Goal: Transaction & Acquisition: Purchase product/service

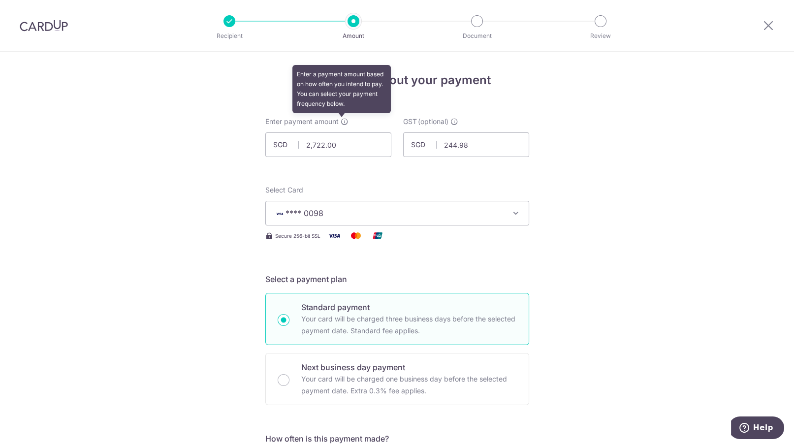
click at [342, 124] on icon at bounding box center [345, 122] width 8 height 8
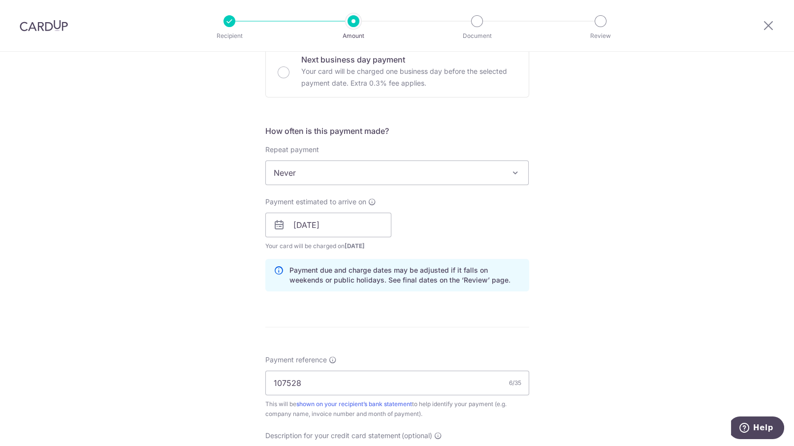
scroll to position [554, 0]
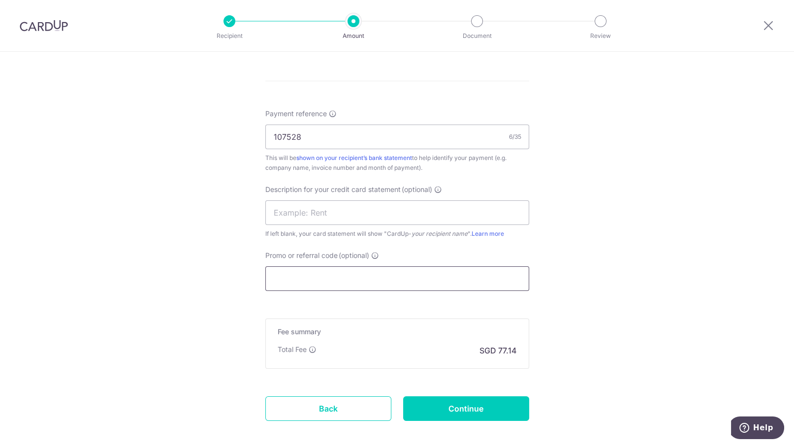
click at [351, 278] on input "Promo or referral code (optional)" at bounding box center [397, 278] width 264 height 25
paste input "BOFF185"
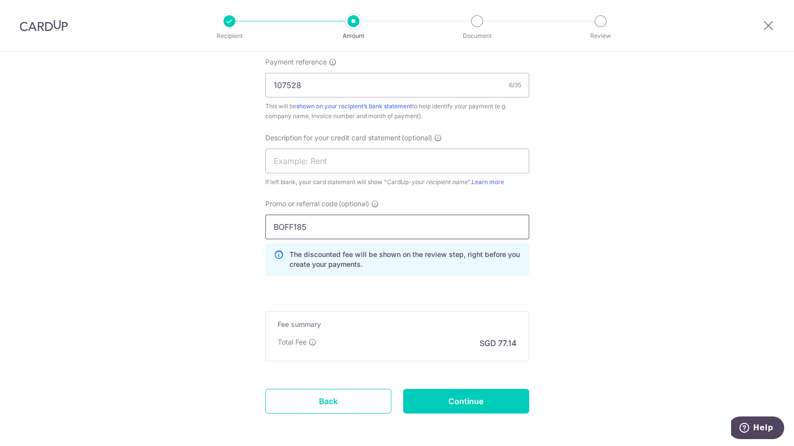
scroll to position [645, 0]
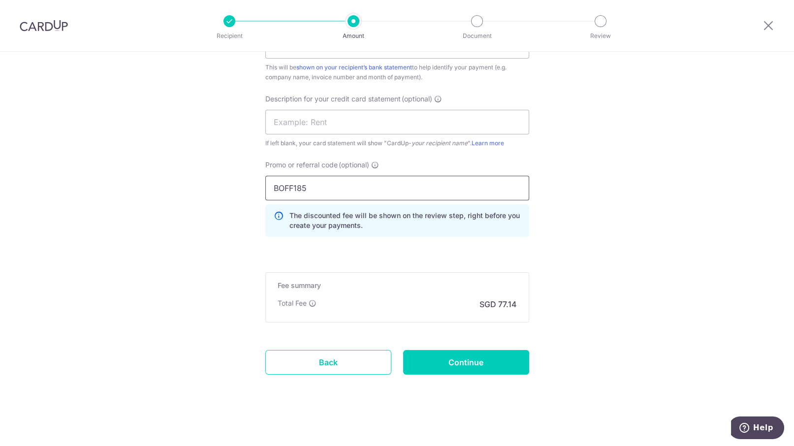
type input "BOFF185"
click at [435, 359] on input "Continue" at bounding box center [466, 362] width 126 height 25
type input "Create Schedule"
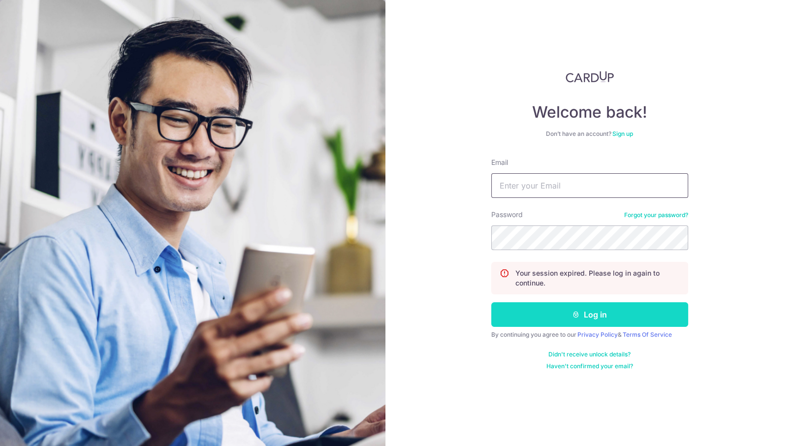
type input "[PERSON_NAME][EMAIL_ADDRESS][DOMAIN_NAME]"
click at [560, 316] on button "Log in" at bounding box center [589, 314] width 197 height 25
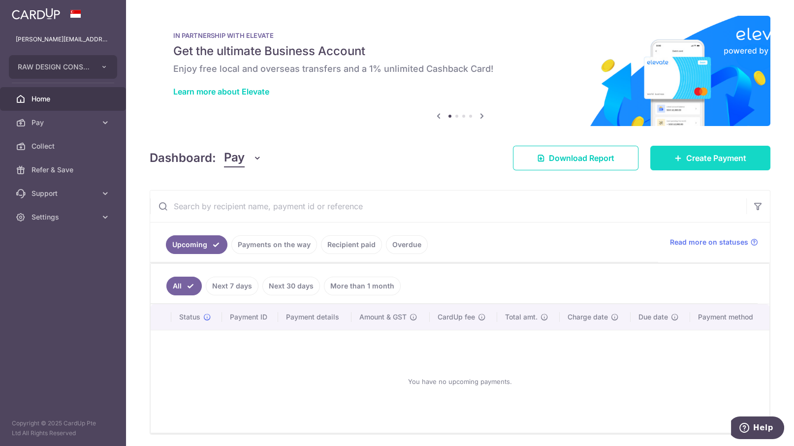
click at [695, 155] on span "Create Payment" at bounding box center [716, 158] width 60 height 12
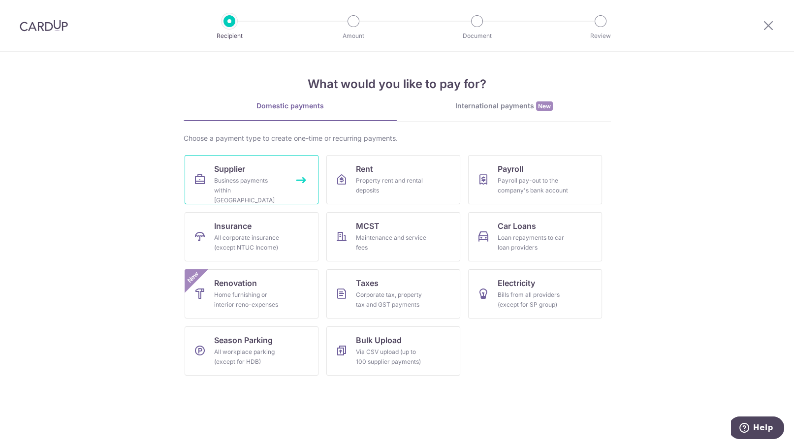
click at [244, 181] on div "Business payments within Singapore" at bounding box center [249, 191] width 71 height 30
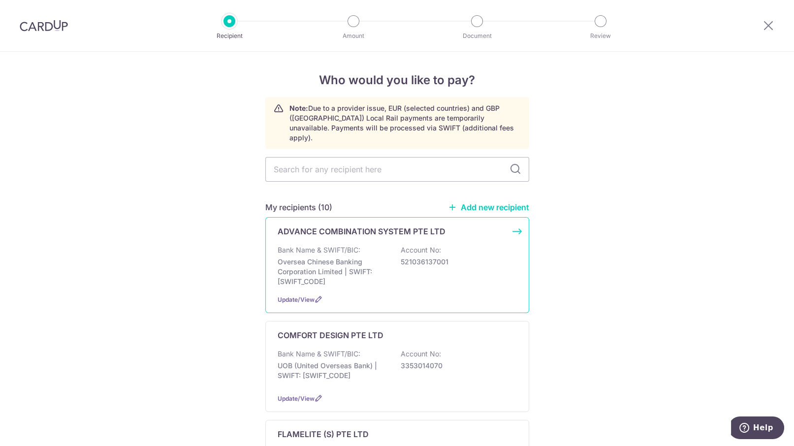
click at [511, 219] on div "ADVANCE COMBINATION SYSTEM PTE LTD Bank Name & SWIFT/BIC: Oversea Chinese Banki…" at bounding box center [397, 265] width 264 height 96
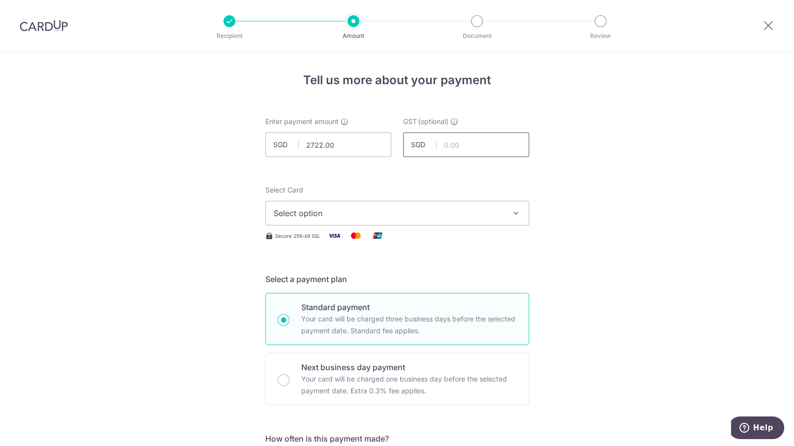
type input "2,722.00"
click at [484, 146] on input "text" at bounding box center [466, 144] width 126 height 25
type input "244.98"
click at [422, 214] on span "Select option" at bounding box center [388, 213] width 229 height 12
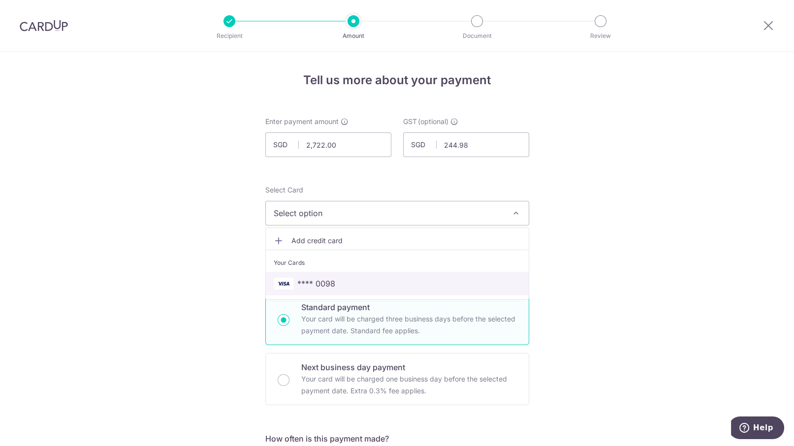
click at [395, 278] on span "**** 0098" at bounding box center [397, 284] width 247 height 12
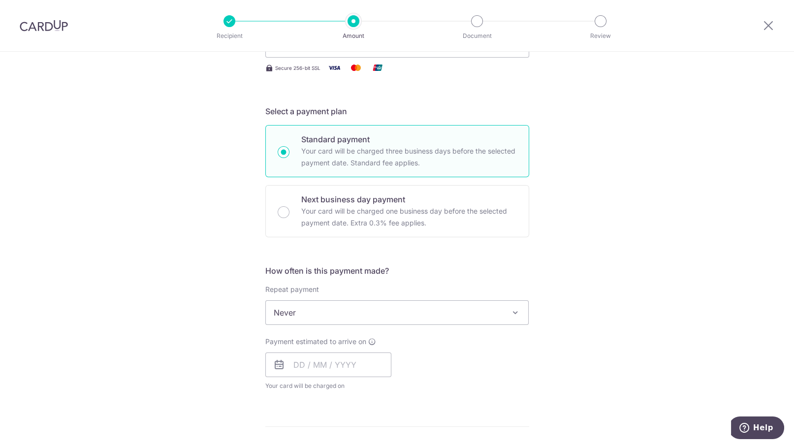
scroll to position [185, 0]
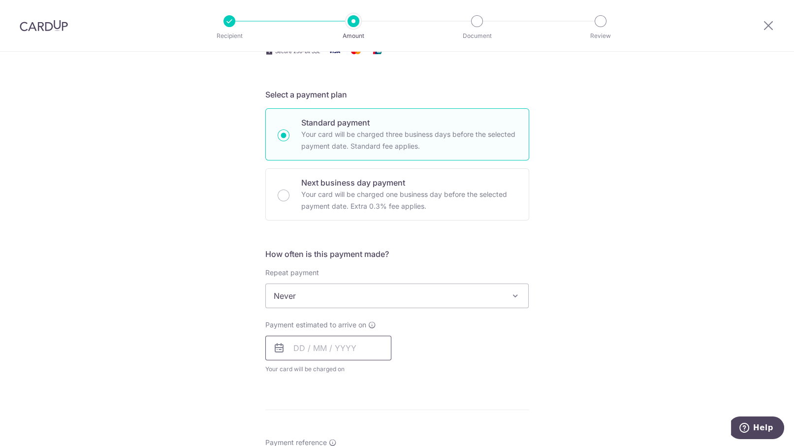
click at [305, 346] on input "text" at bounding box center [328, 348] width 126 height 25
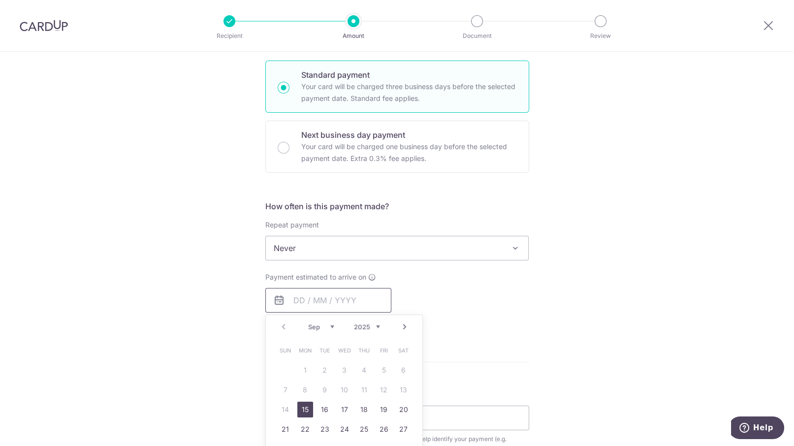
scroll to position [246, 0]
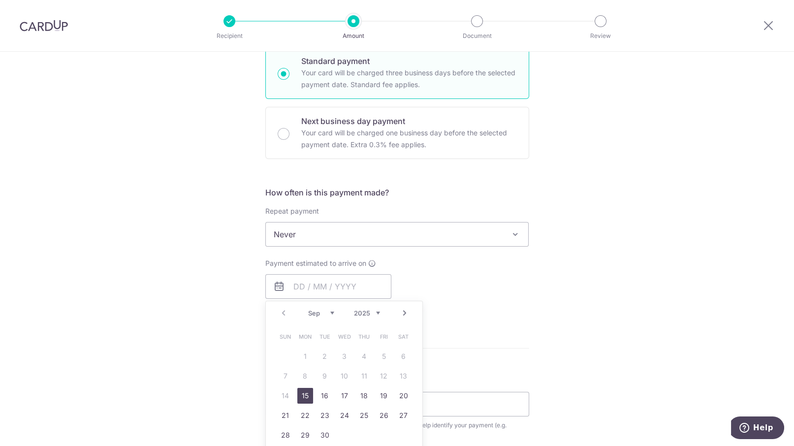
click at [299, 393] on link "15" at bounding box center [305, 396] width 16 height 16
type input "15/09/2025"
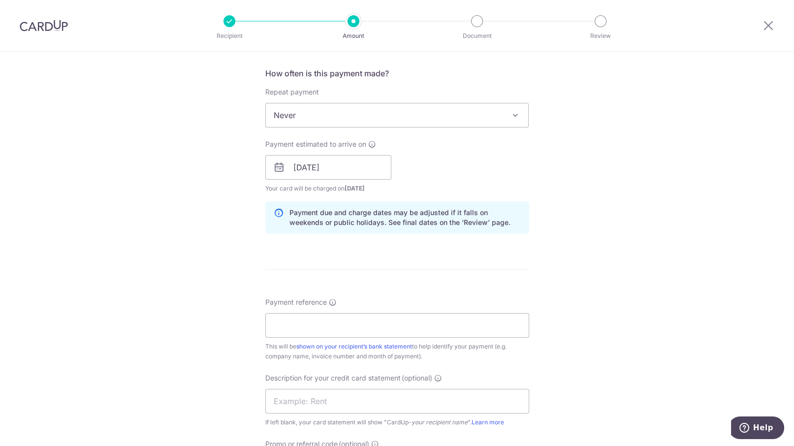
scroll to position [369, 0]
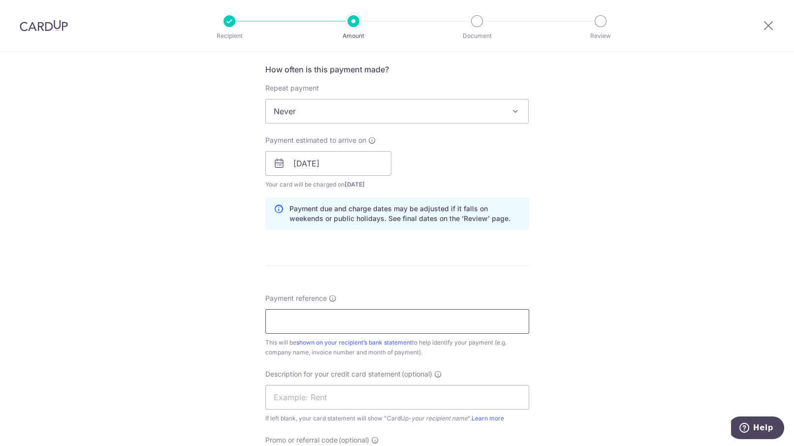
click at [296, 319] on input "Payment reference" at bounding box center [397, 321] width 264 height 25
paste input "107528"
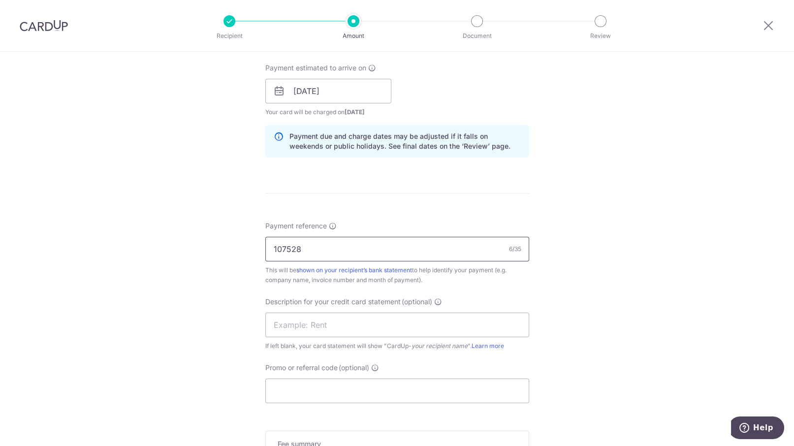
scroll to position [492, 0]
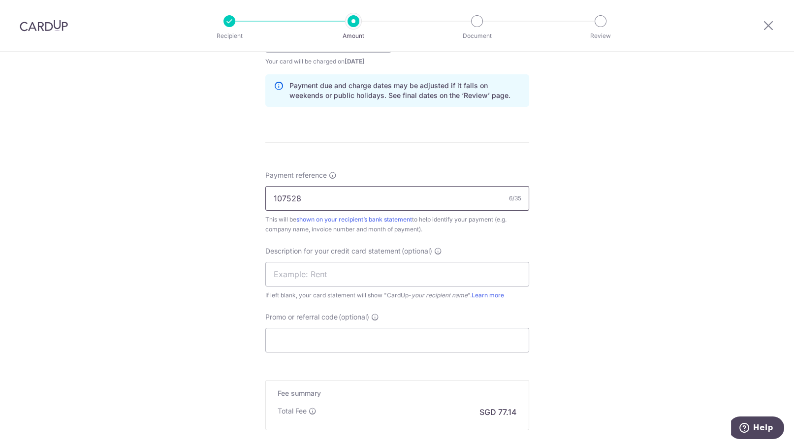
click at [345, 193] on input "107528" at bounding box center [397, 198] width 264 height 25
type input "1"
type input "C"
click at [401, 191] on input "Payment reference" at bounding box center [397, 198] width 264 height 25
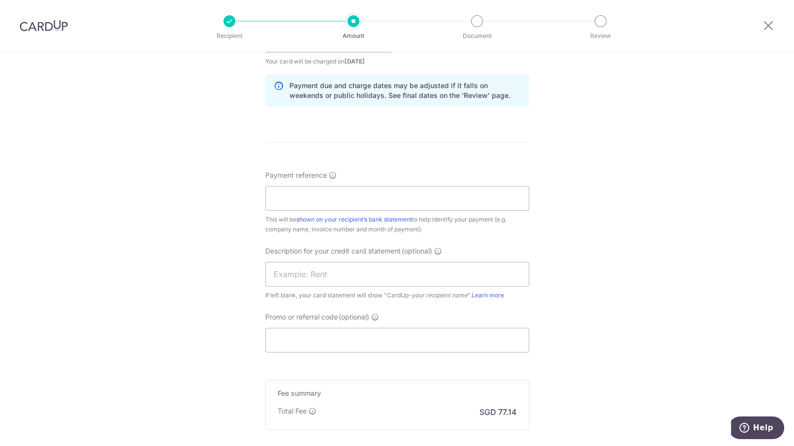
click at [432, 163] on form "Enter payment amount SGD 2,722.00 2722.00 GST (optional) SGD 244.98 244.98 Sele…" at bounding box center [397, 67] width 264 height 886
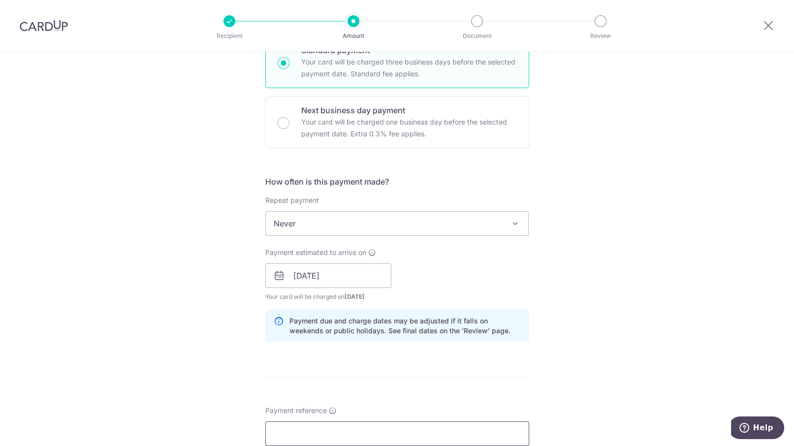
scroll to position [169, 0]
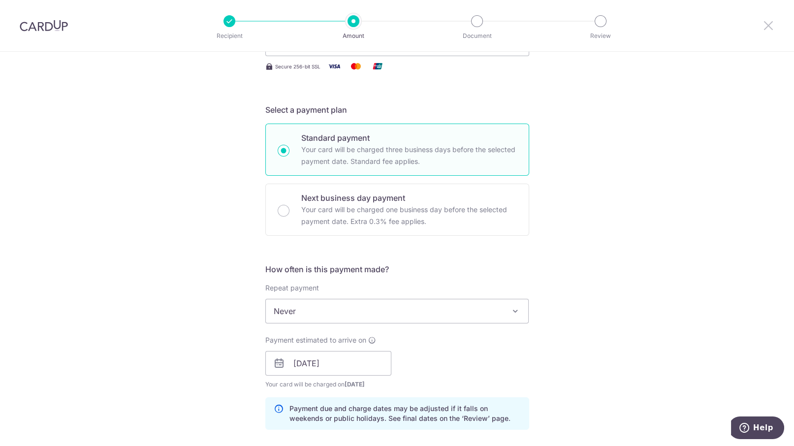
click at [772, 24] on icon at bounding box center [769, 25] width 12 height 12
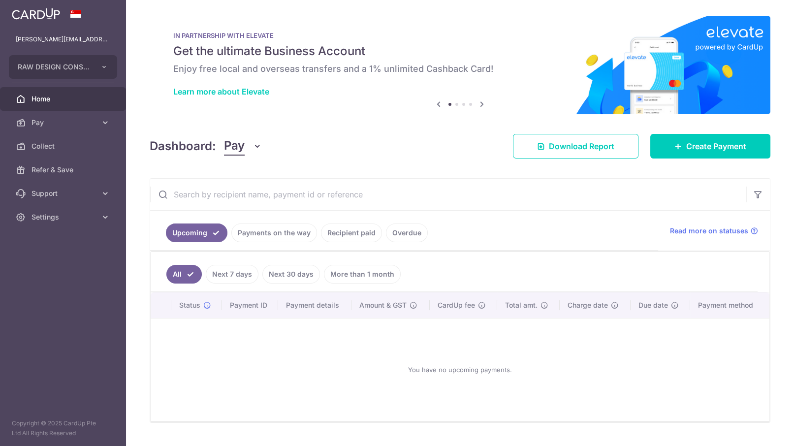
click at [359, 237] on link "Recipient paid" at bounding box center [351, 233] width 61 height 19
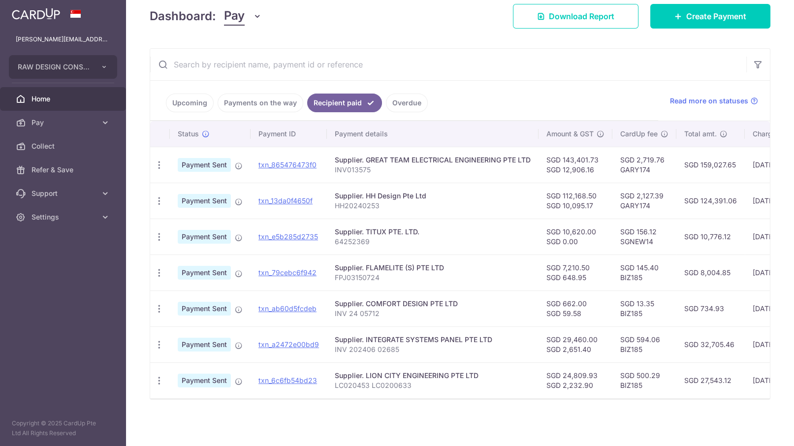
click at [387, 165] on p "INV013575" at bounding box center [433, 170] width 196 height 10
drag, startPoint x: 290, startPoint y: 161, endPoint x: 447, endPoint y: 71, distance: 180.2
click at [290, 161] on link "txn_865476473f0" at bounding box center [287, 165] width 58 height 8
click at [41, 121] on span "Pay" at bounding box center [64, 123] width 65 height 10
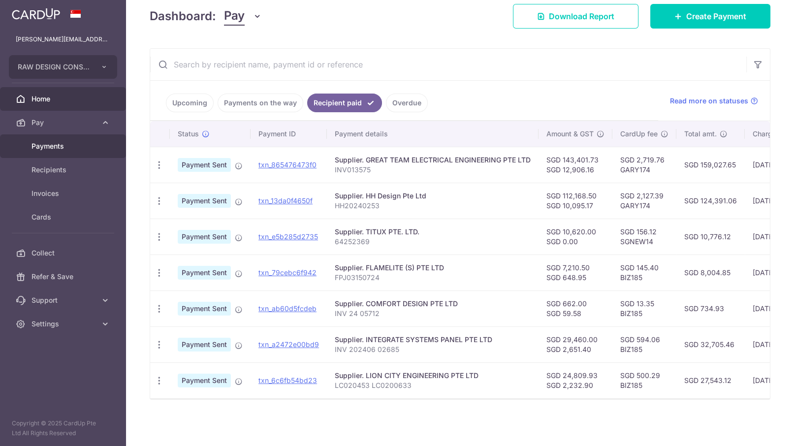
click at [48, 148] on span "Payments" at bounding box center [64, 146] width 65 height 10
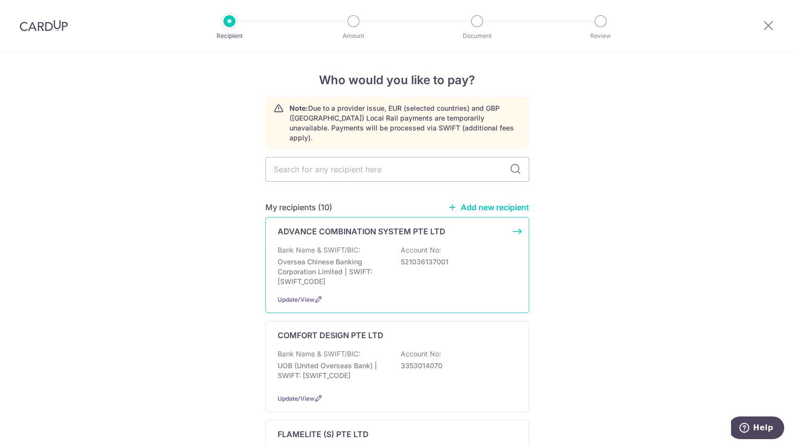
click at [513, 221] on div "ADVANCE COMBINATION SYSTEM PTE LTD Bank Name & SWIFT/BIC: Oversea Chinese Banki…" at bounding box center [397, 265] width 264 height 96
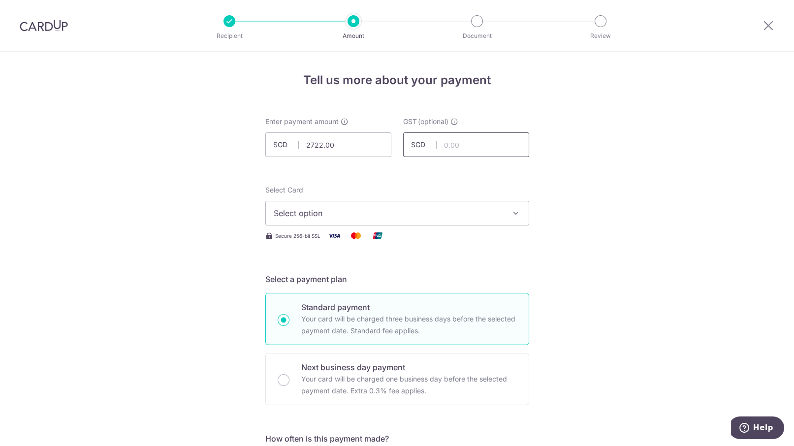
type input "2,722.00"
click at [458, 149] on input "text" at bounding box center [466, 144] width 126 height 25
type input "244.98"
click at [496, 212] on span "Select option" at bounding box center [388, 213] width 229 height 12
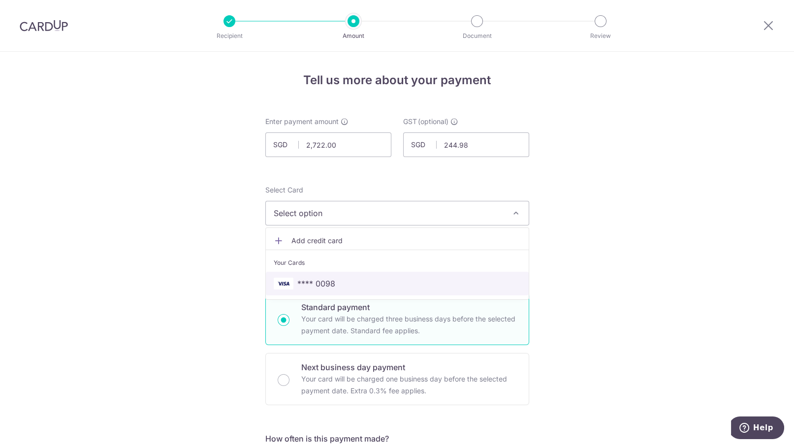
drag, startPoint x: 394, startPoint y: 278, endPoint x: 399, endPoint y: 274, distance: 6.7
click at [394, 278] on span "**** 0098" at bounding box center [397, 284] width 247 height 12
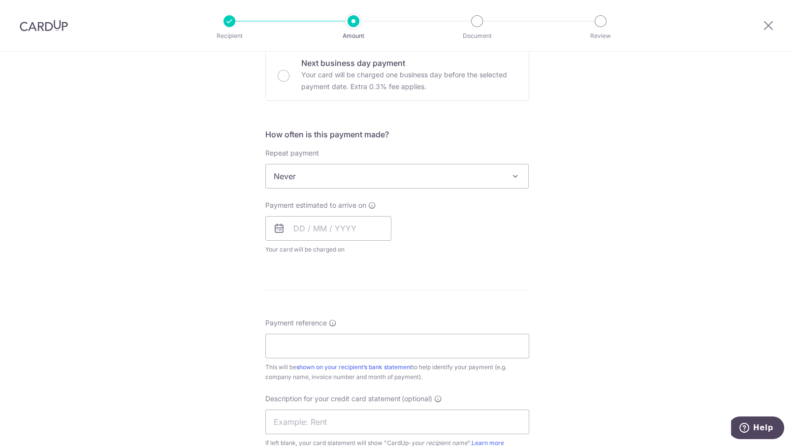
scroll to position [369, 0]
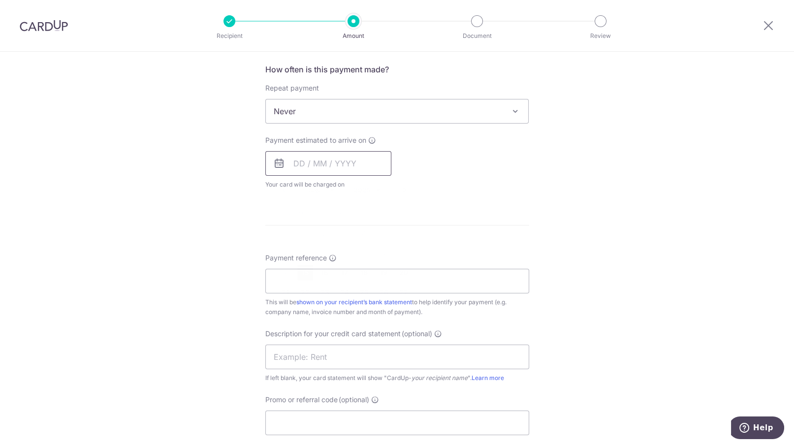
click at [359, 163] on input "text" at bounding box center [328, 163] width 126 height 25
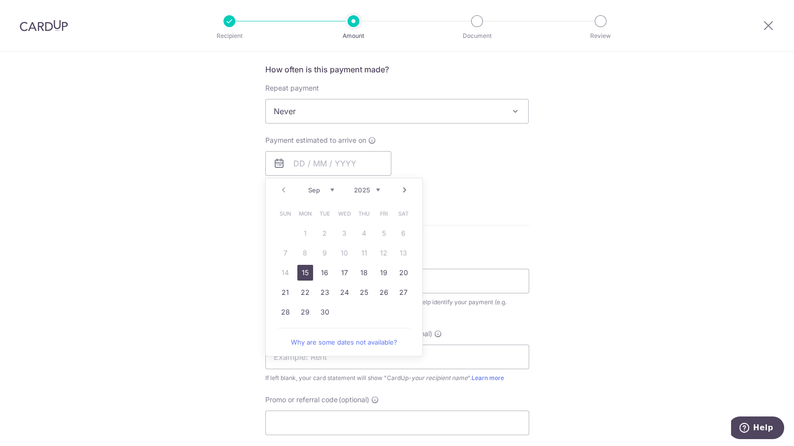
click at [304, 270] on link "15" at bounding box center [305, 273] width 16 height 16
type input "15/09/2025"
click at [0, 0] on div "Payment due and charge dates may be adjusted if it falls on weekends or public …" at bounding box center [0, 0] width 0 height 0
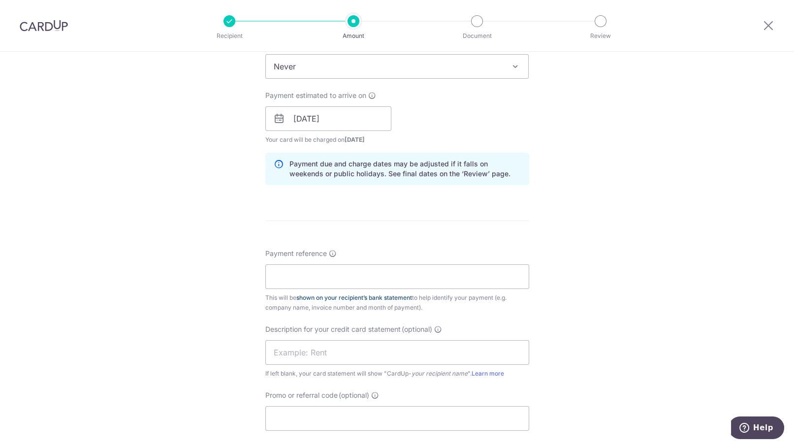
scroll to position [431, 0]
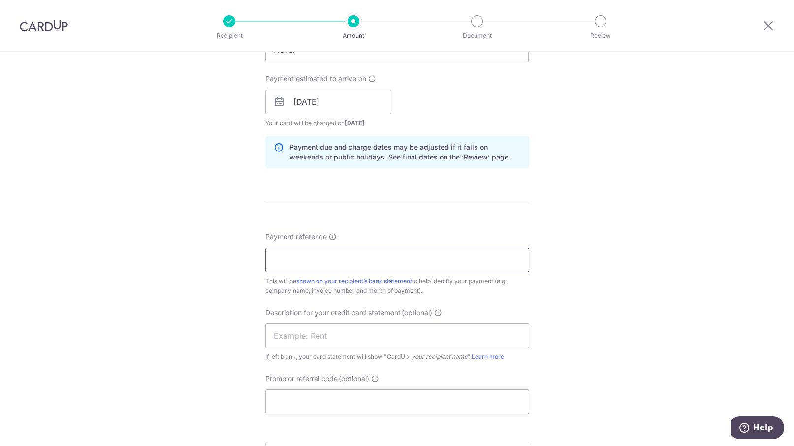
click at [294, 263] on input "Payment reference" at bounding box center [397, 260] width 264 height 25
click at [415, 193] on form "Enter payment amount SGD 2,722.00 2722.00 GST (optional) SGD 244.98 244.98 Sele…" at bounding box center [397, 129] width 264 height 886
click at [393, 224] on form "Enter payment amount SGD 2,722.00 2722.00 GST (optional) SGD 244.98 244.98 Sele…" at bounding box center [397, 129] width 264 height 886
click at [293, 254] on input "Payment reference" at bounding box center [397, 260] width 264 height 25
paste input "107528"
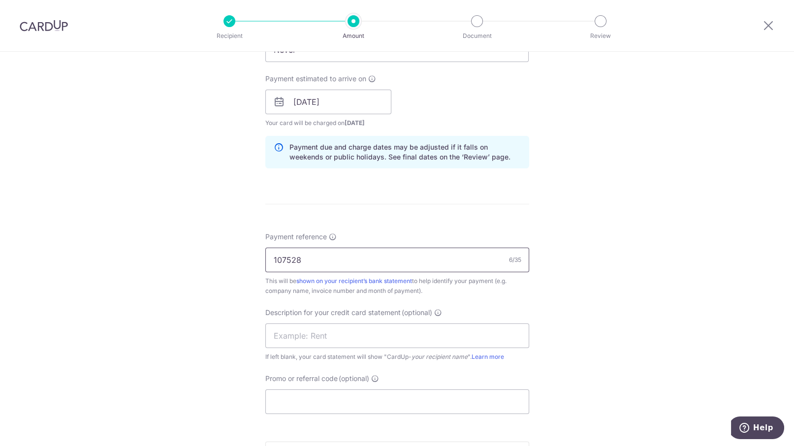
scroll to position [554, 0]
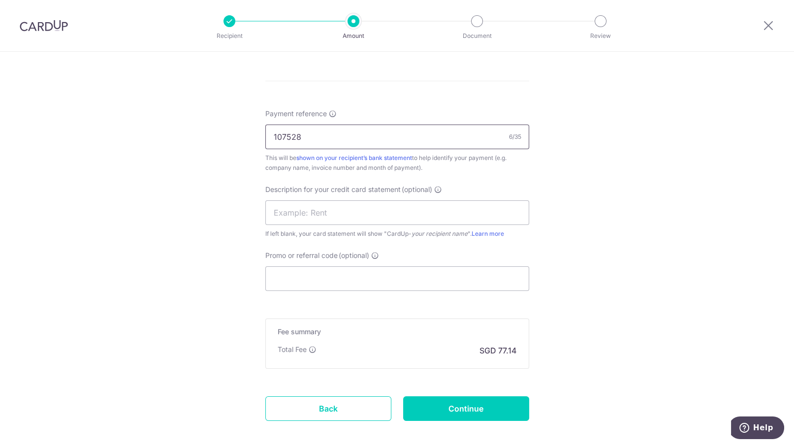
type input "107528"
click at [301, 278] on input "Promo or referral code (optional)" at bounding box center [397, 278] width 264 height 25
paste input "BOFF185"
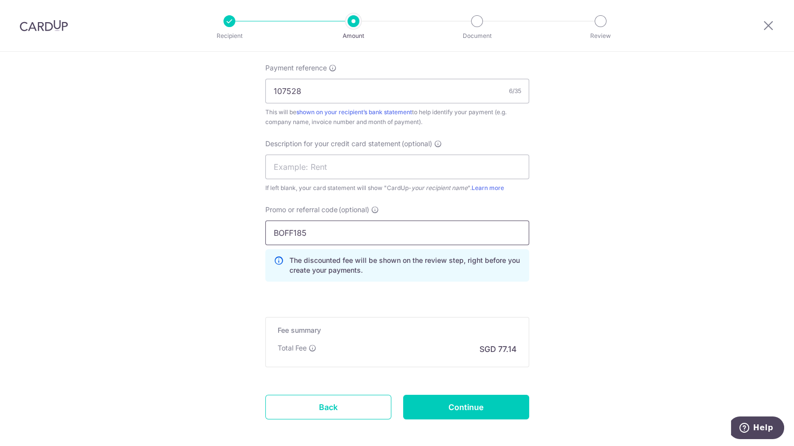
scroll to position [645, 0]
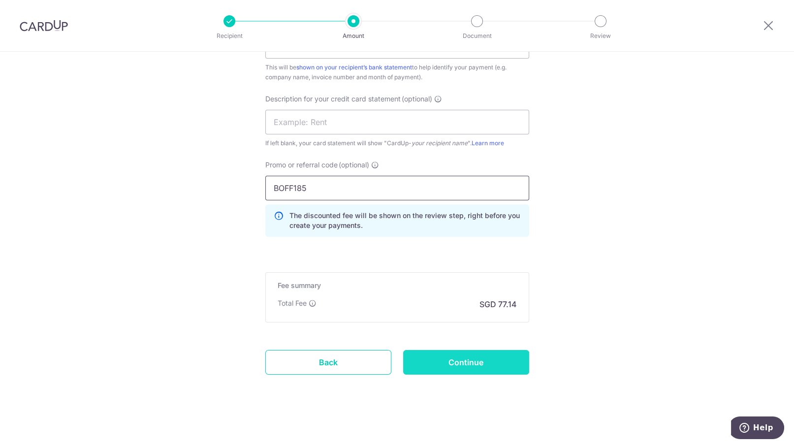
type input "BOFF185"
click at [450, 364] on input "Continue" at bounding box center [466, 362] width 126 height 25
type input "Create Schedule"
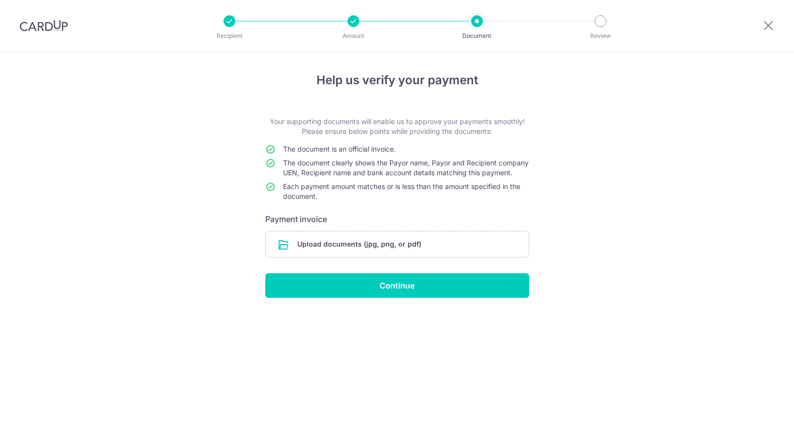
click at [318, 251] on input "file" at bounding box center [397, 244] width 263 height 26
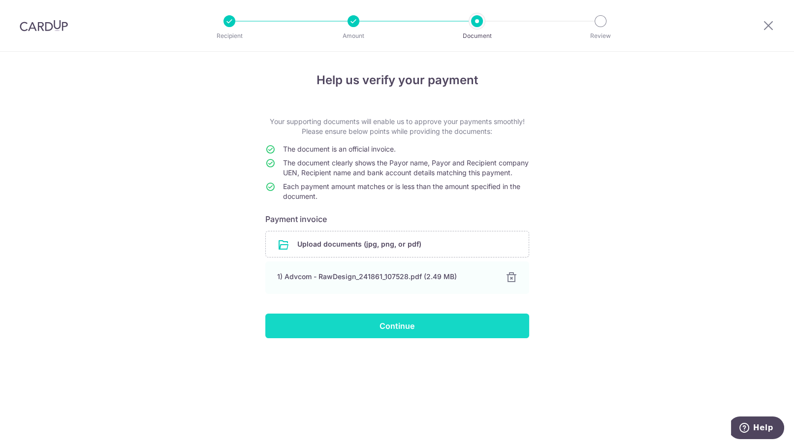
click at [369, 338] on input "Continue" at bounding box center [397, 326] width 264 height 25
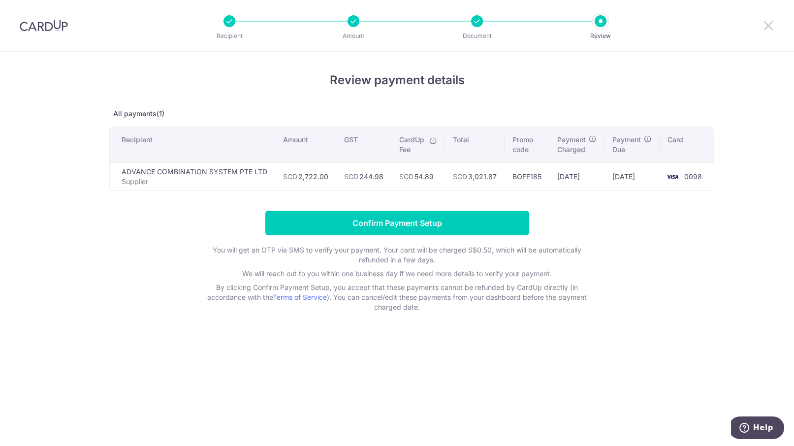
click at [769, 23] on icon at bounding box center [769, 25] width 12 height 12
click at [775, 27] on div at bounding box center [768, 25] width 51 height 51
click at [771, 24] on icon at bounding box center [769, 25] width 12 height 12
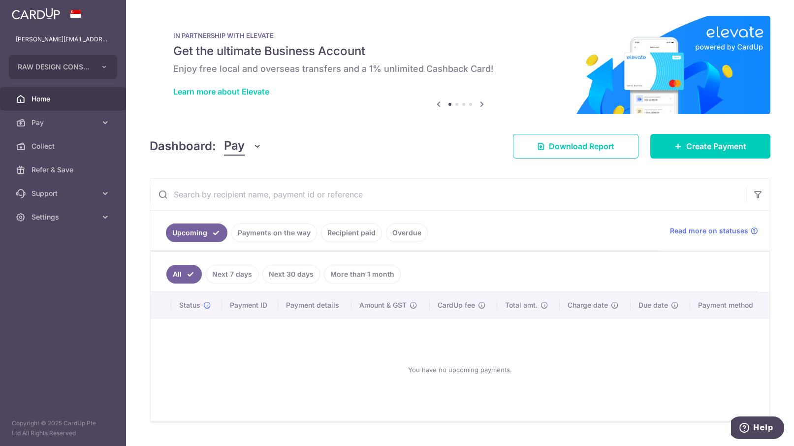
click at [263, 235] on link "Payments on the way" at bounding box center [274, 233] width 86 height 19
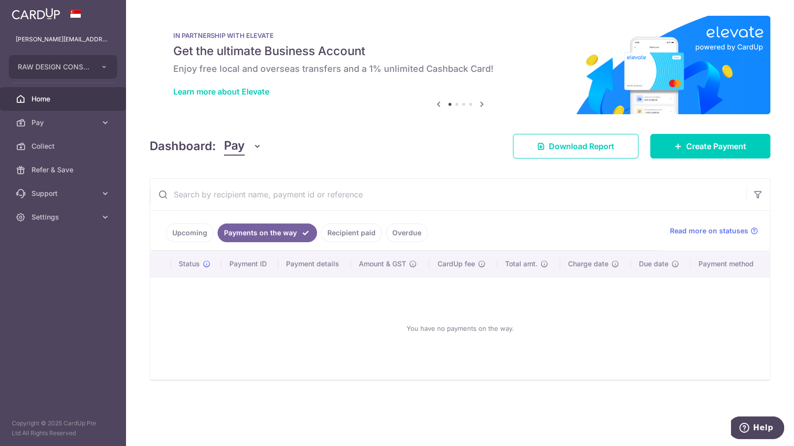
click at [358, 236] on link "Recipient paid" at bounding box center [351, 233] width 61 height 19
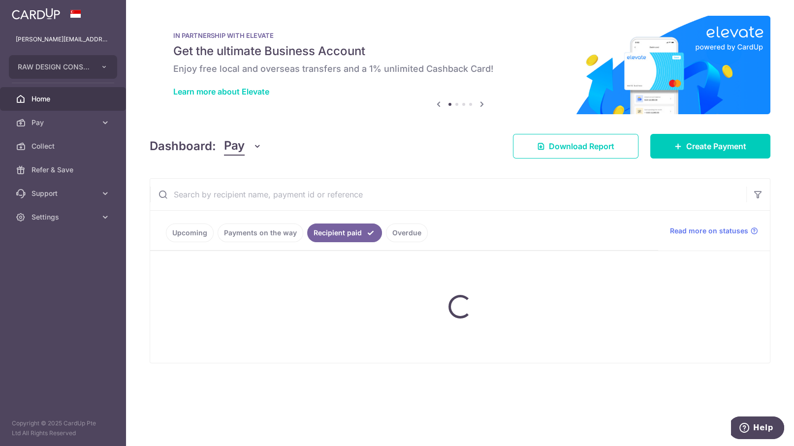
click at [414, 236] on ul "Upcoming Payments on the way Recipient paid Overdue" at bounding box center [404, 231] width 508 height 40
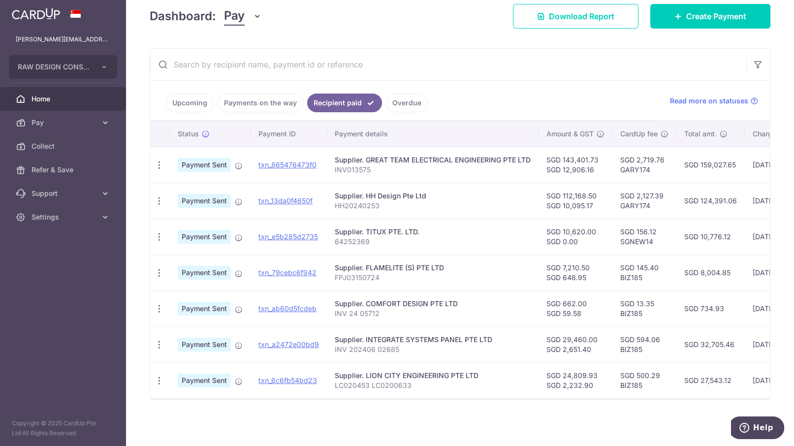
scroll to position [133, 0]
click at [70, 143] on span "Collect" at bounding box center [64, 146] width 65 height 10
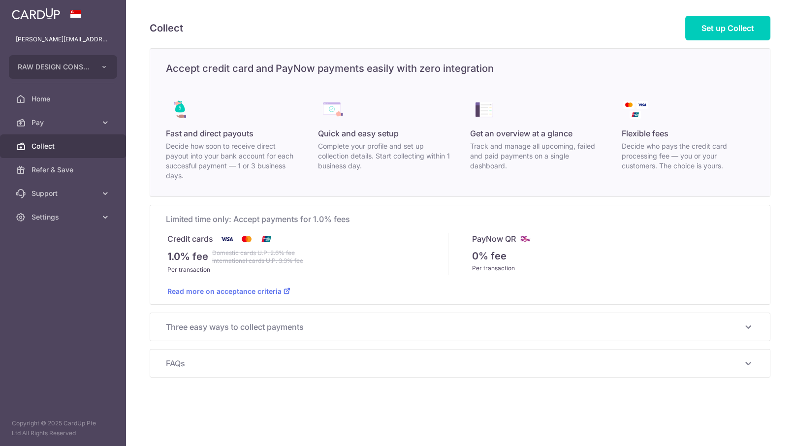
click at [86, 121] on span "Pay" at bounding box center [64, 123] width 65 height 10
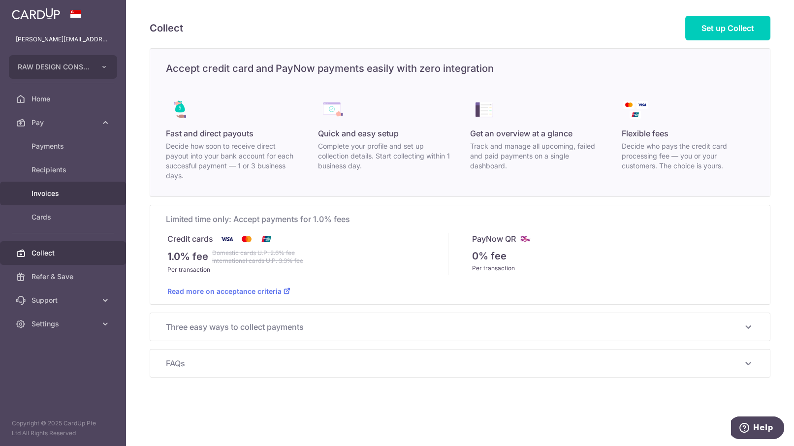
click at [64, 189] on span "Invoices" at bounding box center [64, 194] width 65 height 10
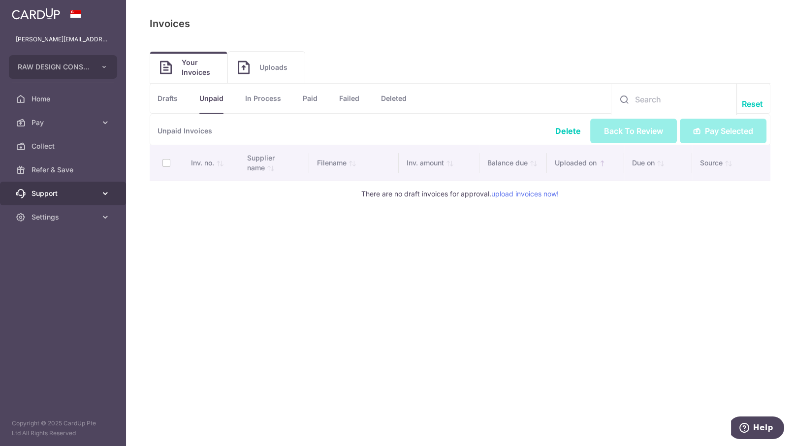
click at [103, 189] on icon at bounding box center [105, 194] width 10 height 10
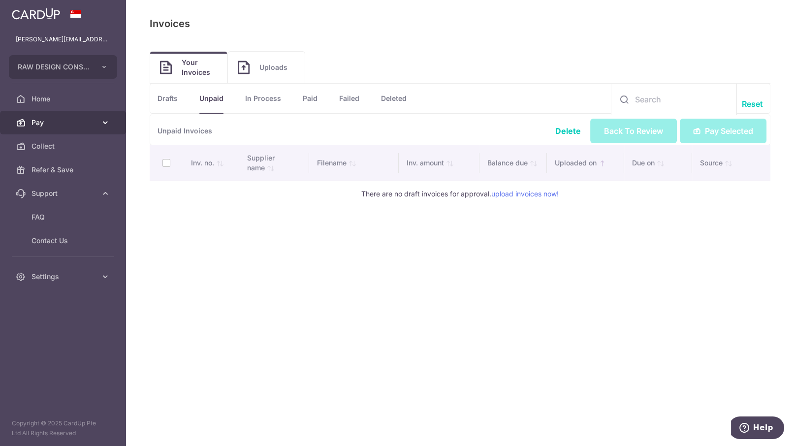
click at [101, 115] on link "Pay" at bounding box center [63, 123] width 126 height 24
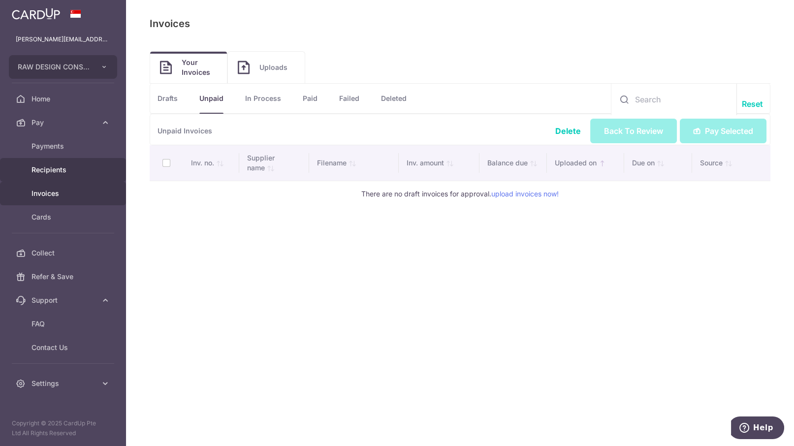
click at [55, 169] on span "Recipients" at bounding box center [64, 170] width 65 height 10
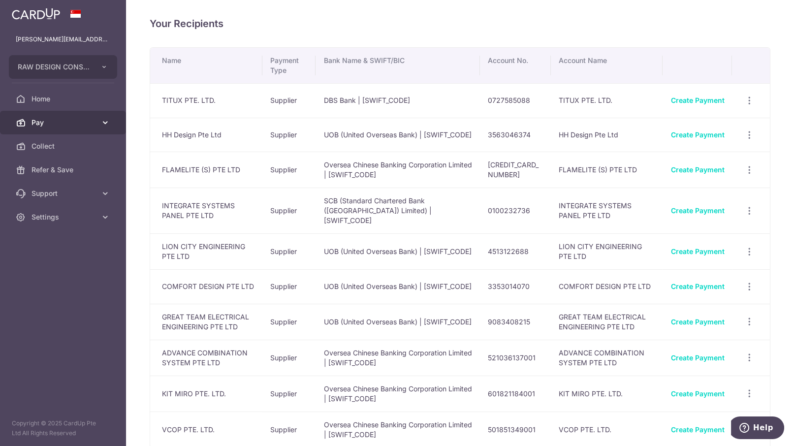
click at [92, 119] on span "Pay" at bounding box center [64, 123] width 65 height 10
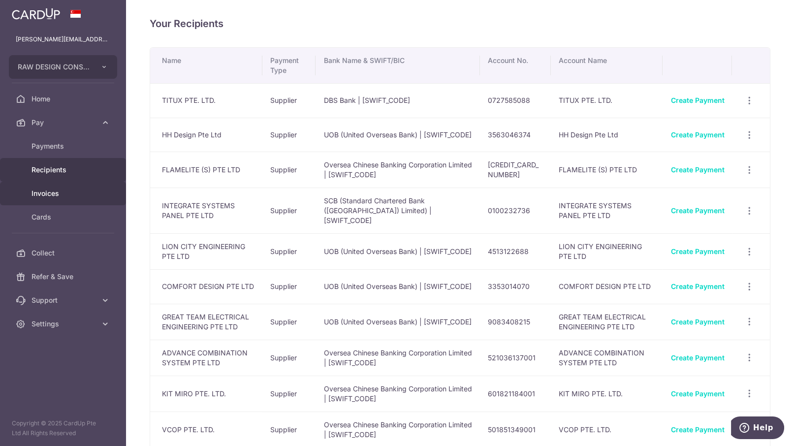
click at [56, 193] on span "Invoices" at bounding box center [64, 194] width 65 height 10
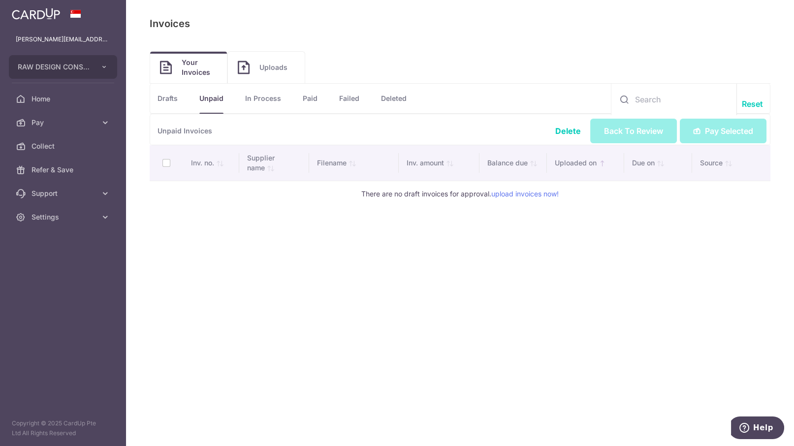
click at [164, 162] on th at bounding box center [166, 162] width 33 height 35
click at [715, 130] on p "Unpaid Invoices" at bounding box center [460, 129] width 621 height 31
click at [85, 125] on span "Pay" at bounding box center [64, 123] width 65 height 10
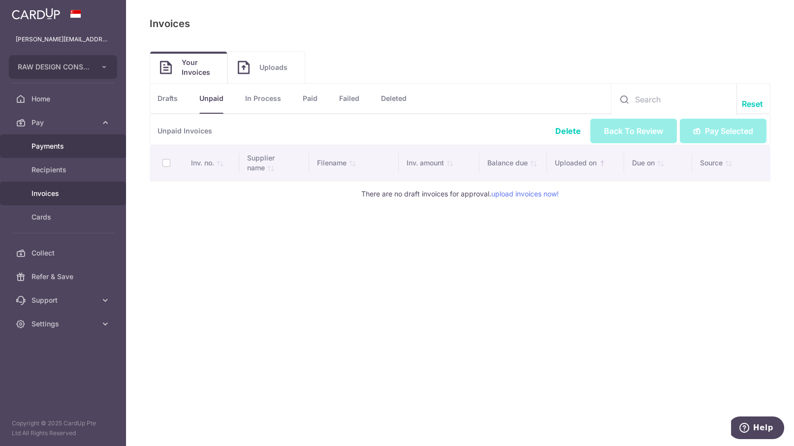
click at [54, 149] on span "Payments" at bounding box center [64, 146] width 65 height 10
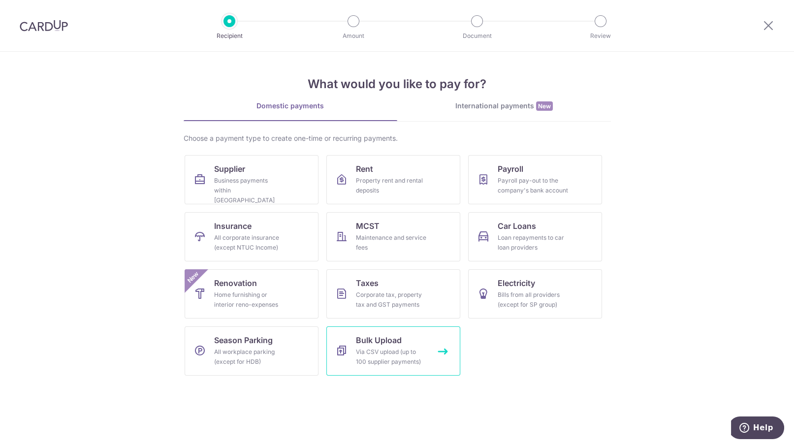
click at [392, 361] on div "Via CSV upload (up to 100 supplier payments)" at bounding box center [391, 357] width 71 height 20
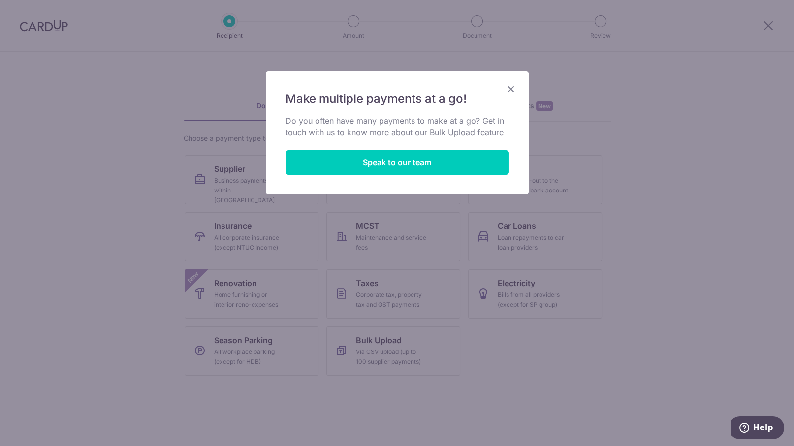
click at [511, 83] on icon "Close" at bounding box center [511, 89] width 12 height 12
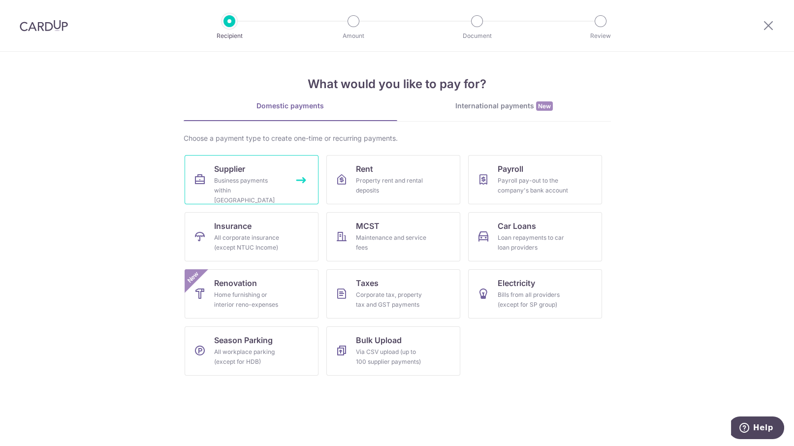
click at [239, 193] on div "Business payments within Singapore" at bounding box center [249, 191] width 71 height 30
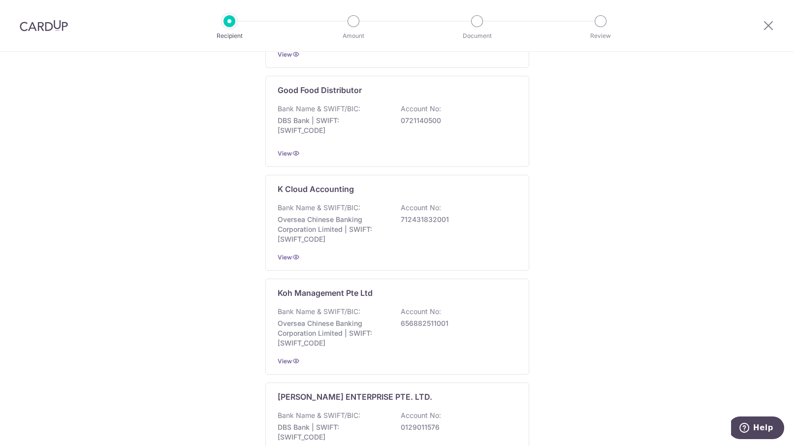
scroll to position [1878, 0]
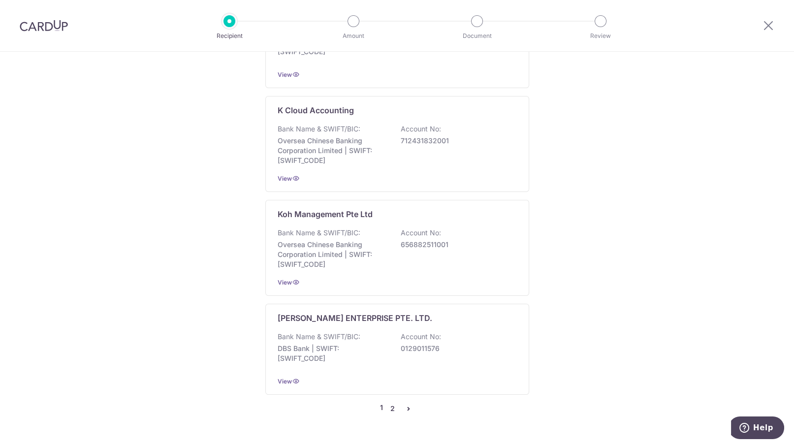
click at [388, 403] on link "2" at bounding box center [393, 409] width 12 height 12
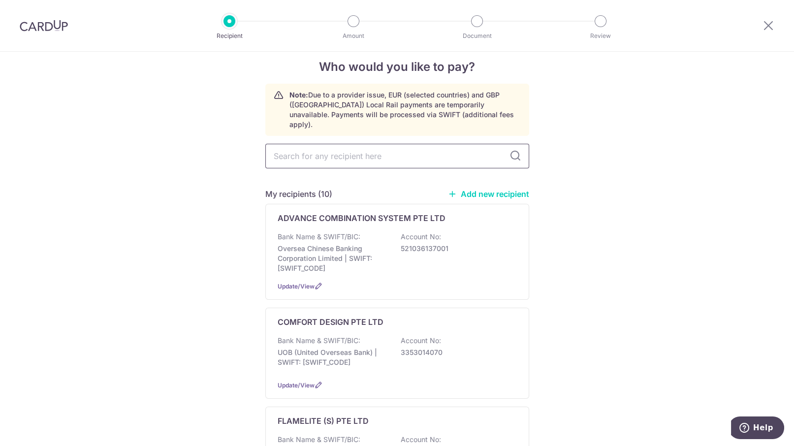
scroll to position [0, 0]
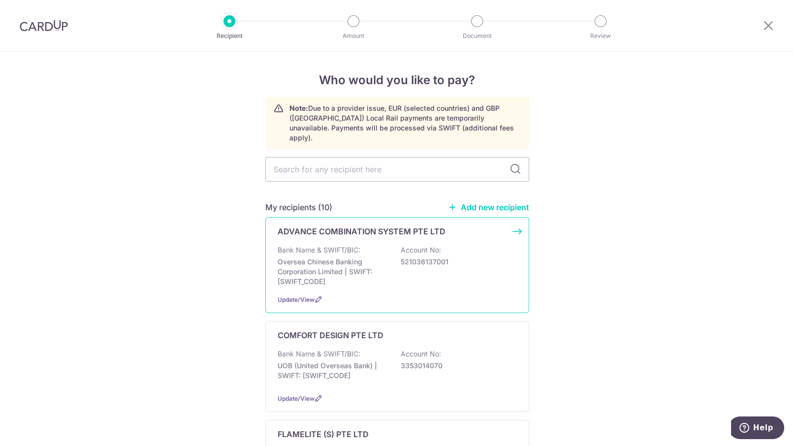
click at [484, 245] on div "Bank Name & SWIFT/BIC: Oversea Chinese Banking Corporation Limited | SWIFT: [SW…" at bounding box center [397, 265] width 239 height 41
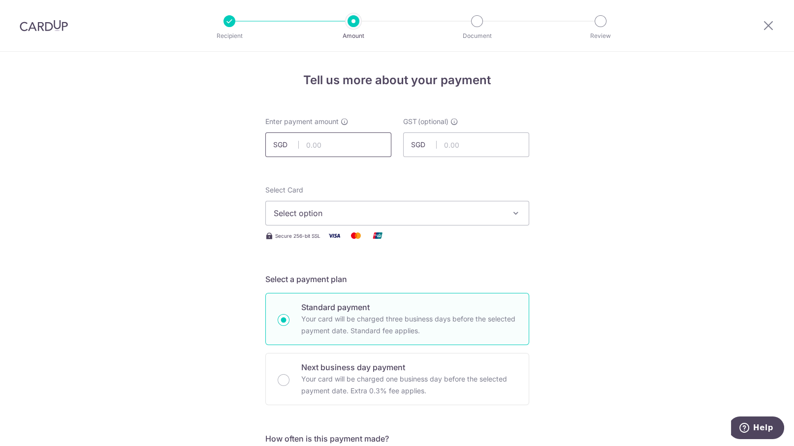
click at [321, 151] on input "text" at bounding box center [328, 144] width 126 height 25
drag, startPoint x: 773, startPoint y: 25, endPoint x: 459, endPoint y: 78, distance: 318.1
click at [773, 25] on icon at bounding box center [769, 25] width 12 height 12
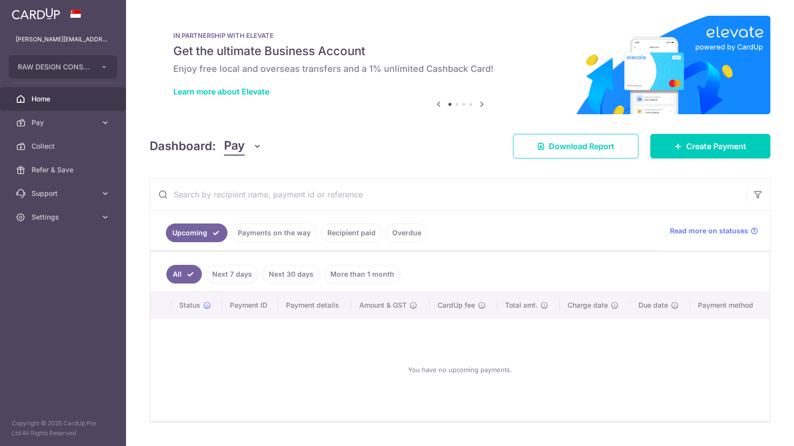
click at [18, 99] on icon at bounding box center [21, 99] width 10 height 10
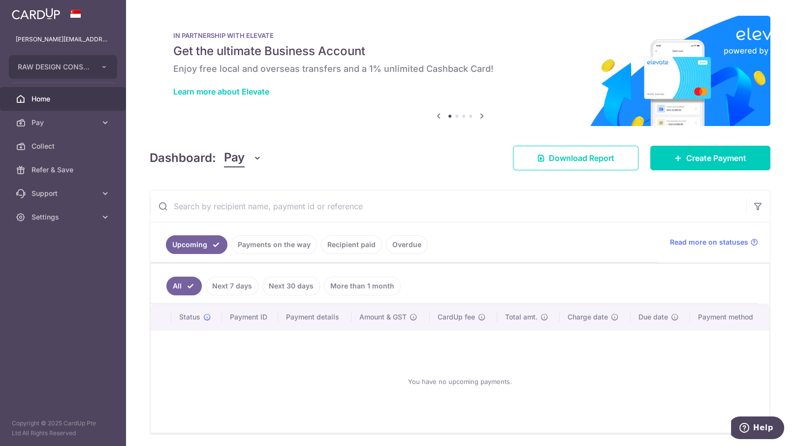
click at [295, 248] on link "Payments on the way" at bounding box center [274, 244] width 86 height 19
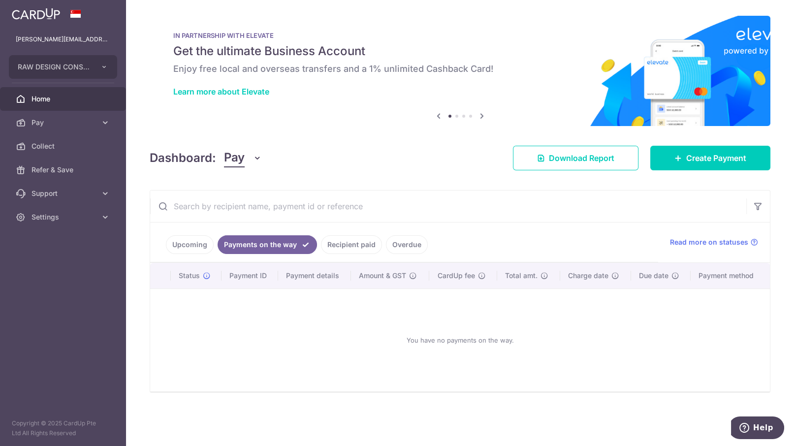
click at [334, 248] on link "Recipient paid" at bounding box center [351, 244] width 61 height 19
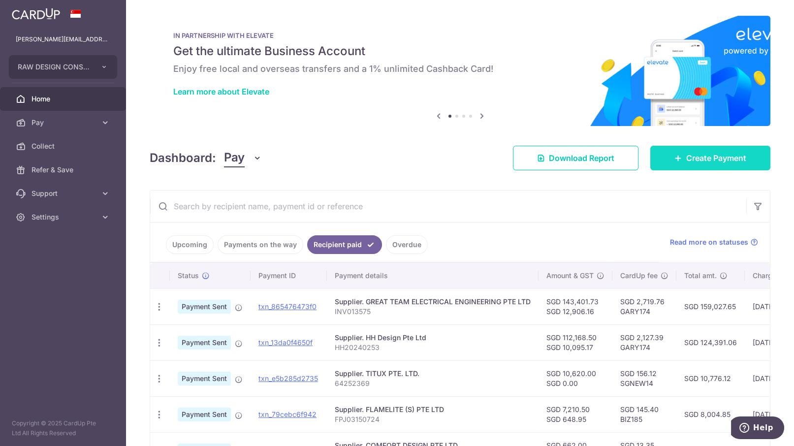
click at [695, 162] on span "Create Payment" at bounding box center [716, 158] width 60 height 12
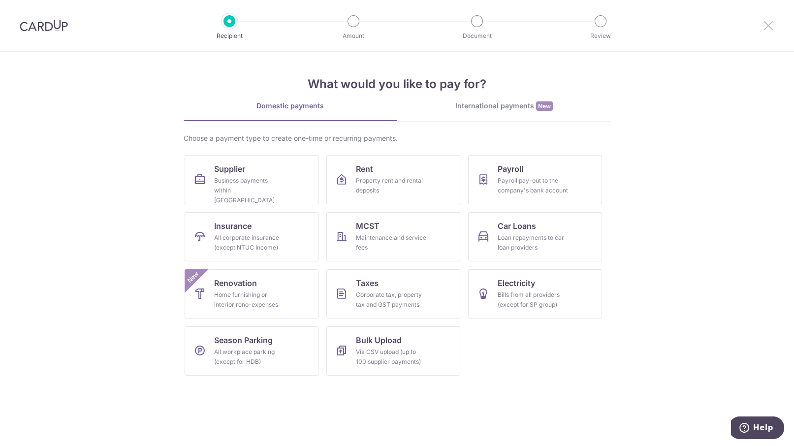
click at [771, 27] on icon at bounding box center [769, 25] width 12 height 12
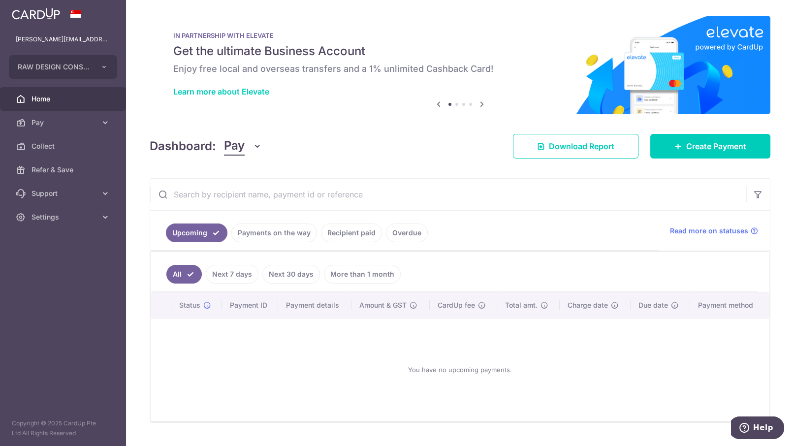
click at [255, 140] on button "Pay" at bounding box center [243, 146] width 38 height 19
click at [257, 196] on link "Collect" at bounding box center [276, 198] width 102 height 24
click at [50, 118] on span "Pay" at bounding box center [64, 123] width 65 height 10
click at [49, 298] on span "Support" at bounding box center [64, 300] width 65 height 10
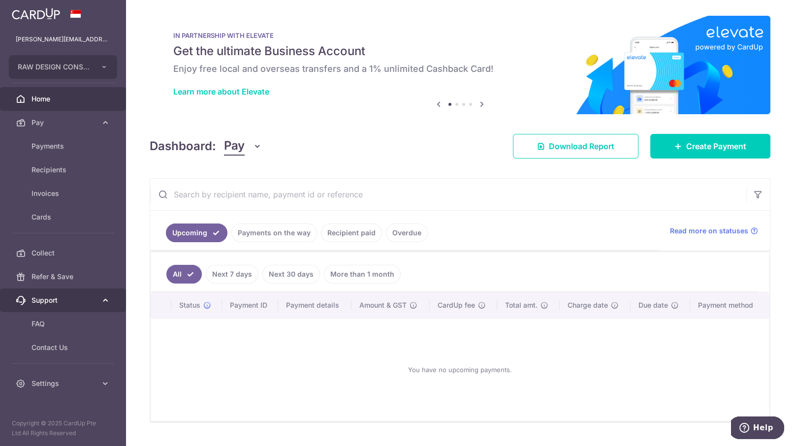
click at [49, 298] on span "Support" at bounding box center [64, 300] width 65 height 10
click at [81, 99] on span "Home" at bounding box center [64, 99] width 65 height 10
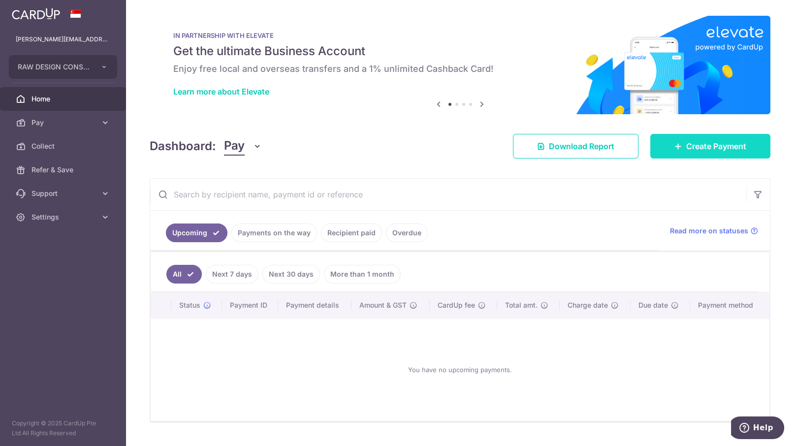
click at [677, 144] on link "Create Payment" at bounding box center [710, 146] width 120 height 25
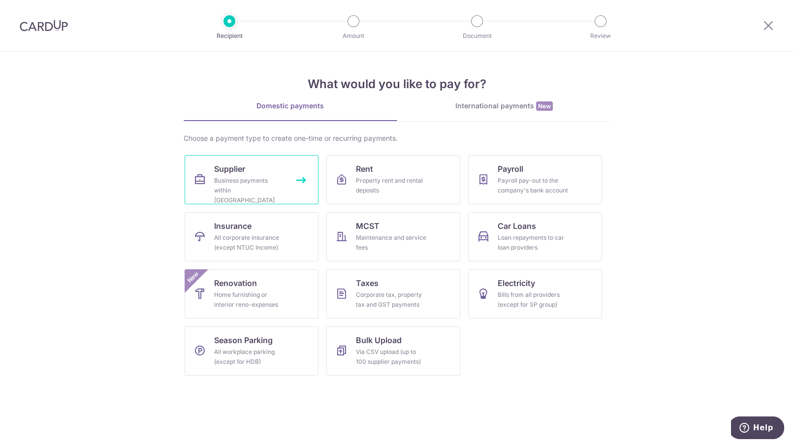
click at [263, 184] on div "Business payments within Singapore" at bounding box center [249, 191] width 71 height 30
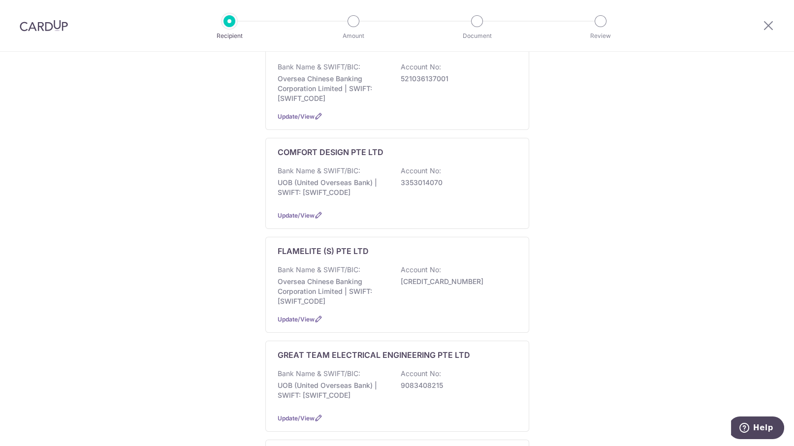
scroll to position [32, 0]
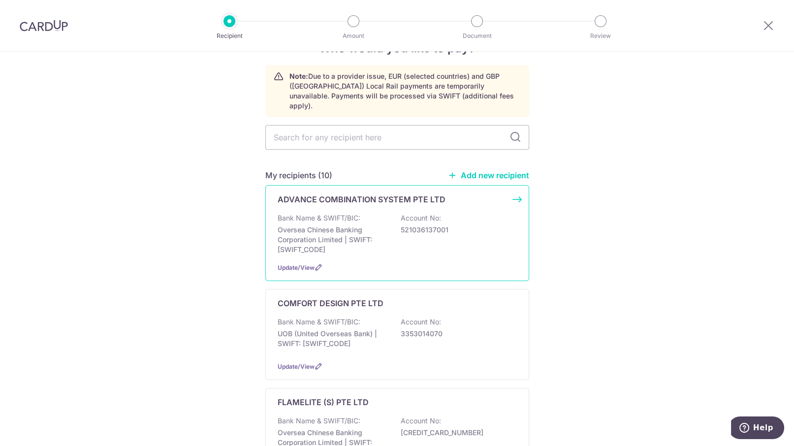
click at [474, 226] on div "Bank Name & SWIFT/BIC: Oversea Chinese Banking Corporation Limited | SWIFT: [SW…" at bounding box center [397, 233] width 239 height 41
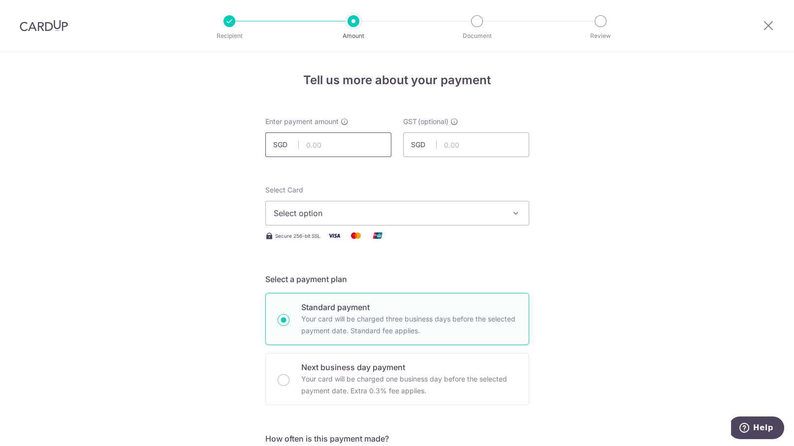
click at [313, 151] on input "text" at bounding box center [328, 144] width 126 height 25
type input "2,722.00"
click at [449, 150] on input "text" at bounding box center [466, 144] width 126 height 25
type input "244.98"
click at [405, 216] on span "Select option" at bounding box center [388, 213] width 229 height 12
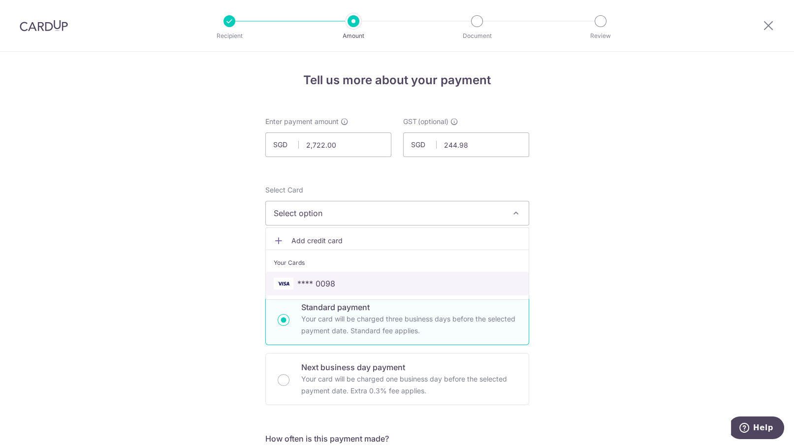
click at [350, 282] on span "**** 0098" at bounding box center [397, 284] width 247 height 12
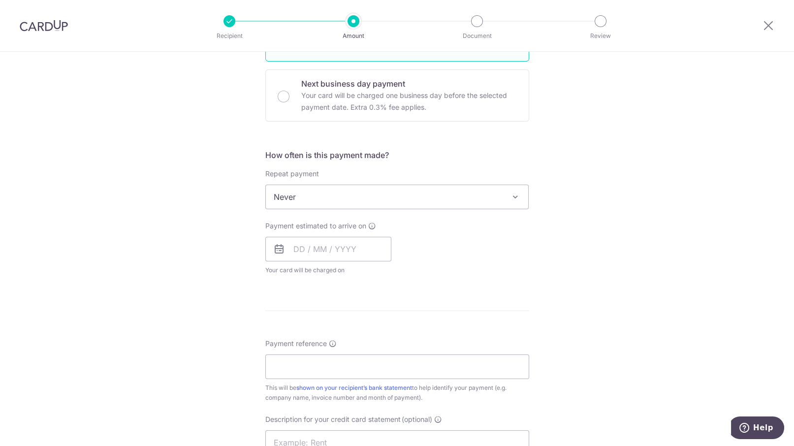
scroll to position [308, 0]
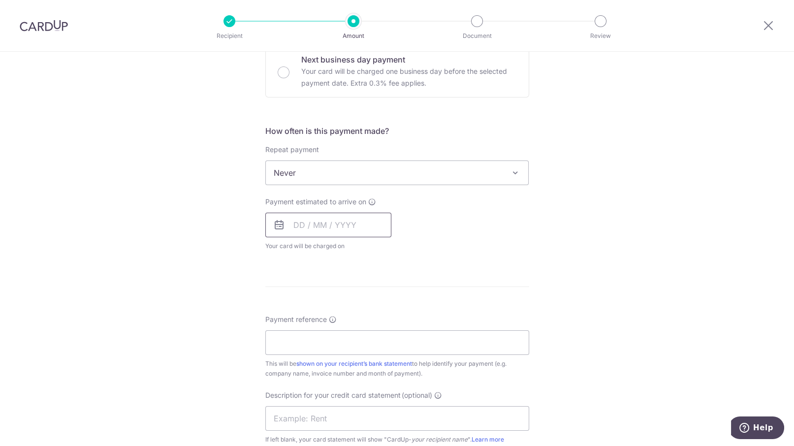
click at [365, 224] on input "text" at bounding box center [328, 225] width 126 height 25
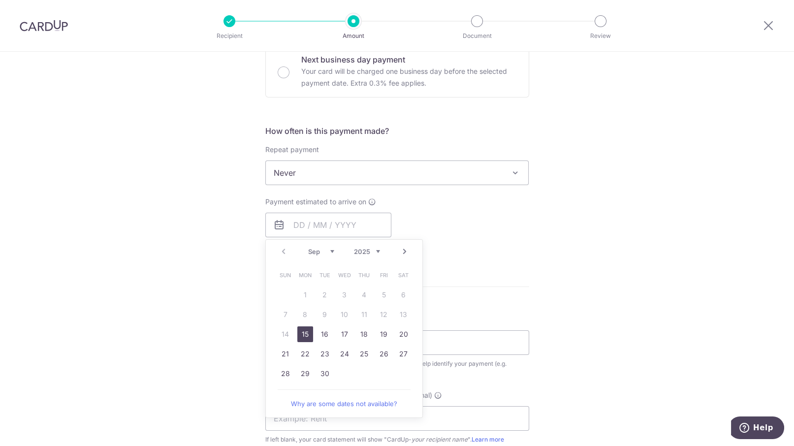
click at [301, 333] on link "15" at bounding box center [305, 334] width 16 height 16
type input "15/09/2025"
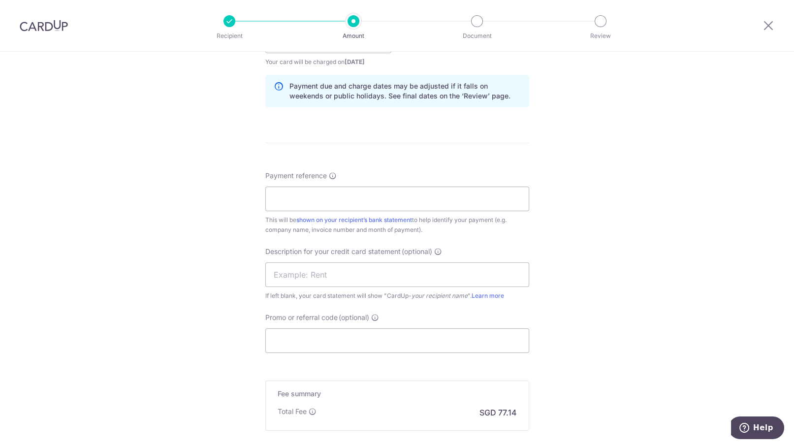
scroll to position [492, 0]
click at [364, 198] on input "Payment reference" at bounding box center [397, 198] width 264 height 25
type input "107528"
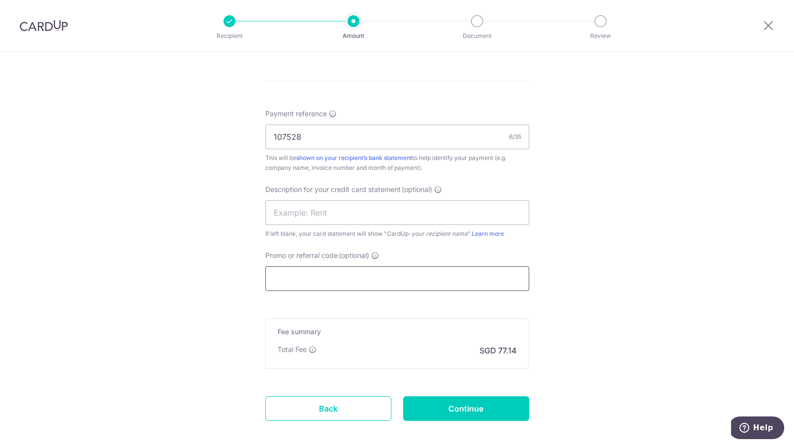
click at [317, 277] on input "Promo or referral code (optional)" at bounding box center [397, 278] width 264 height 25
paste input "BOFF185"
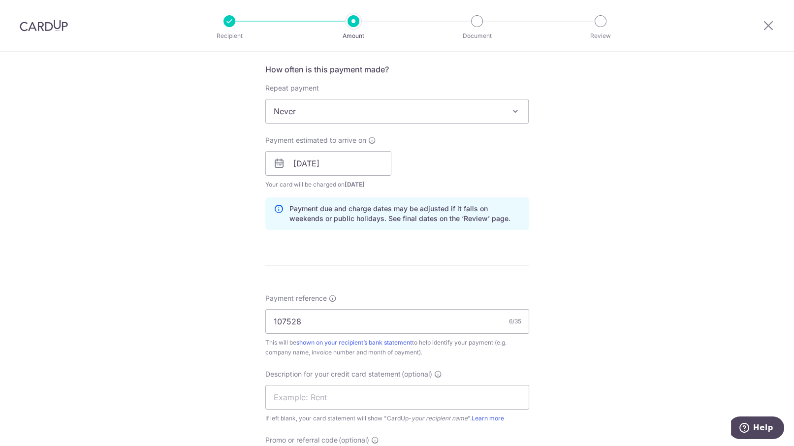
scroll to position [645, 0]
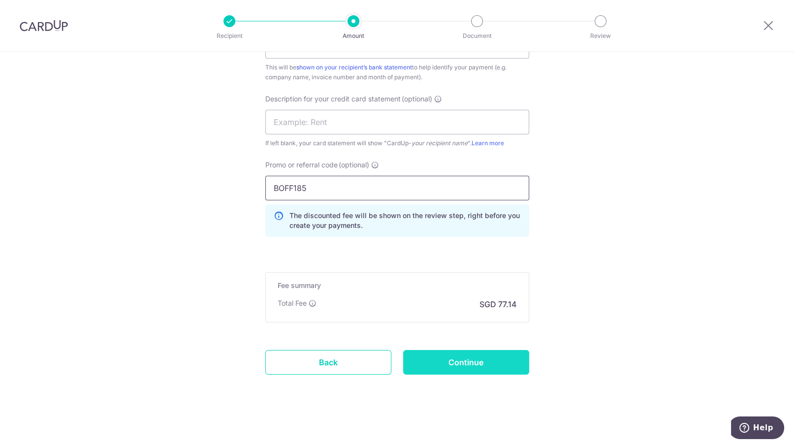
type input "BOFF185"
click at [451, 365] on input "Continue" at bounding box center [466, 362] width 126 height 25
type input "Create Schedule"
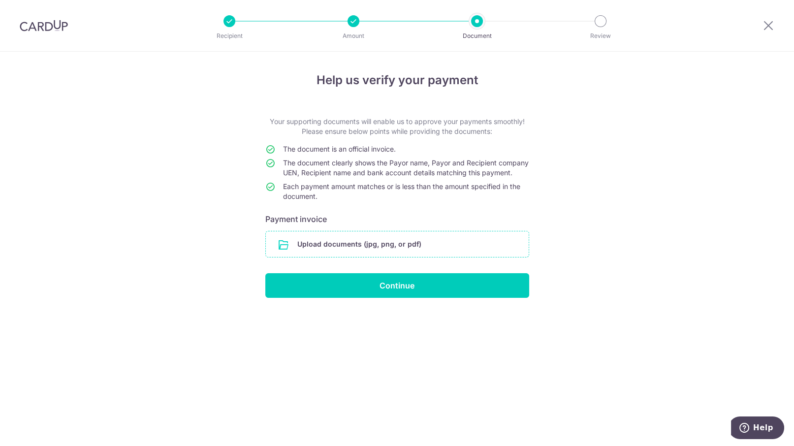
click at [407, 250] on input "file" at bounding box center [397, 244] width 263 height 26
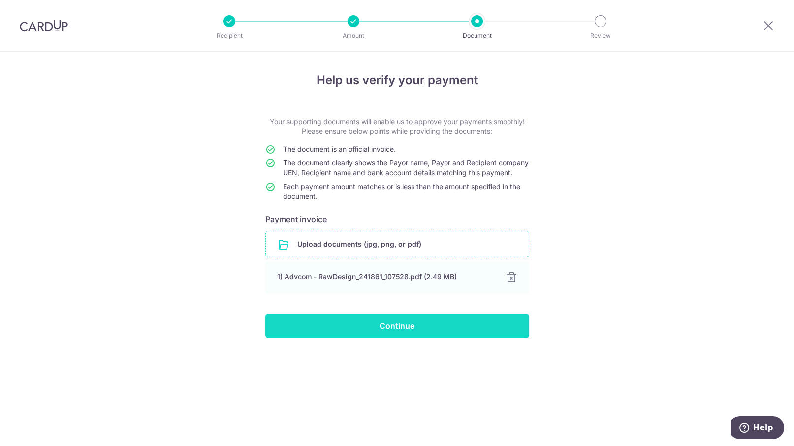
click at [372, 336] on input "Continue" at bounding box center [397, 326] width 264 height 25
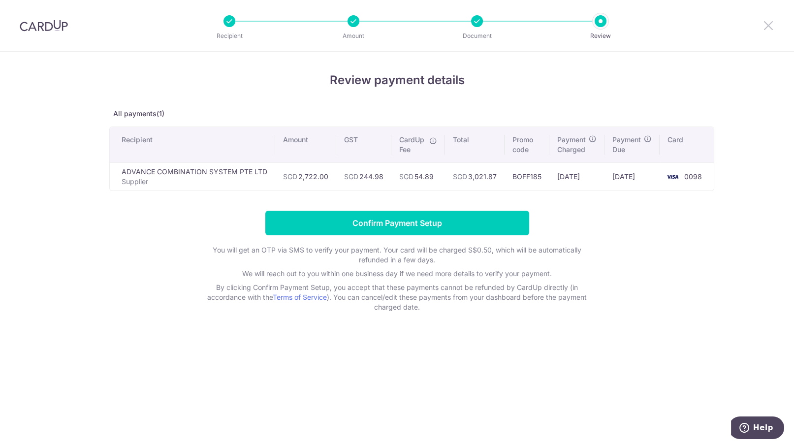
drag, startPoint x: 766, startPoint y: 24, endPoint x: 455, endPoint y: 82, distance: 316.1
click at [766, 24] on icon at bounding box center [769, 25] width 12 height 12
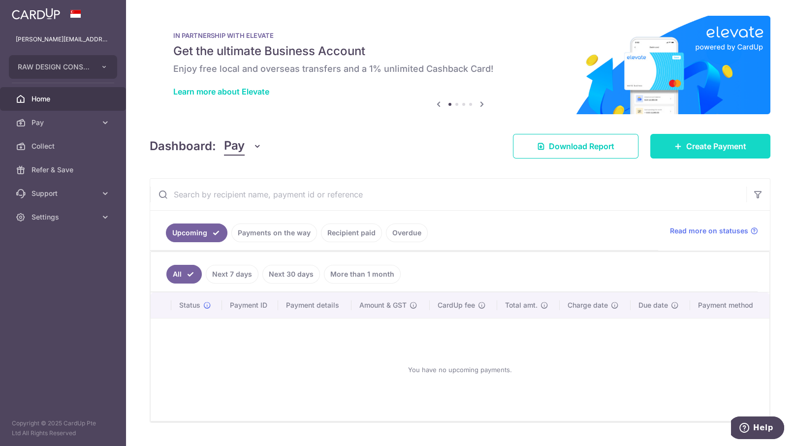
click at [669, 151] on link "Create Payment" at bounding box center [710, 146] width 120 height 25
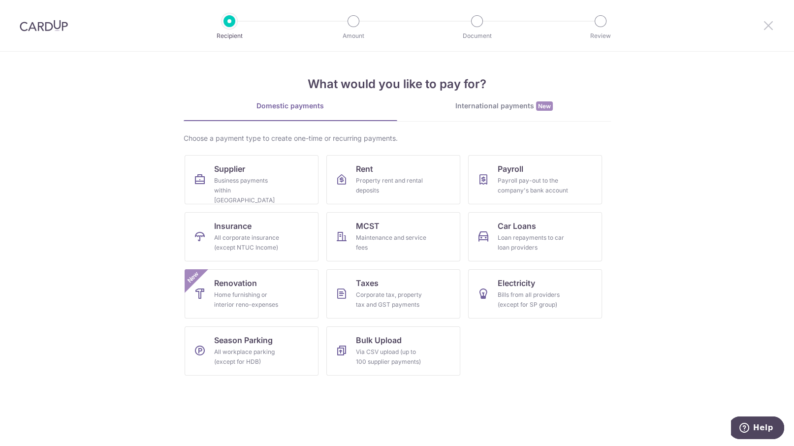
click at [771, 24] on icon at bounding box center [769, 25] width 12 height 12
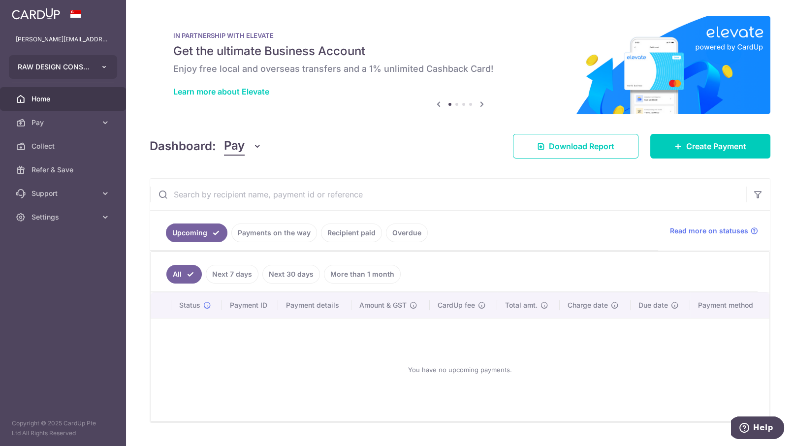
click at [107, 62] on button "RAW DESIGN CONSULTANTS PTE. LTD." at bounding box center [63, 67] width 108 height 24
click at [102, 119] on icon at bounding box center [105, 123] width 10 height 10
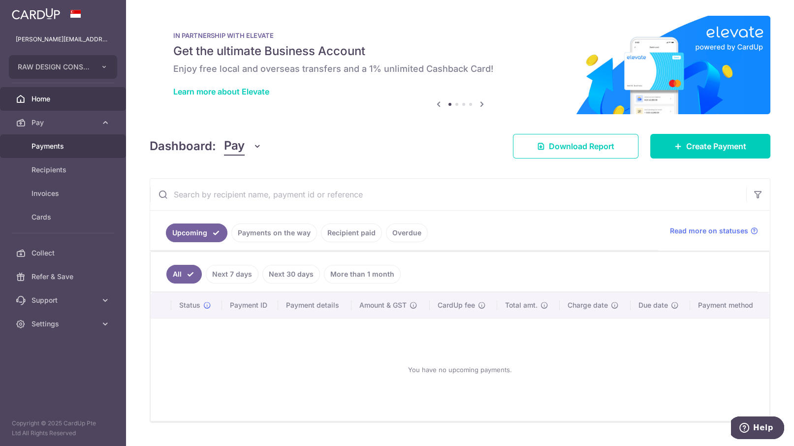
click at [60, 143] on span "Payments" at bounding box center [64, 146] width 65 height 10
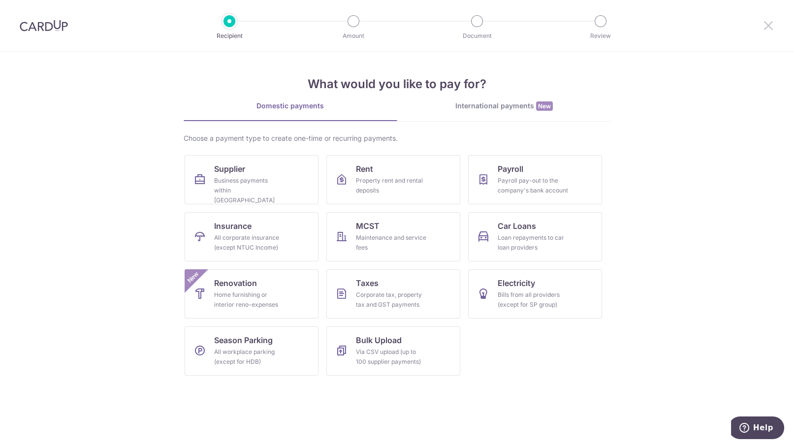
click at [767, 23] on icon at bounding box center [769, 25] width 12 height 12
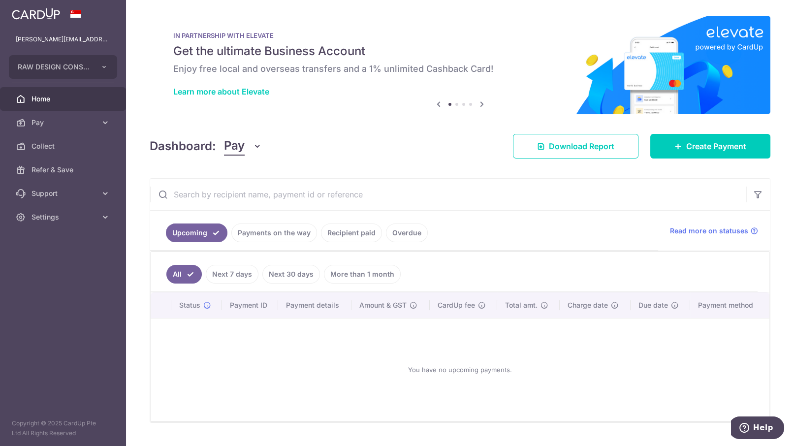
click at [245, 145] on button "Pay" at bounding box center [243, 146] width 38 height 19
click at [249, 196] on link "Collect" at bounding box center [276, 198] width 102 height 24
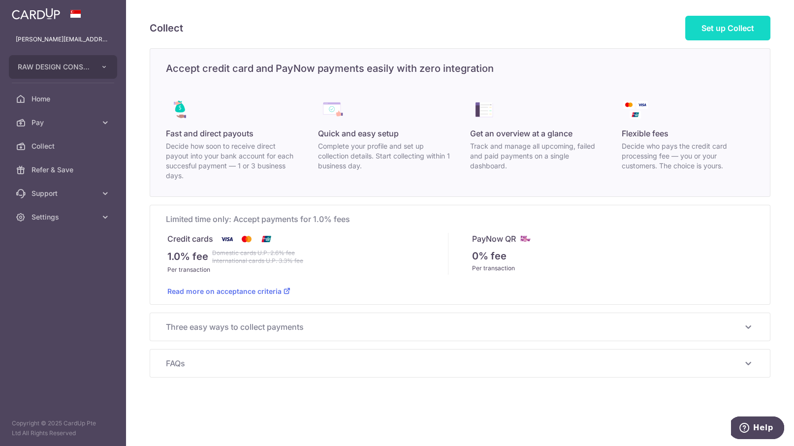
click at [700, 27] on link "Set up Collect" at bounding box center [727, 28] width 85 height 25
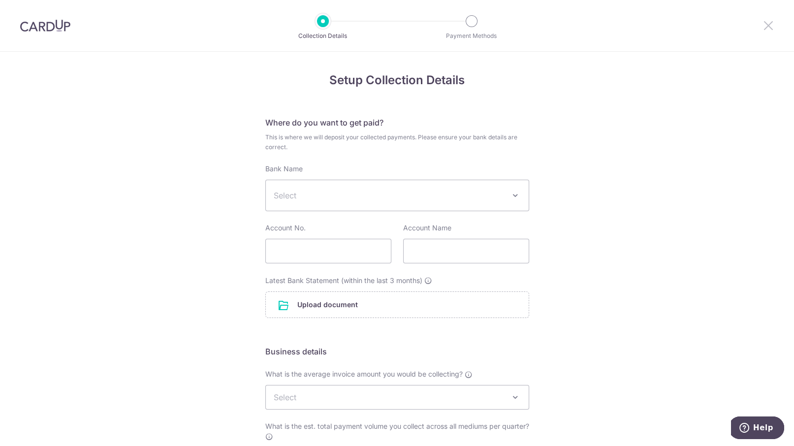
click at [771, 27] on icon at bounding box center [769, 25] width 12 height 12
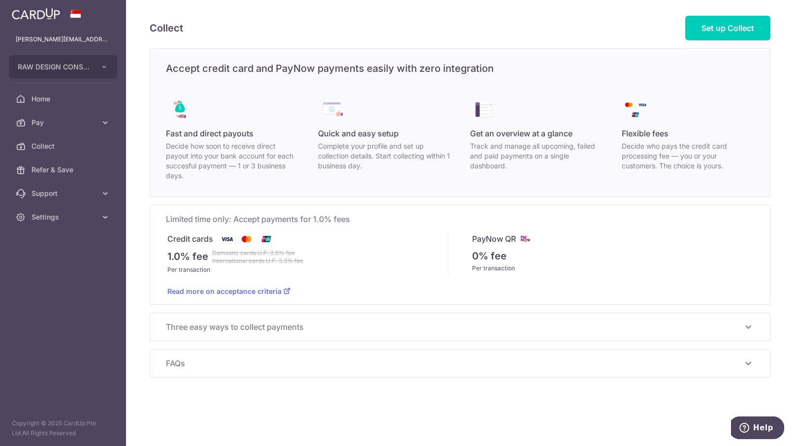
click at [296, 331] on span "Three easy ways to collect payments" at bounding box center [454, 327] width 577 height 12
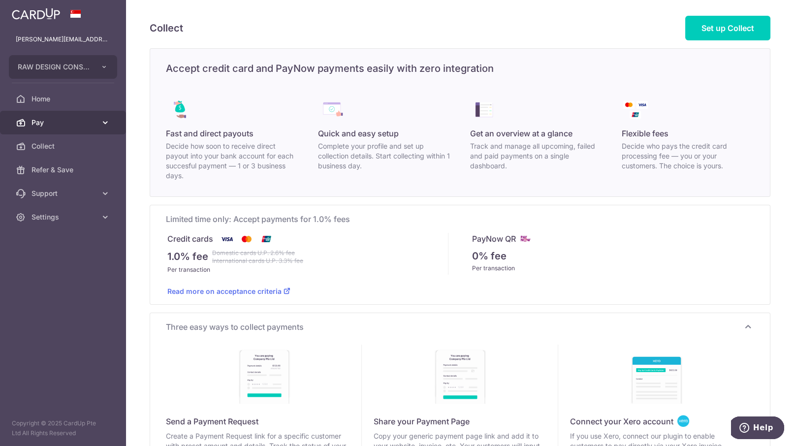
click at [83, 127] on span "Pay" at bounding box center [64, 123] width 65 height 10
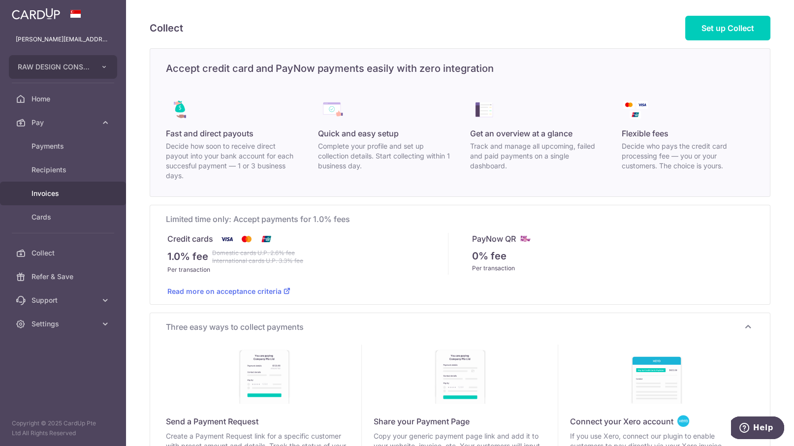
click at [62, 193] on span "Invoices" at bounding box center [64, 194] width 65 height 10
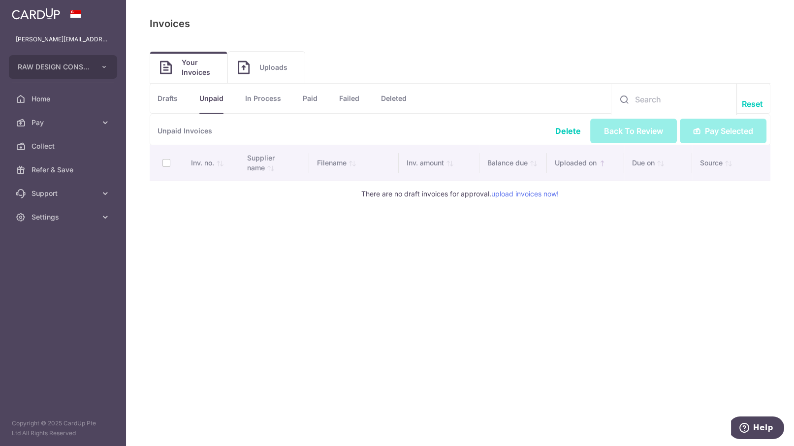
click at [243, 71] on img at bounding box center [244, 68] width 12 height 14
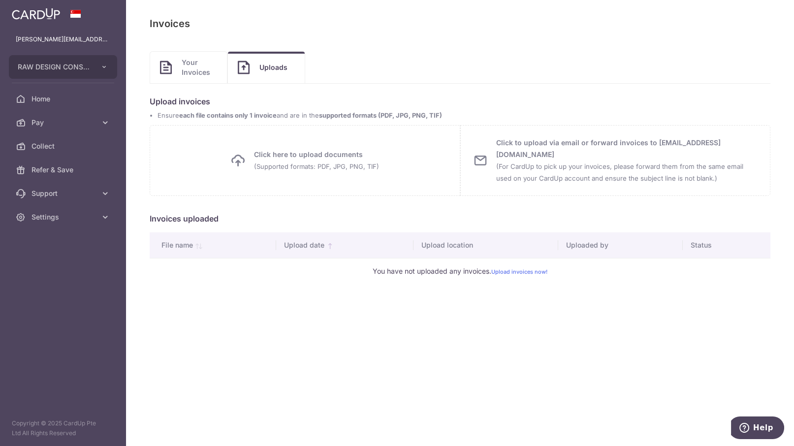
click at [245, 156] on icon at bounding box center [238, 161] width 16 height 16
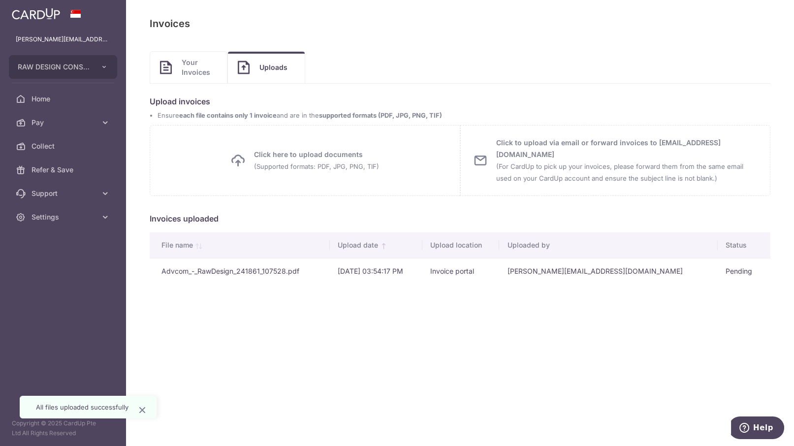
click at [263, 160] on span "Click here to upload documents (Supported formats: PDF, JPG, PNG, TIF)" at bounding box center [316, 161] width 125 height 24
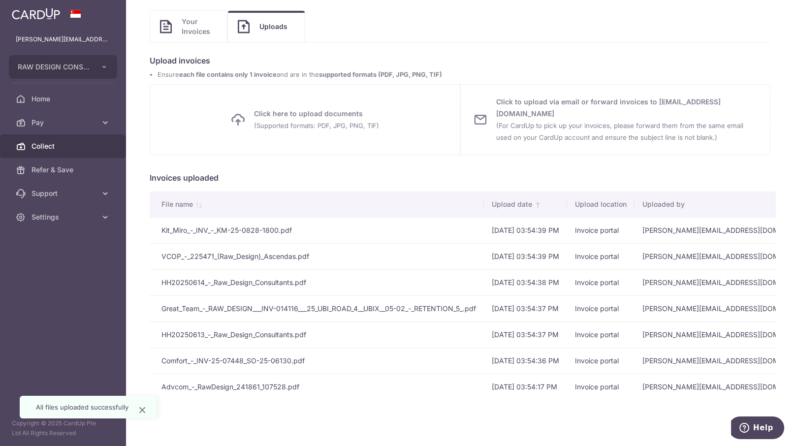
click at [64, 147] on span "Collect" at bounding box center [64, 146] width 65 height 10
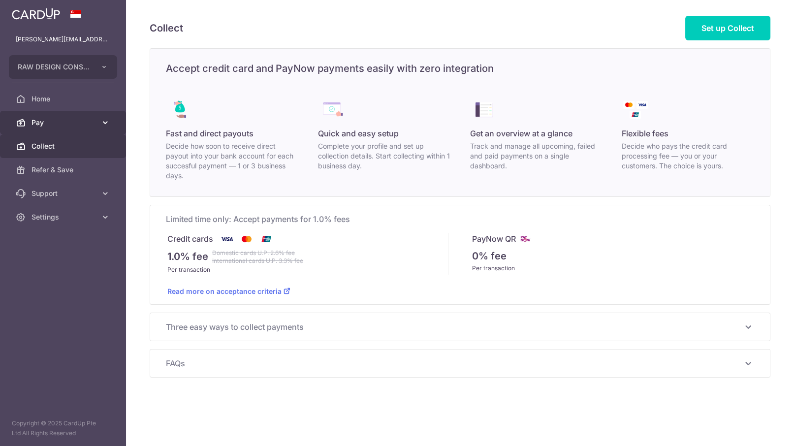
click at [65, 118] on span "Pay" at bounding box center [64, 123] width 65 height 10
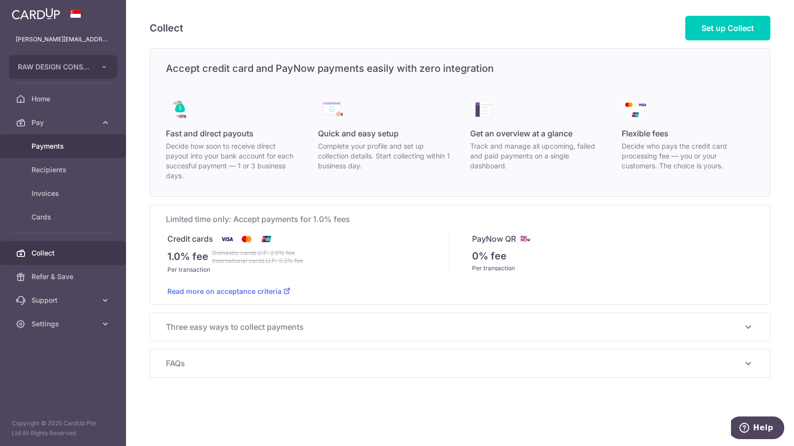
click at [59, 144] on span "Payments" at bounding box center [64, 146] width 65 height 10
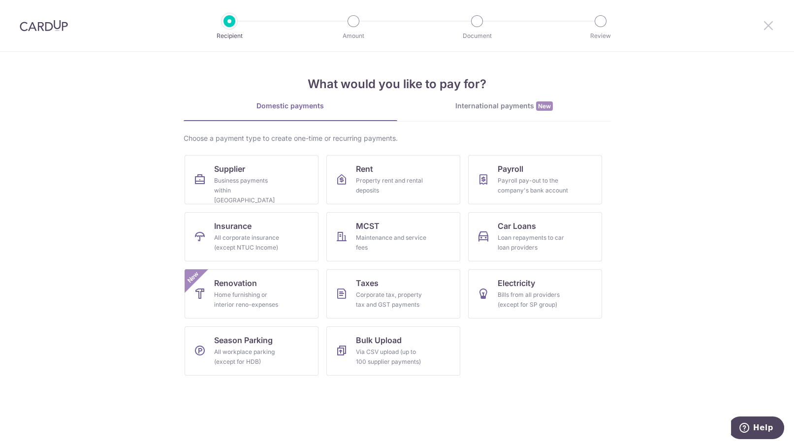
click at [763, 25] on icon at bounding box center [769, 25] width 12 height 12
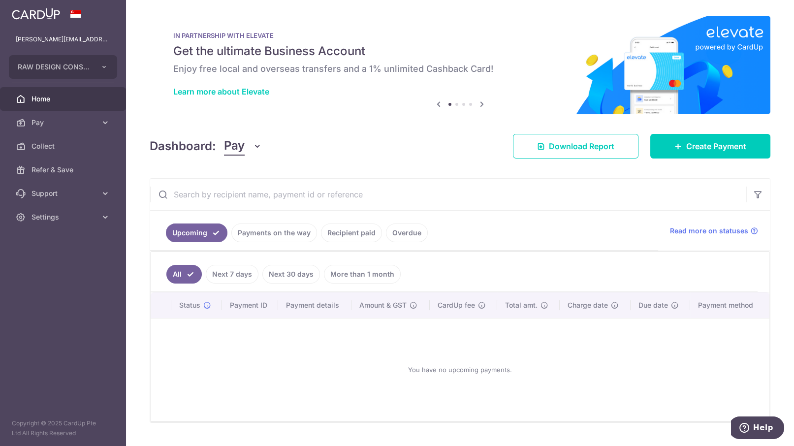
click at [55, 102] on span "Home" at bounding box center [64, 99] width 65 height 10
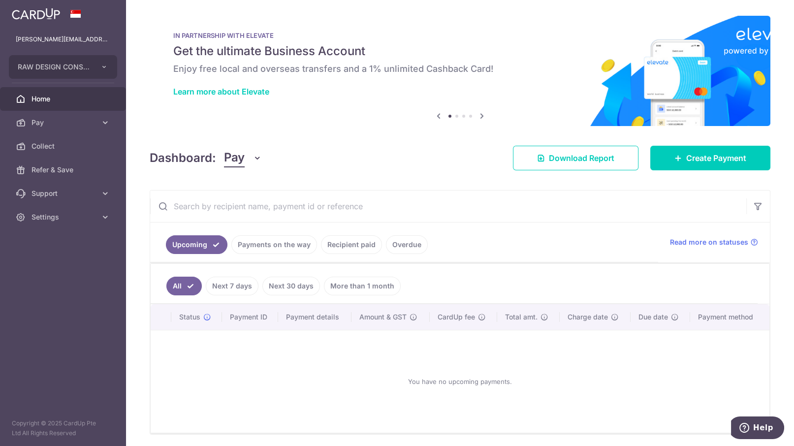
click at [277, 247] on link "Payments on the way" at bounding box center [274, 244] width 86 height 19
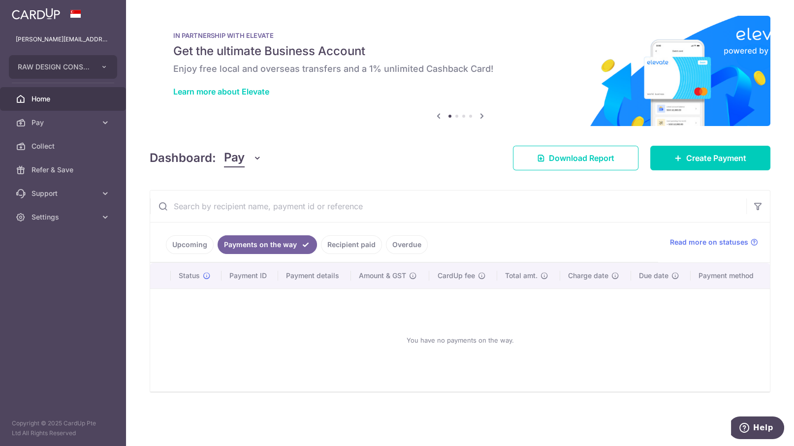
click at [202, 247] on link "Upcoming" at bounding box center [190, 244] width 48 height 19
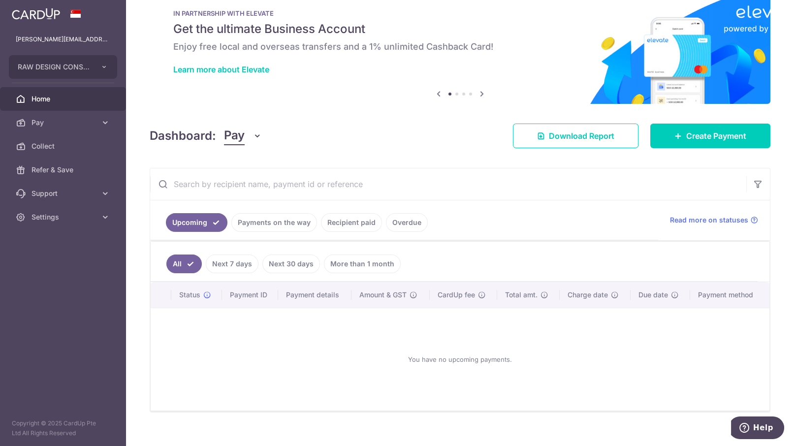
scroll to position [32, 0]
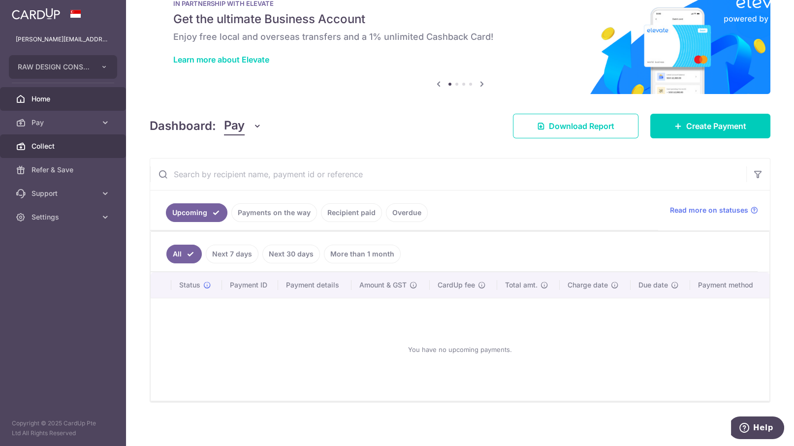
click at [71, 145] on span "Collect" at bounding box center [64, 146] width 65 height 10
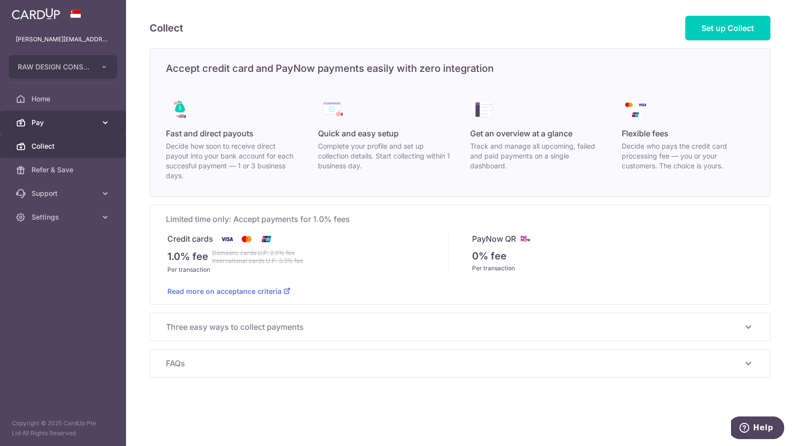
click at [72, 125] on span "Pay" at bounding box center [64, 123] width 65 height 10
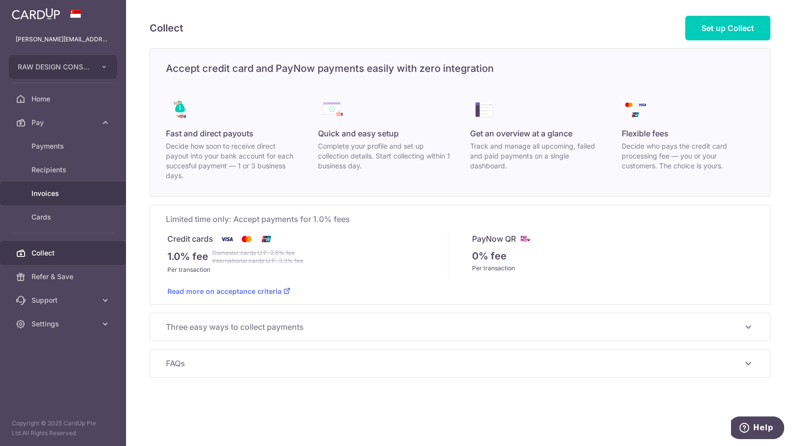
click at [54, 189] on span "Invoices" at bounding box center [64, 194] width 65 height 10
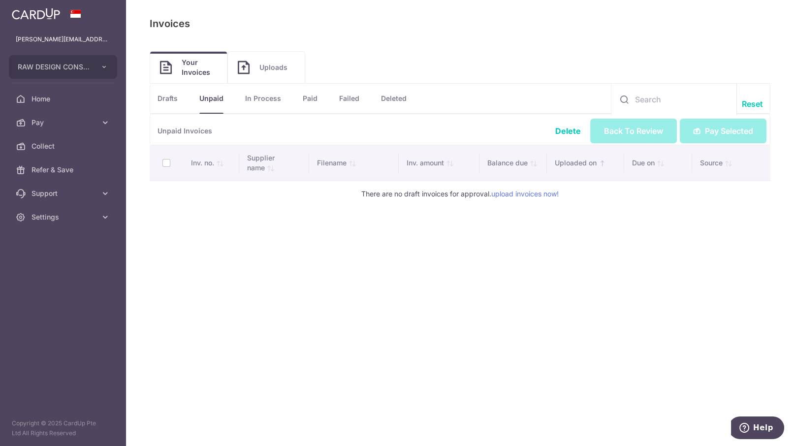
click at [174, 100] on link "Drafts" at bounding box center [168, 99] width 20 height 30
click at [221, 98] on link "Unpaid" at bounding box center [211, 99] width 24 height 30
click at [269, 99] on link "In Process" at bounding box center [263, 99] width 36 height 30
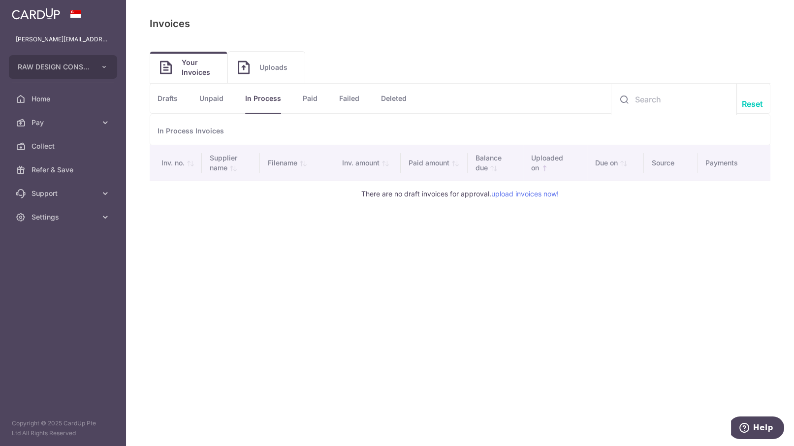
click at [312, 98] on link "Paid" at bounding box center [310, 99] width 15 height 30
click at [350, 101] on link "Failed" at bounding box center [349, 99] width 20 height 30
click at [270, 68] on span "Uploads" at bounding box center [276, 68] width 35 height 10
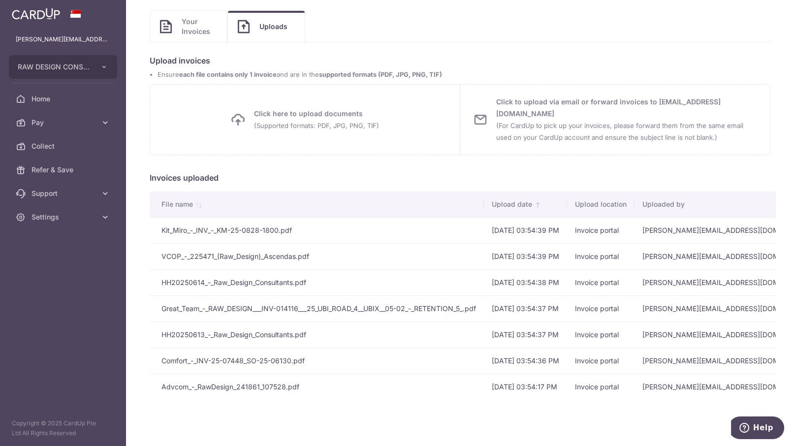
scroll to position [48, 0]
click at [66, 217] on span "Settings" at bounding box center [64, 217] width 65 height 10
click at [50, 237] on span "Account" at bounding box center [64, 241] width 65 height 10
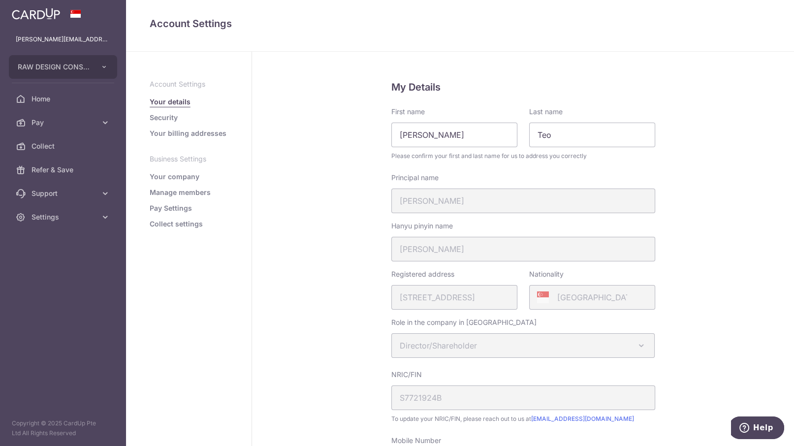
click at [166, 228] on link "Collect settings" at bounding box center [176, 224] width 53 height 10
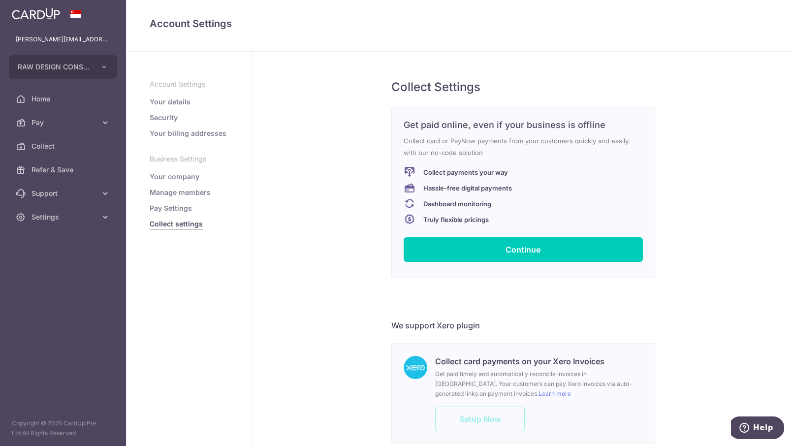
click at [174, 205] on link "Pay Settings" at bounding box center [171, 208] width 42 height 10
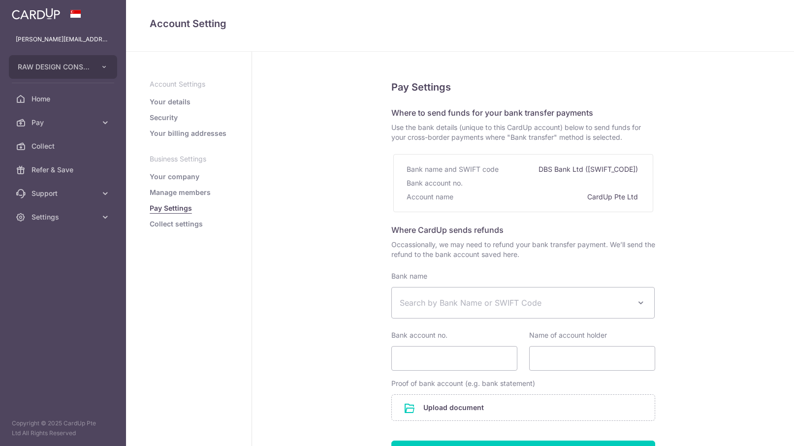
select select
click at [176, 100] on link "Your details" at bounding box center [170, 102] width 41 height 10
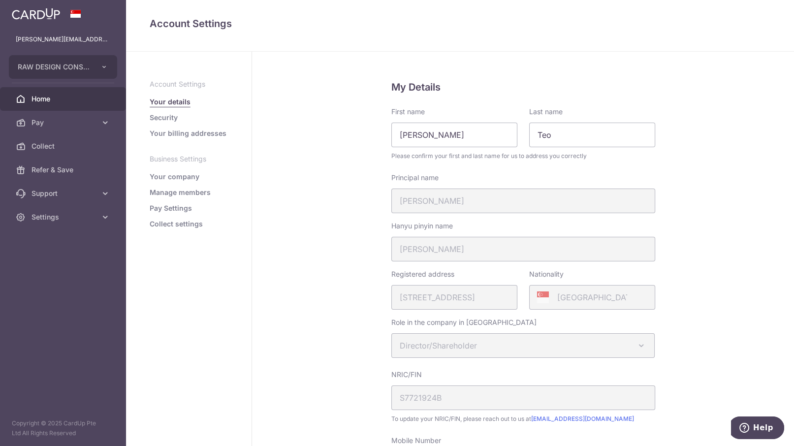
click at [53, 98] on span "Home" at bounding box center [64, 99] width 65 height 10
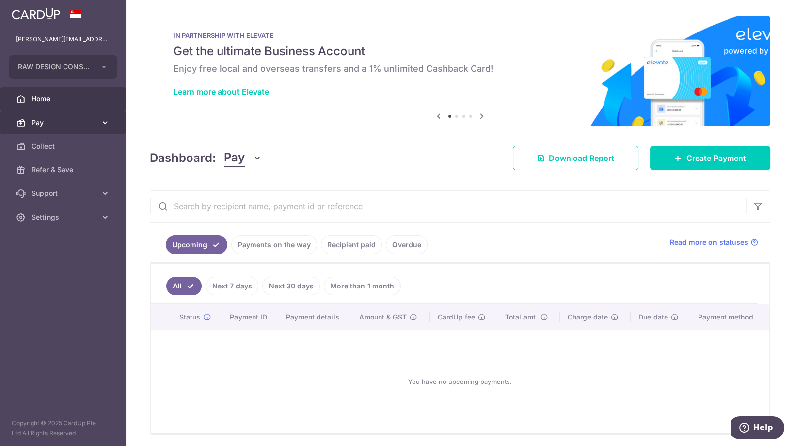
click at [81, 124] on span "Pay" at bounding box center [64, 123] width 65 height 10
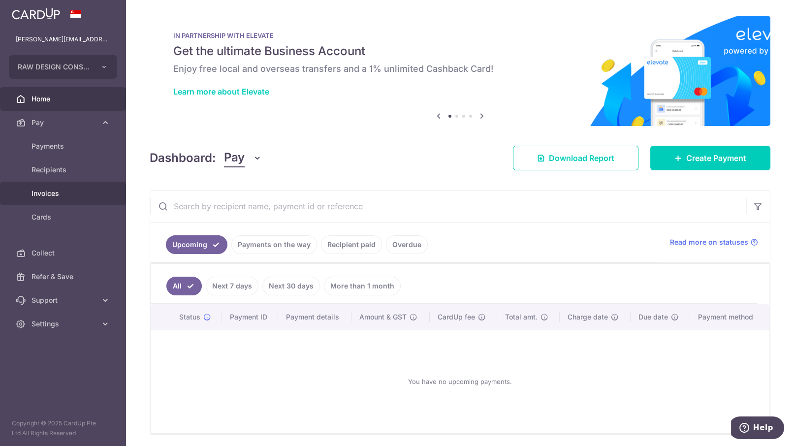
click at [58, 196] on span "Invoices" at bounding box center [64, 194] width 65 height 10
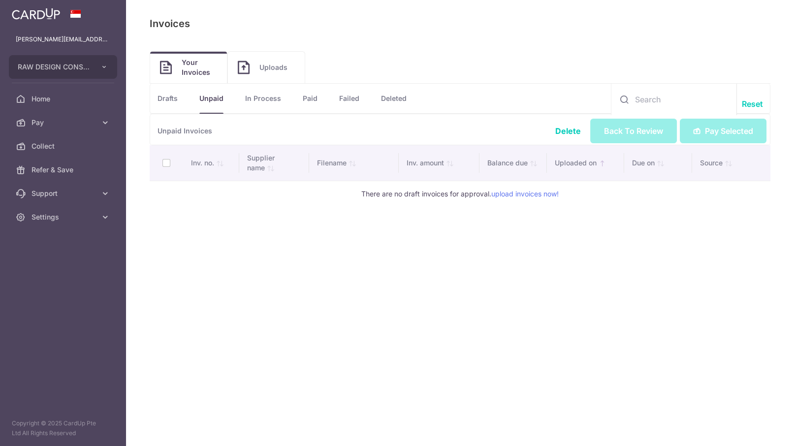
click at [268, 67] on span "Uploads" at bounding box center [276, 68] width 35 height 10
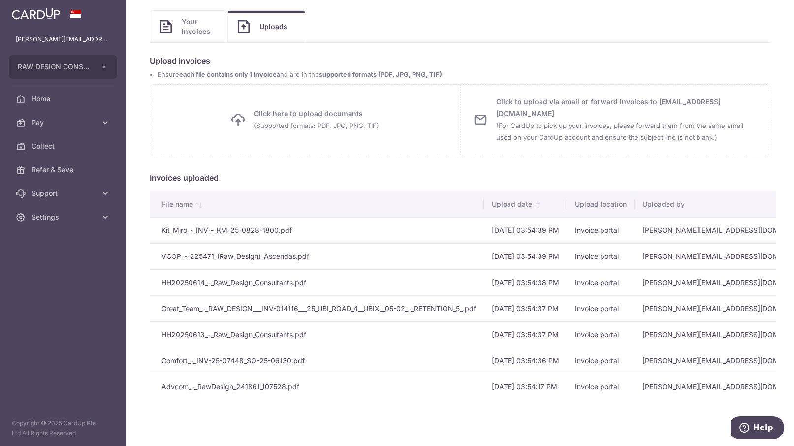
drag, startPoint x: 218, startPoint y: 276, endPoint x: 192, endPoint y: 269, distance: 26.9
click at [192, 269] on td "HH20250614_-_Raw_Design_Consultants.pdf" at bounding box center [317, 282] width 334 height 26
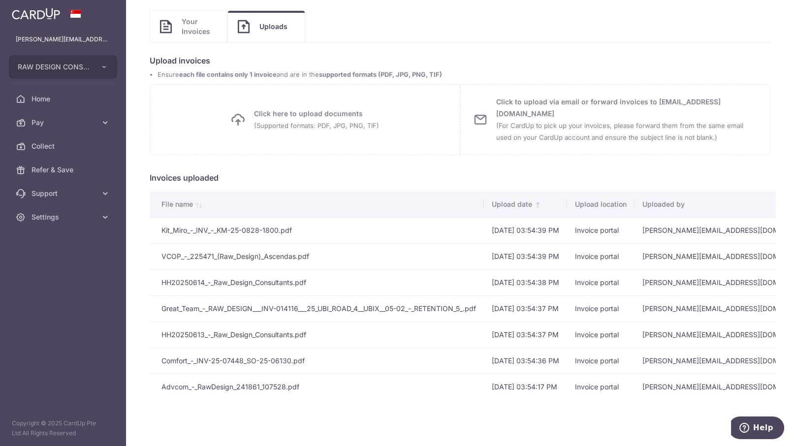
click at [268, 22] on span "Uploads" at bounding box center [276, 27] width 35 height 10
click at [204, 19] on span "Your Invoices" at bounding box center [199, 27] width 35 height 20
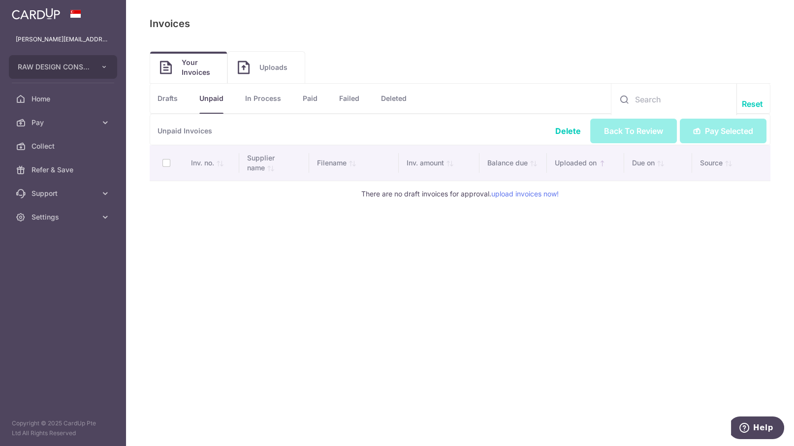
click at [264, 96] on link "In Process" at bounding box center [263, 99] width 36 height 30
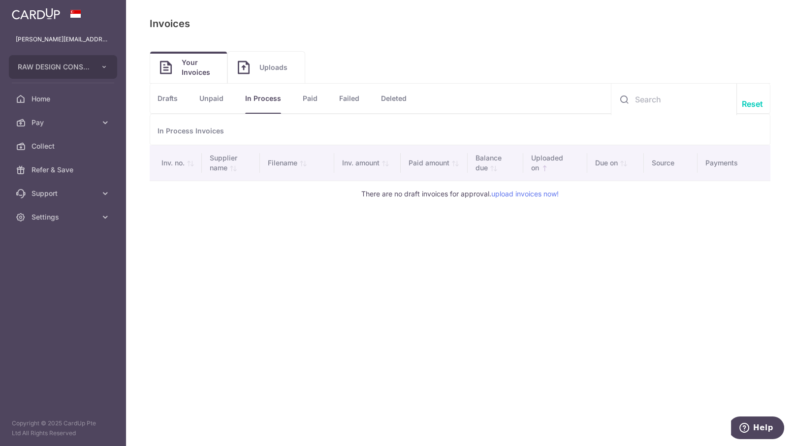
click at [175, 98] on link "Drafts" at bounding box center [168, 99] width 20 height 30
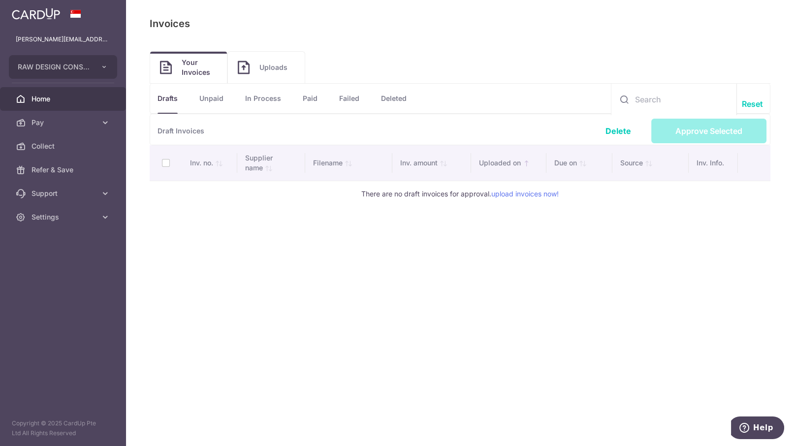
click at [49, 94] on span "Home" at bounding box center [64, 99] width 65 height 10
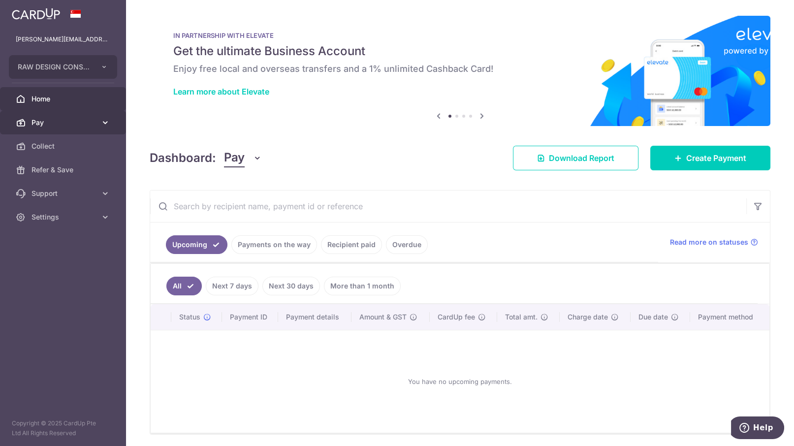
click at [42, 111] on link "Pay" at bounding box center [63, 123] width 126 height 24
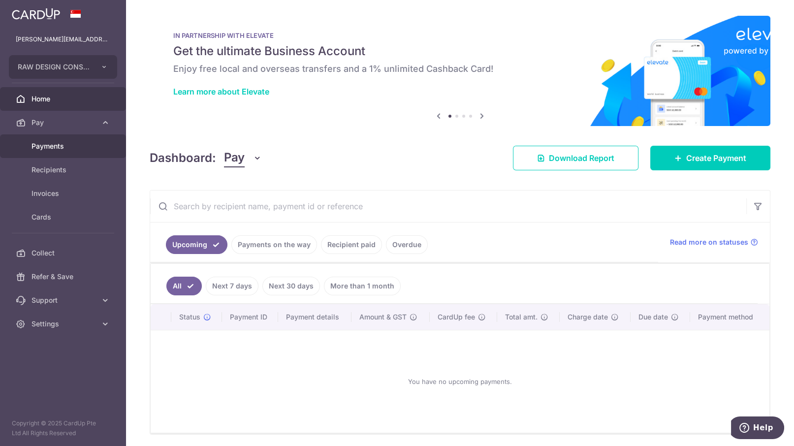
click at [62, 151] on span "Payments" at bounding box center [64, 146] width 65 height 10
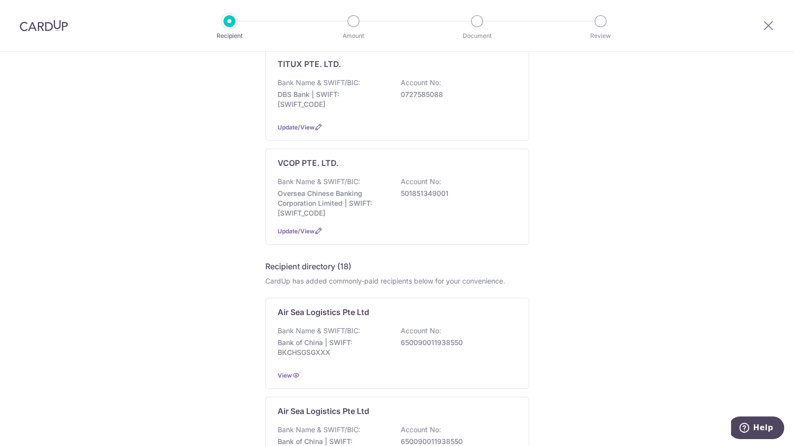
scroll to position [800, 0]
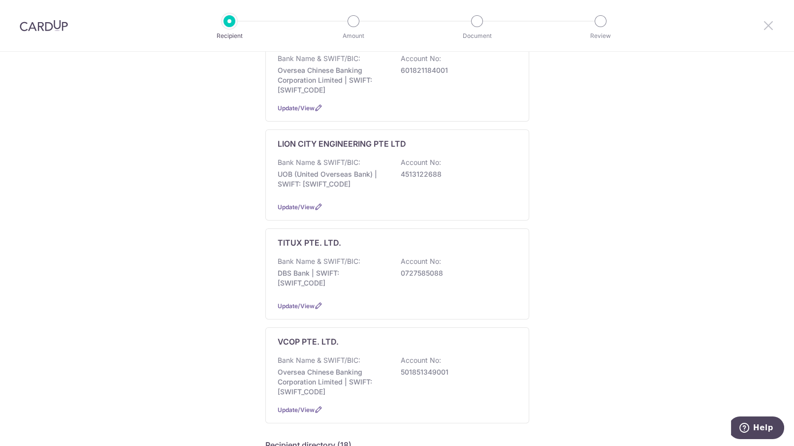
click at [770, 31] on icon at bounding box center [769, 25] width 12 height 12
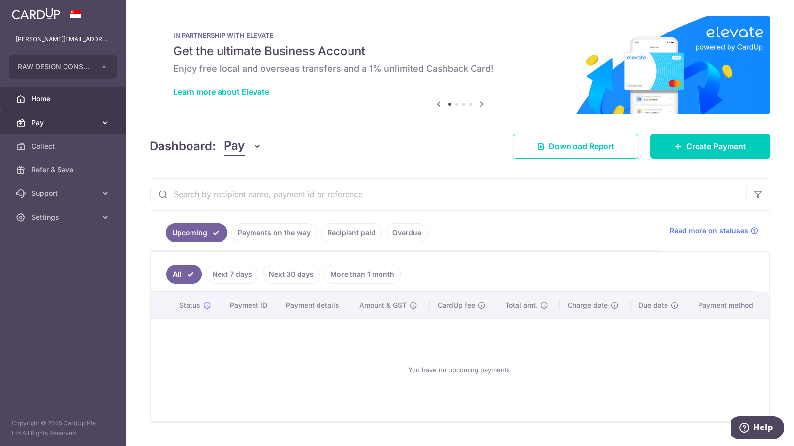
click at [74, 121] on span "Pay" at bounding box center [64, 123] width 65 height 10
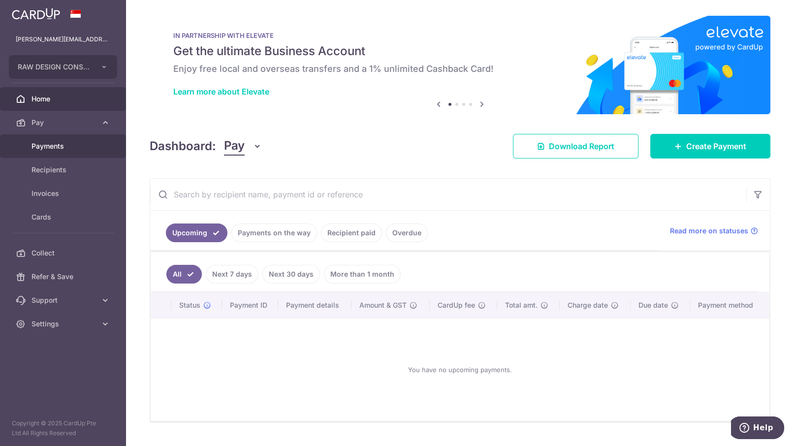
click at [63, 150] on span "Payments" at bounding box center [64, 146] width 65 height 10
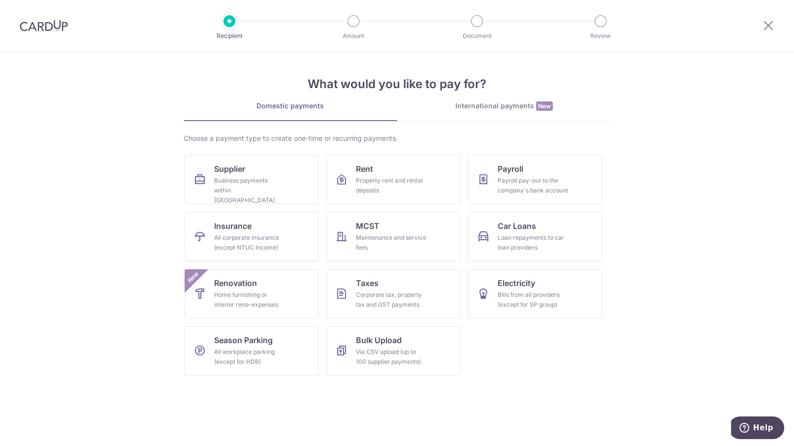
click at [766, 19] on div at bounding box center [768, 25] width 51 height 51
click at [767, 28] on icon at bounding box center [769, 25] width 12 height 12
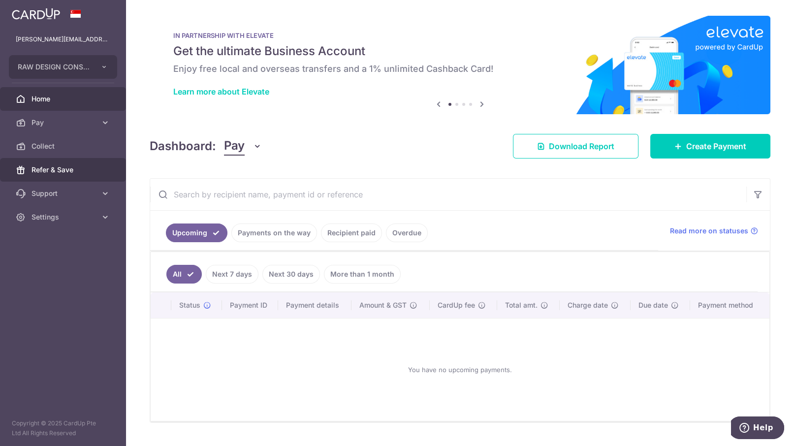
click at [84, 165] on span "Refer & Save" at bounding box center [64, 170] width 65 height 10
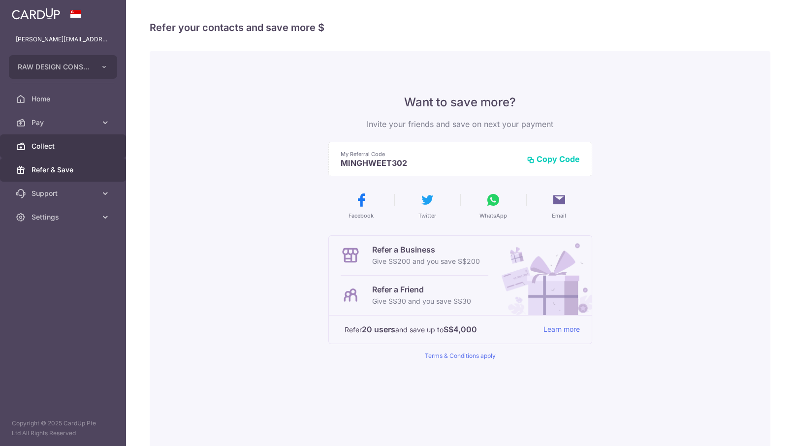
click at [80, 146] on span "Collect" at bounding box center [64, 146] width 65 height 10
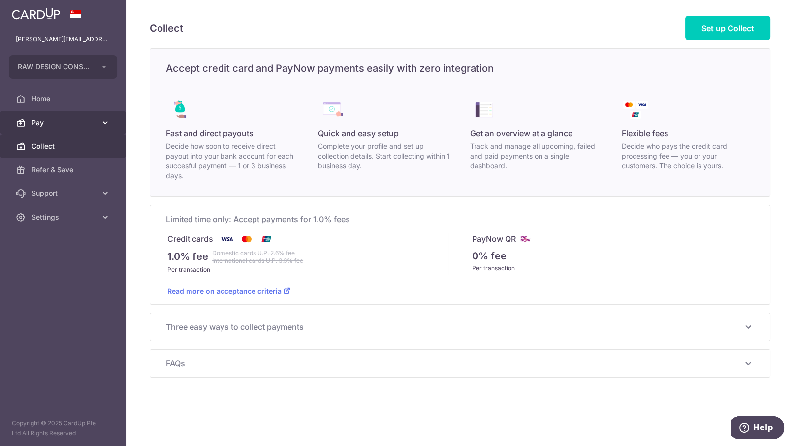
click at [98, 122] on link "Pay" at bounding box center [63, 123] width 126 height 24
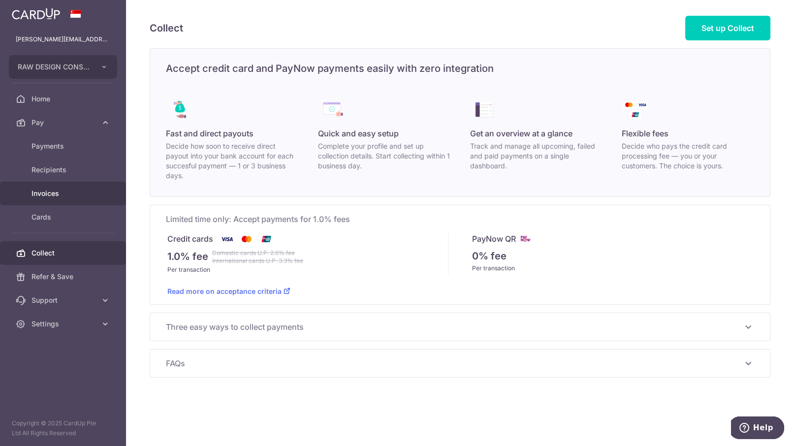
click at [49, 192] on span "Invoices" at bounding box center [64, 194] width 65 height 10
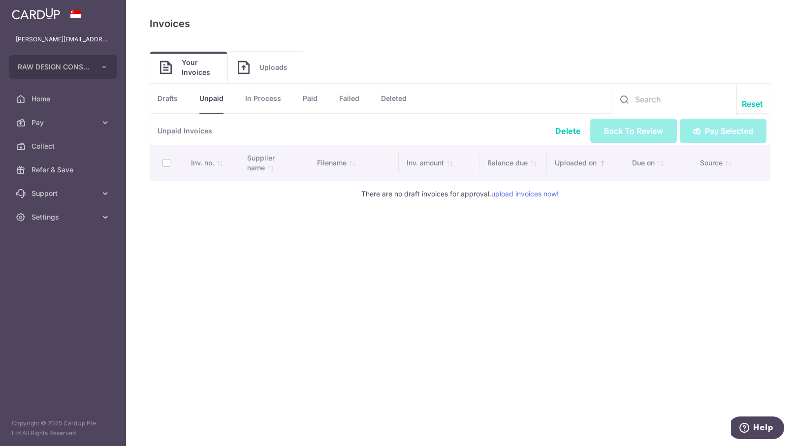
click at [263, 72] on span "Uploads" at bounding box center [276, 68] width 35 height 10
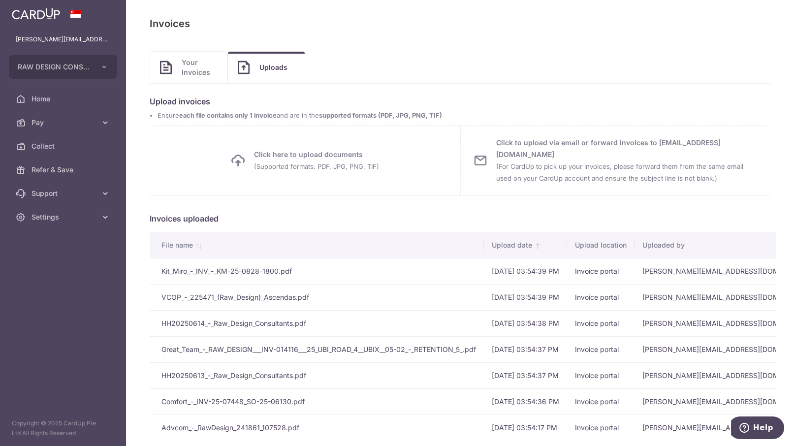
scroll to position [48, 0]
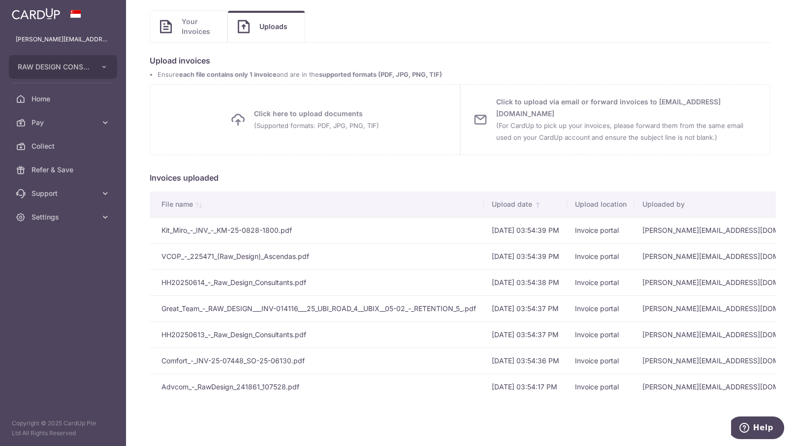
click at [192, 230] on td "Kit_Miro_-_INV_-_KM-25-0828-1800.pdf" at bounding box center [317, 230] width 334 height 26
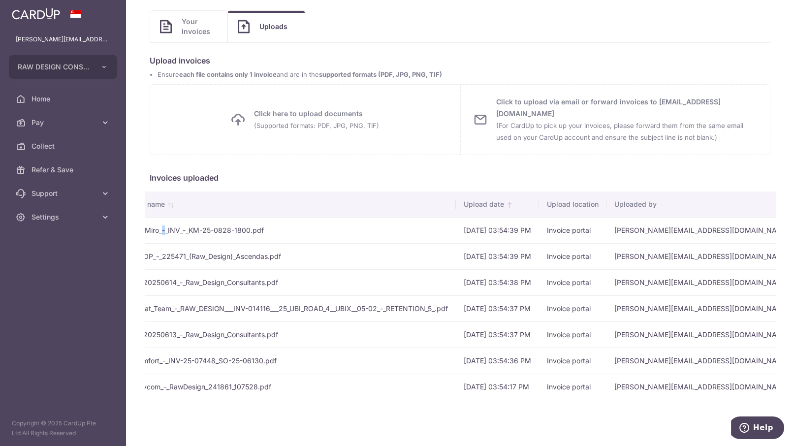
scroll to position [0, 0]
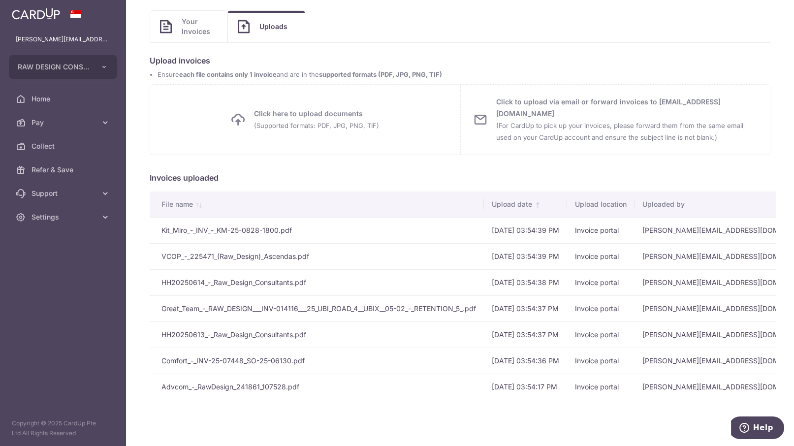
drag, startPoint x: 287, startPoint y: 226, endPoint x: 268, endPoint y: 169, distance: 60.1
click at [268, 172] on h5 "Invoices uploaded" at bounding box center [460, 178] width 621 height 12
click at [50, 144] on span "Collect" at bounding box center [64, 146] width 65 height 10
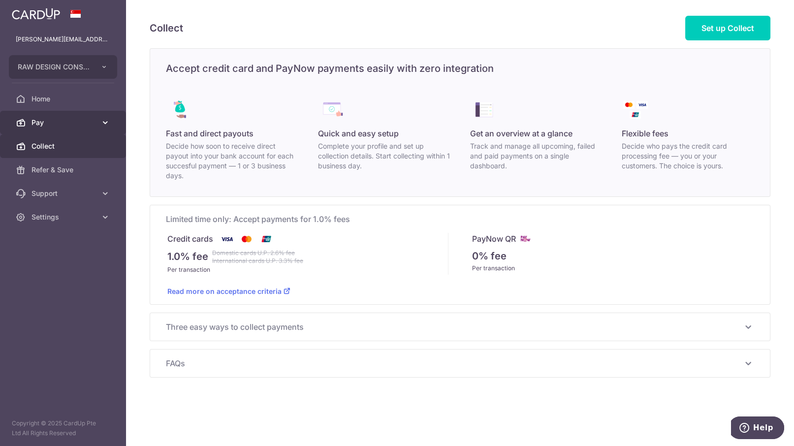
click at [61, 126] on span "Pay" at bounding box center [64, 123] width 65 height 10
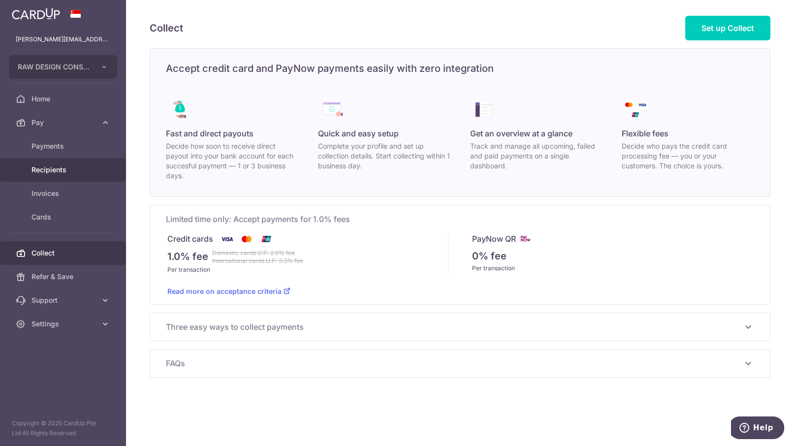
click at [55, 162] on link "Recipients" at bounding box center [63, 170] width 126 height 24
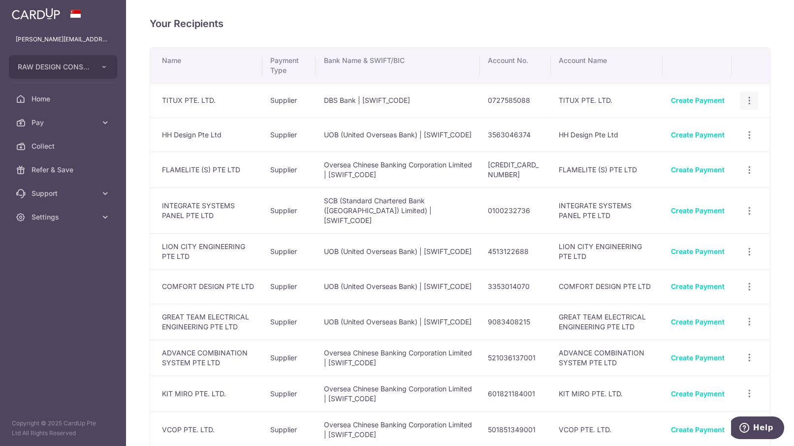
click at [744, 102] on icon "button" at bounding box center [749, 101] width 10 height 10
click at [714, 51] on th at bounding box center [697, 65] width 69 height 35
click at [693, 100] on link "Create Payment" at bounding box center [698, 100] width 54 height 8
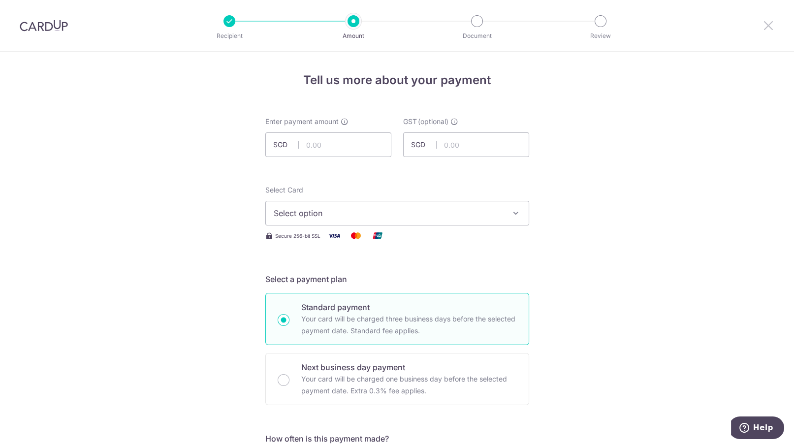
drag, startPoint x: 767, startPoint y: 24, endPoint x: 455, endPoint y: 76, distance: 315.5
click at [768, 24] on icon at bounding box center [769, 25] width 12 height 12
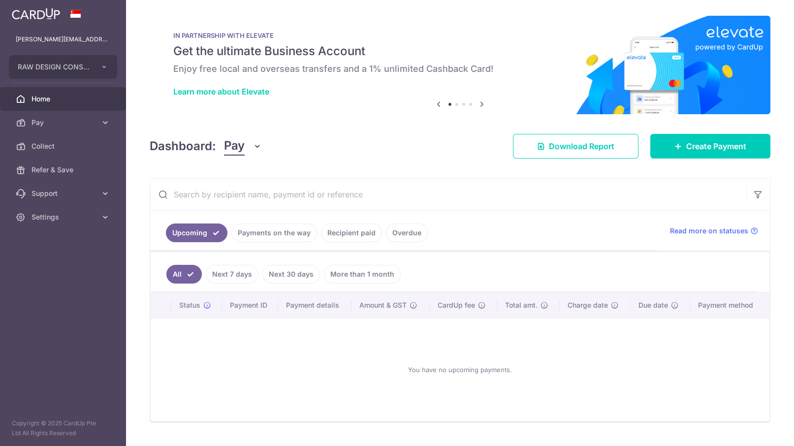
click at [265, 227] on link "Payments on the way" at bounding box center [274, 233] width 86 height 19
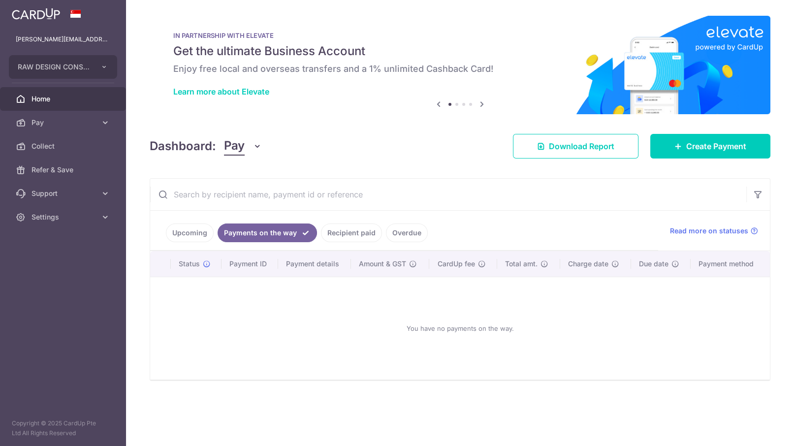
click at [342, 225] on link "Recipient paid" at bounding box center [351, 233] width 61 height 19
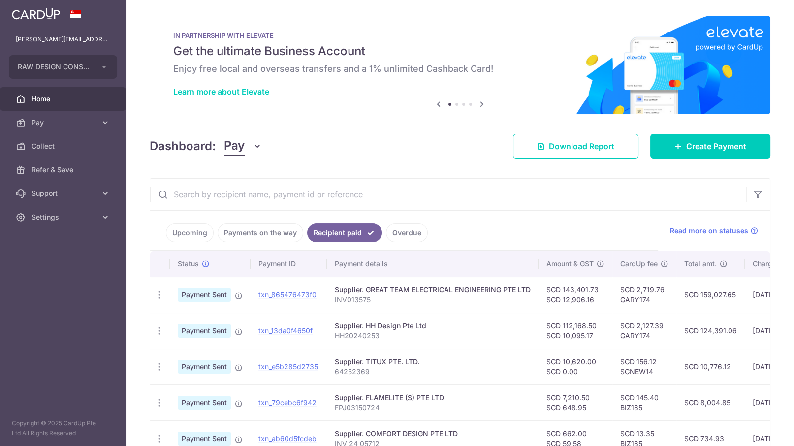
click at [409, 234] on link "Overdue" at bounding box center [407, 233] width 42 height 19
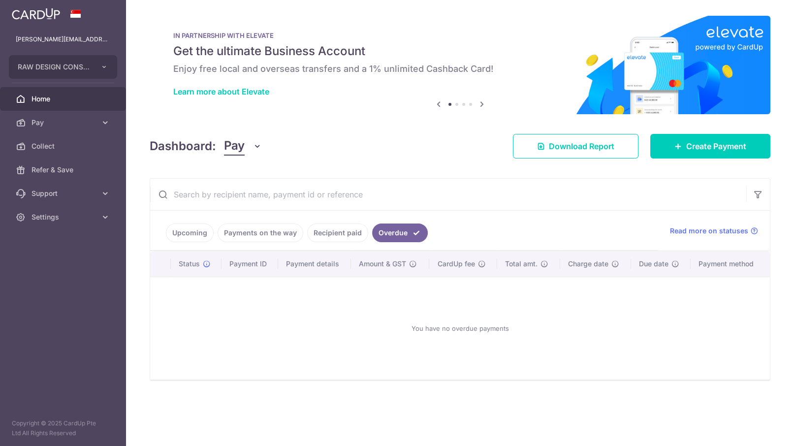
click at [337, 238] on link "Recipient paid" at bounding box center [337, 233] width 61 height 19
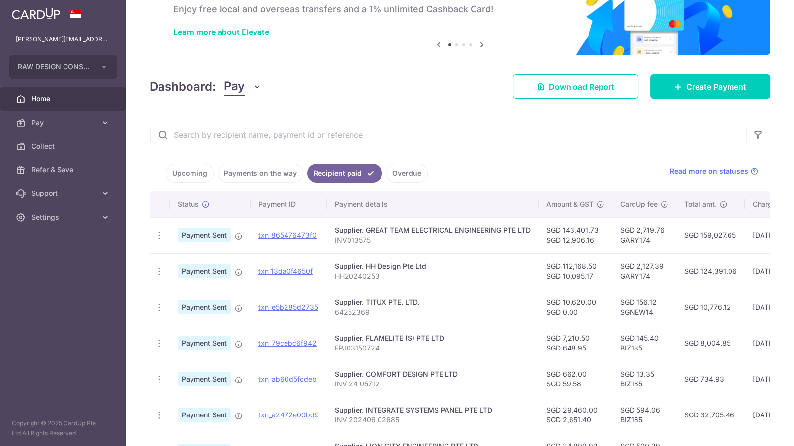
scroll to position [133, 0]
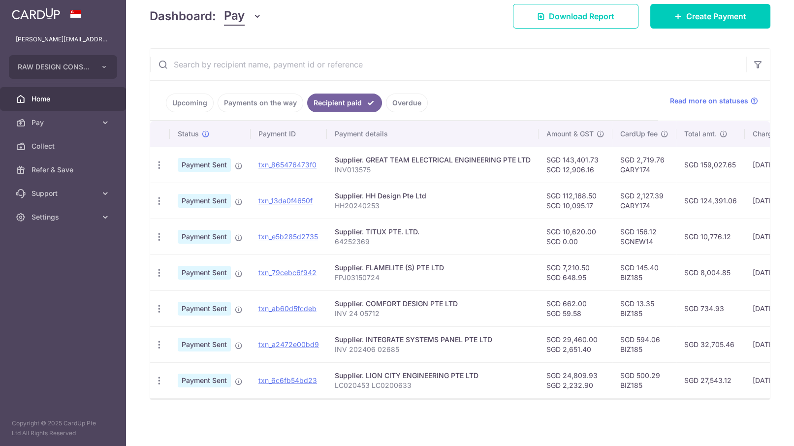
click at [391, 98] on link "Overdue" at bounding box center [407, 103] width 42 height 19
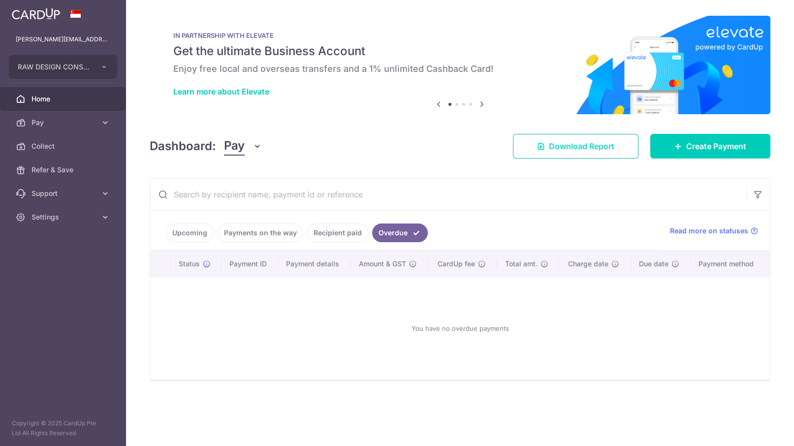
click at [573, 153] on link "Download Report" at bounding box center [576, 146] width 126 height 25
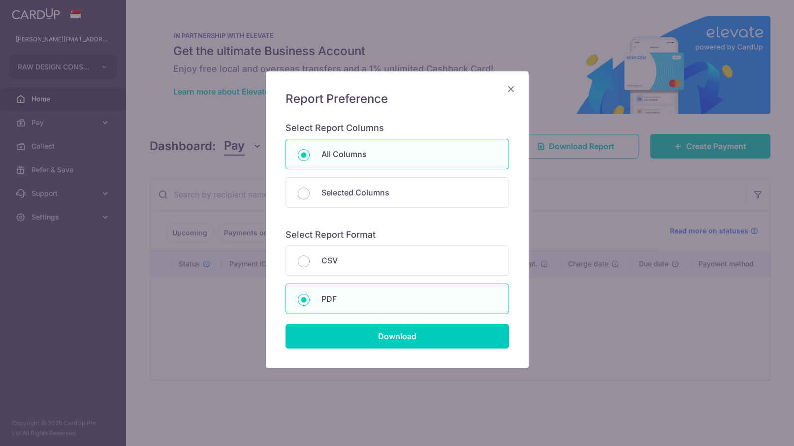
click at [512, 87] on icon "Close" at bounding box center [511, 89] width 12 height 12
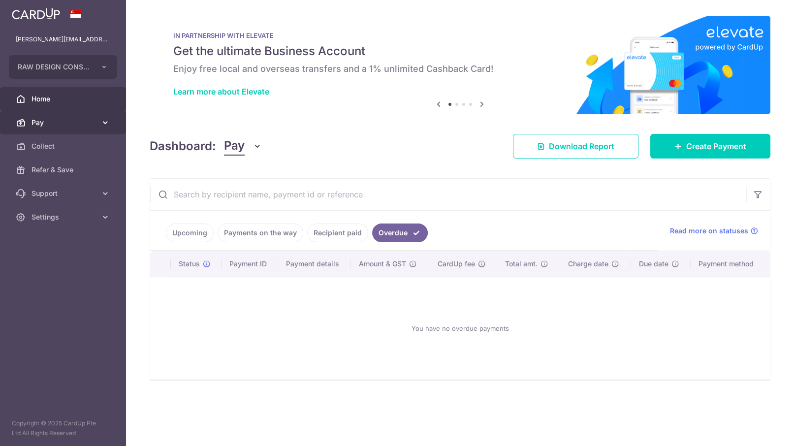
click at [78, 118] on span "Pay" at bounding box center [64, 123] width 65 height 10
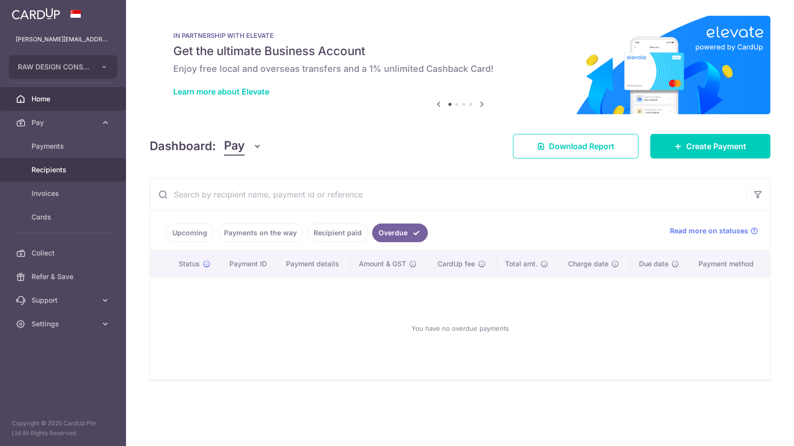
click at [57, 170] on span "Recipients" at bounding box center [64, 170] width 65 height 10
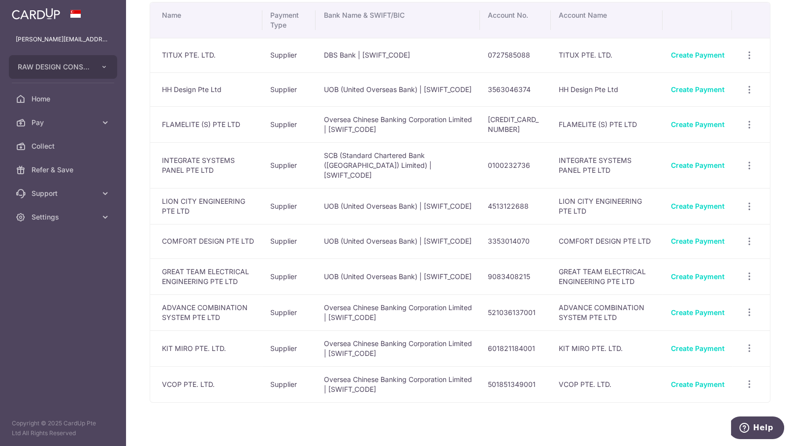
scroll to position [61, 0]
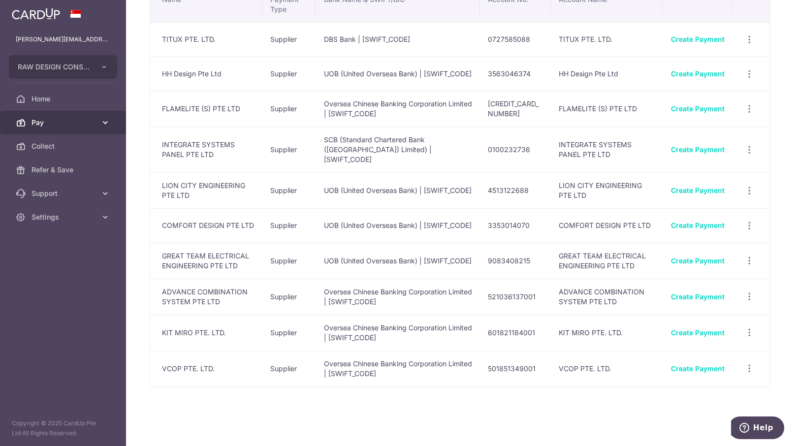
click at [86, 129] on link "Pay" at bounding box center [63, 123] width 126 height 24
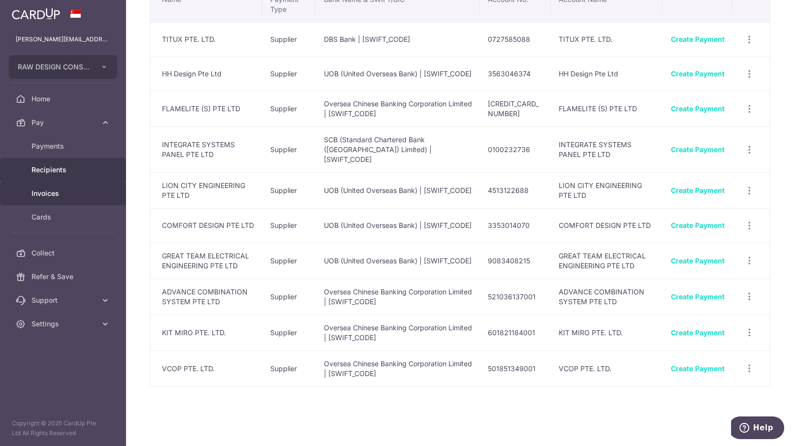
click at [56, 195] on span "Invoices" at bounding box center [64, 194] width 65 height 10
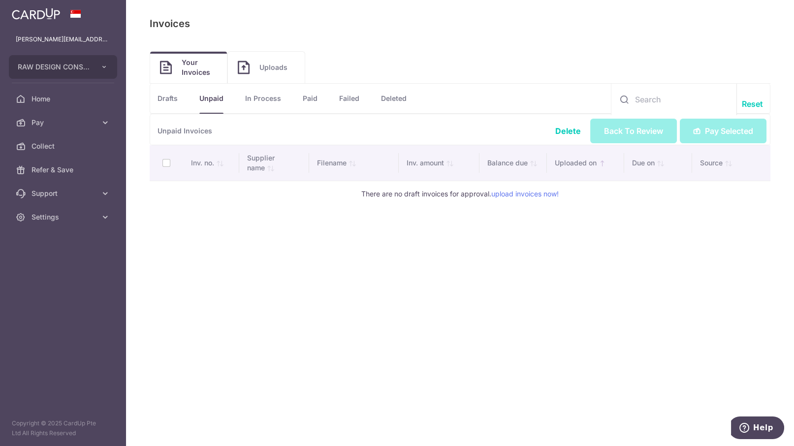
click at [259, 65] on span "Uploads" at bounding box center [276, 68] width 35 height 10
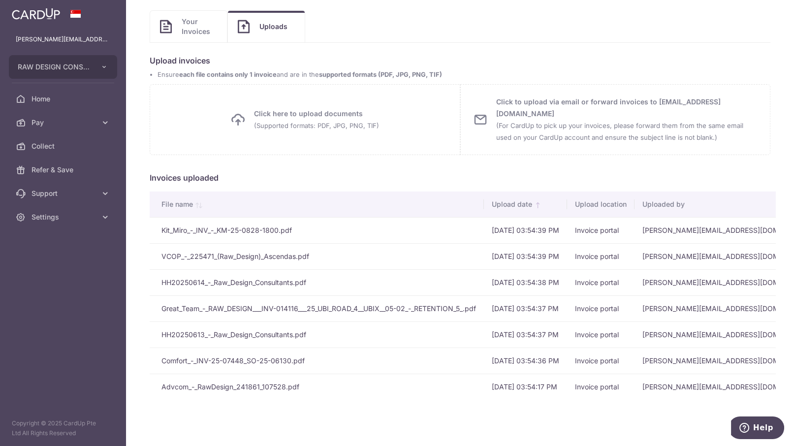
scroll to position [0, 28]
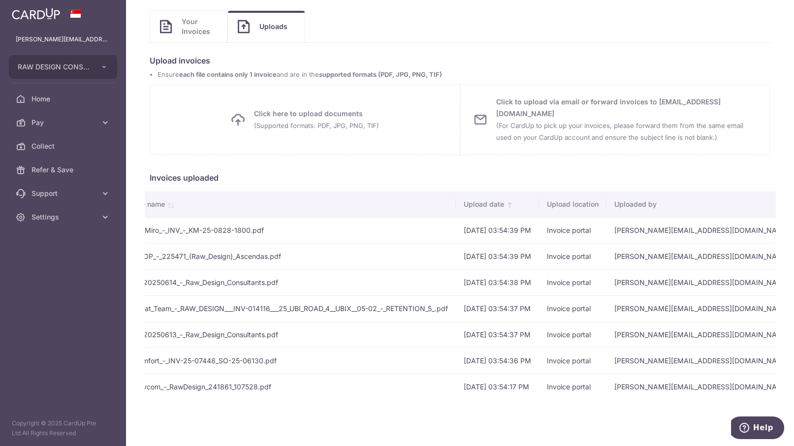
drag, startPoint x: 709, startPoint y: 228, endPoint x: 398, endPoint y: 165, distance: 317.4
click at [398, 172] on h5 "Invoices uploaded" at bounding box center [460, 178] width 621 height 12
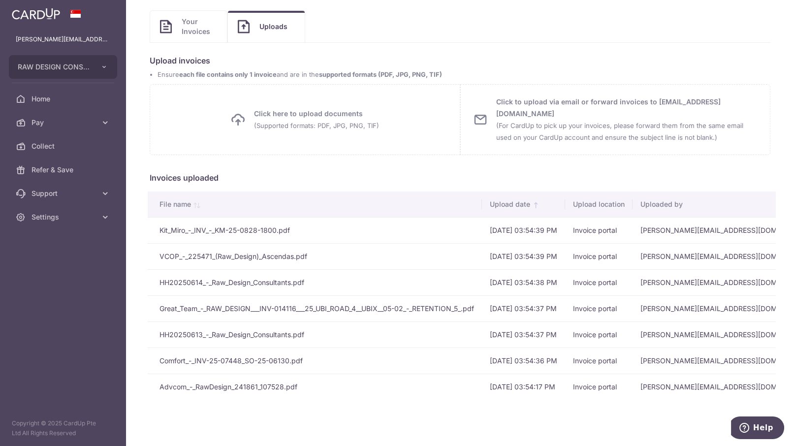
scroll to position [0, 0]
click at [77, 98] on span "Home" at bounding box center [64, 99] width 65 height 10
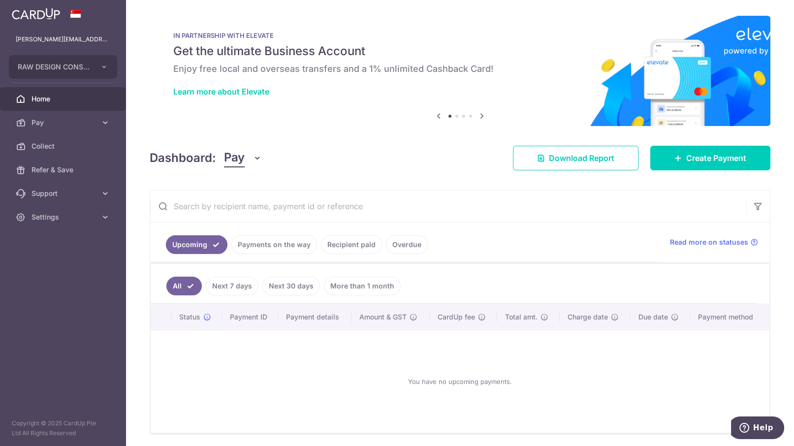
click at [479, 114] on icon at bounding box center [482, 116] width 12 height 12
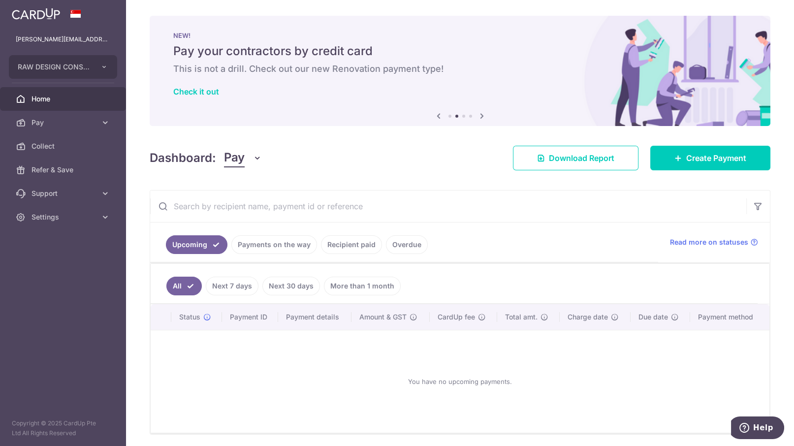
click at [479, 114] on icon at bounding box center [482, 116] width 12 height 12
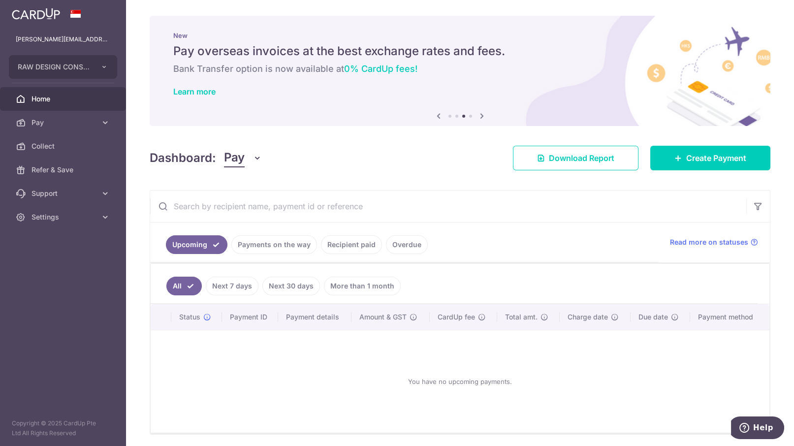
click at [479, 114] on icon at bounding box center [482, 116] width 12 height 12
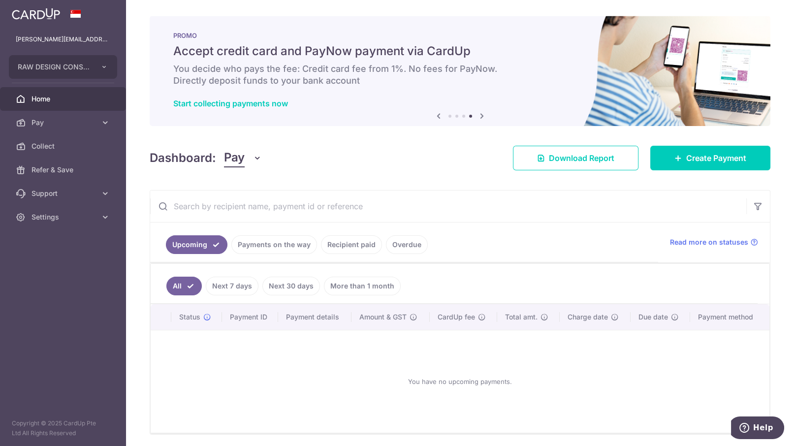
click at [479, 114] on icon at bounding box center [482, 116] width 12 height 12
click at [686, 156] on span "Create Payment" at bounding box center [716, 158] width 60 height 12
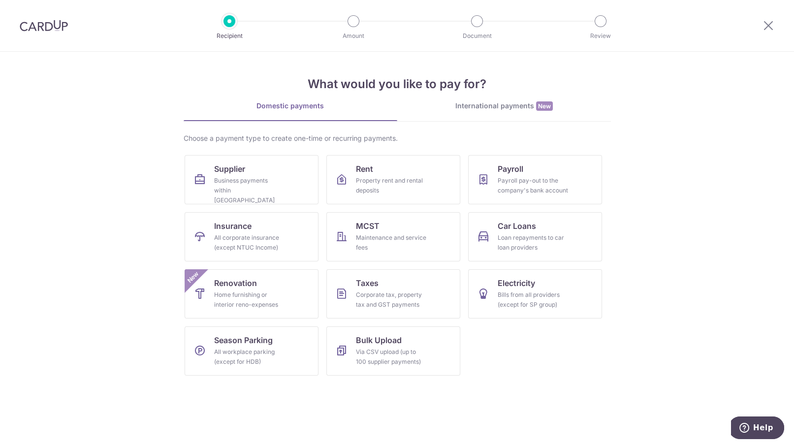
click at [494, 106] on div "International payments New" at bounding box center [504, 106] width 214 height 10
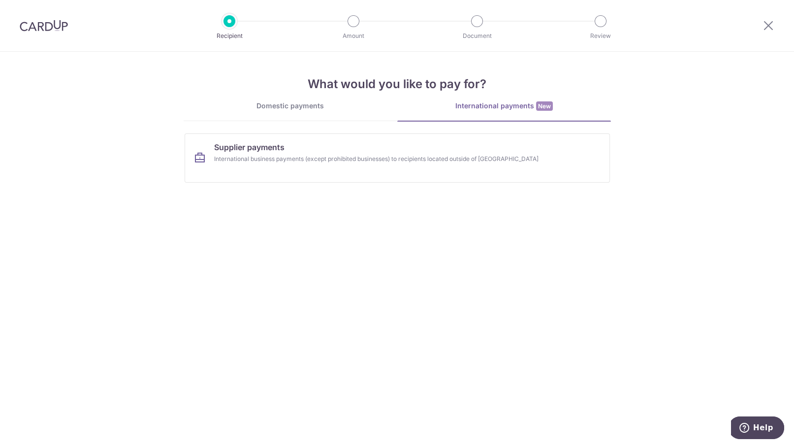
click at [305, 112] on link "Domestic payments" at bounding box center [291, 111] width 214 height 20
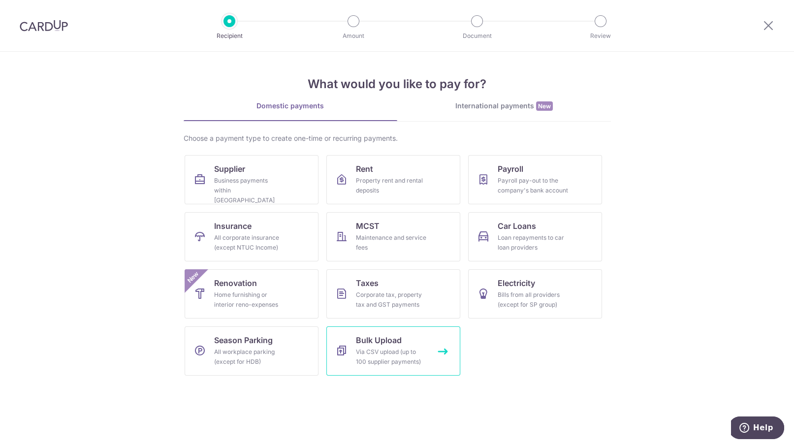
click at [364, 349] on div "Via CSV upload (up to 100 supplier payments)" at bounding box center [391, 357] width 71 height 20
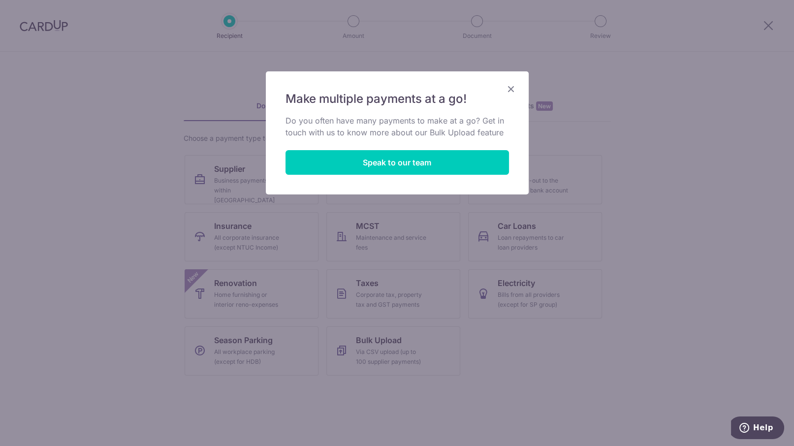
click at [511, 88] on icon "Close" at bounding box center [511, 89] width 12 height 12
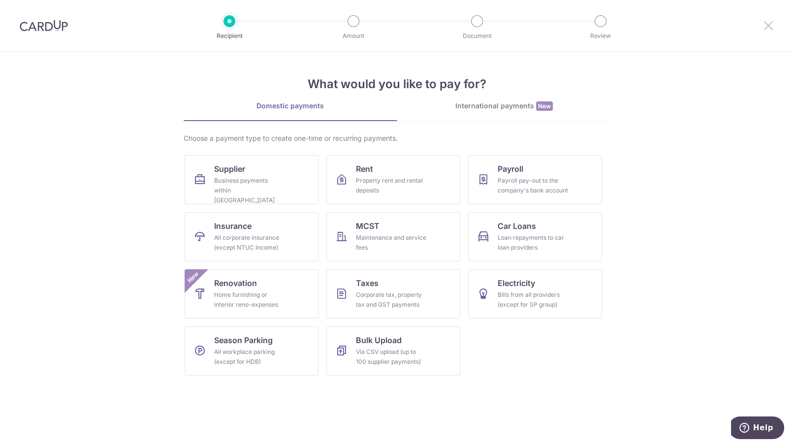
click at [772, 25] on icon at bounding box center [769, 25] width 12 height 12
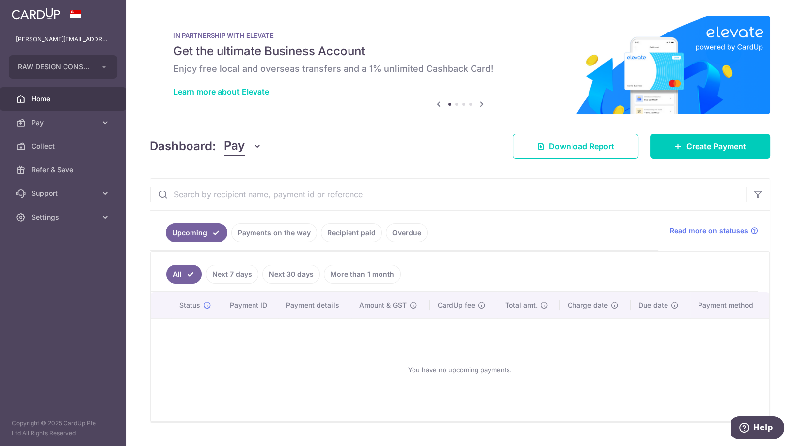
scroll to position [20, 0]
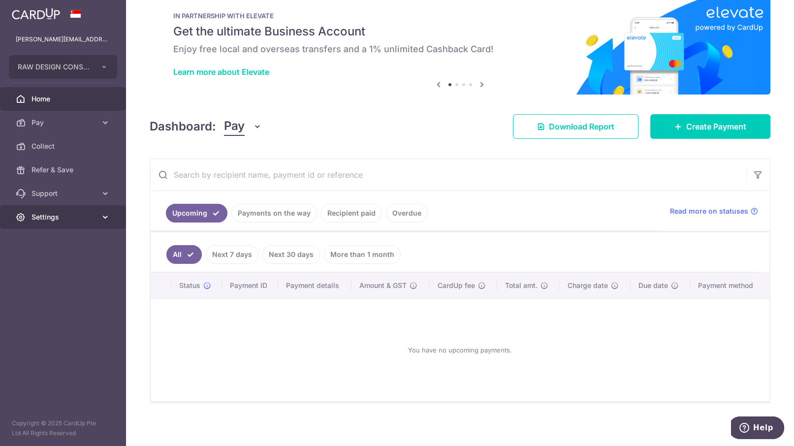
click at [38, 216] on span "Settings" at bounding box center [64, 217] width 65 height 10
click at [39, 238] on span "Account" at bounding box center [64, 241] width 65 height 10
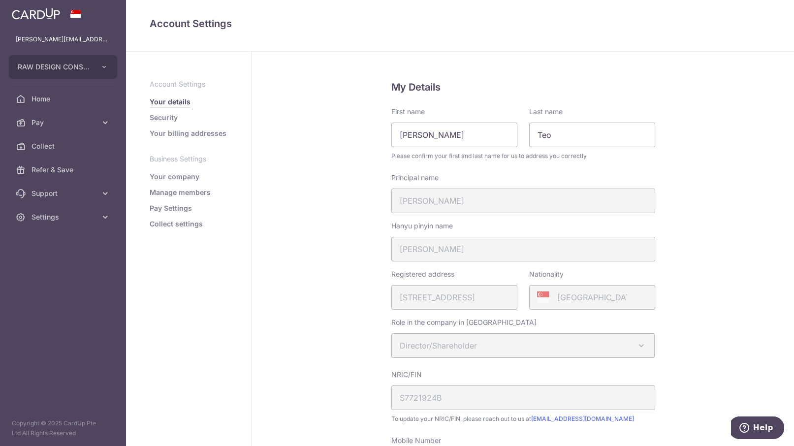
click at [195, 180] on link "Your company" at bounding box center [175, 177] width 50 height 10
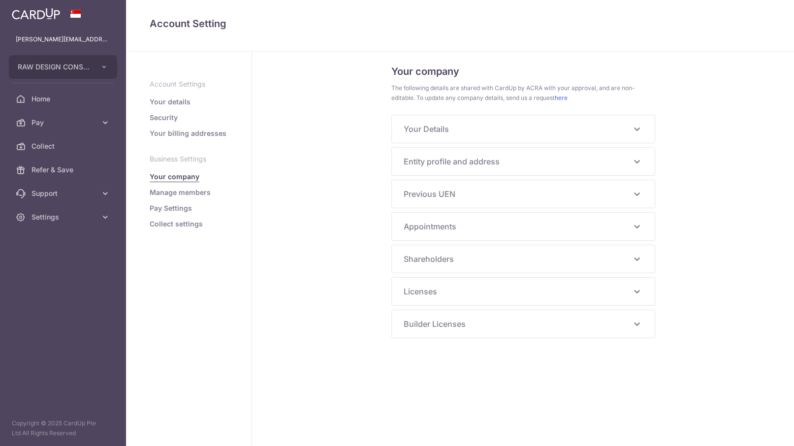
click at [186, 193] on link "Manage members" at bounding box center [180, 193] width 61 height 10
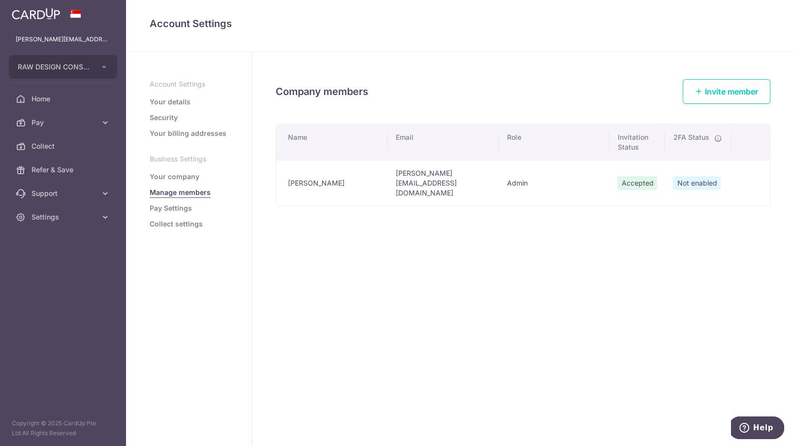
click at [180, 208] on link "Pay Settings" at bounding box center [171, 208] width 42 height 10
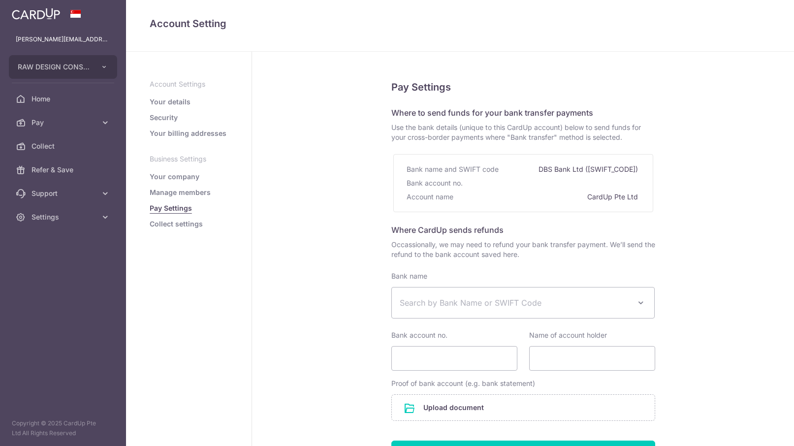
select select
click at [177, 229] on link "Collect settings" at bounding box center [176, 224] width 53 height 10
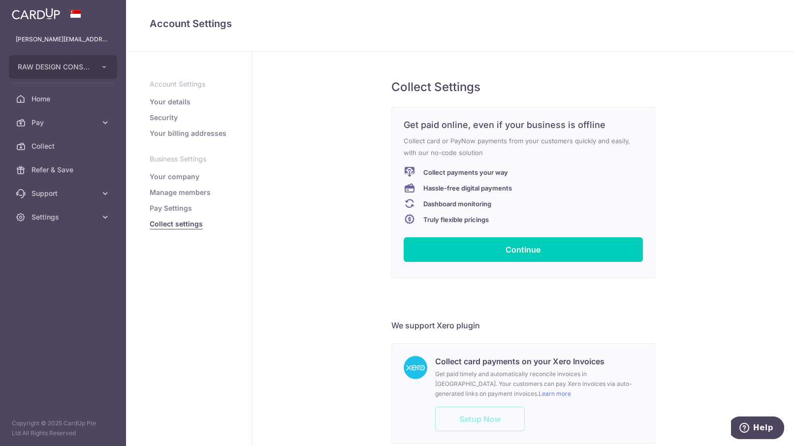
click at [167, 104] on link "Your details" at bounding box center [170, 102] width 41 height 10
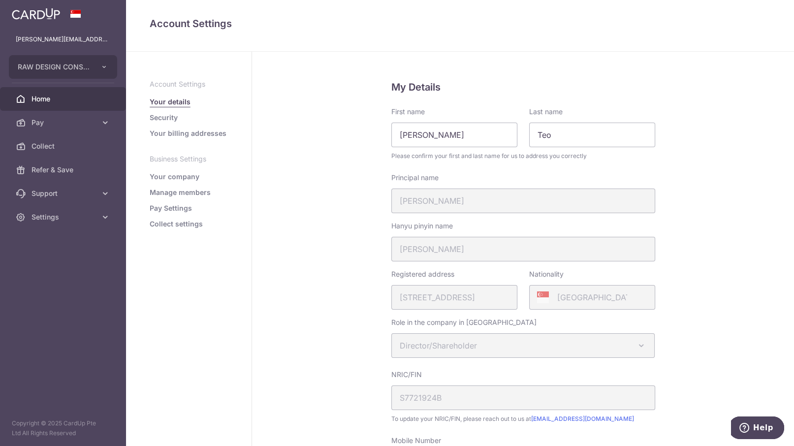
click at [56, 104] on link "Home" at bounding box center [63, 99] width 126 height 24
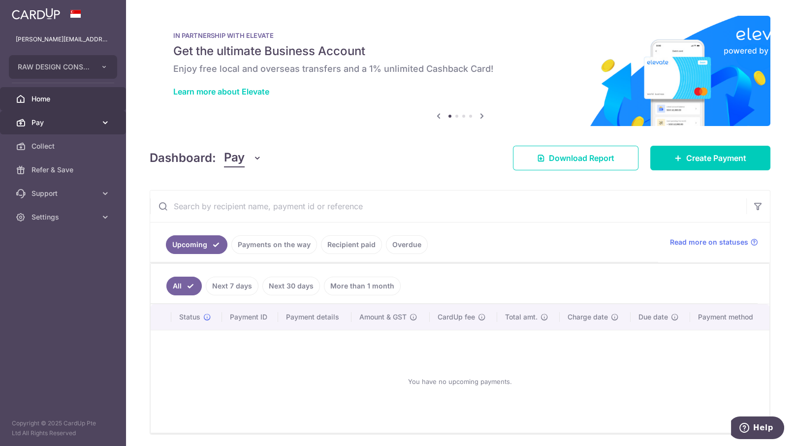
click at [71, 129] on link "Pay" at bounding box center [63, 123] width 126 height 24
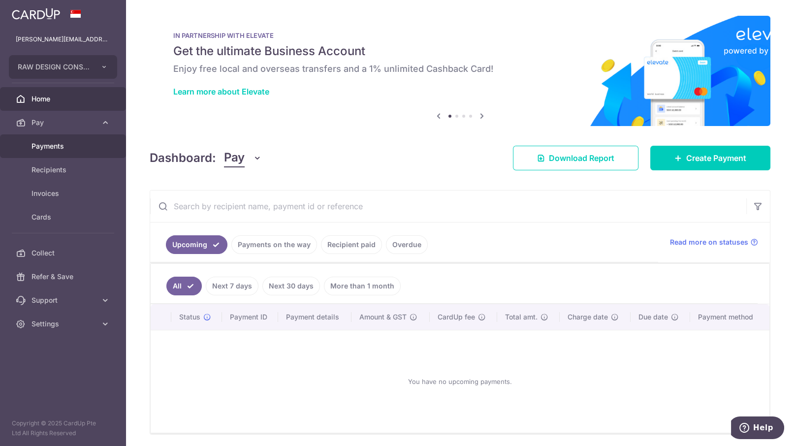
click at [61, 146] on span "Payments" at bounding box center [64, 146] width 65 height 10
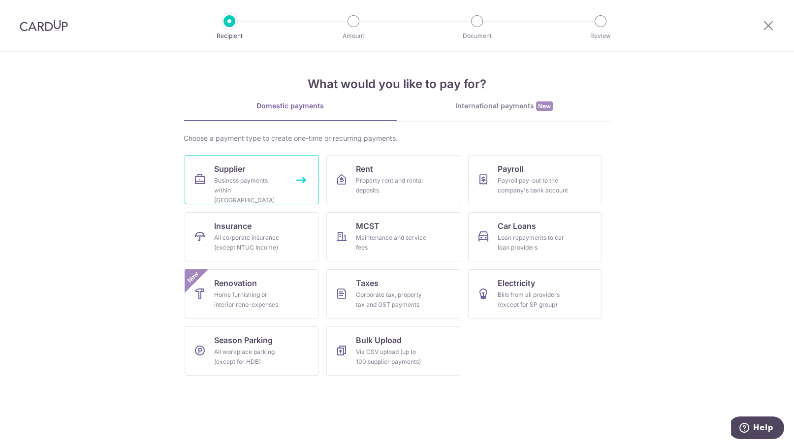
click at [269, 182] on div "Business payments within [GEOGRAPHIC_DATA]" at bounding box center [249, 191] width 71 height 30
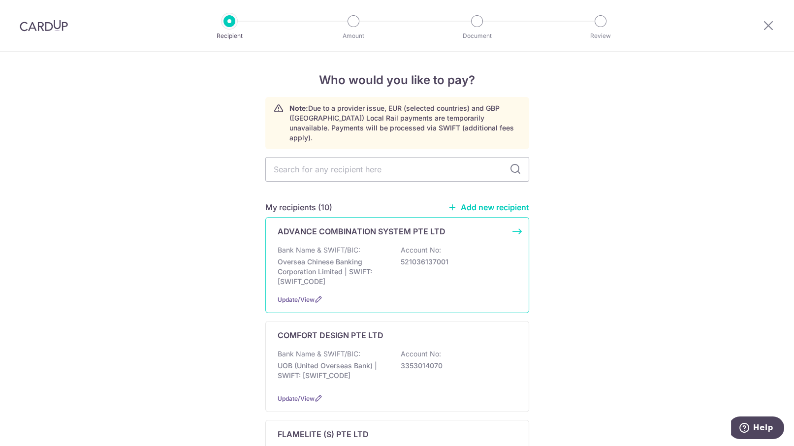
click at [516, 220] on div "ADVANCE COMBINATION SYSTEM PTE LTD Bank Name & SWIFT/BIC: Oversea Chinese Banki…" at bounding box center [397, 265] width 264 height 96
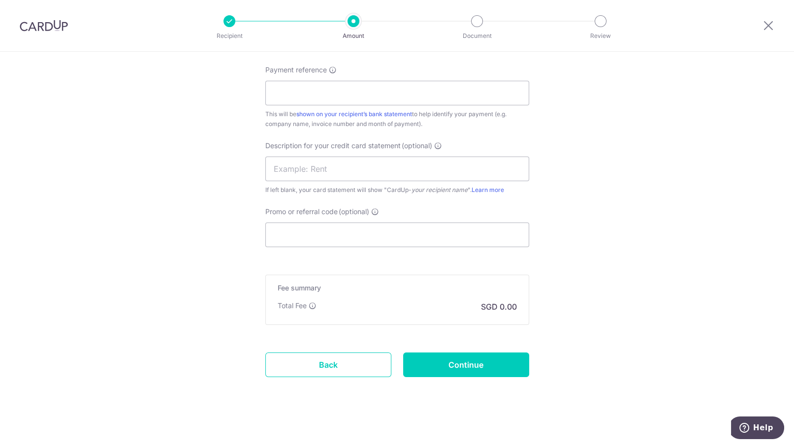
scroll to position [560, 0]
drag, startPoint x: 769, startPoint y: 22, endPoint x: 441, endPoint y: 71, distance: 331.1
click at [769, 22] on icon at bounding box center [769, 25] width 12 height 12
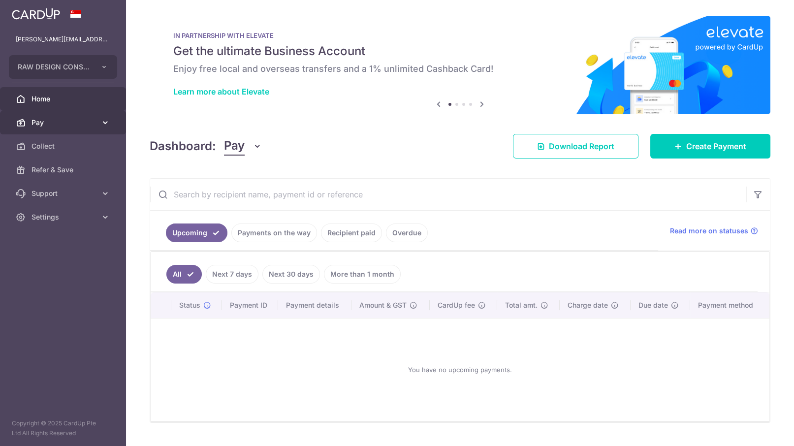
click at [33, 127] on span "Pay" at bounding box center [64, 123] width 65 height 10
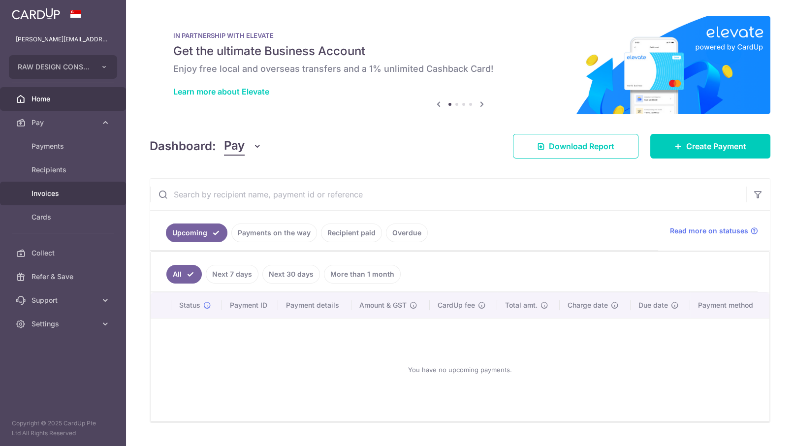
click at [47, 191] on span "Invoices" at bounding box center [64, 194] width 65 height 10
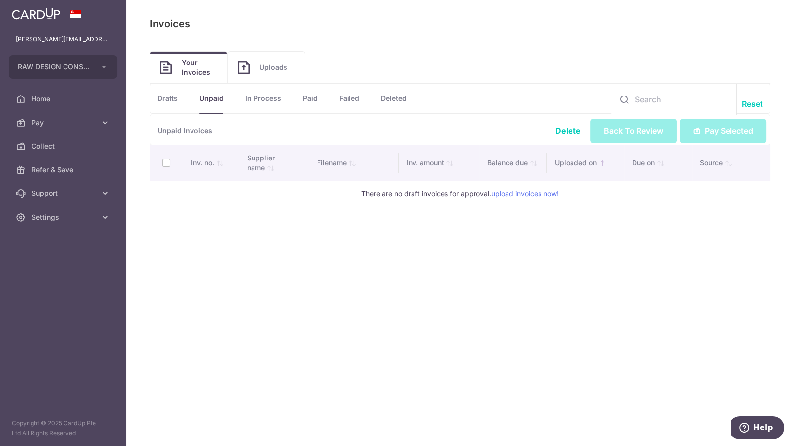
click at [274, 102] on link "In Process" at bounding box center [263, 99] width 36 height 30
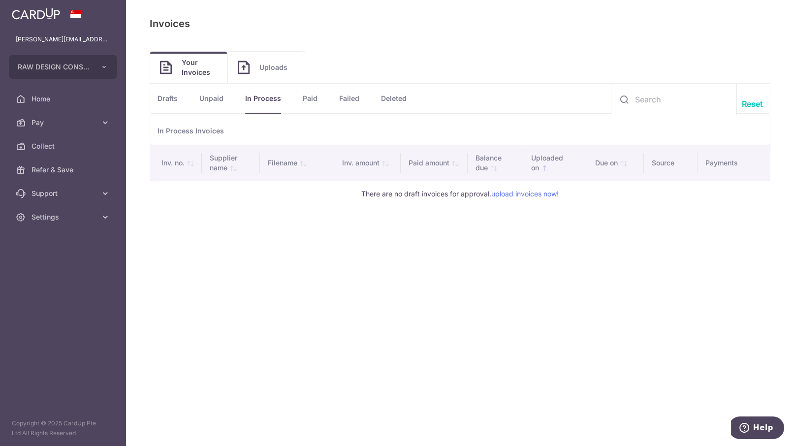
click at [171, 93] on link "Drafts" at bounding box center [168, 99] width 20 height 30
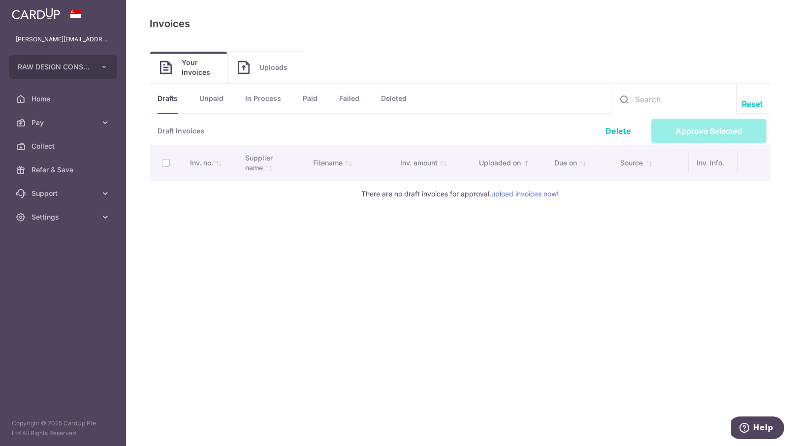
click at [264, 63] on span "Uploads" at bounding box center [276, 68] width 35 height 10
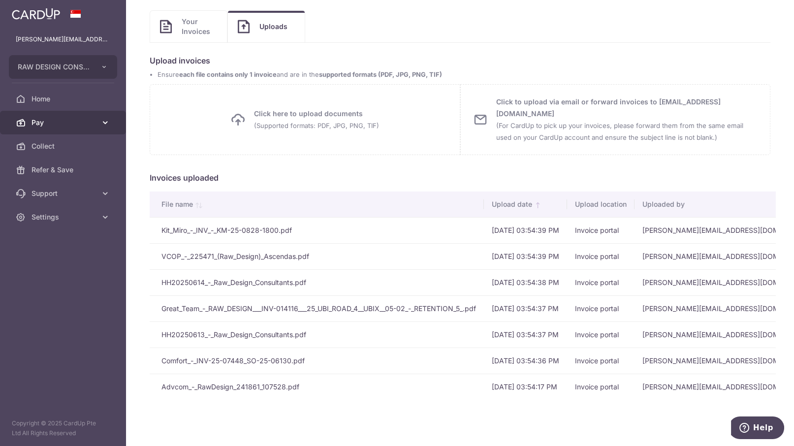
click at [104, 121] on icon at bounding box center [105, 123] width 10 height 10
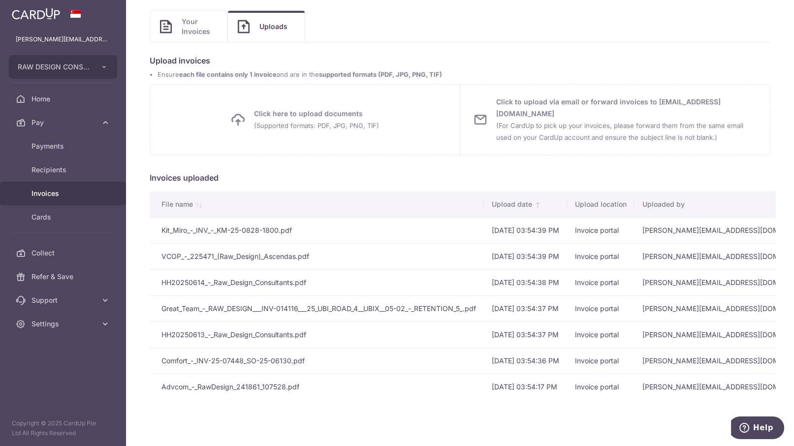
click at [227, 218] on td "Kit_Miro_-_INV_-_KM-25-0828-1800.pdf" at bounding box center [317, 230] width 334 height 26
click at [197, 195] on th "File name" at bounding box center [317, 205] width 334 height 26
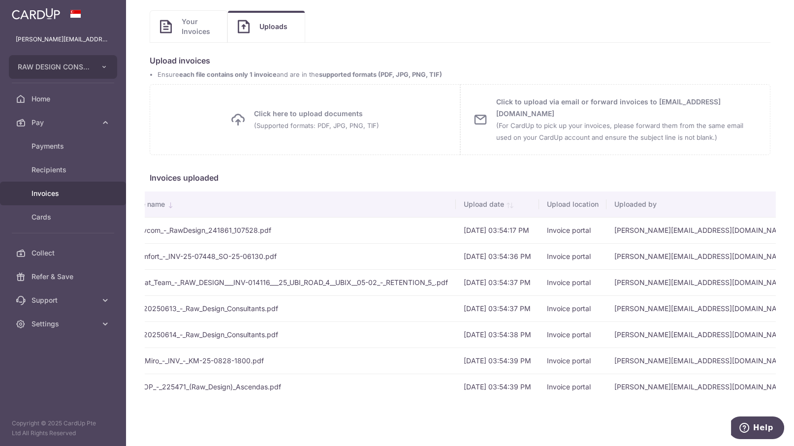
click at [72, 254] on span "Collect" at bounding box center [64, 253] width 65 height 10
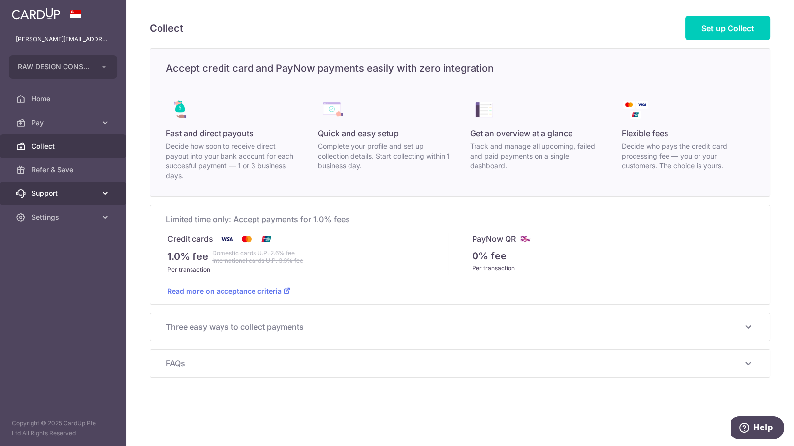
click at [94, 198] on link "Support" at bounding box center [63, 194] width 126 height 24
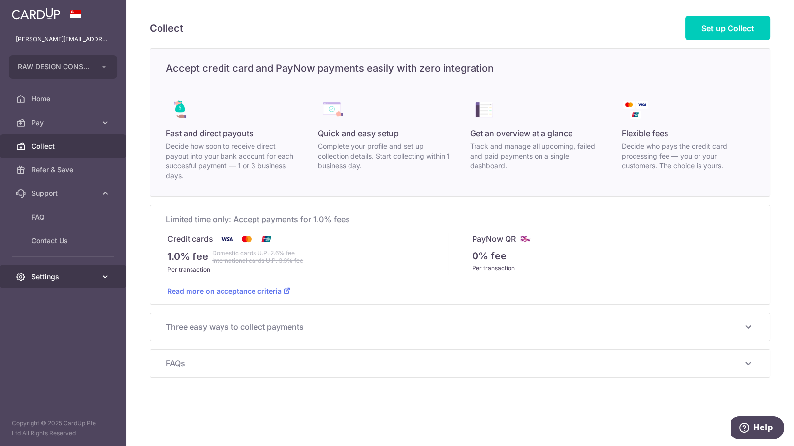
click at [74, 277] on span "Settings" at bounding box center [64, 277] width 65 height 10
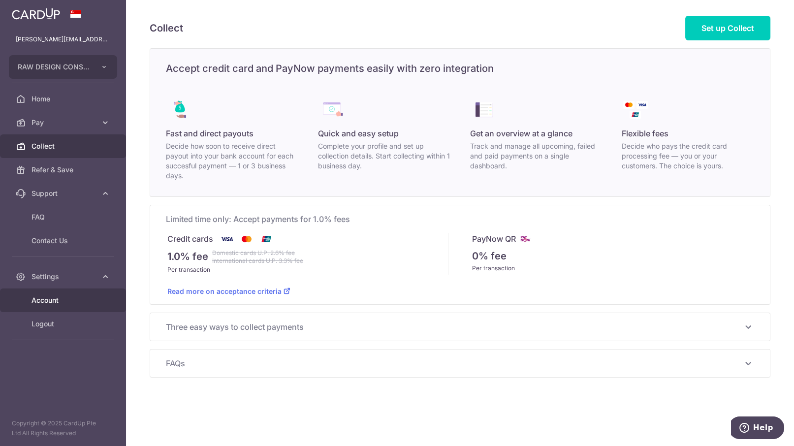
click at [63, 296] on span "Account" at bounding box center [64, 300] width 65 height 10
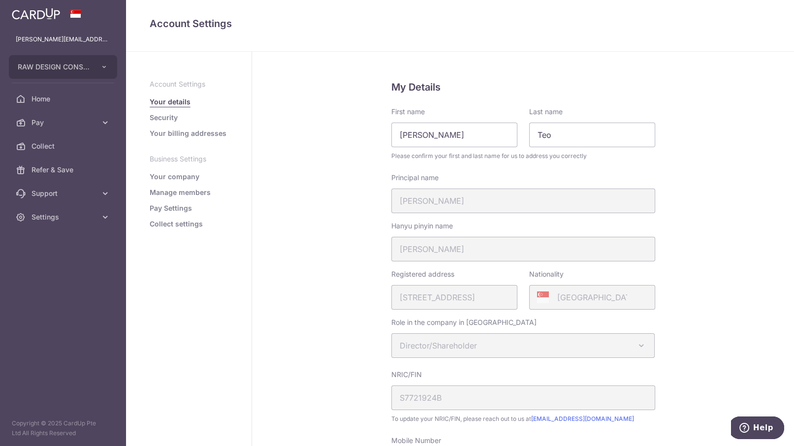
click at [200, 134] on link "Your billing addresses" at bounding box center [188, 134] width 77 height 10
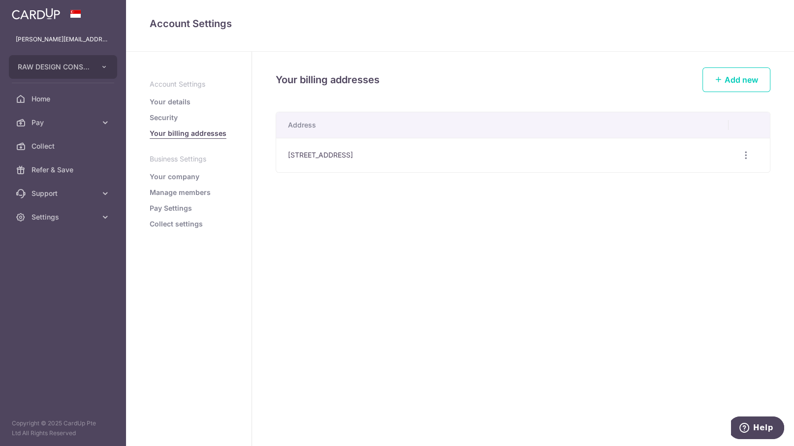
click at [161, 118] on link "Security" at bounding box center [164, 118] width 28 height 10
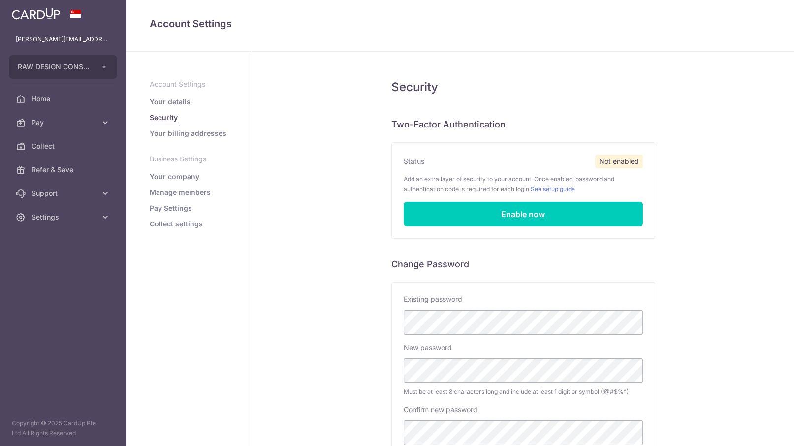
click at [183, 175] on link "Your company" at bounding box center [175, 177] width 50 height 10
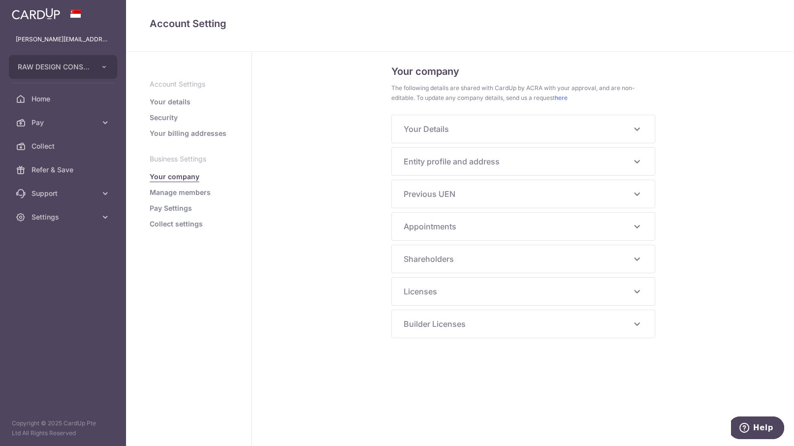
click at [180, 193] on link "Manage members" at bounding box center [180, 193] width 61 height 10
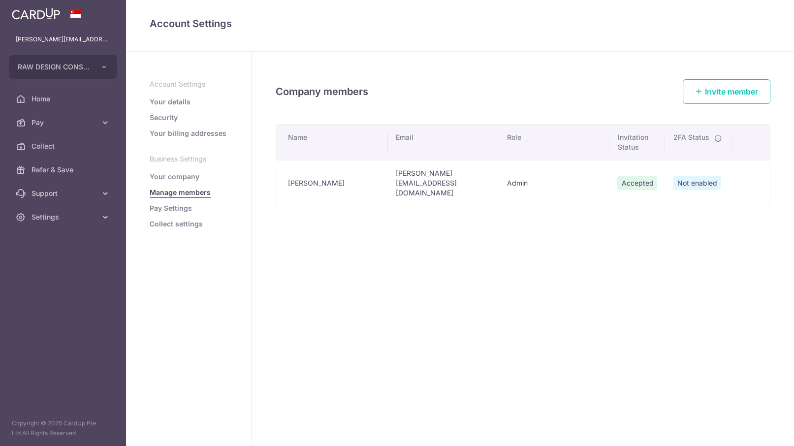
click at [175, 211] on link "Pay Settings" at bounding box center [171, 208] width 42 height 10
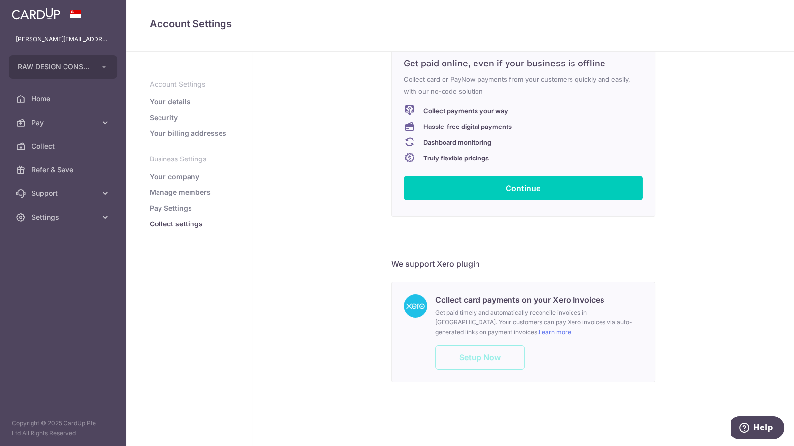
scroll to position [62, 0]
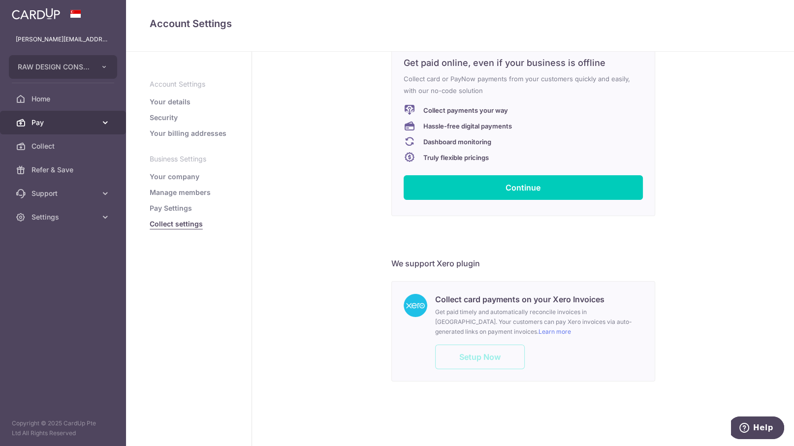
click at [75, 123] on span "Pay" at bounding box center [64, 123] width 65 height 10
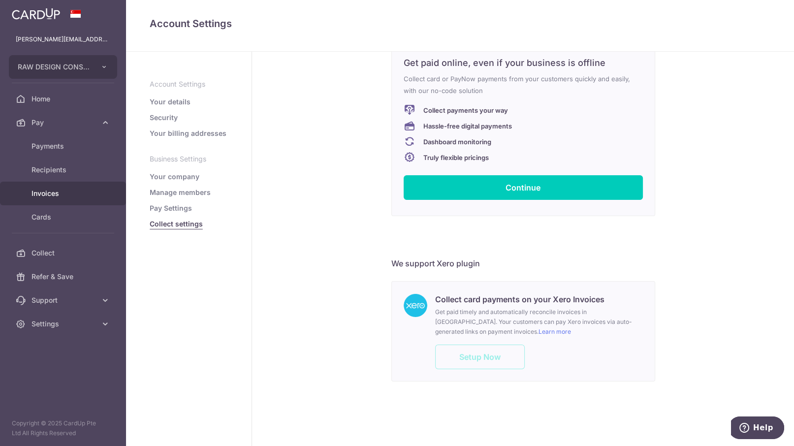
click at [48, 190] on span "Invoices" at bounding box center [64, 194] width 65 height 10
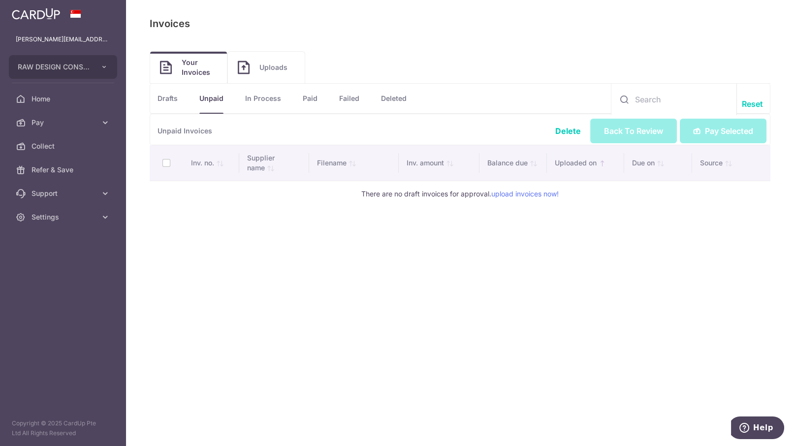
click at [162, 162] on th at bounding box center [166, 162] width 33 height 35
click at [261, 61] on link "Uploads" at bounding box center [266, 68] width 77 height 32
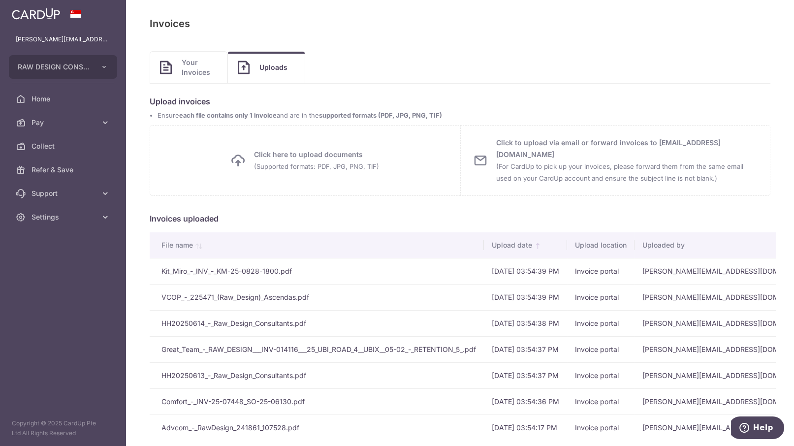
drag, startPoint x: 209, startPoint y: 275, endPoint x: 188, endPoint y: 274, distance: 21.2
click at [188, 274] on td "Kit_Miro_-_INV_-_KM-25-0828-1800.pdf" at bounding box center [317, 271] width 334 height 26
click at [199, 63] on span "Your Invoices" at bounding box center [199, 68] width 35 height 20
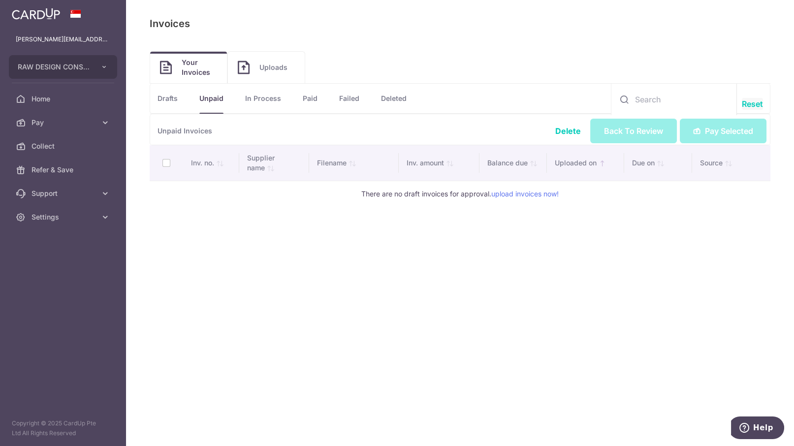
click at [758, 98] on link "Reset" at bounding box center [752, 104] width 21 height 12
click at [649, 102] on input "text" at bounding box center [674, 100] width 125 height 32
click at [264, 60] on link "Uploads" at bounding box center [266, 68] width 77 height 32
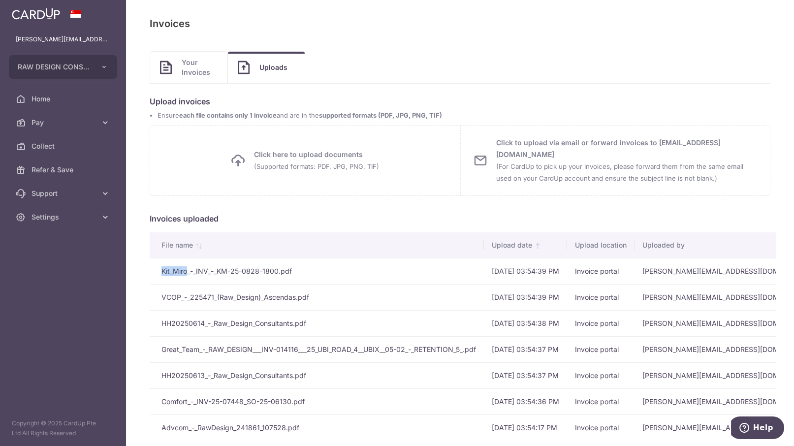
drag, startPoint x: 161, startPoint y: 273, endPoint x: 190, endPoint y: 268, distance: 29.1
click at [190, 268] on td "Kit_Miro_-_INV_-_KM-25-0828-1800.pdf" at bounding box center [317, 271] width 334 height 26
copy td "Kit_Miro"
click at [200, 61] on span "Your Invoices" at bounding box center [199, 68] width 35 height 20
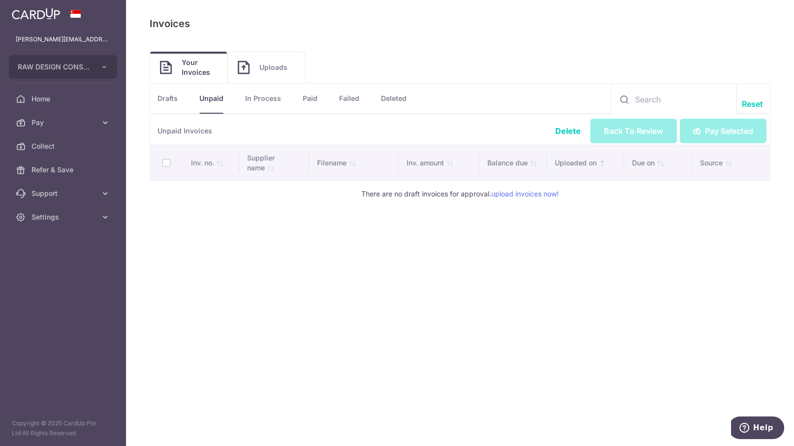
click at [648, 94] on input "text" at bounding box center [674, 100] width 125 height 32
paste input "Kit_Miro"
type input "Kit_Miro"
click at [750, 104] on link "Reset" at bounding box center [752, 104] width 21 height 12
click at [280, 72] on link "Uploads" at bounding box center [266, 68] width 77 height 32
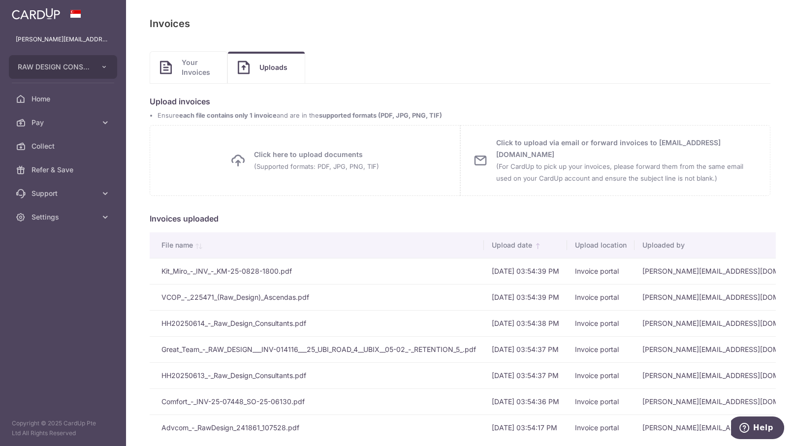
click at [207, 71] on span "Your Invoices" at bounding box center [199, 68] width 35 height 20
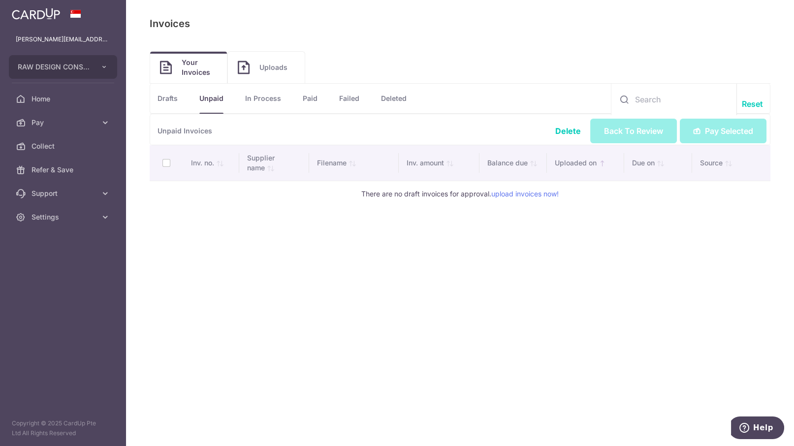
click at [169, 99] on link "Drafts" at bounding box center [168, 99] width 20 height 30
click at [520, 193] on link "upload invoices now!" at bounding box center [524, 194] width 67 height 8
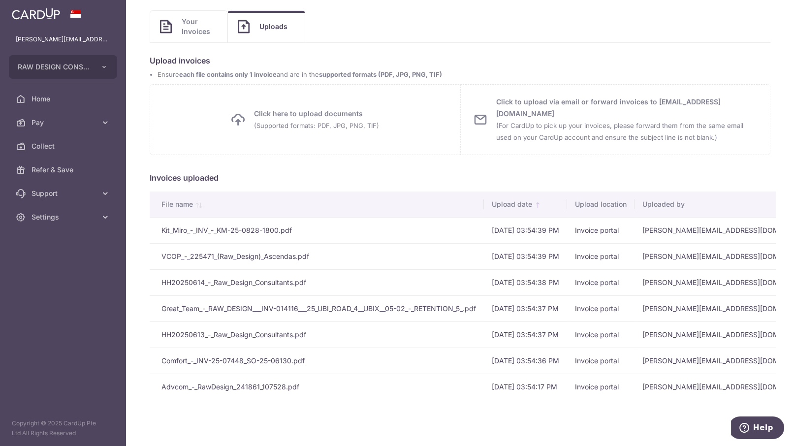
drag, startPoint x: 165, startPoint y: 224, endPoint x: 173, endPoint y: 106, distance: 117.4
click at [173, 106] on div "Click here to upload documents (Supported formats: PDF, JPG, PNG, TIF) Uploadin…" at bounding box center [305, 119] width 311 height 71
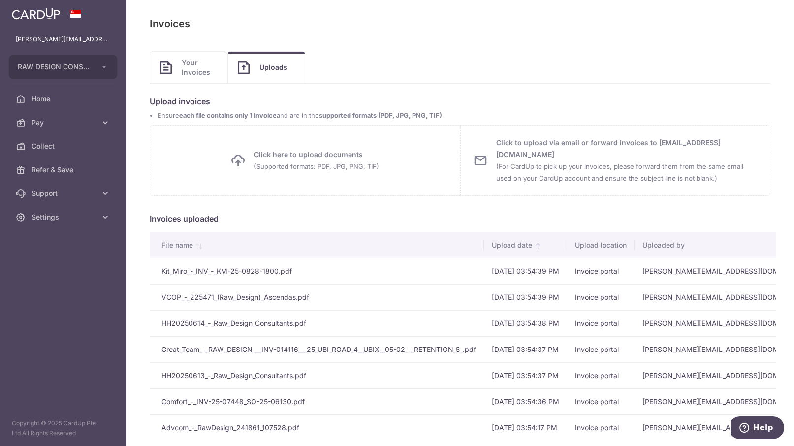
click at [185, 69] on span "Your Invoices" at bounding box center [199, 68] width 35 height 20
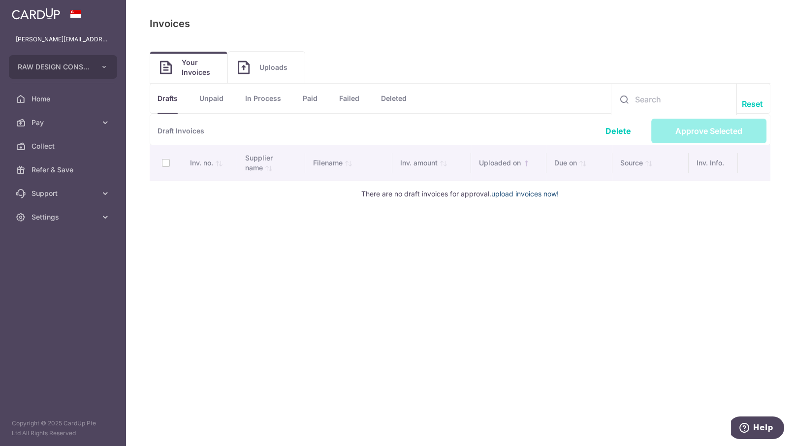
click at [537, 194] on link "upload invoices now!" at bounding box center [524, 194] width 67 height 8
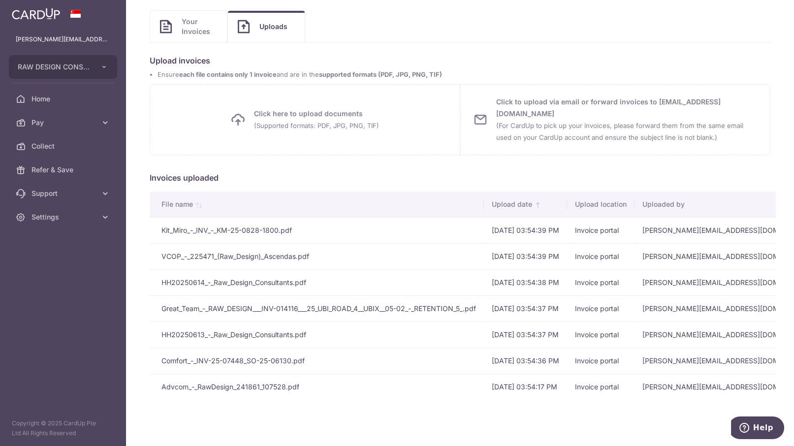
scroll to position [48, 0]
click at [182, 23] on span "Your Invoices" at bounding box center [199, 27] width 35 height 20
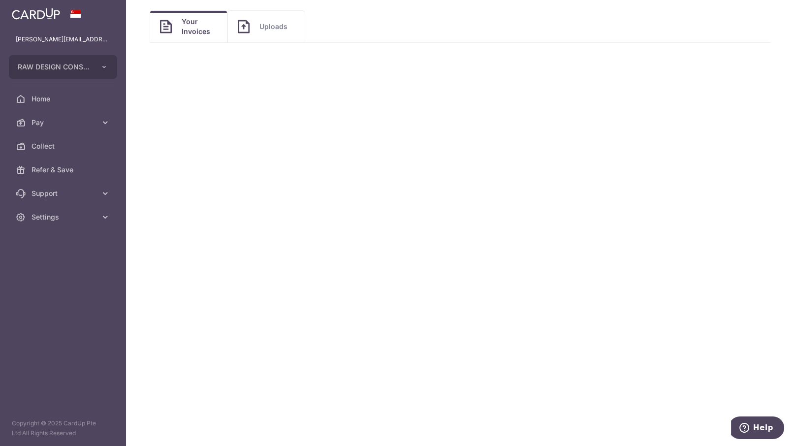
scroll to position [0, 0]
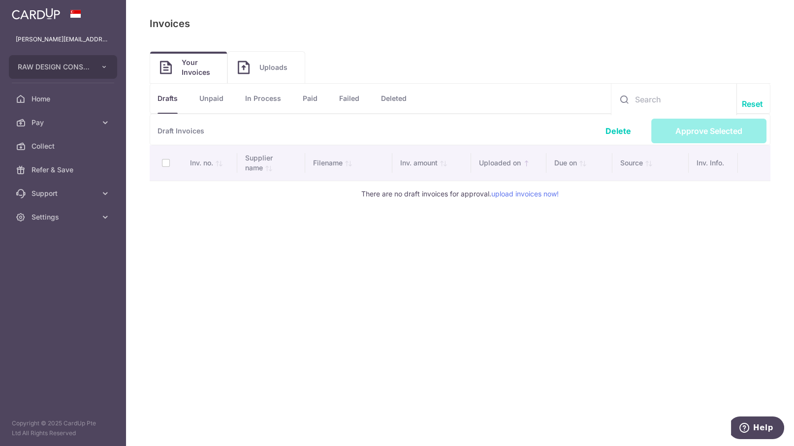
click at [216, 104] on link "Unpaid" at bounding box center [211, 99] width 24 height 30
click at [268, 102] on link "In Process" at bounding box center [263, 99] width 36 height 30
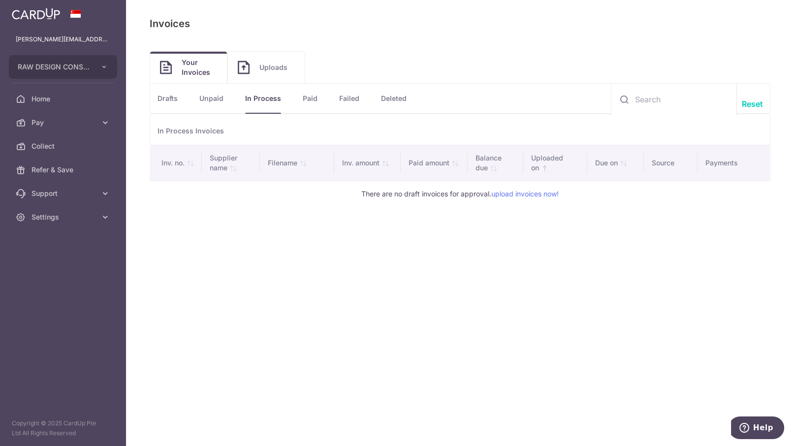
click at [308, 101] on link "Paid" at bounding box center [310, 99] width 15 height 30
click at [355, 98] on link "Failed" at bounding box center [349, 99] width 20 height 30
click at [399, 98] on link "Deleted" at bounding box center [394, 99] width 26 height 30
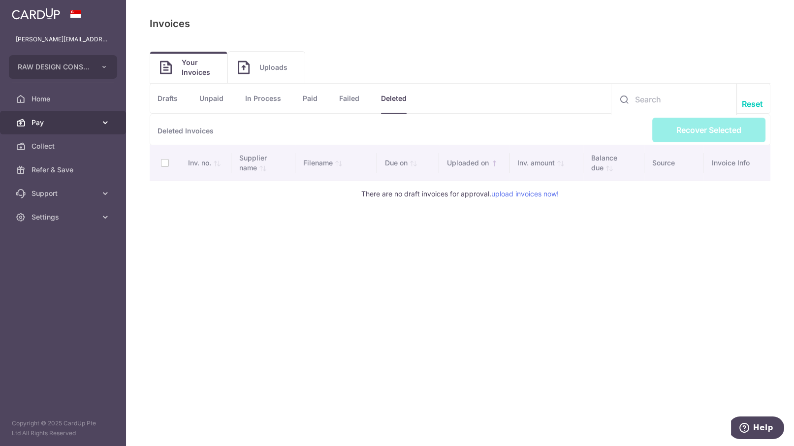
click at [54, 125] on span "Pay" at bounding box center [64, 123] width 65 height 10
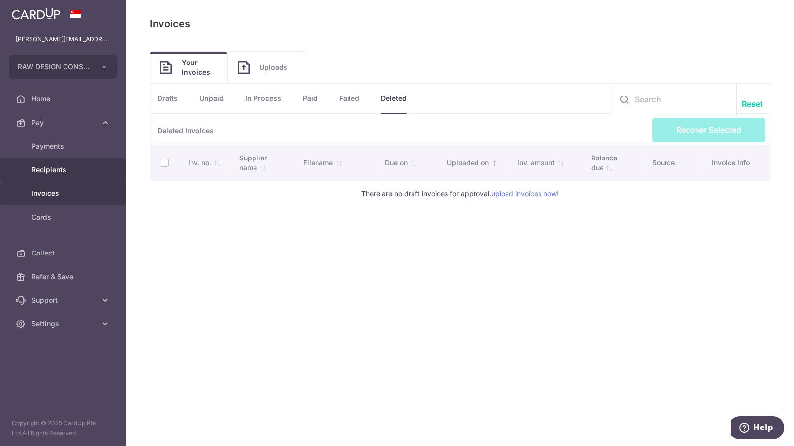
click at [48, 165] on span "Recipients" at bounding box center [64, 170] width 65 height 10
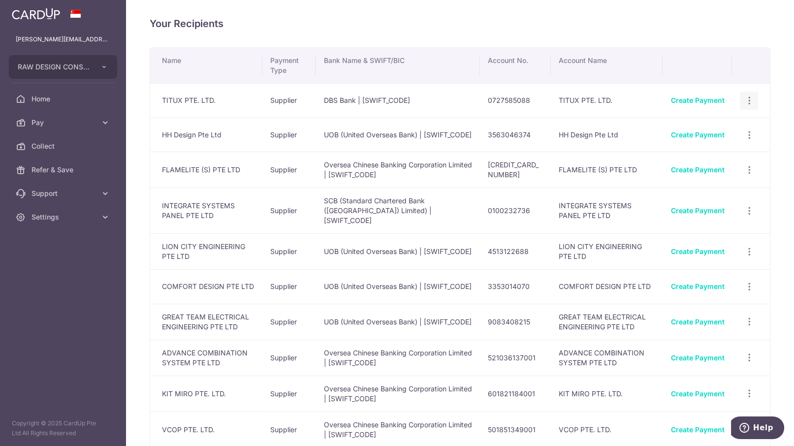
click at [744, 104] on icon "button" at bounding box center [749, 101] width 10 height 10
click at [665, 64] on th at bounding box center [697, 65] width 69 height 35
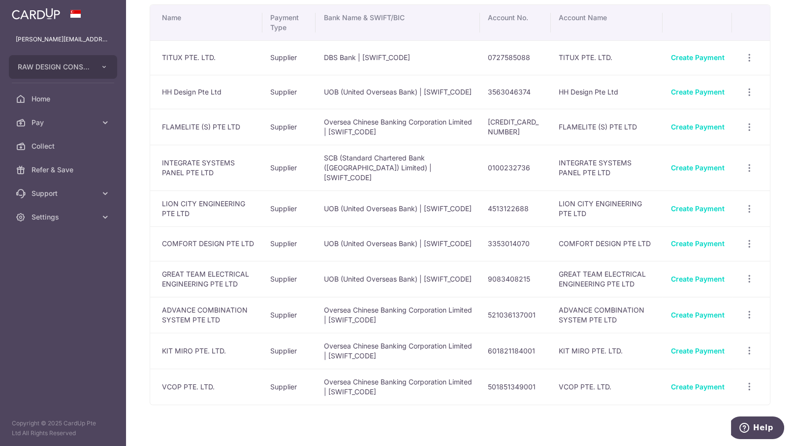
scroll to position [61, 0]
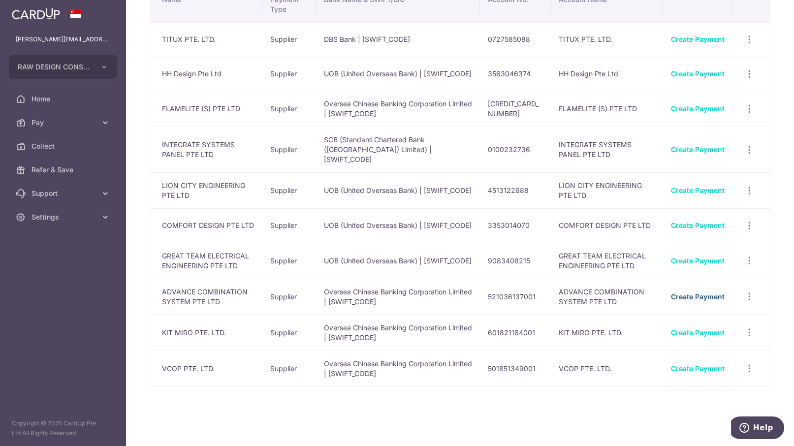
click at [702, 292] on link "Create Payment" at bounding box center [698, 296] width 54 height 8
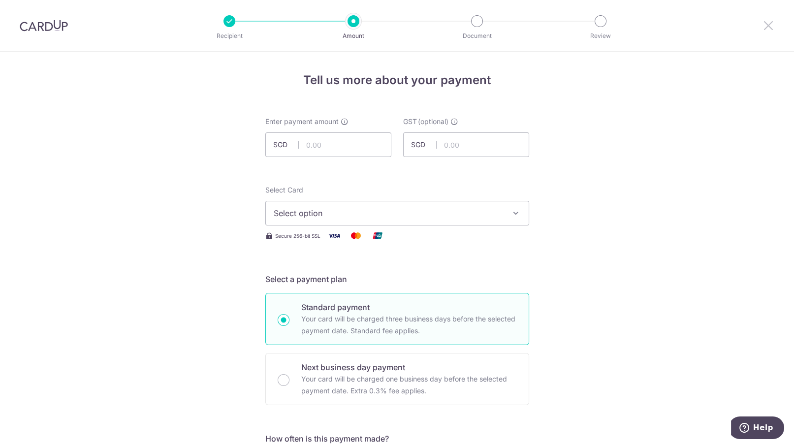
click at [769, 25] on icon at bounding box center [769, 25] width 12 height 12
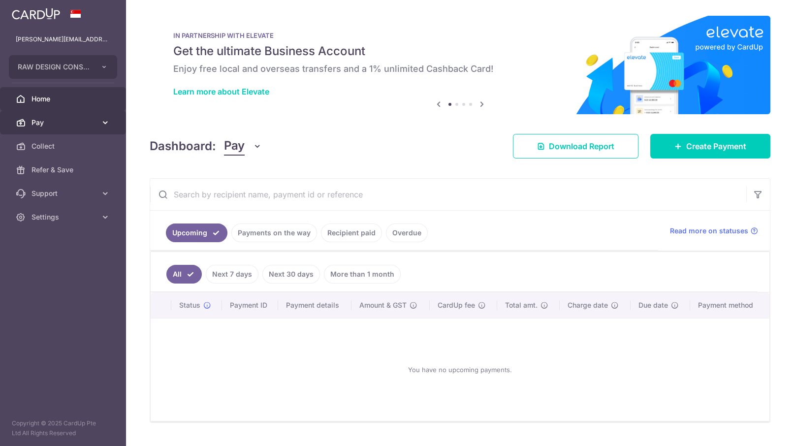
click at [102, 126] on icon at bounding box center [105, 123] width 10 height 10
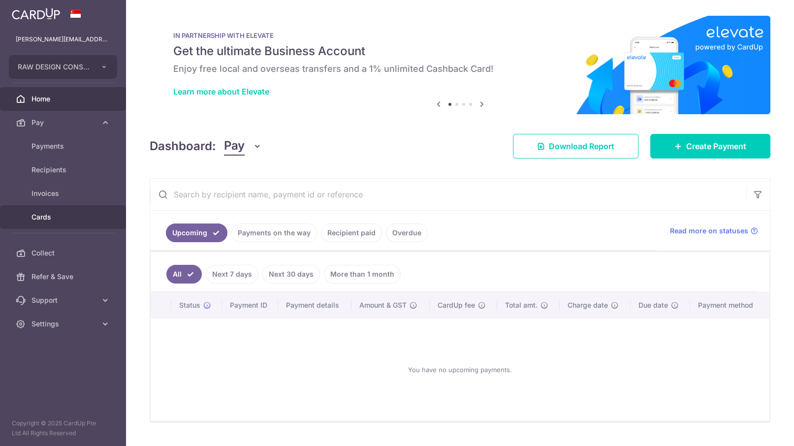
click at [53, 215] on span "Cards" at bounding box center [64, 217] width 65 height 10
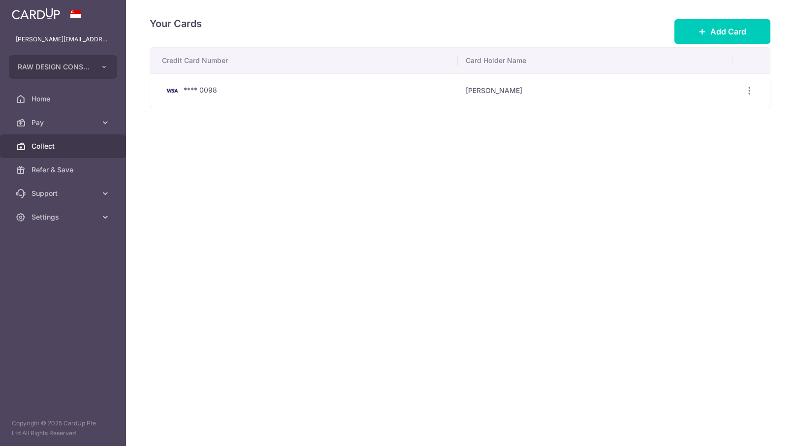
click at [75, 144] on span "Collect" at bounding box center [64, 146] width 65 height 10
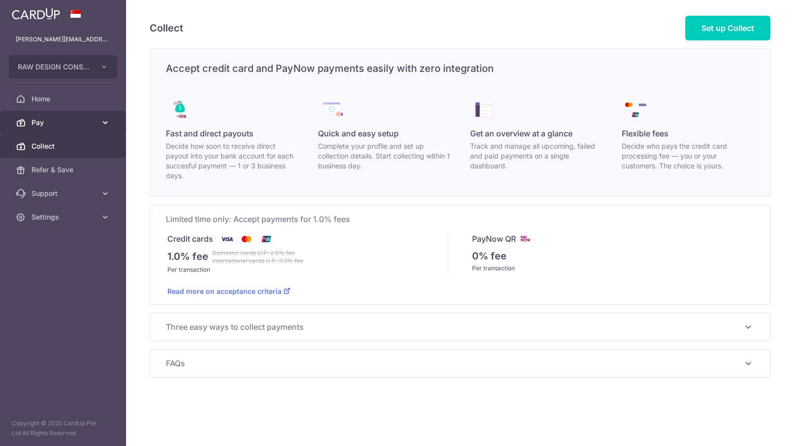
click at [38, 127] on span "Pay" at bounding box center [64, 123] width 65 height 10
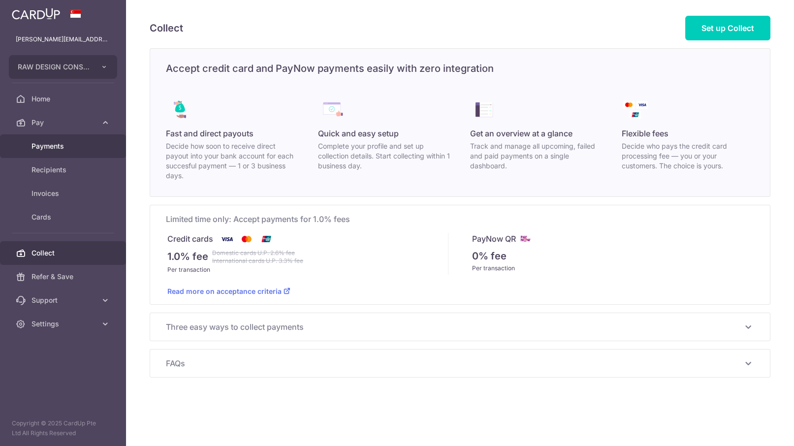
click at [76, 149] on span "Payments" at bounding box center [64, 146] width 65 height 10
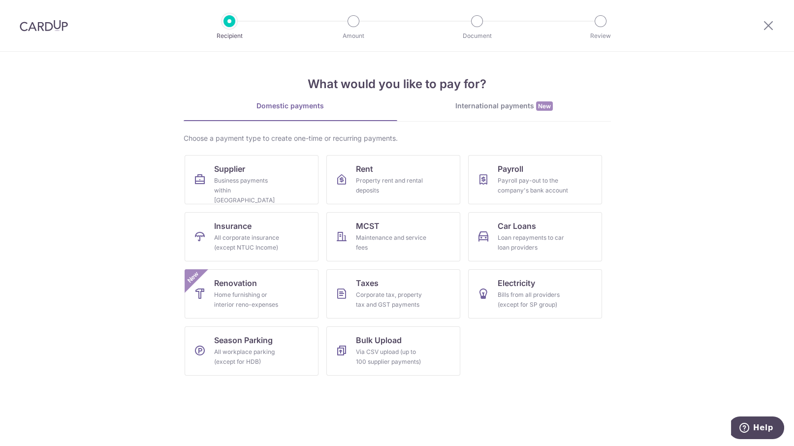
click at [769, 17] on div at bounding box center [768, 25] width 51 height 51
click at [767, 23] on icon at bounding box center [769, 25] width 12 height 12
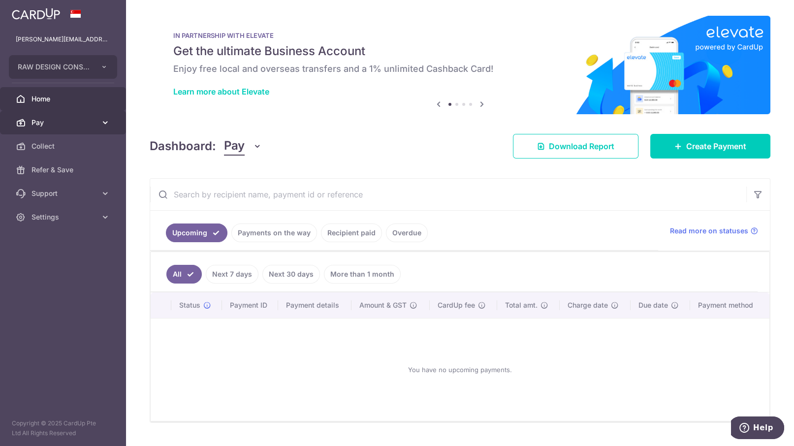
click at [40, 123] on span "Pay" at bounding box center [64, 123] width 65 height 10
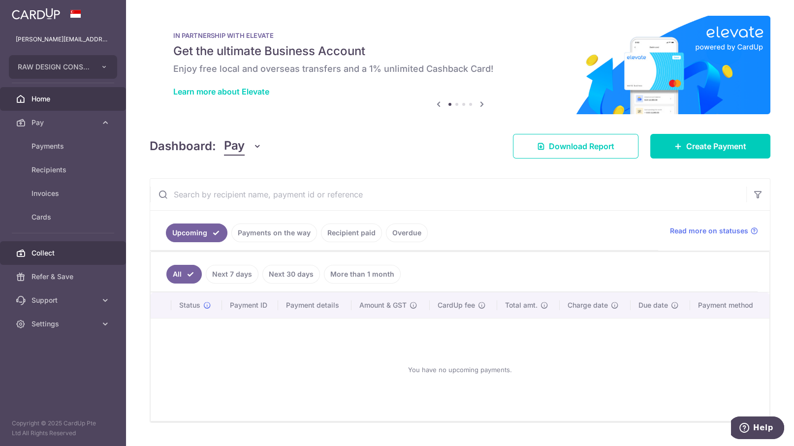
click at [74, 251] on span "Collect" at bounding box center [64, 253] width 65 height 10
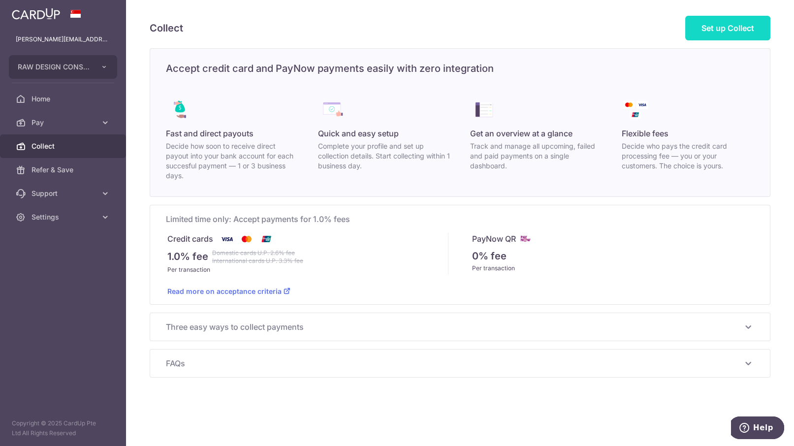
click at [726, 32] on span "Set up Collect" at bounding box center [728, 28] width 53 height 10
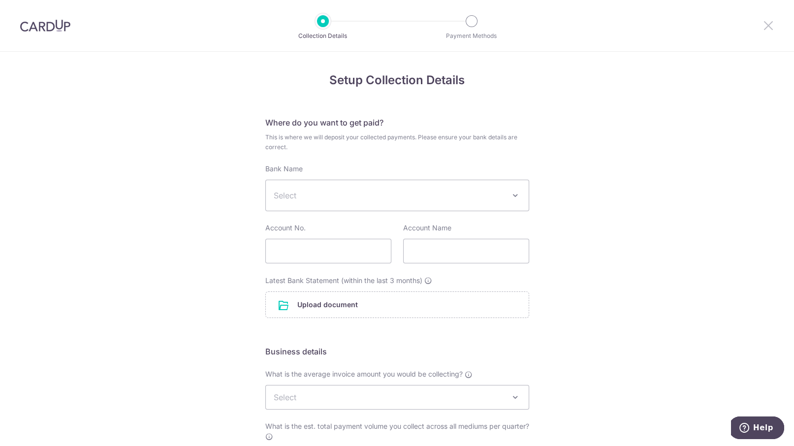
click at [769, 29] on icon at bounding box center [769, 25] width 12 height 12
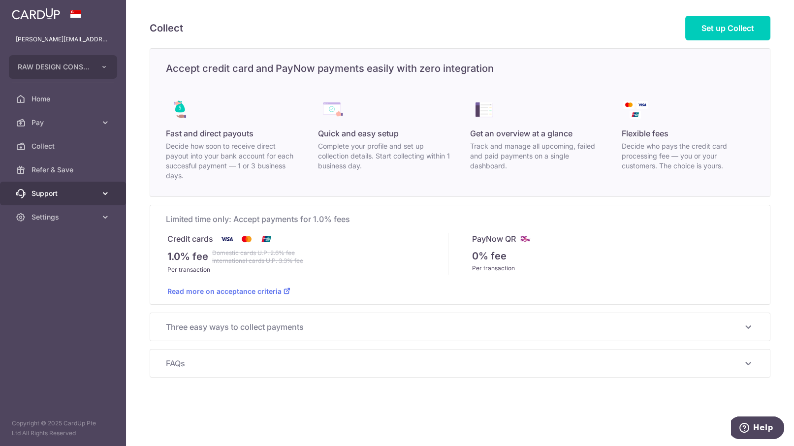
click at [67, 192] on span "Support" at bounding box center [64, 194] width 65 height 10
click at [68, 192] on span "Support" at bounding box center [64, 194] width 65 height 10
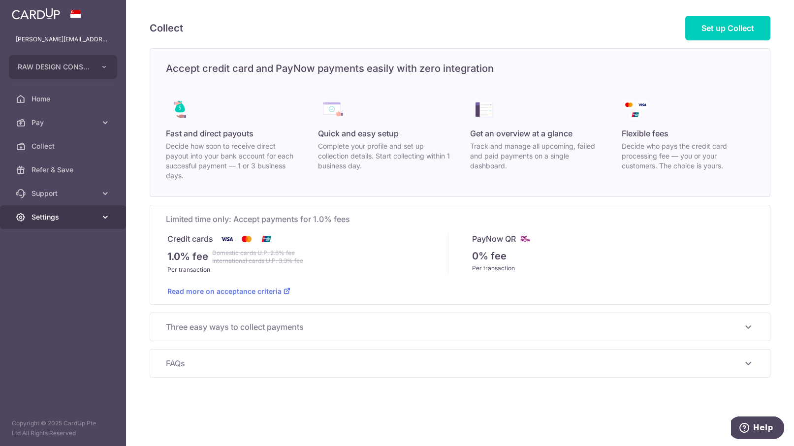
click at [89, 209] on link "Settings" at bounding box center [63, 217] width 126 height 24
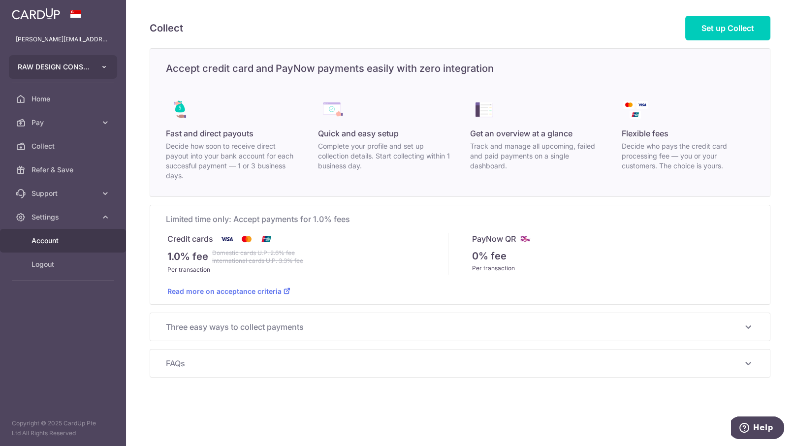
click at [97, 65] on button "RAW DESIGN CONSULTANTS PTE. LTD." at bounding box center [63, 67] width 108 height 24
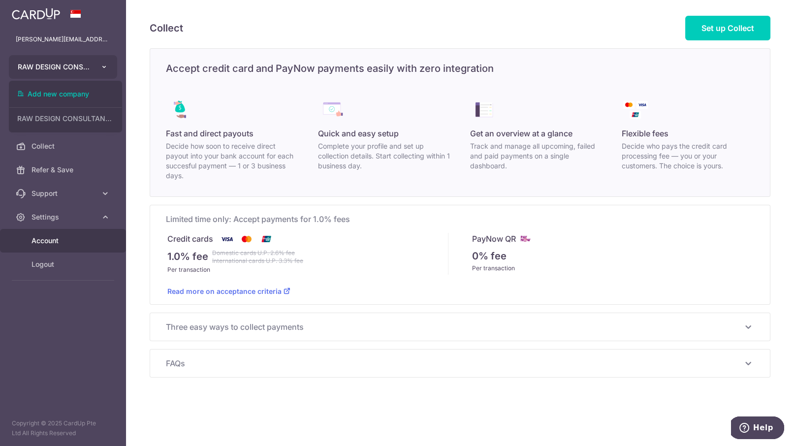
click at [97, 65] on button "RAW DESIGN CONSULTANTS PTE. LTD." at bounding box center [63, 67] width 108 height 24
click at [77, 99] on span "Home" at bounding box center [64, 99] width 65 height 10
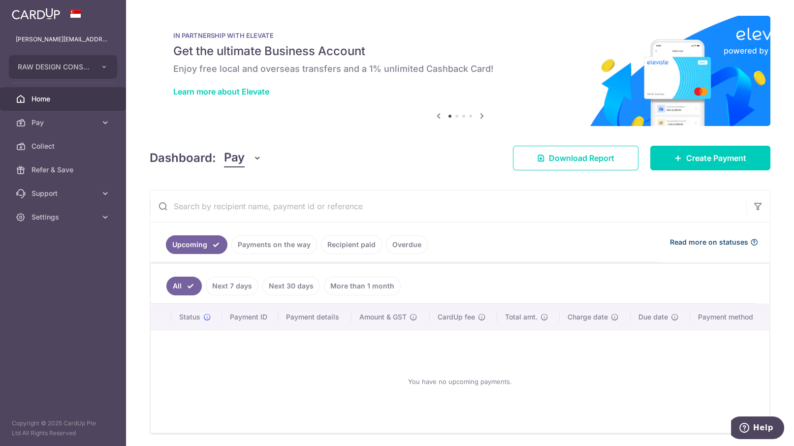
click at [689, 239] on span "Read more on statuses" at bounding box center [709, 242] width 78 height 10
click at [675, 161] on icon at bounding box center [679, 158] width 8 height 8
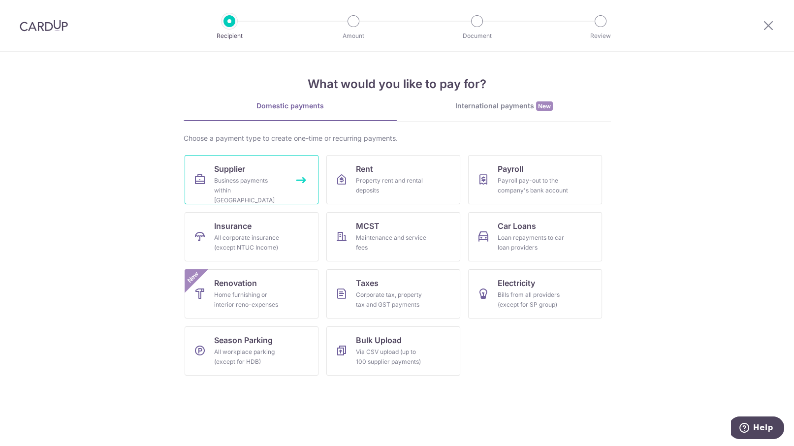
click at [270, 176] on div "Business payments within Singapore" at bounding box center [249, 191] width 71 height 30
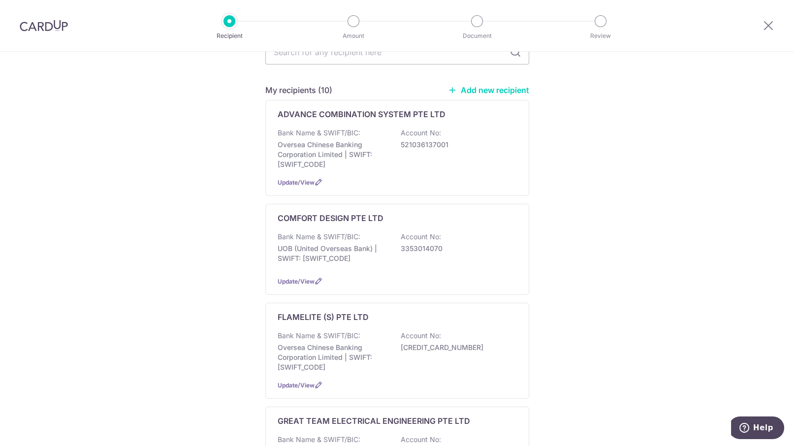
scroll to position [123, 0]
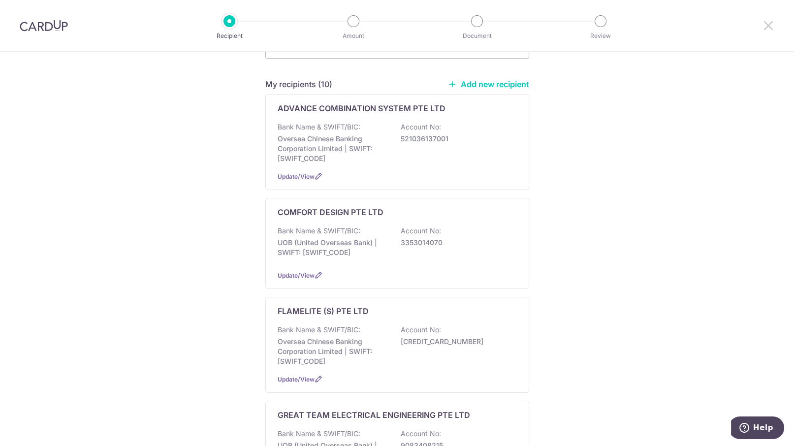
click at [768, 30] on icon at bounding box center [769, 25] width 12 height 12
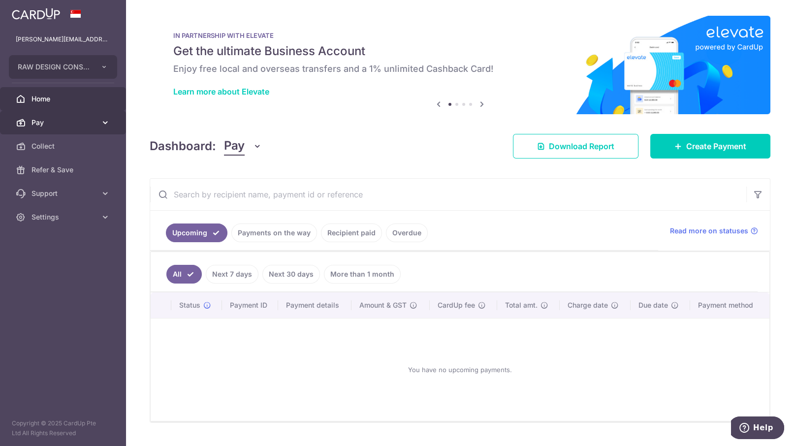
click at [64, 123] on span "Pay" at bounding box center [64, 123] width 65 height 10
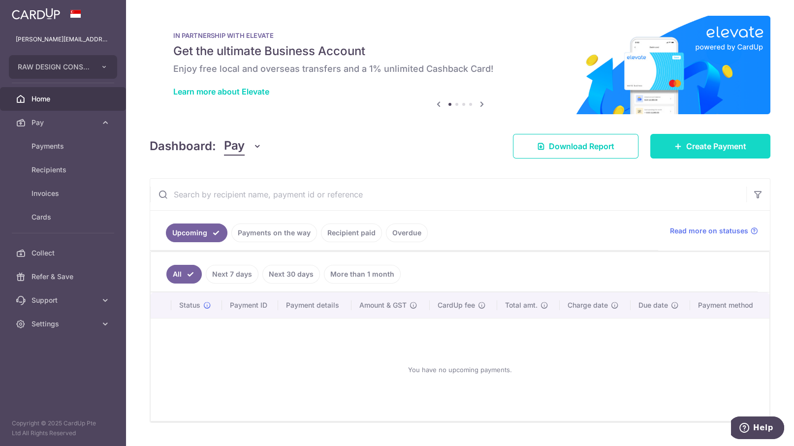
click at [677, 152] on link "Create Payment" at bounding box center [710, 146] width 120 height 25
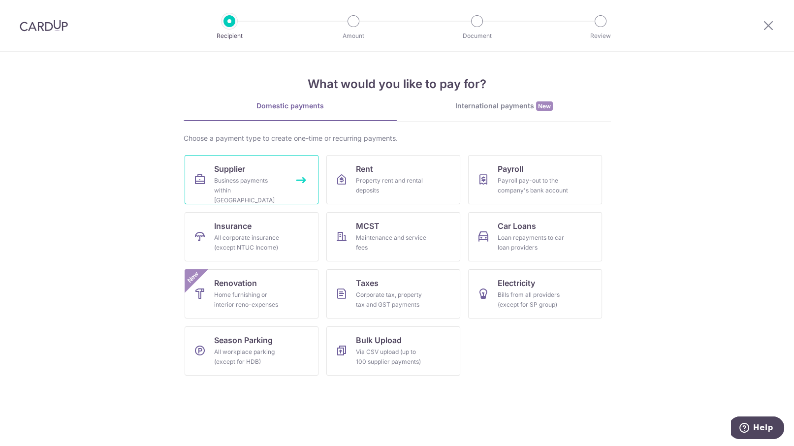
click at [242, 165] on span "Supplier" at bounding box center [229, 169] width 31 height 12
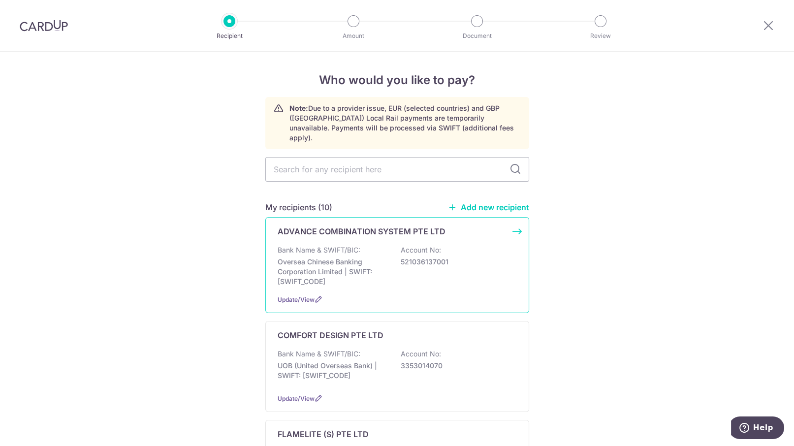
click at [489, 274] on div "Bank Name & SWIFT/BIC: Oversea Chinese Banking Corporation Limited | SWIFT: [SW…" at bounding box center [397, 265] width 239 height 41
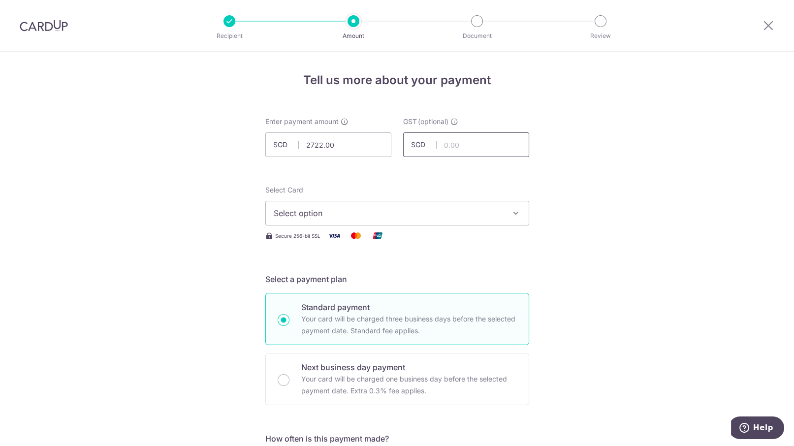
type input "2,722.00"
click at [473, 151] on input "text" at bounding box center [466, 144] width 126 height 25
type input "244.98"
click at [407, 209] on span "Select option" at bounding box center [388, 213] width 229 height 12
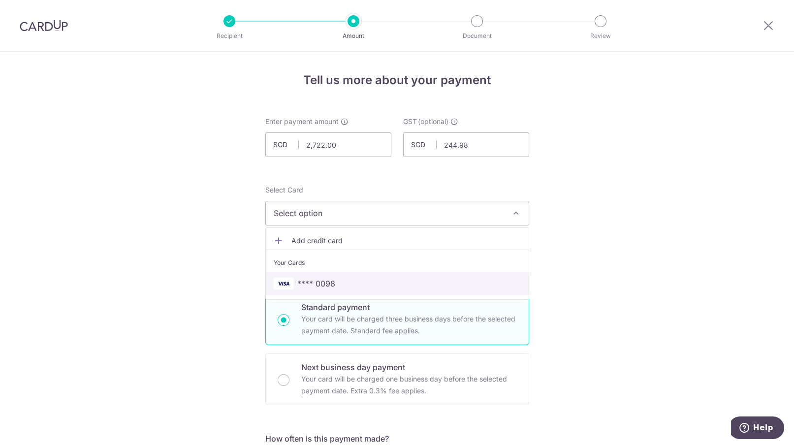
click at [358, 283] on span "**** 0098" at bounding box center [397, 284] width 247 height 12
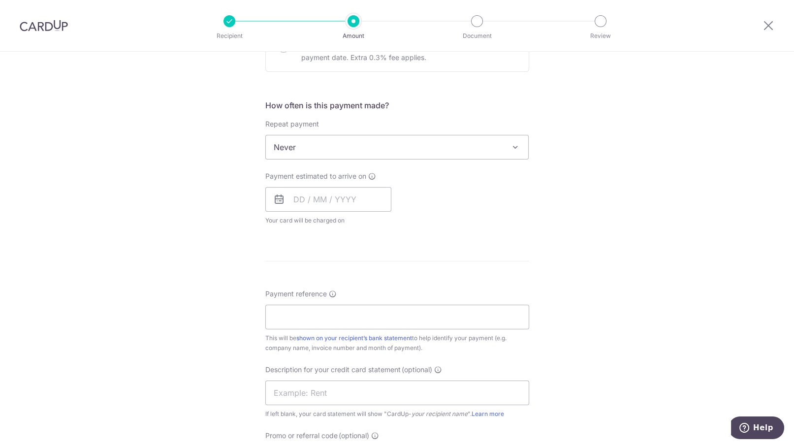
scroll to position [431, 0]
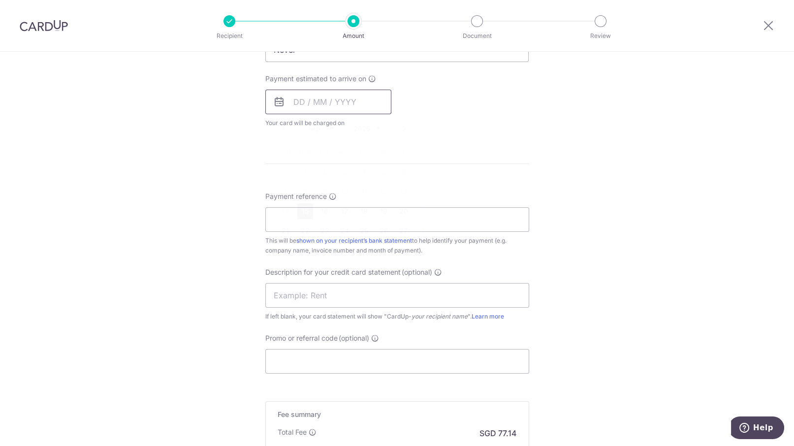
click at [323, 108] on input "text" at bounding box center [328, 102] width 126 height 25
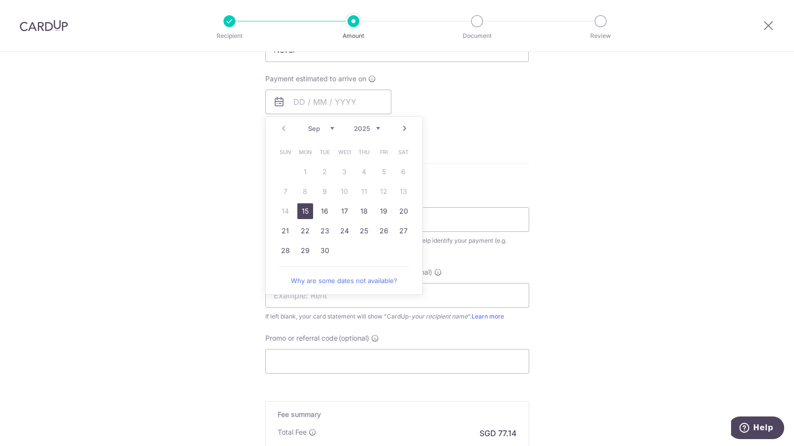
click at [301, 208] on link "15" at bounding box center [305, 211] width 16 height 16
type input "[DATE]"
click at [544, 141] on div "Tell us more about your payment Enter payment amount SGD 2,722.00 2722.00 GST (…" at bounding box center [397, 99] width 794 height 957
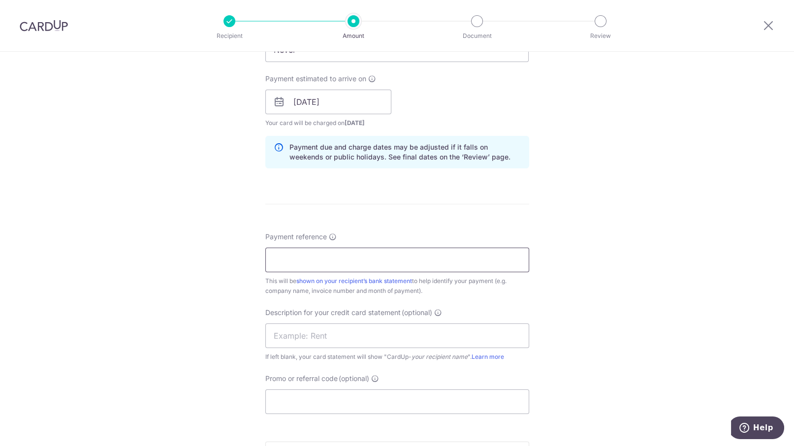
click at [297, 253] on input "Payment reference" at bounding box center [397, 260] width 264 height 25
type input "107528"
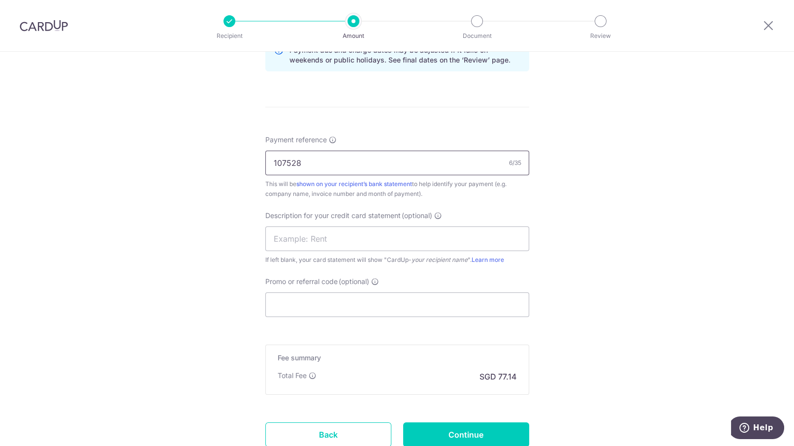
scroll to position [554, 0]
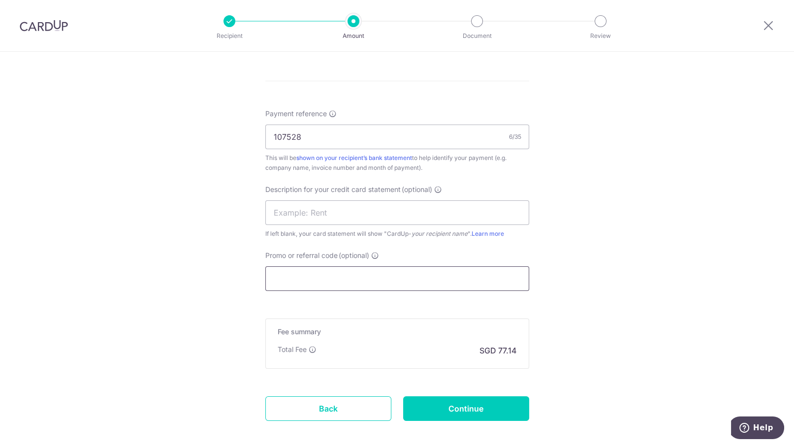
click at [331, 277] on input "Promo or referral code (optional)" at bounding box center [397, 278] width 264 height 25
click at [326, 275] on input "Promo or referral code (optional)" at bounding box center [397, 278] width 264 height 25
paste input "BOFF185"
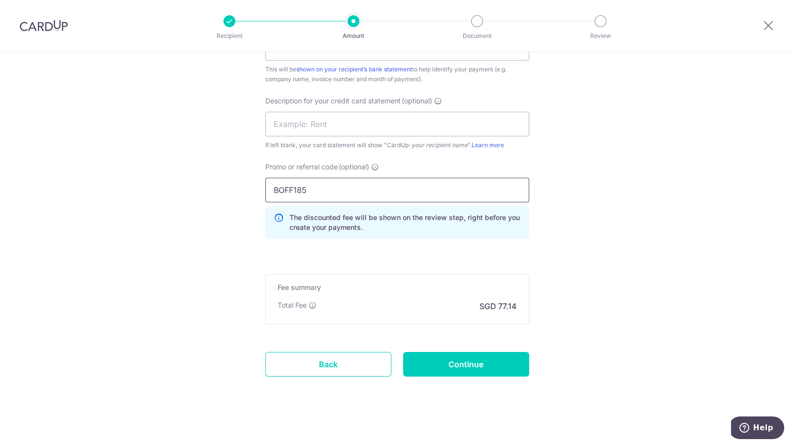
scroll to position [645, 0]
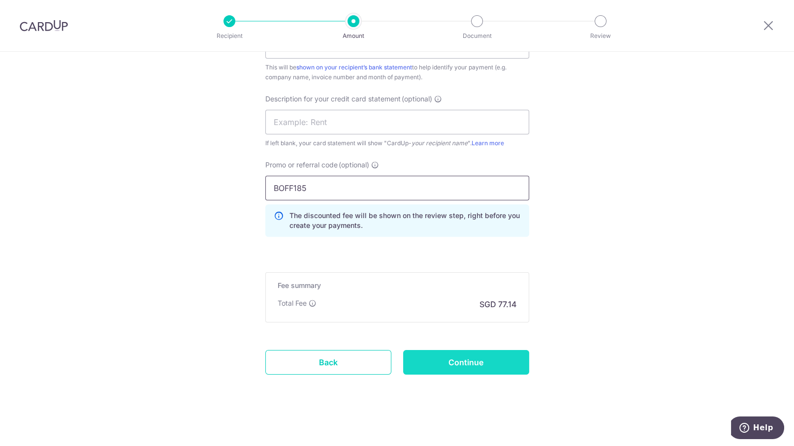
type input "BOFF185"
click at [481, 365] on input "Continue" at bounding box center [466, 362] width 126 height 25
type input "Create Schedule"
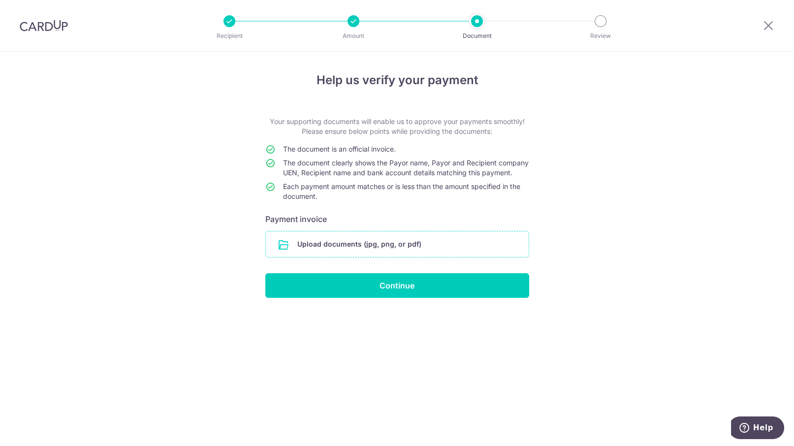
click at [383, 256] on input "file" at bounding box center [397, 244] width 263 height 26
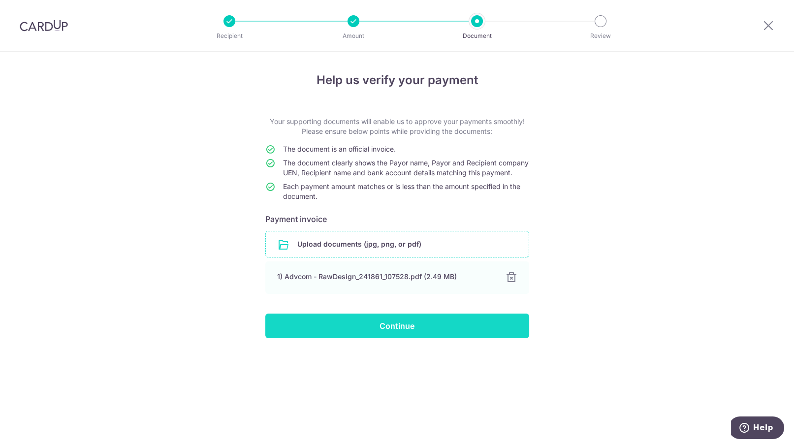
click at [390, 331] on input "Continue" at bounding box center [397, 326] width 264 height 25
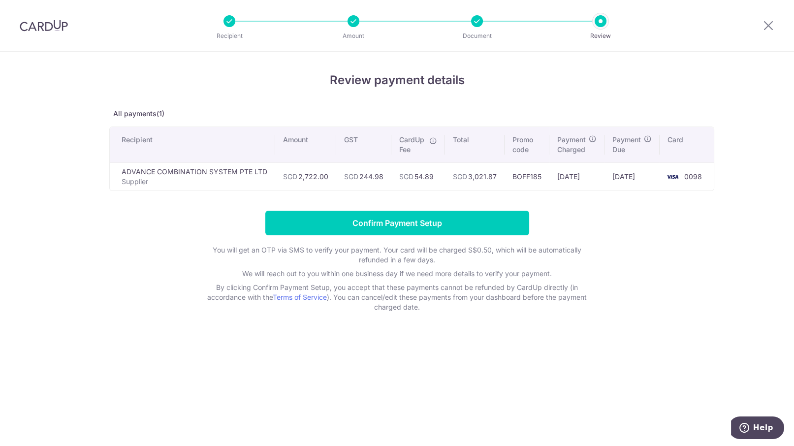
click at [50, 263] on div "Review payment details All payments(1) Recipient Amount GST CardUp Fee Total Pr…" at bounding box center [397, 249] width 794 height 394
click at [387, 355] on div "Review payment details All payments(1) Recipient Amount GST CardUp Fee Total Pr…" at bounding box center [397, 249] width 794 height 394
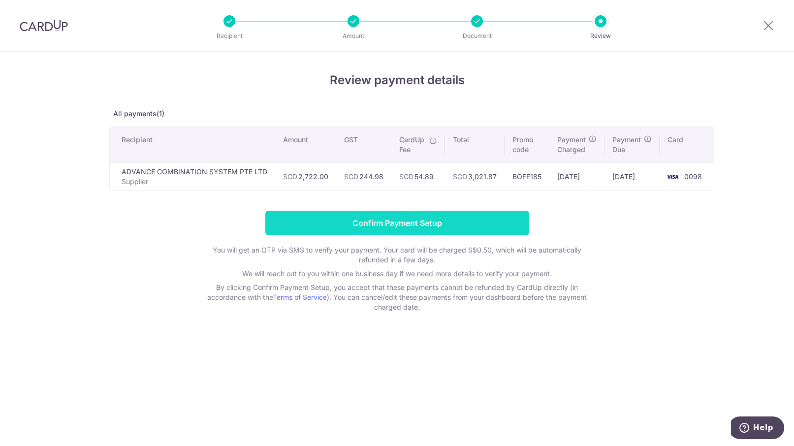
click at [427, 225] on input "Confirm Payment Setup" at bounding box center [397, 223] width 264 height 25
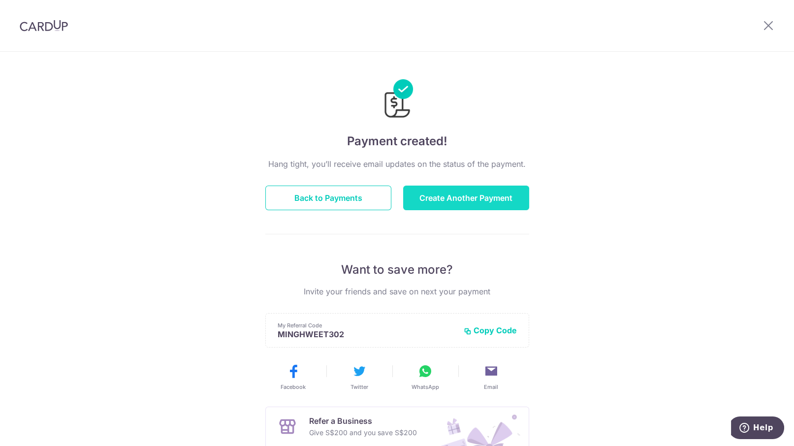
click at [456, 201] on button "Create Another Payment" at bounding box center [466, 198] width 126 height 25
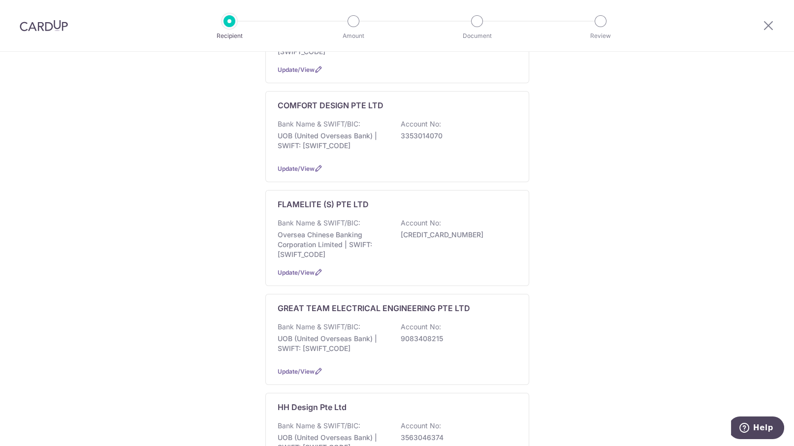
scroll to position [246, 0]
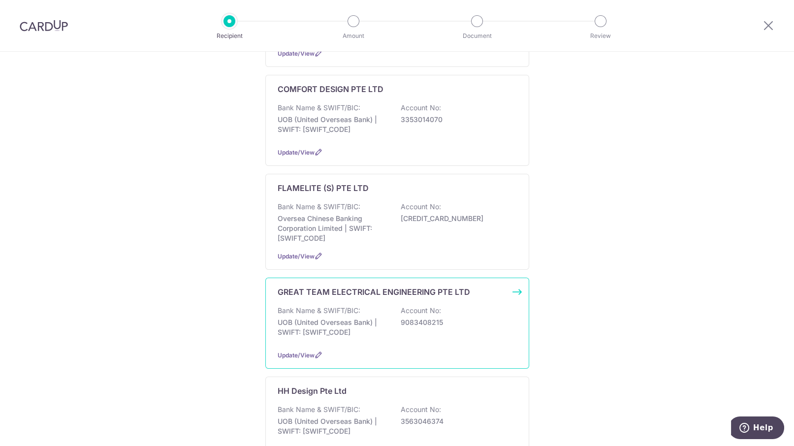
click at [315, 306] on p "Bank Name & SWIFT/BIC:" at bounding box center [319, 311] width 83 height 10
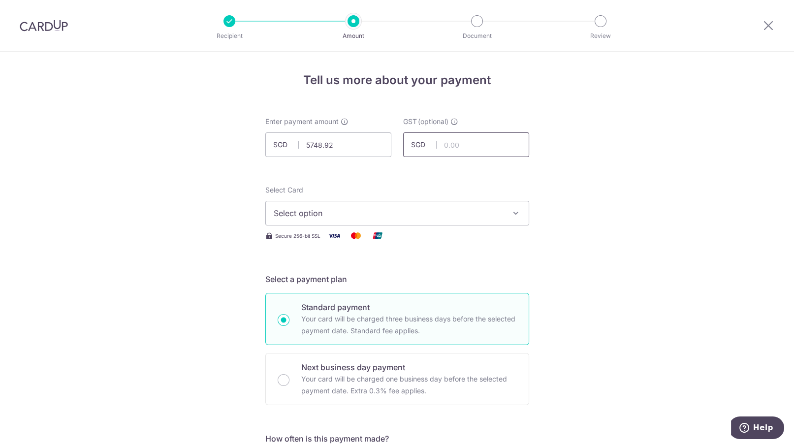
type input "5,748.92"
click at [454, 146] on input "text" at bounding box center [466, 144] width 126 height 25
type input "517.40"
click at [389, 216] on span "Select option" at bounding box center [388, 213] width 229 height 12
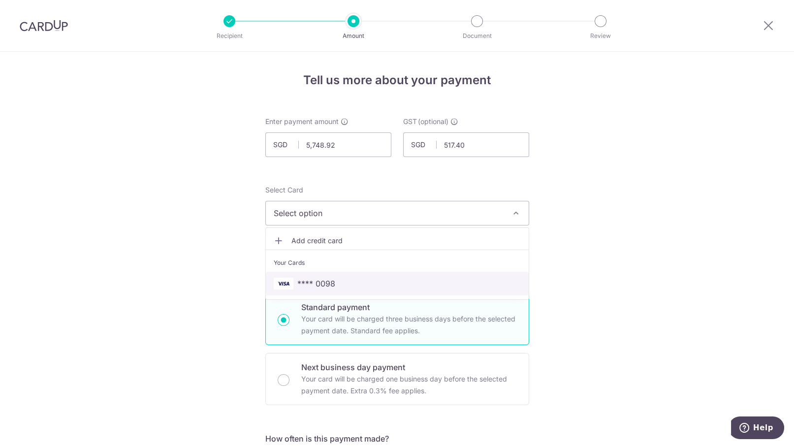
click at [370, 284] on span "**** 0098" at bounding box center [397, 284] width 247 height 12
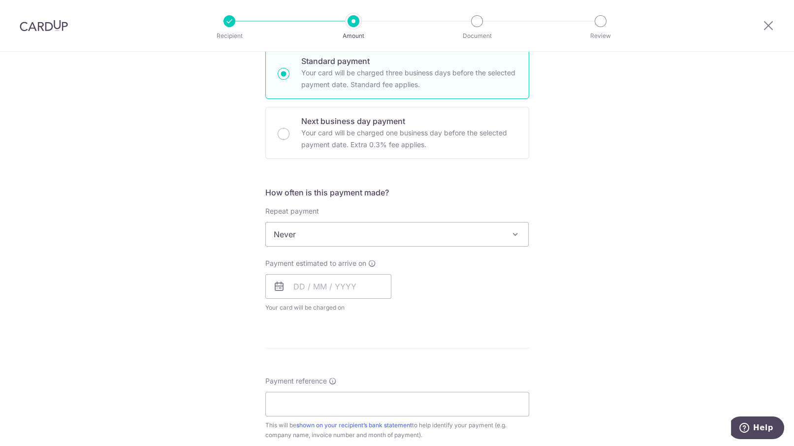
scroll to position [369, 0]
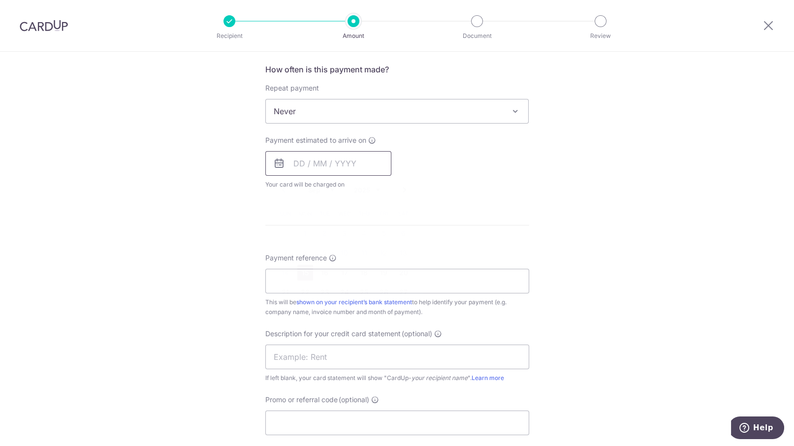
click at [349, 158] on input "text" at bounding box center [328, 163] width 126 height 25
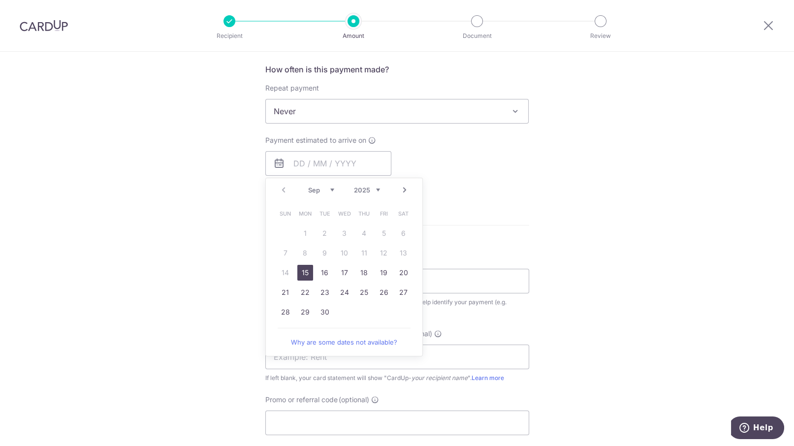
click at [302, 275] on link "15" at bounding box center [305, 273] width 16 height 16
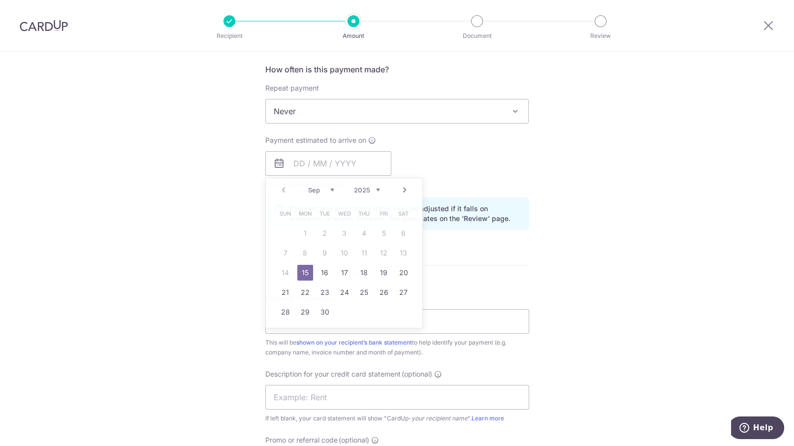
type input "[DATE]"
click at [490, 205] on p "Payment due and charge dates may be adjusted if it falls on weekends or public …" at bounding box center [405, 214] width 231 height 20
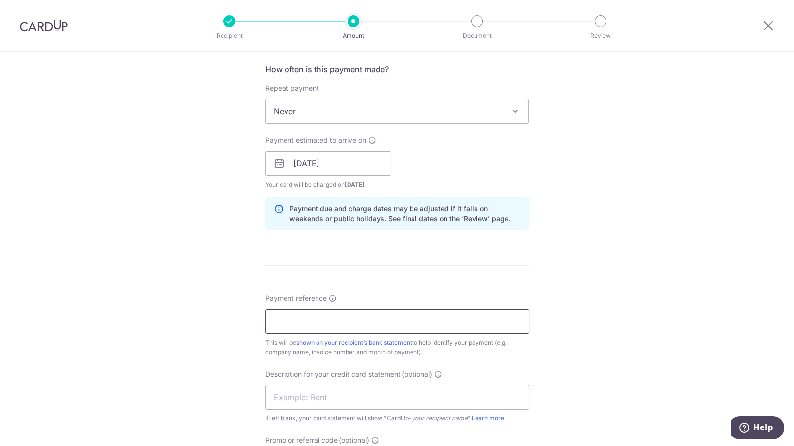
click at [301, 321] on input "Payment reference" at bounding box center [397, 321] width 264 height 25
paste input "INV-014116"
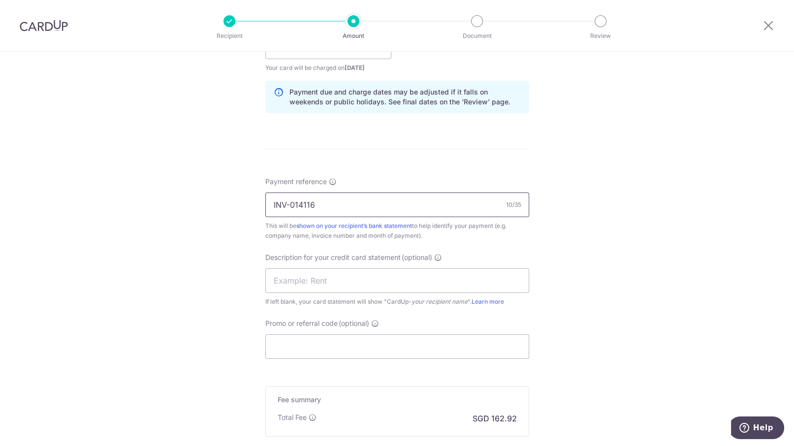
scroll to position [492, 0]
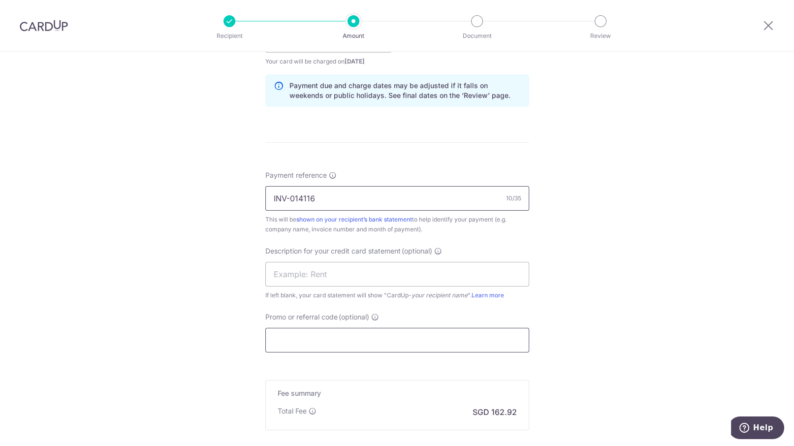
type input "INV-014116"
click at [314, 332] on input "Promo or referral code (optional)" at bounding box center [397, 340] width 264 height 25
click at [298, 338] on input "Promo or referral code (optional)" at bounding box center [397, 340] width 264 height 25
paste input "BOFF185"
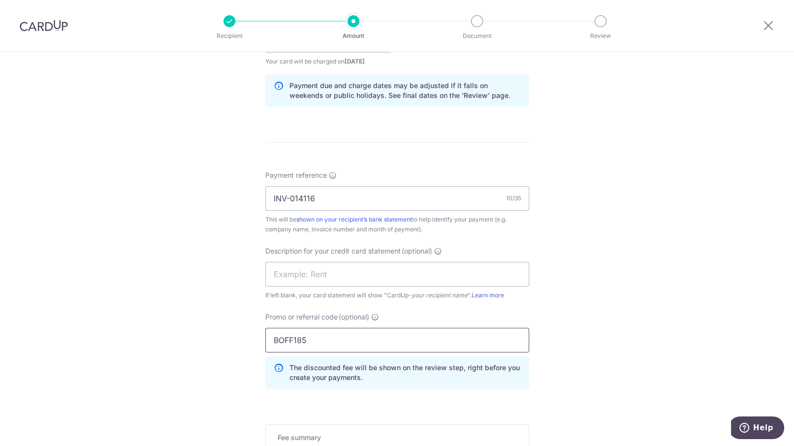
type input "BOFF185"
click at [638, 338] on div "Tell us more about your payment Enter payment amount SGD 5,748.92 5748.92 GST (…" at bounding box center [397, 79] width 794 height 1041
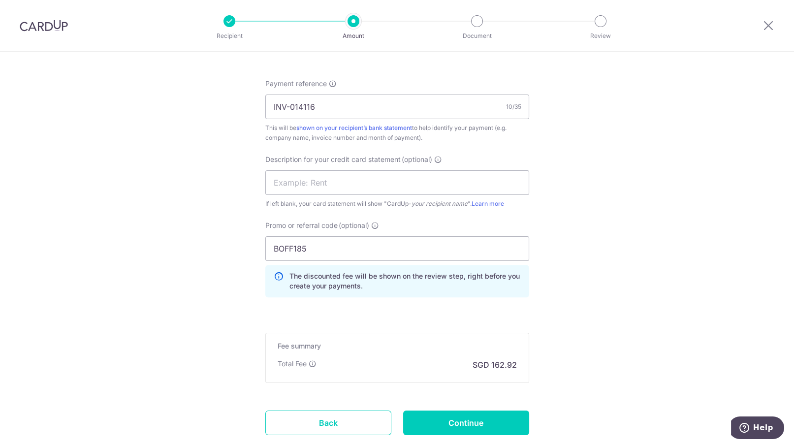
scroll to position [645, 0]
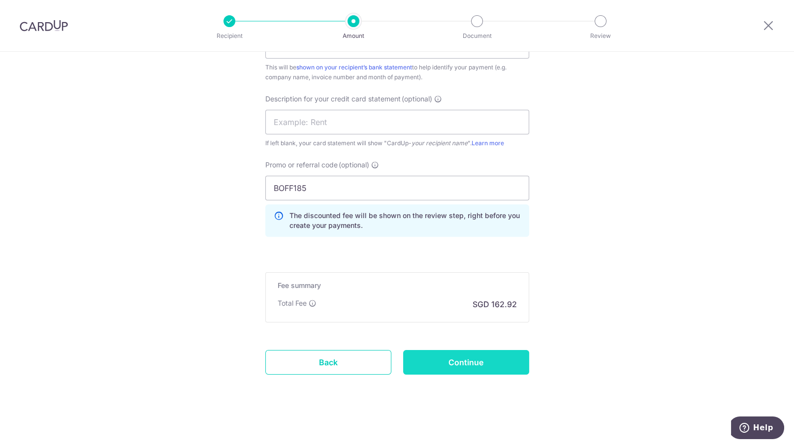
click at [458, 359] on input "Continue" at bounding box center [466, 362] width 126 height 25
type input "Create Schedule"
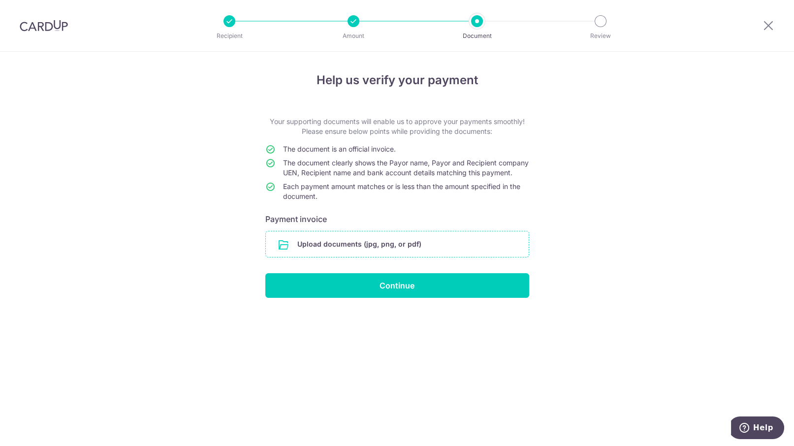
click at [360, 257] on input "file" at bounding box center [397, 244] width 263 height 26
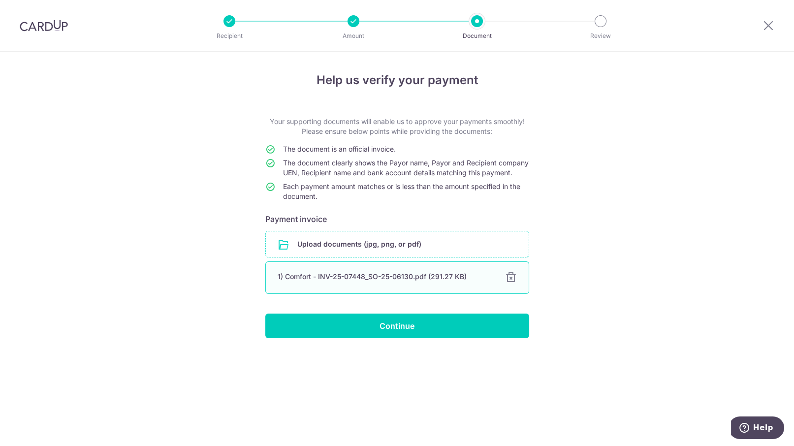
click at [508, 284] on div at bounding box center [511, 278] width 12 height 12
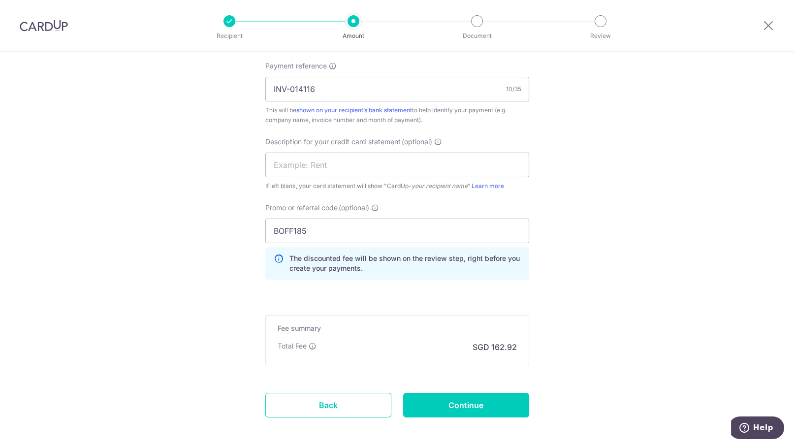
scroll to position [645, 0]
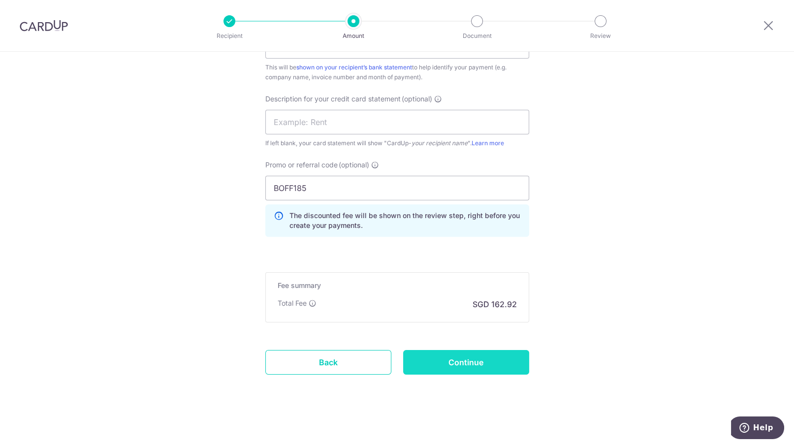
click at [483, 365] on input "Continue" at bounding box center [466, 362] width 126 height 25
type input "Update Schedule"
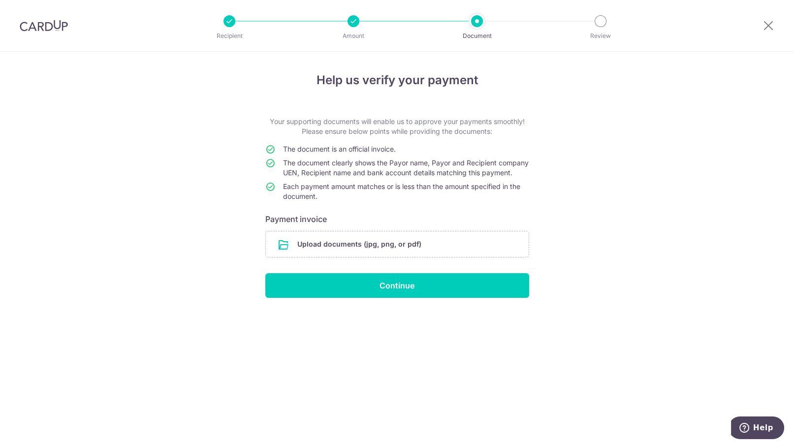
click at [404, 248] on input "file" at bounding box center [397, 244] width 263 height 26
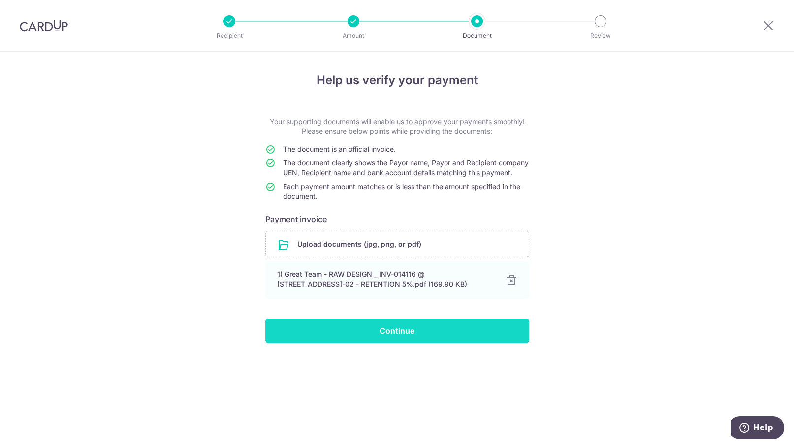
click at [375, 340] on input "Continue" at bounding box center [397, 331] width 264 height 25
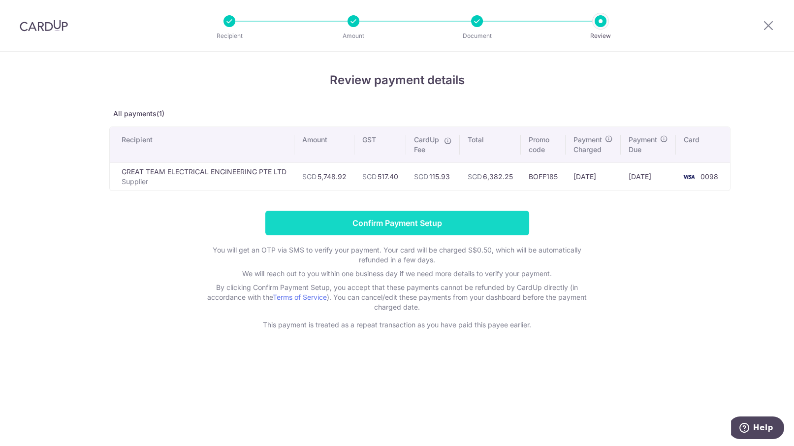
click at [428, 225] on input "Confirm Payment Setup" at bounding box center [397, 223] width 264 height 25
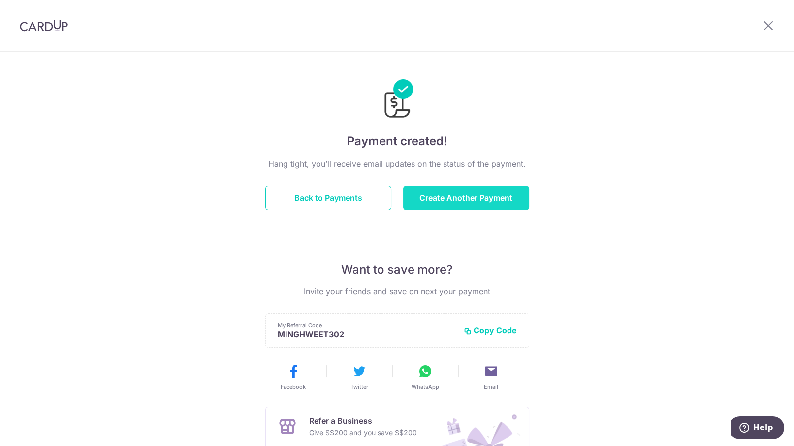
click at [435, 195] on button "Create Another Payment" at bounding box center [466, 198] width 126 height 25
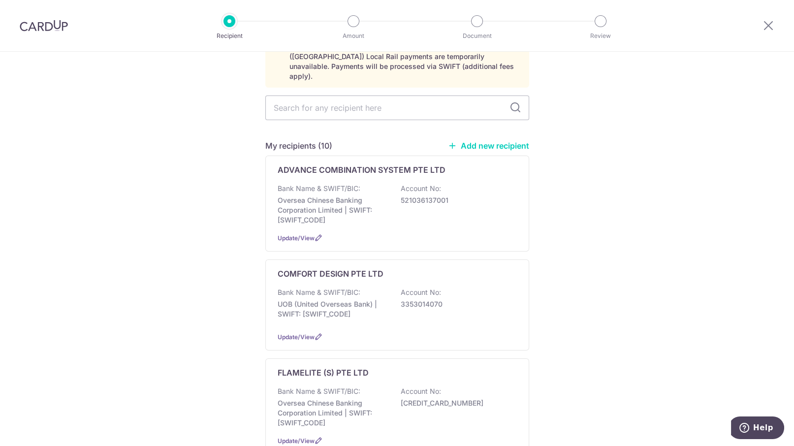
scroll to position [246, 0]
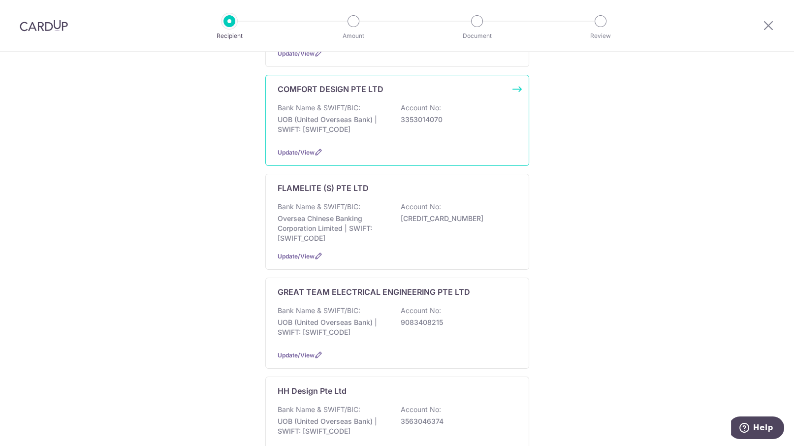
click at [519, 78] on div "COMFORT DESIGN PTE LTD Bank Name & SWIFT/BIC: UOB (United Overseas Bank) | SWIF…" at bounding box center [397, 120] width 264 height 91
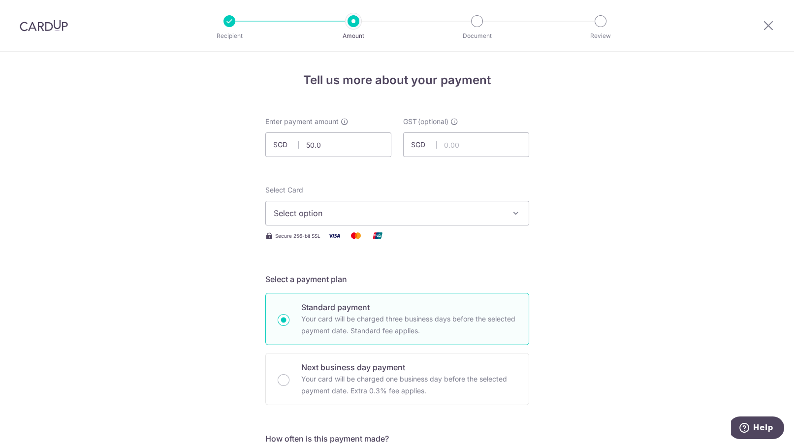
type input "50.00"
click at [449, 141] on input "text" at bounding box center [466, 144] width 126 height 25
type input "4.50"
click at [397, 211] on span "Select option" at bounding box center [388, 213] width 229 height 12
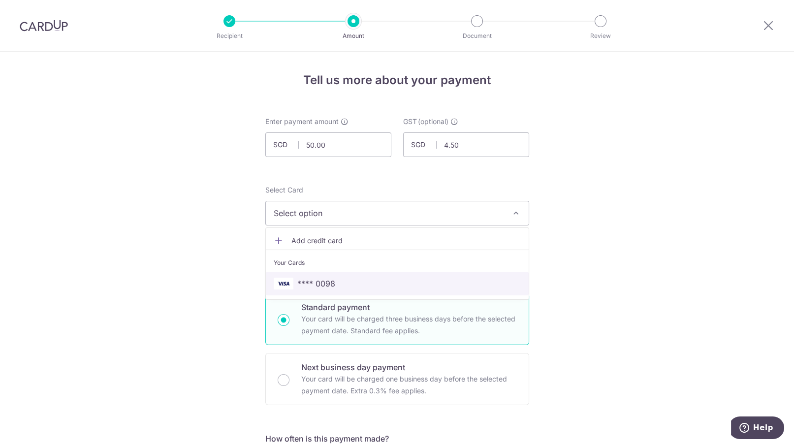
click at [369, 279] on span "**** 0098" at bounding box center [397, 284] width 247 height 12
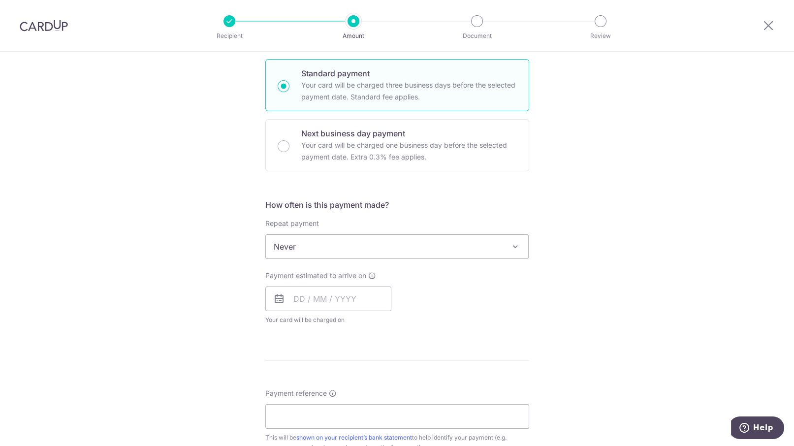
scroll to position [308, 0]
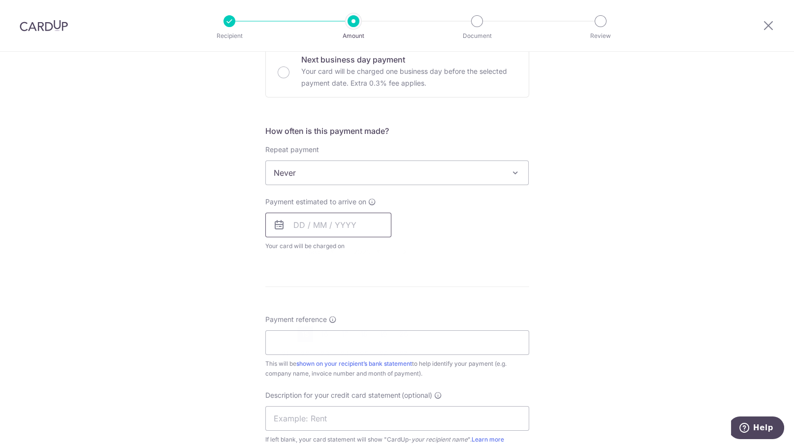
click at [367, 225] on input "text" at bounding box center [328, 225] width 126 height 25
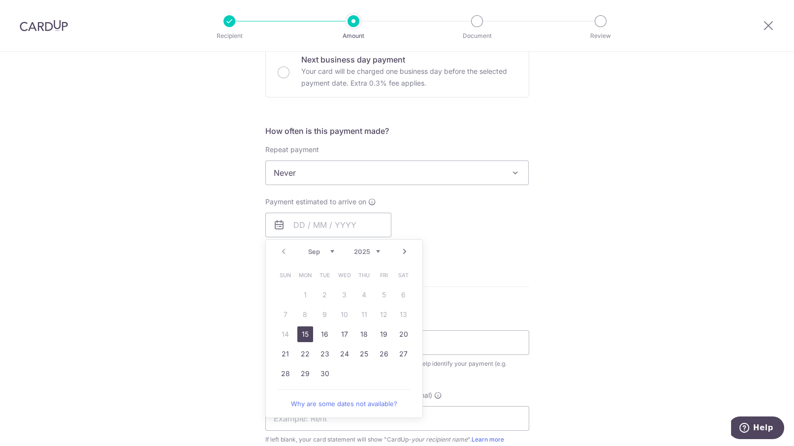
click at [303, 330] on link "15" at bounding box center [305, 334] width 16 height 16
type input "15/09/2025"
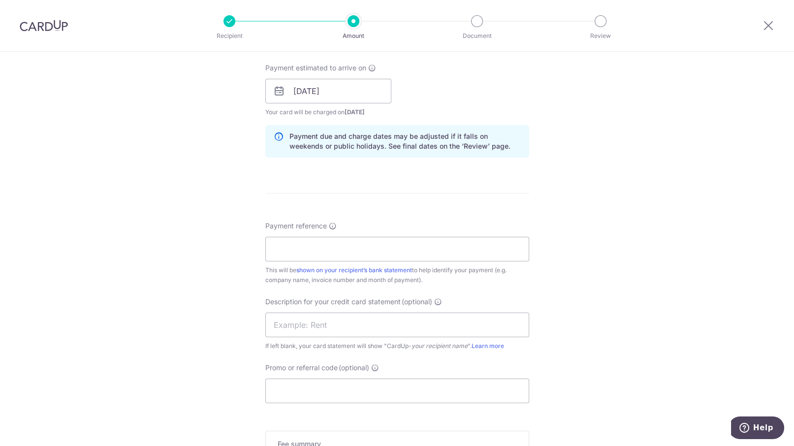
scroll to position [431, 0]
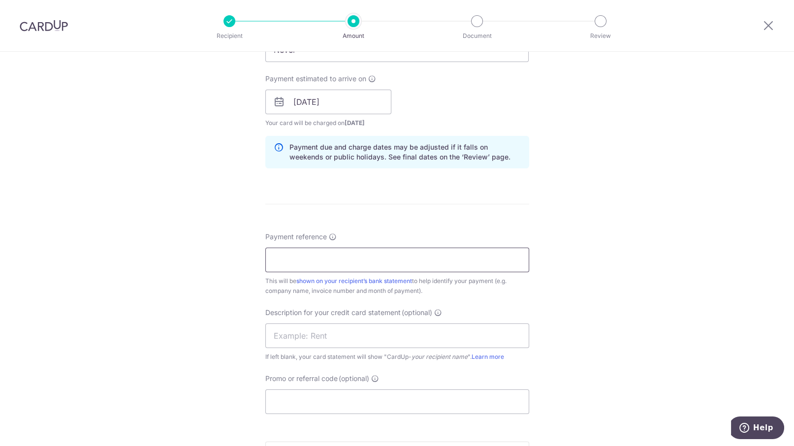
drag, startPoint x: 342, startPoint y: 268, endPoint x: 353, endPoint y: 256, distance: 16.8
click at [342, 268] on input "Payment reference" at bounding box center [397, 260] width 264 height 25
click at [343, 259] on input "Payment reference" at bounding box center [397, 260] width 264 height 25
paste input "INV-25-07448"
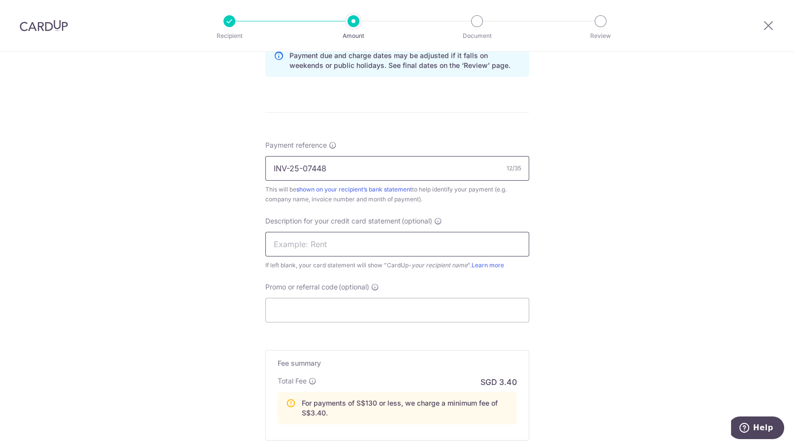
scroll to position [554, 0]
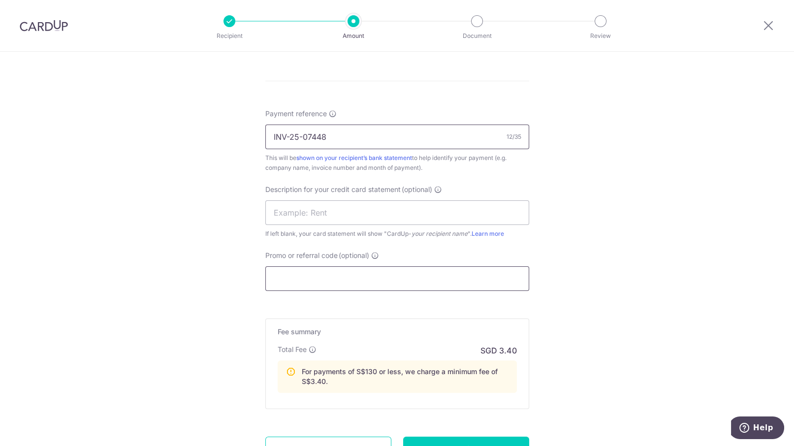
type input "INV-25-07448"
click at [294, 284] on input "Promo or referral code (optional)" at bounding box center [397, 278] width 264 height 25
type input "b"
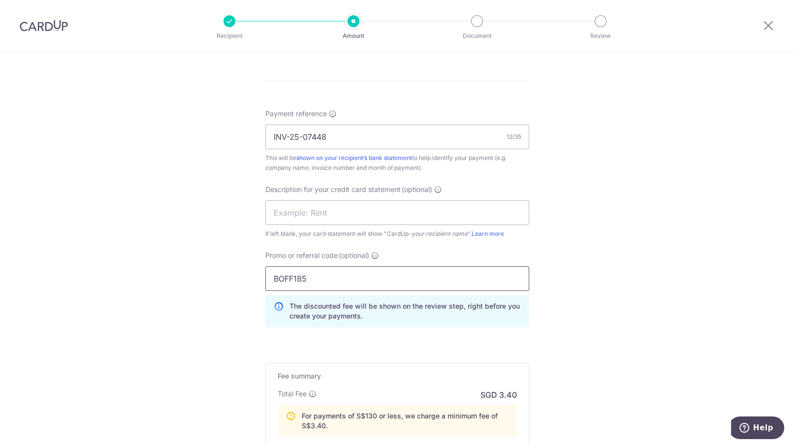
scroll to position [684, 0]
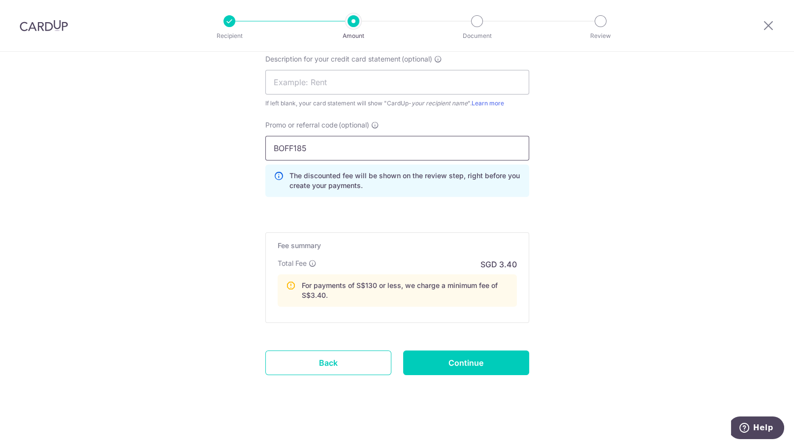
click at [360, 150] on input "BOFF185" at bounding box center [397, 148] width 264 height 25
type input "BOFF185"
click at [434, 360] on input "Continue" at bounding box center [466, 363] width 126 height 25
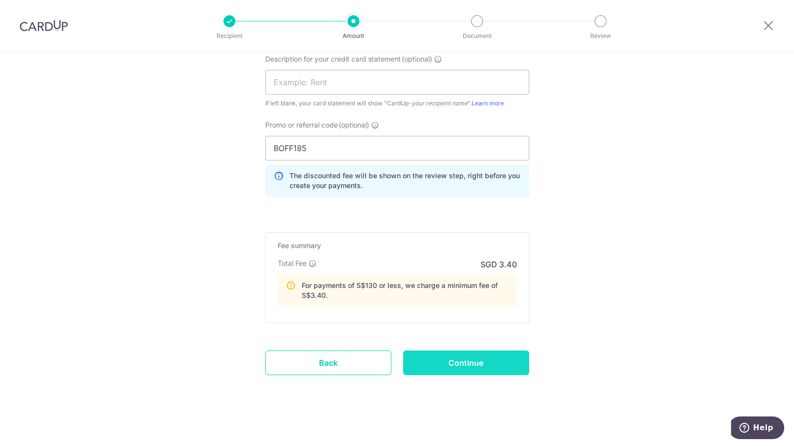
type input "Create Schedule"
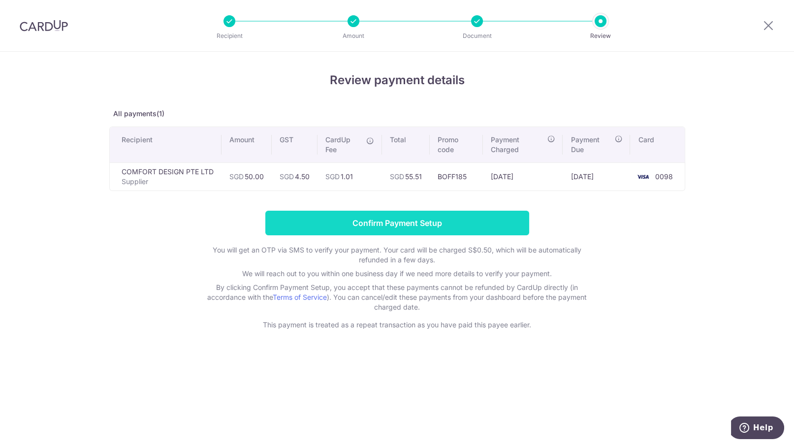
click at [355, 223] on input "Confirm Payment Setup" at bounding box center [397, 223] width 264 height 25
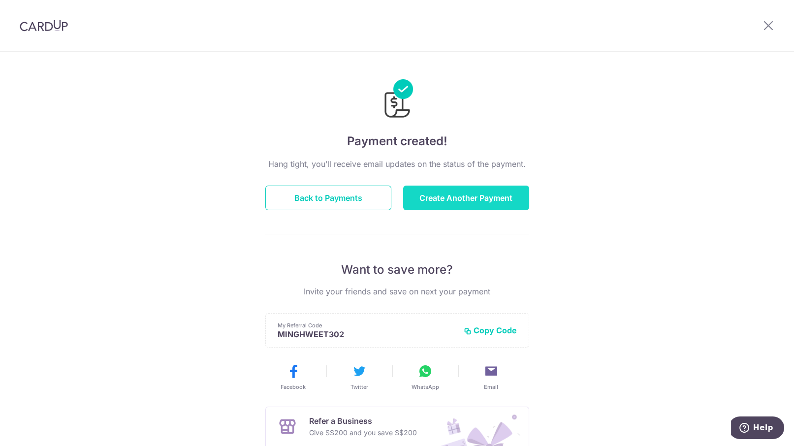
click at [481, 196] on button "Create Another Payment" at bounding box center [466, 198] width 126 height 25
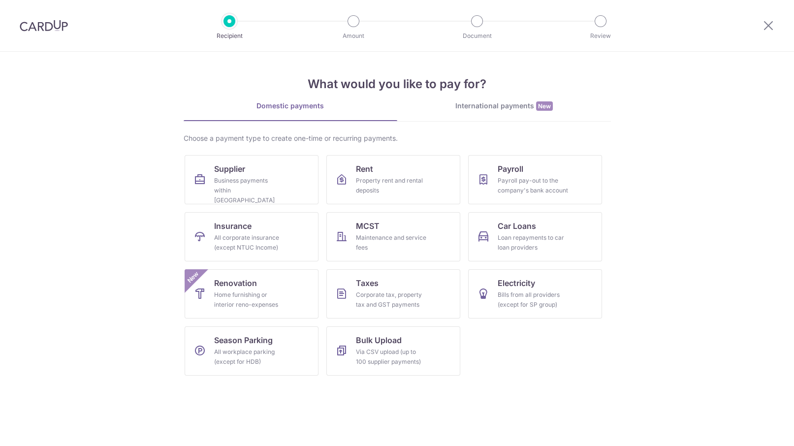
click at [252, 183] on div "Business payments within [GEOGRAPHIC_DATA]" at bounding box center [249, 191] width 71 height 30
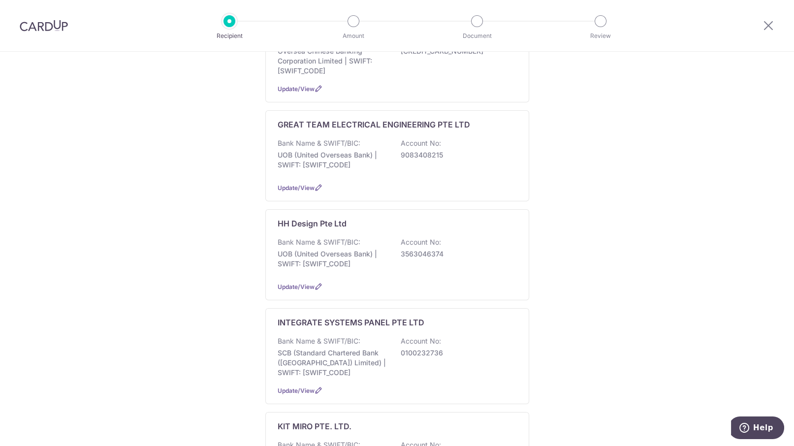
scroll to position [431, 0]
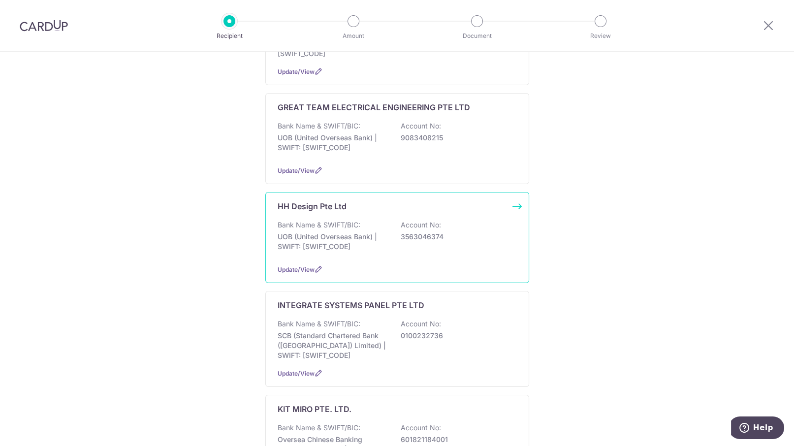
click at [476, 220] on div "Bank Name & SWIFT/BIC: UOB (United Overseas Bank) | SWIFT: UOVBSGSGXXX Account …" at bounding box center [397, 238] width 239 height 36
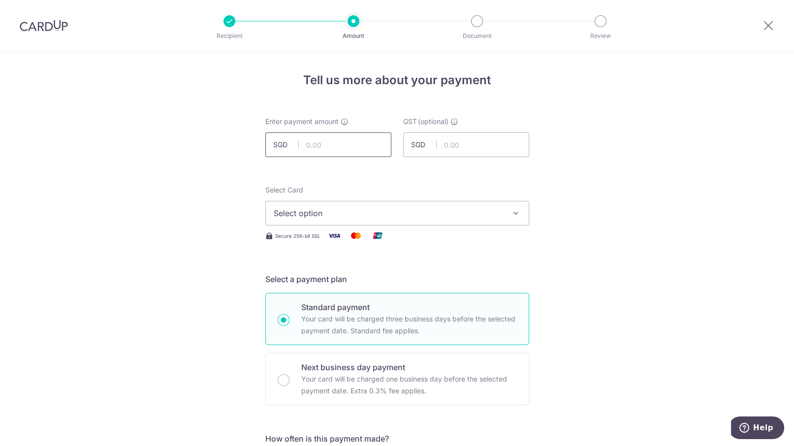
click at [330, 142] on input "text" at bounding box center [328, 144] width 126 height 25
type input "1"
type input "18,694.75"
click at [458, 144] on input "text" at bounding box center [466, 144] width 126 height 25
type input "1,682.53"
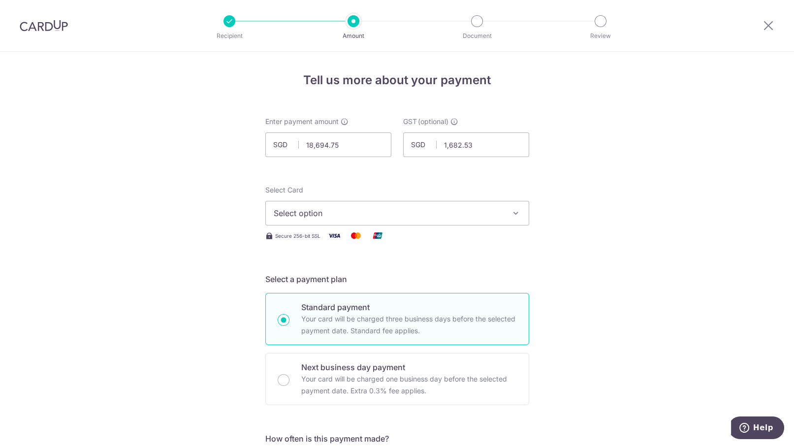
click at [427, 213] on span "Select option" at bounding box center [388, 213] width 229 height 12
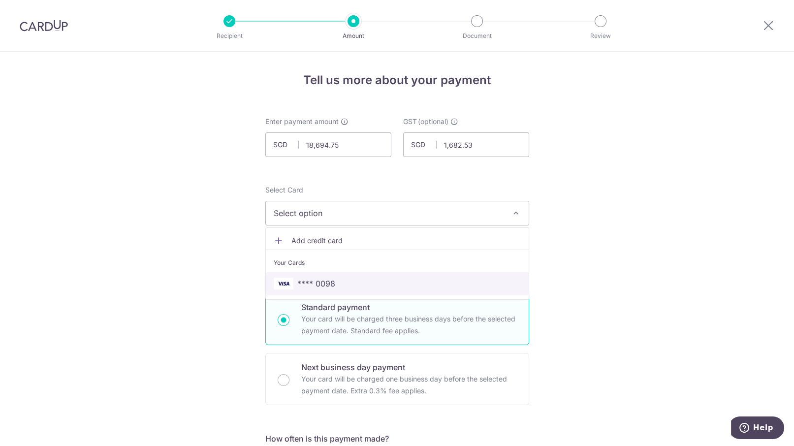
click at [370, 281] on span "**** 0098" at bounding box center [397, 284] width 247 height 12
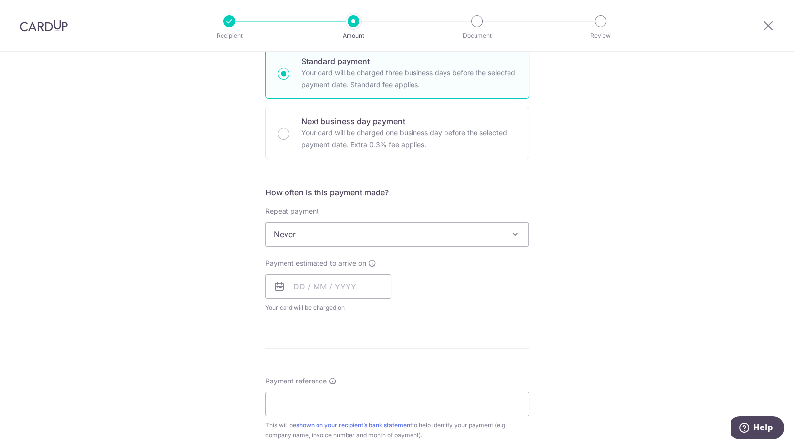
scroll to position [308, 0]
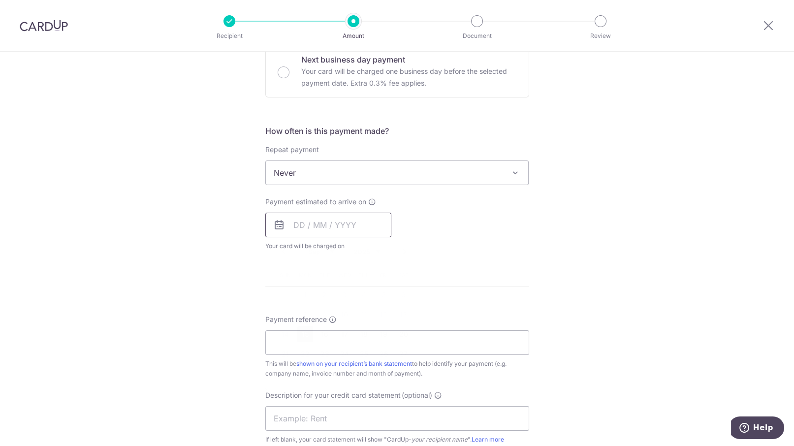
click at [342, 219] on input "text" at bounding box center [328, 225] width 126 height 25
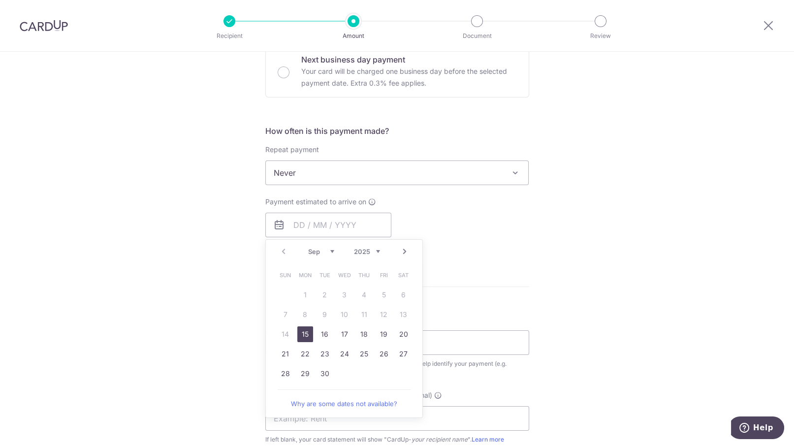
click at [302, 337] on link "15" at bounding box center [305, 334] width 16 height 16
type input "15/09/2025"
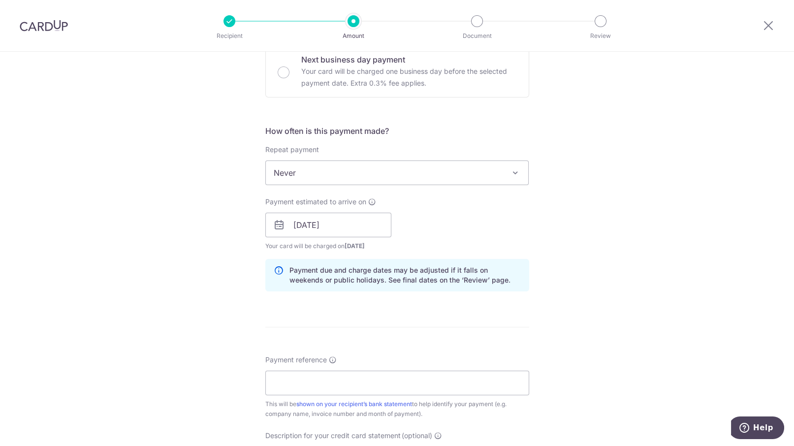
scroll to position [369, 0]
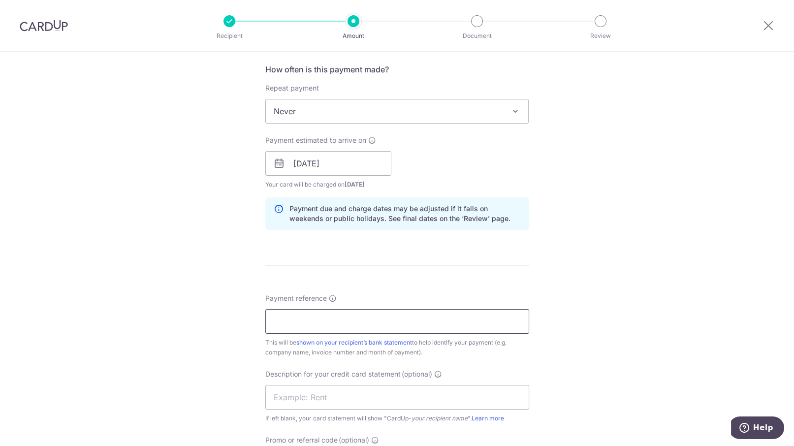
click at [330, 315] on input "Payment reference" at bounding box center [397, 321] width 264 height 25
click at [323, 321] on input "Payment reference" at bounding box center [397, 321] width 264 height 25
paste input "HH20250613"
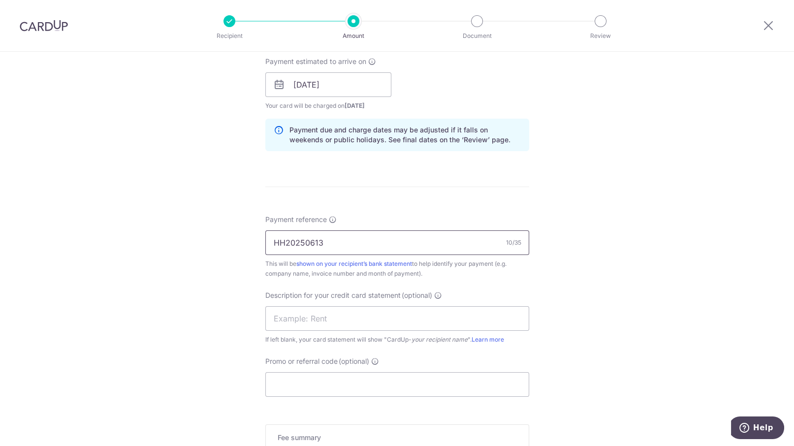
scroll to position [492, 0]
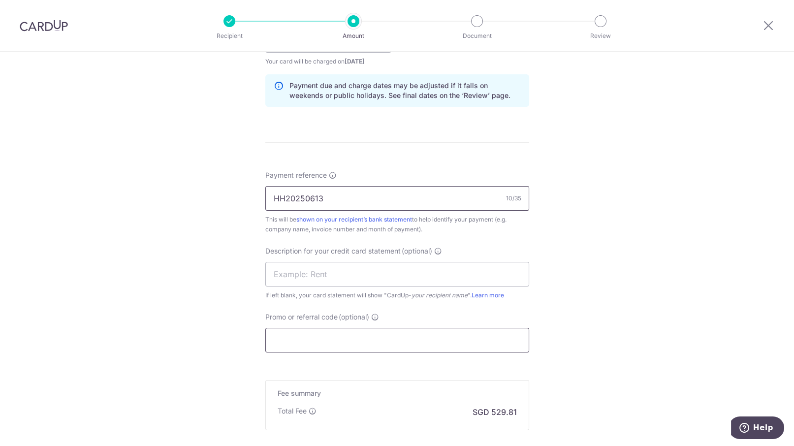
type input "HH20250613"
click at [306, 344] on input "Promo or referral code (optional)" at bounding box center [397, 340] width 264 height 25
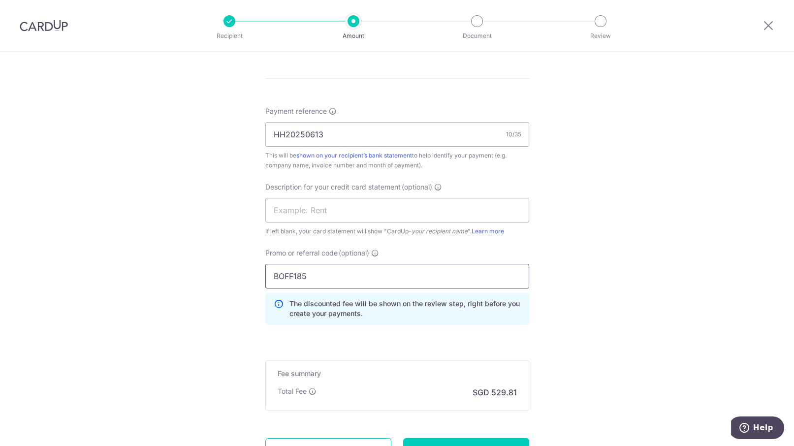
scroll to position [645, 0]
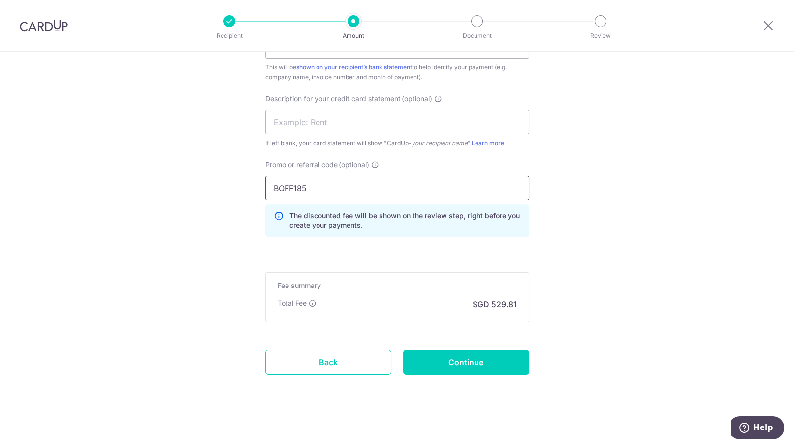
type input "BOFF185"
click at [486, 360] on input "Continue" at bounding box center [466, 362] width 126 height 25
type input "Create Schedule"
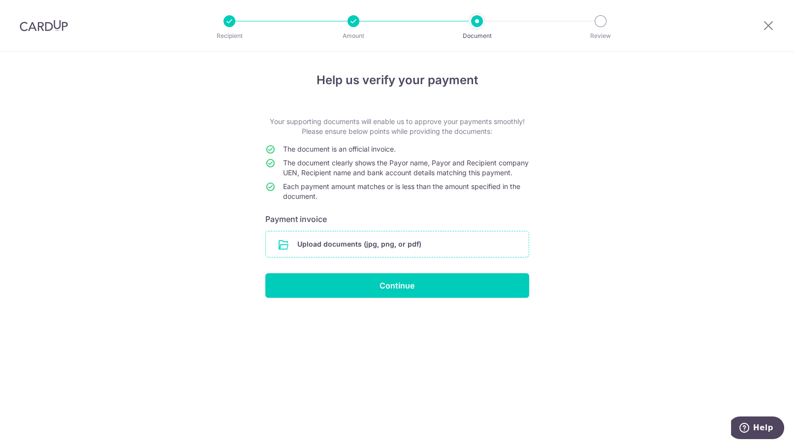
click at [343, 257] on input "file" at bounding box center [397, 244] width 263 height 26
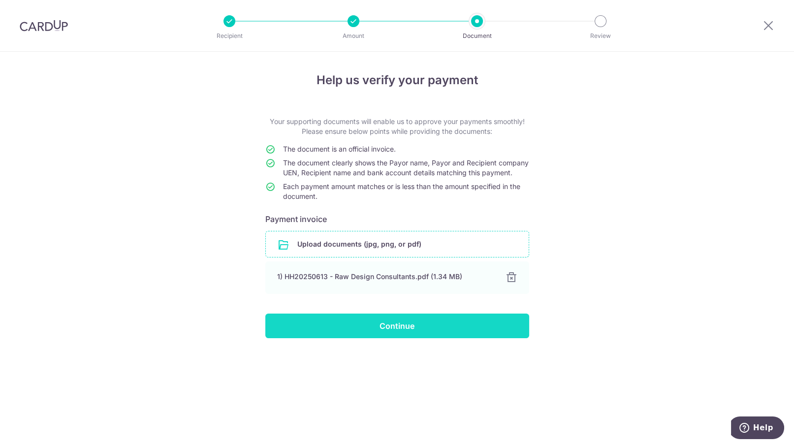
click at [385, 338] on input "Continue" at bounding box center [397, 326] width 264 height 25
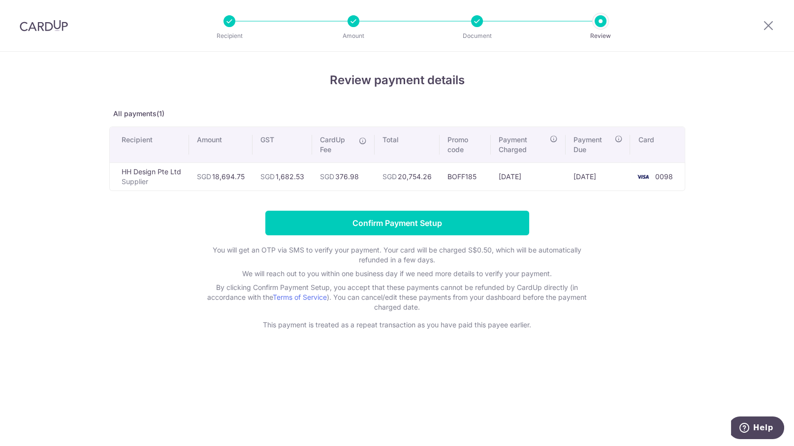
click at [668, 237] on form "Confirm Payment Setup You will get an OTP via SMS to verify your payment. Your …" at bounding box center [397, 270] width 576 height 119
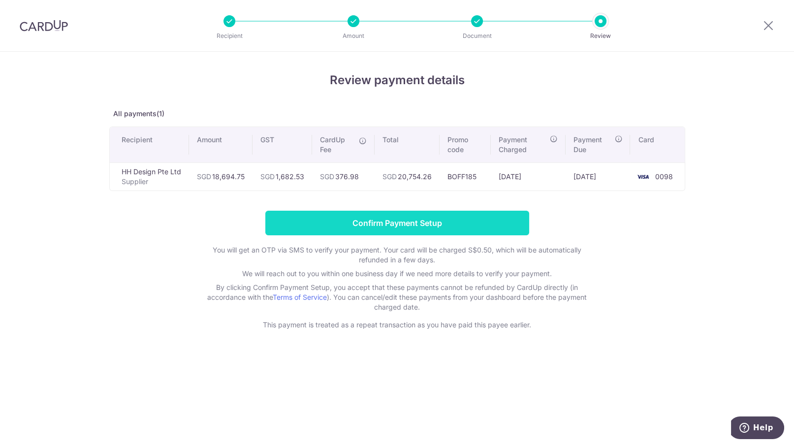
click at [394, 224] on input "Confirm Payment Setup" at bounding box center [397, 223] width 264 height 25
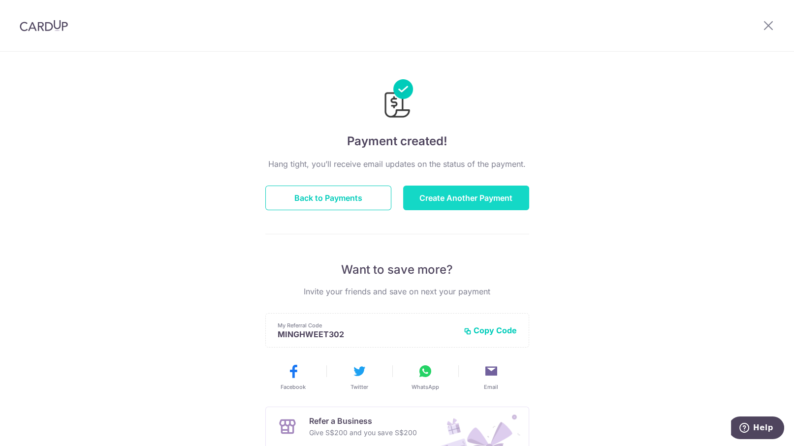
drag, startPoint x: 496, startPoint y: 230, endPoint x: 464, endPoint y: 203, distance: 42.2
click at [496, 230] on div "Hang tight, you’ll receive email updates on the status of the payment. Back to …" at bounding box center [397, 344] width 264 height 373
click at [463, 199] on button "Create Another Payment" at bounding box center [466, 198] width 126 height 25
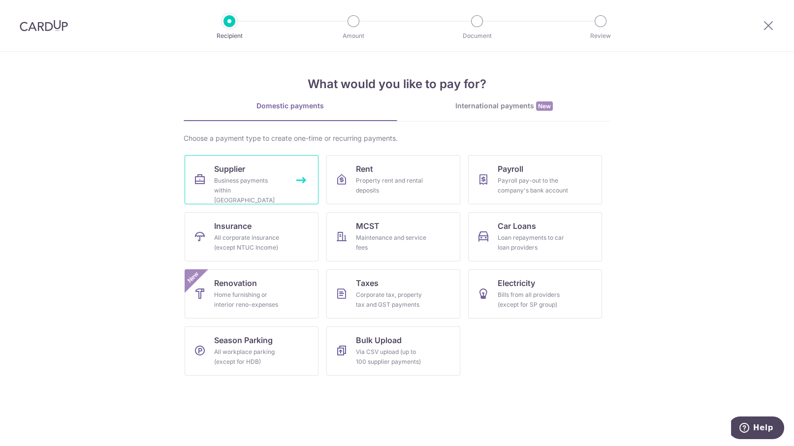
click at [235, 190] on div "Business payments within Singapore" at bounding box center [249, 191] width 71 height 30
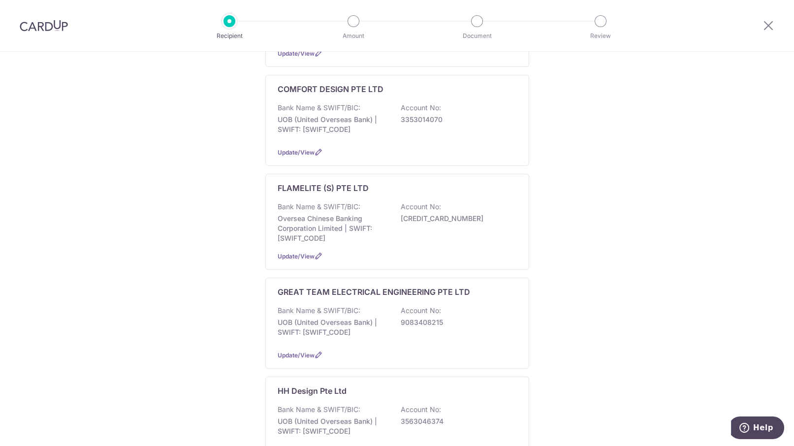
scroll to position [369, 0]
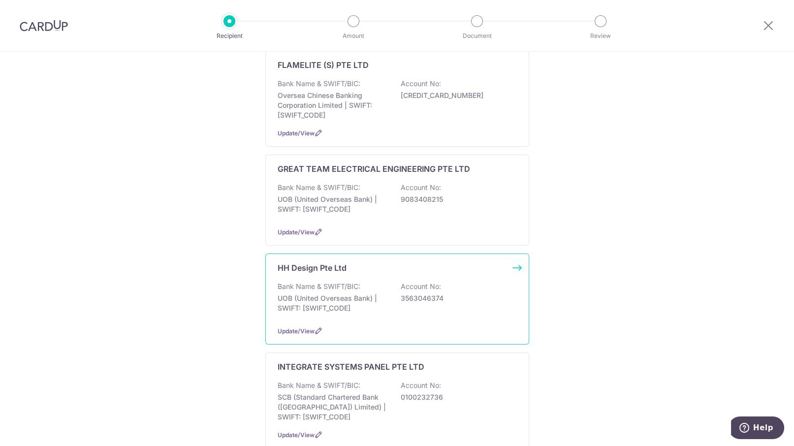
click at [463, 293] on p "3563046374" at bounding box center [456, 298] width 110 height 10
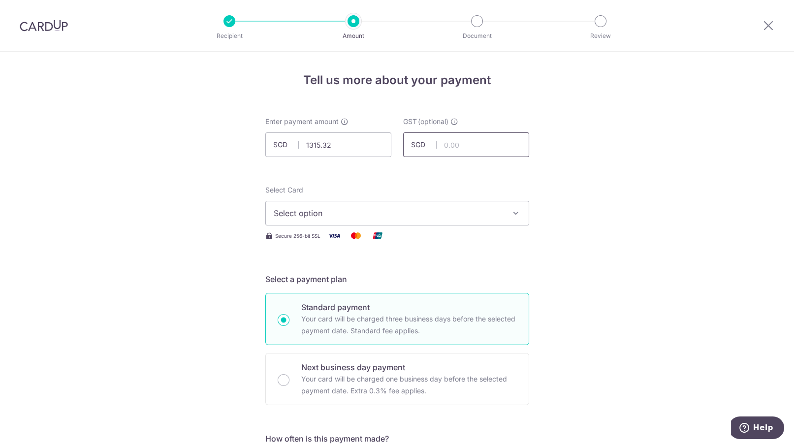
type input "1,315.32"
click at [459, 144] on input "text" at bounding box center [466, 144] width 126 height 25
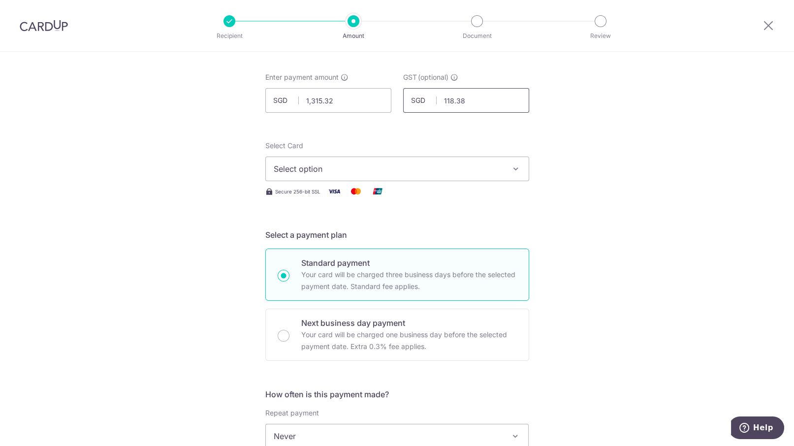
scroll to position [62, 0]
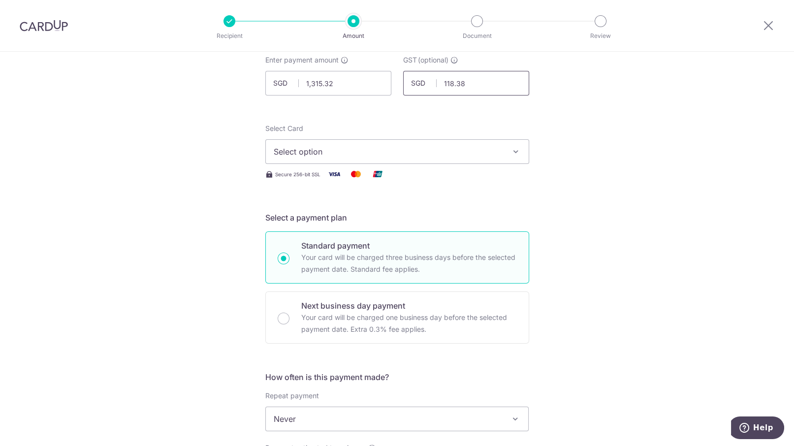
type input "118.38"
click at [464, 143] on button "Select option" at bounding box center [397, 151] width 264 height 25
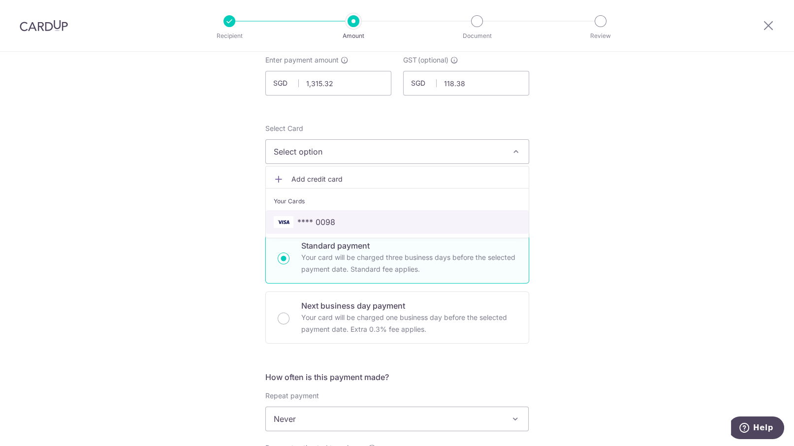
drag, startPoint x: 366, startPoint y: 223, endPoint x: 421, endPoint y: 205, distance: 57.6
click at [366, 223] on span "**** 0098" at bounding box center [397, 222] width 247 height 12
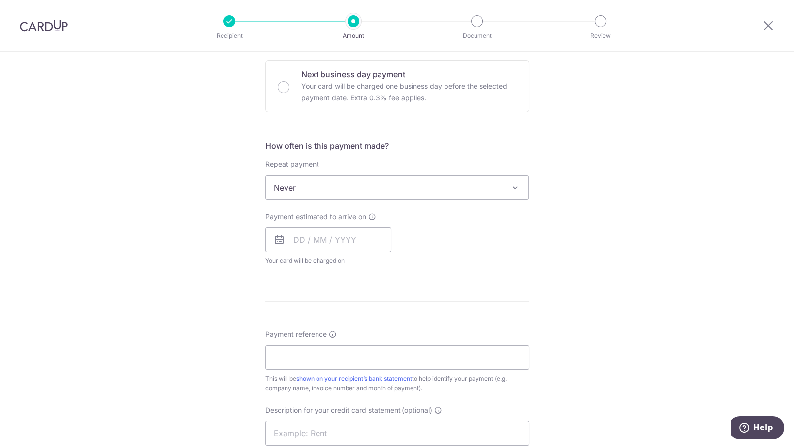
scroll to position [308, 0]
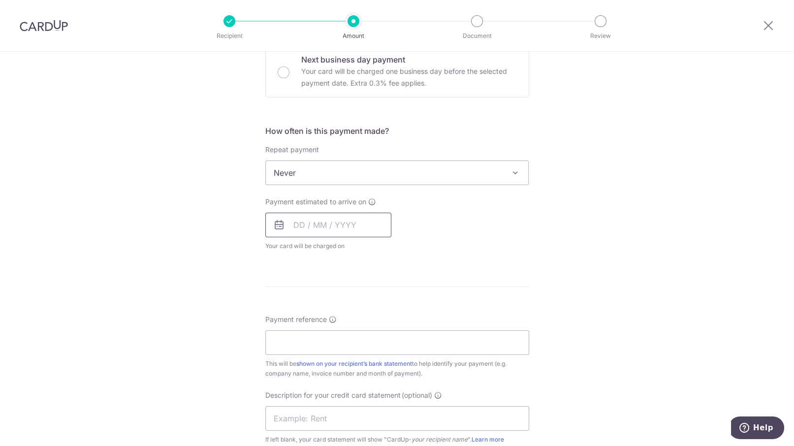
click at [320, 216] on input "text" at bounding box center [328, 225] width 126 height 25
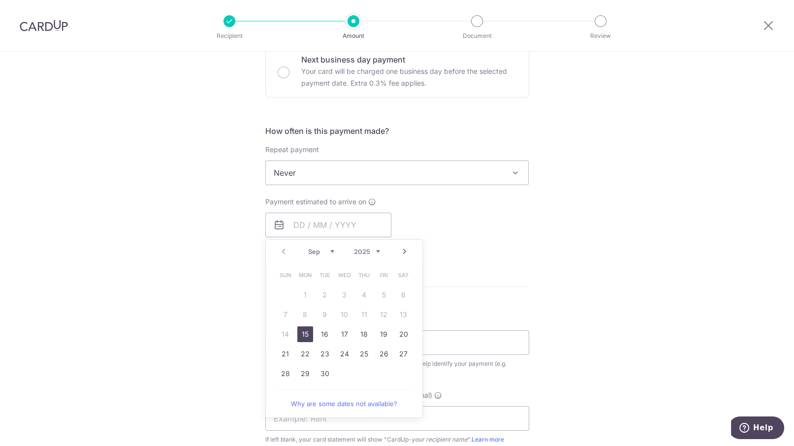
drag, startPoint x: 301, startPoint y: 331, endPoint x: 501, endPoint y: 244, distance: 217.6
click at [301, 331] on link "15" at bounding box center [305, 334] width 16 height 16
type input "15/09/2025"
click at [501, 244] on div "Payment estimated to arrive on 15/09/2025 Prev Next Sep Oct Nov Dec 2025 2026 2…" at bounding box center [397, 224] width 276 height 54
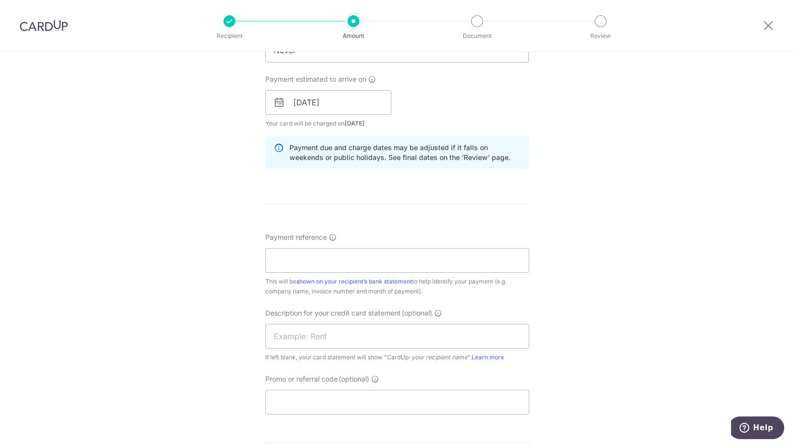
scroll to position [431, 0]
click at [343, 258] on input "Payment reference" at bounding box center [397, 260] width 264 height 25
paste input "HH20250614"
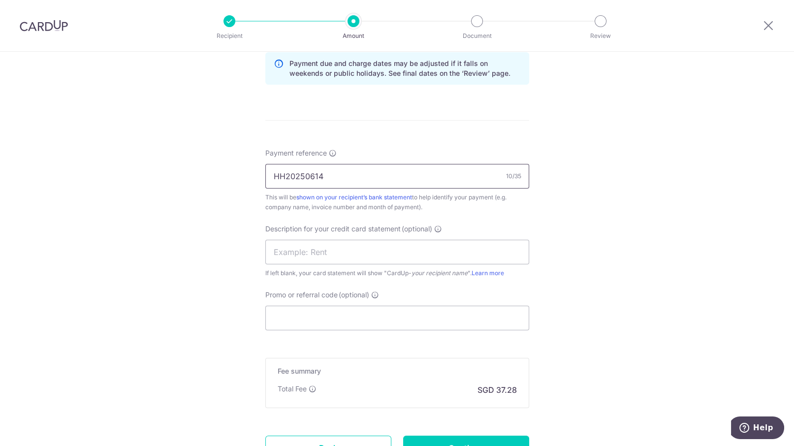
scroll to position [554, 0]
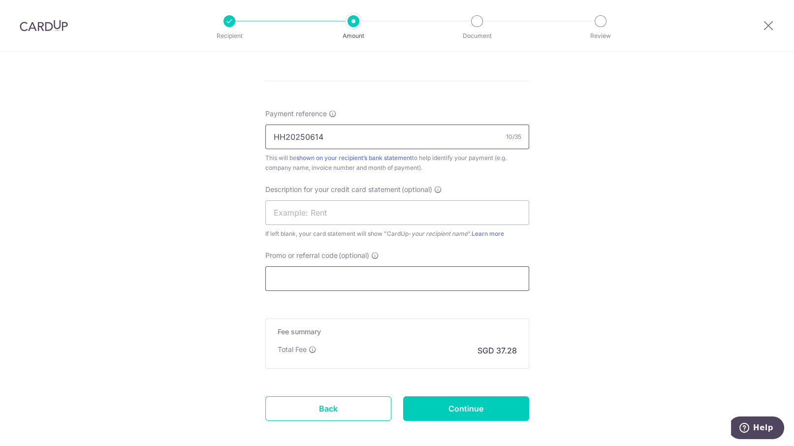
type input "HH20250614"
click at [310, 281] on input "Promo or referral code (optional)" at bounding box center [397, 278] width 264 height 25
type input "V"
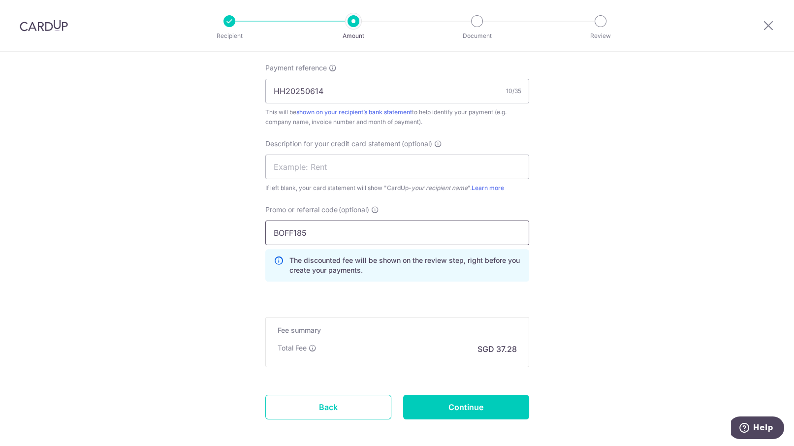
scroll to position [615, 0]
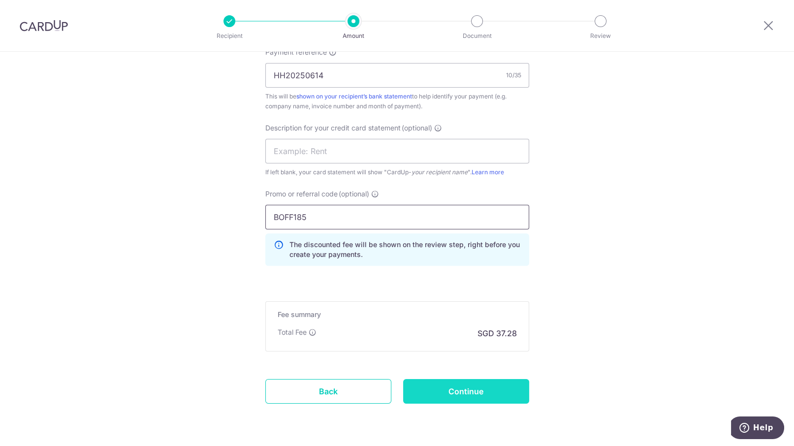
type input "BOFF185"
click at [455, 391] on input "Continue" at bounding box center [466, 391] width 126 height 25
type input "Create Schedule"
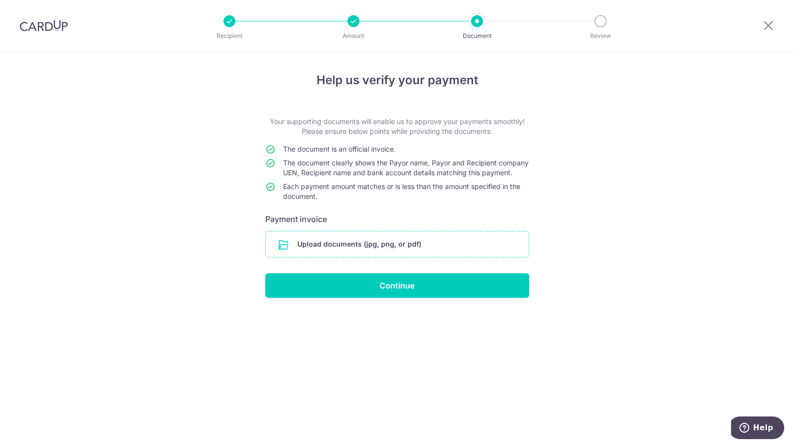
click at [429, 257] on input "file" at bounding box center [397, 244] width 263 height 26
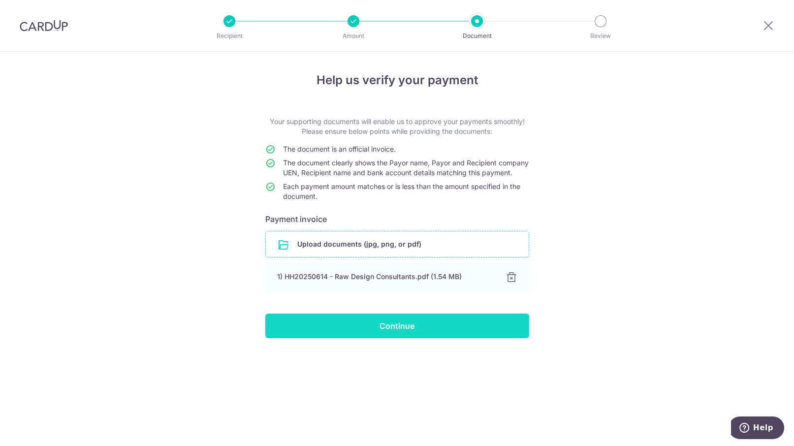
click at [426, 338] on input "Continue" at bounding box center [397, 326] width 264 height 25
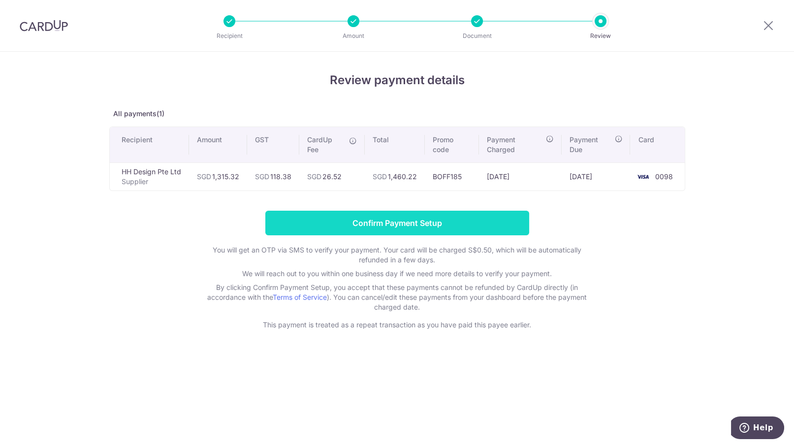
click at [435, 225] on input "Confirm Payment Setup" at bounding box center [397, 223] width 264 height 25
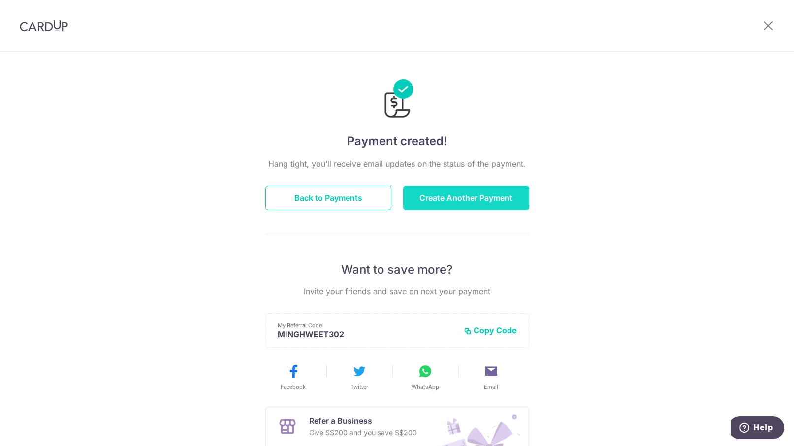
click at [431, 201] on button "Create Another Payment" at bounding box center [466, 198] width 126 height 25
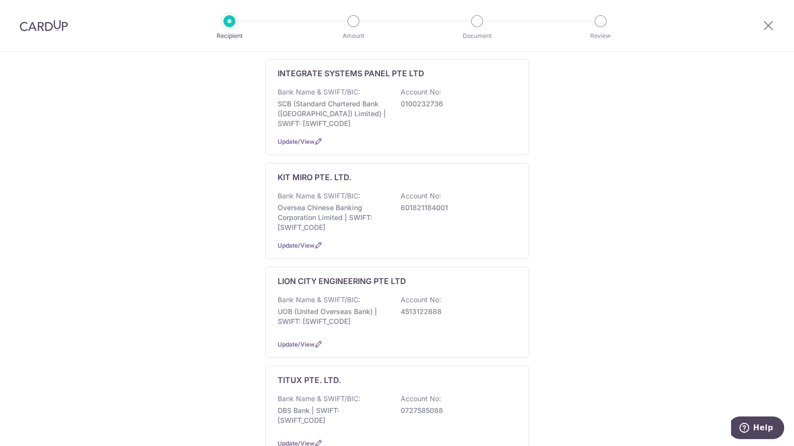
scroll to position [677, 0]
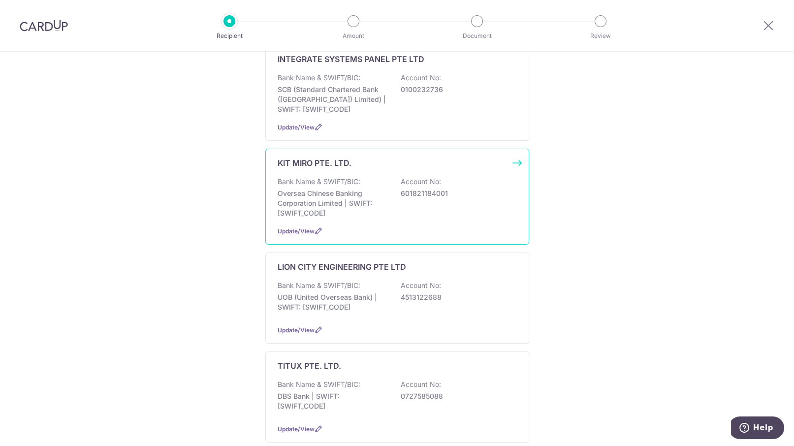
click at [447, 192] on div "Bank Name & SWIFT/BIC: Oversea Chinese Banking Corporation Limited | SWIFT: OCB…" at bounding box center [397, 197] width 239 height 41
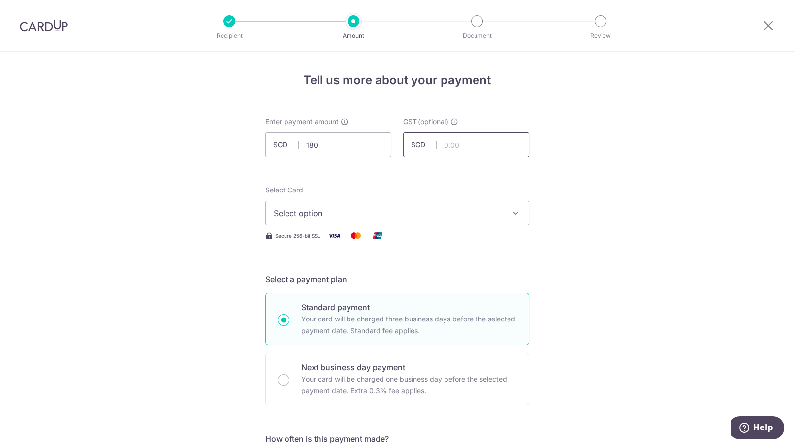
type input "180.00"
click at [468, 143] on input "text" at bounding box center [466, 144] width 126 height 25
type input "16.20"
click at [309, 216] on span "Select option" at bounding box center [388, 213] width 229 height 12
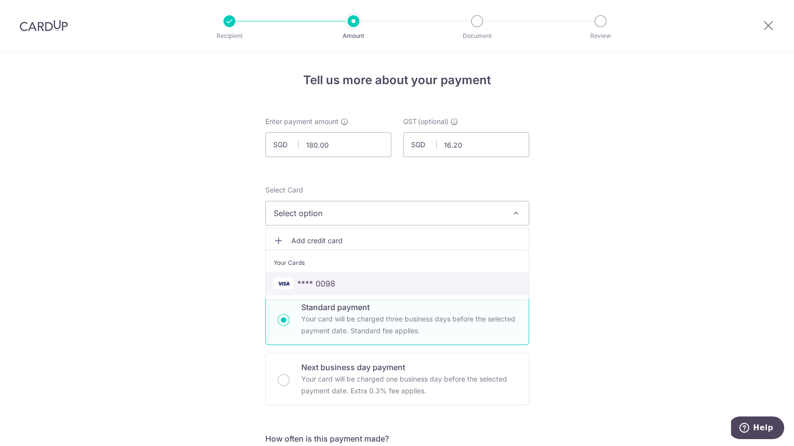
drag, startPoint x: 305, startPoint y: 283, endPoint x: 328, endPoint y: 260, distance: 32.0
click at [305, 283] on span "**** 0098" at bounding box center [316, 284] width 38 height 12
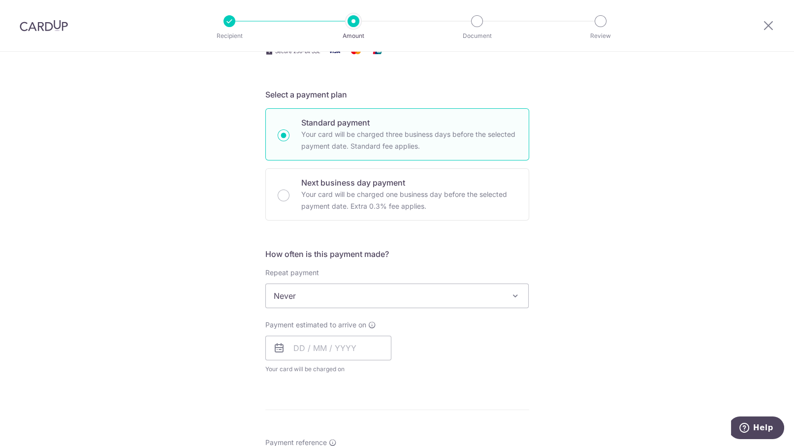
scroll to position [308, 0]
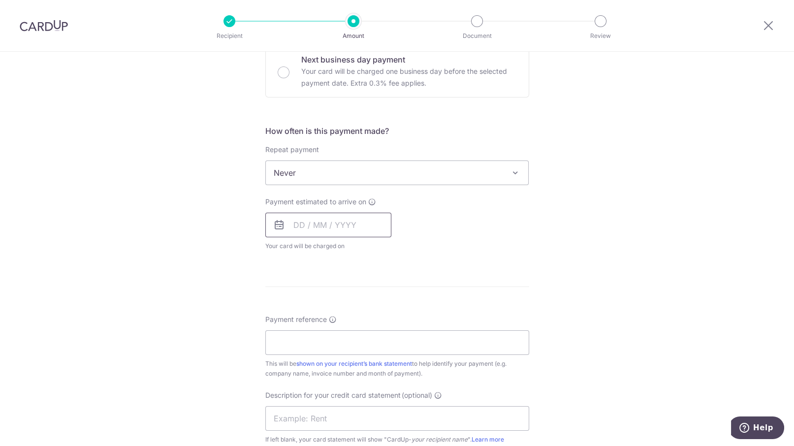
click at [332, 215] on input "text" at bounding box center [328, 225] width 126 height 25
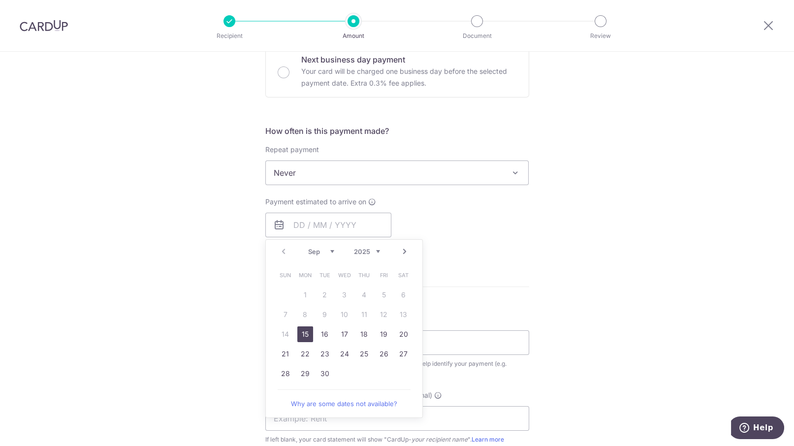
click at [306, 330] on link "15" at bounding box center [305, 334] width 16 height 16
type input "[DATE]"
click at [0, 0] on p "Payment due and charge dates may be adjusted if it falls on weekends or public …" at bounding box center [0, 0] width 0 height 0
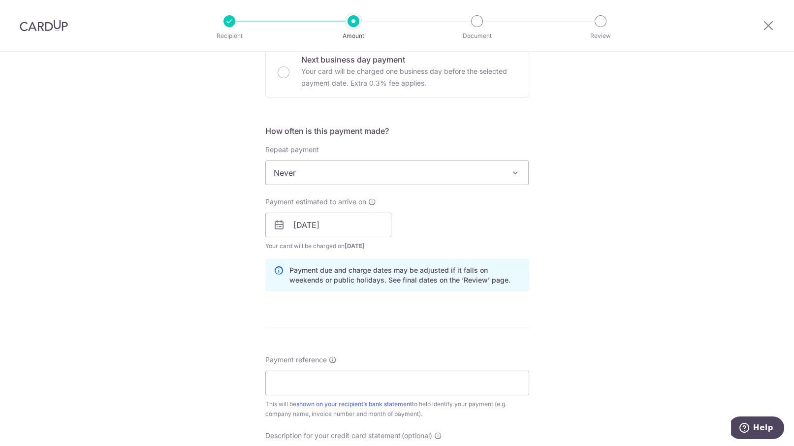
scroll to position [492, 0]
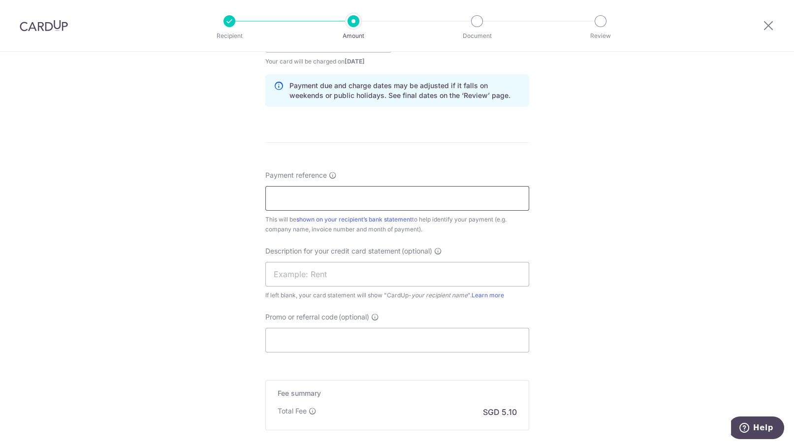
click at [355, 195] on input "Payment reference" at bounding box center [397, 198] width 264 height 25
click at [298, 337] on input "Promo or referral code (optional)" at bounding box center [397, 340] width 264 height 25
click at [284, 202] on input "Payment reference" at bounding box center [397, 198] width 264 height 25
paste input "KM-25-0828-1800"
type input "KM-25-0828-1800"
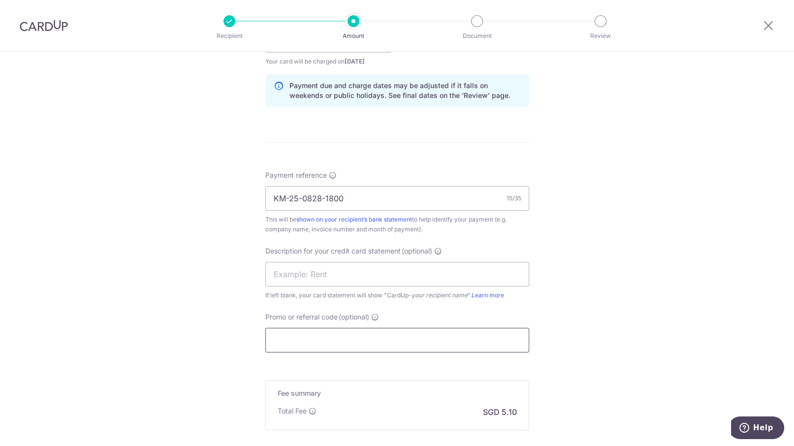
click at [291, 341] on input "Promo or referral code (optional)" at bounding box center [397, 340] width 264 height 25
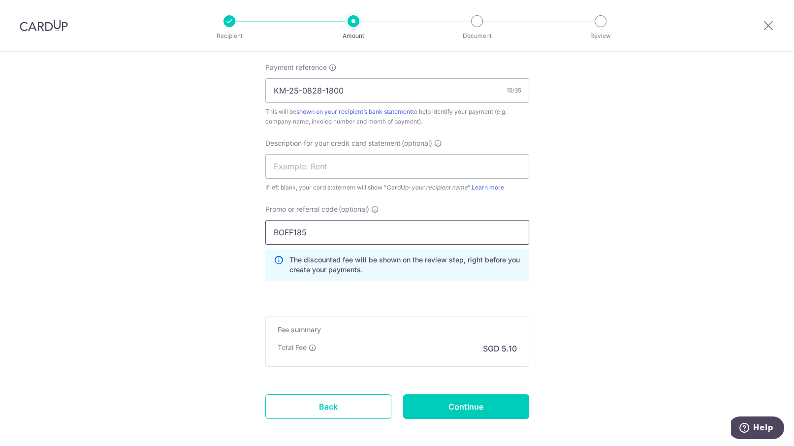
scroll to position [615, 0]
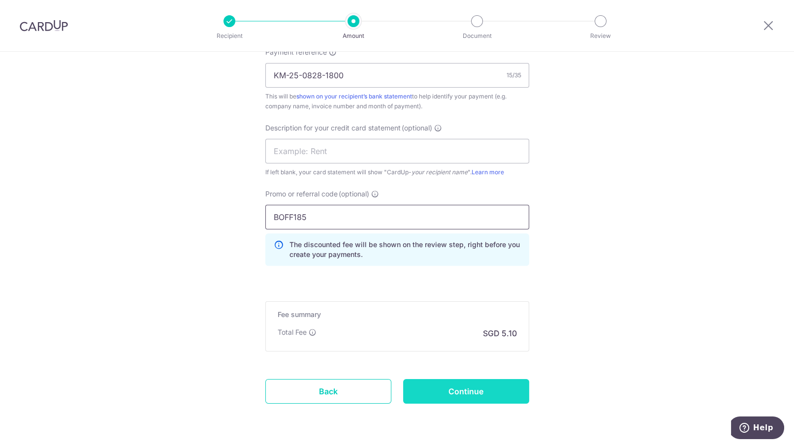
type input "BOFF185"
click at [450, 390] on input "Continue" at bounding box center [466, 391] width 126 height 25
type input "Create Schedule"
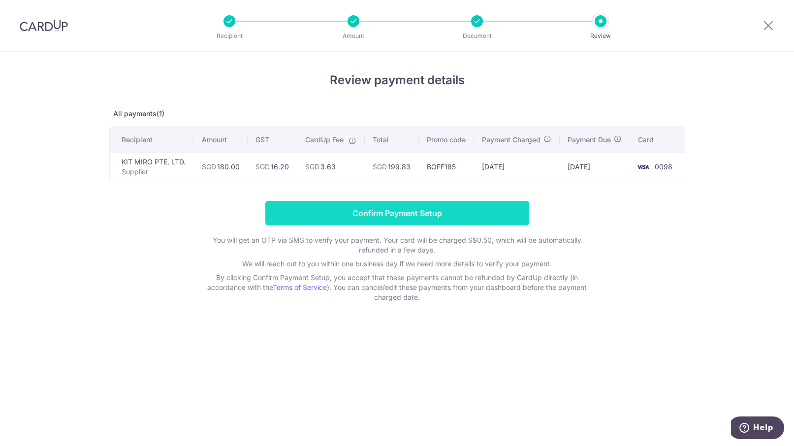
click at [322, 222] on input "Confirm Payment Setup" at bounding box center [397, 213] width 264 height 25
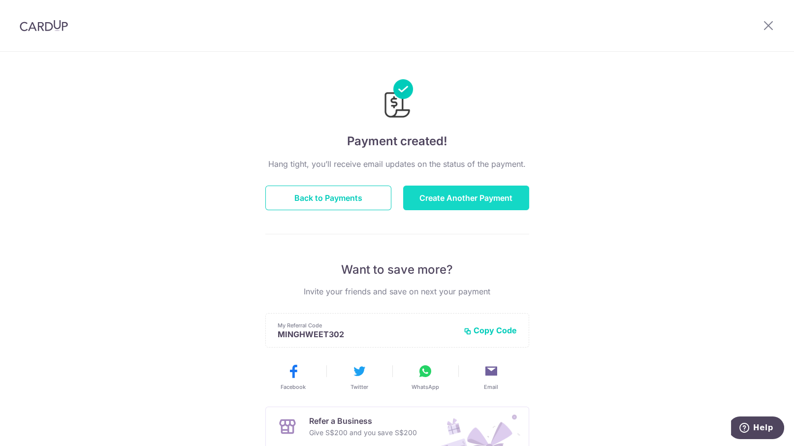
click at [478, 200] on button "Create Another Payment" at bounding box center [466, 198] width 126 height 25
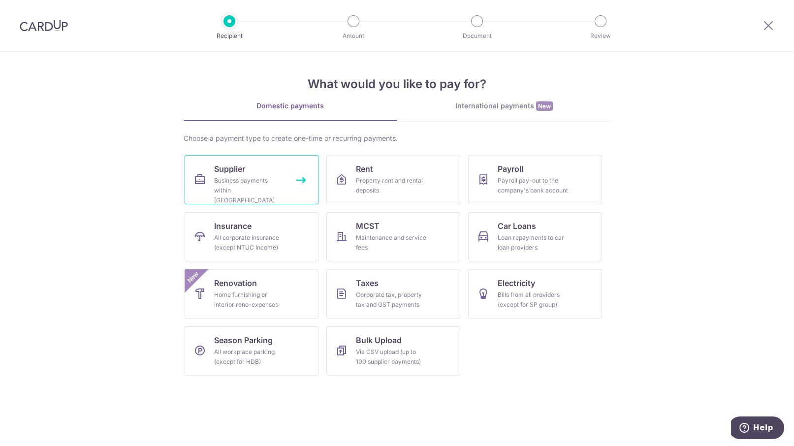
click at [239, 167] on span "Supplier" at bounding box center [229, 169] width 31 height 12
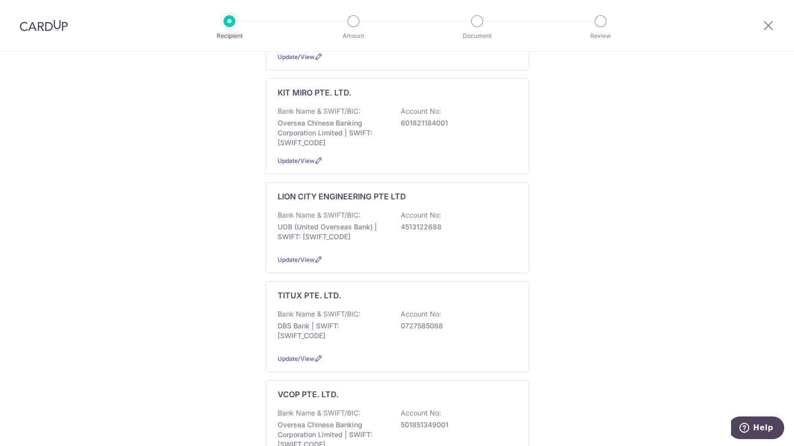
scroll to position [800, 0]
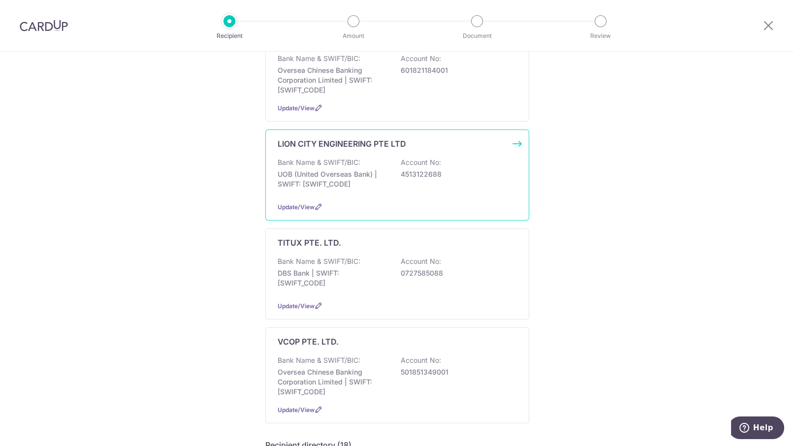
click at [444, 174] on div "Bank Name & SWIFT/BIC: UOB (United Overseas Bank) | SWIFT: UOVBSGSGXXX Account …" at bounding box center [397, 176] width 239 height 36
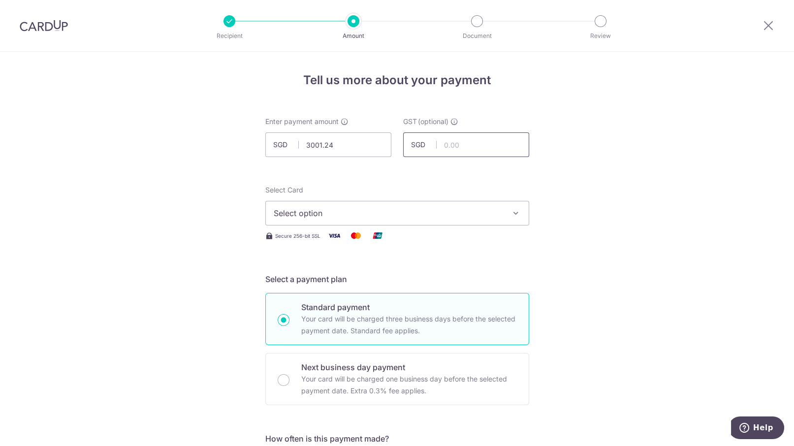
type input "3,001.24"
click at [441, 145] on input "text" at bounding box center [466, 144] width 126 height 25
type input "270.11"
click at [457, 212] on span "Select option" at bounding box center [388, 213] width 229 height 12
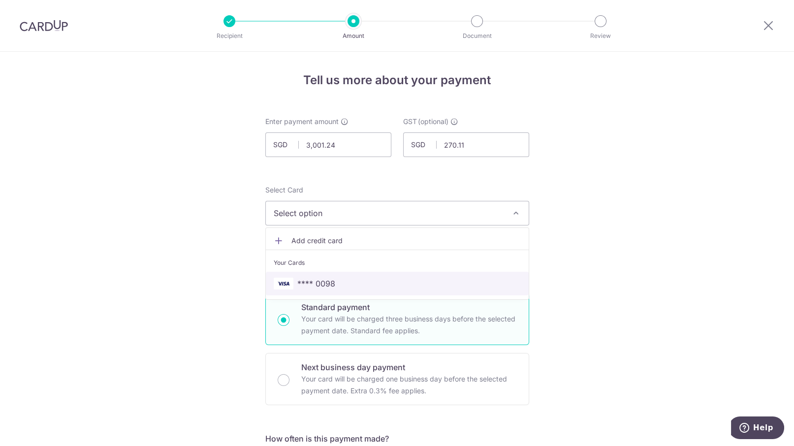
drag, startPoint x: 390, startPoint y: 285, endPoint x: 525, endPoint y: 278, distance: 135.6
click at [390, 285] on span "**** 0098" at bounding box center [397, 284] width 247 height 12
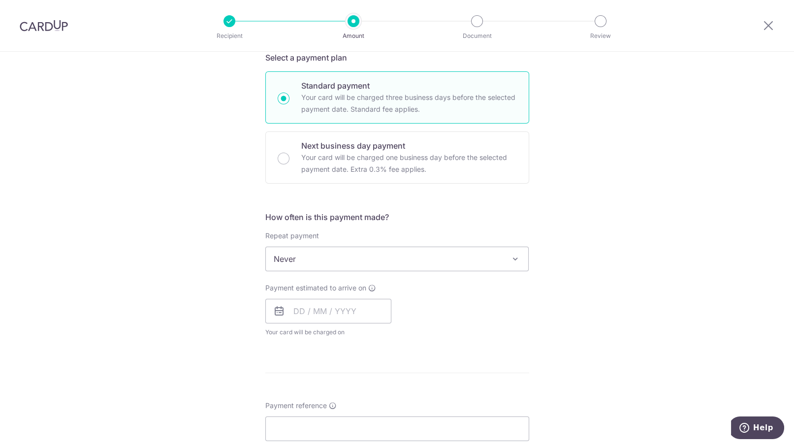
scroll to position [246, 0]
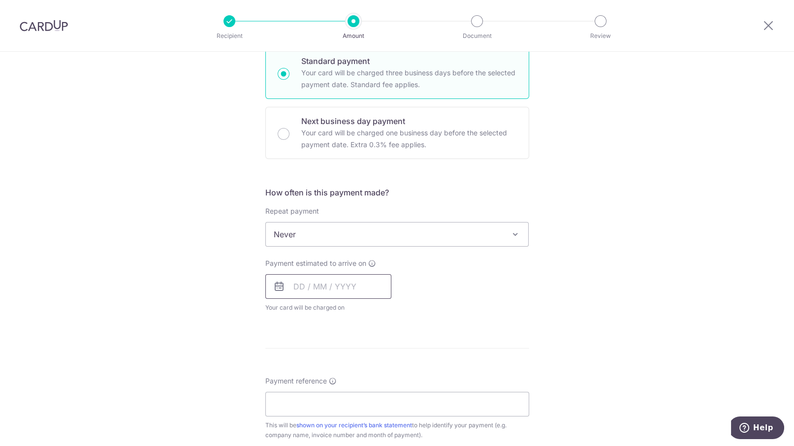
click at [351, 288] on input "text" at bounding box center [328, 286] width 126 height 25
click at [303, 395] on link "15" at bounding box center [305, 396] width 16 height 16
type input "15/09/2025"
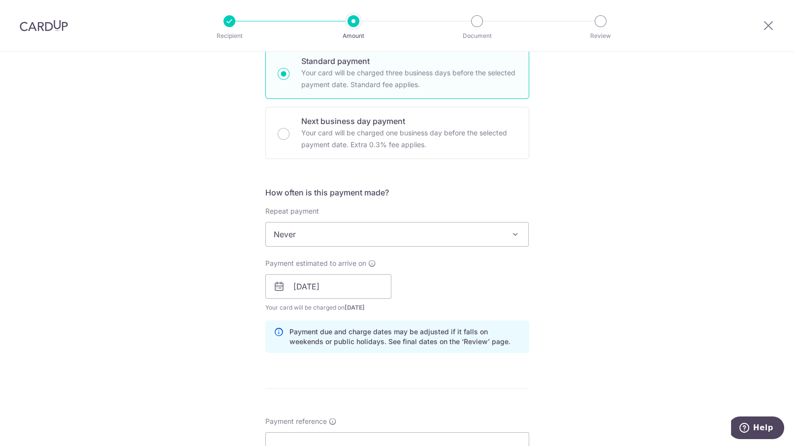
scroll to position [369, 0]
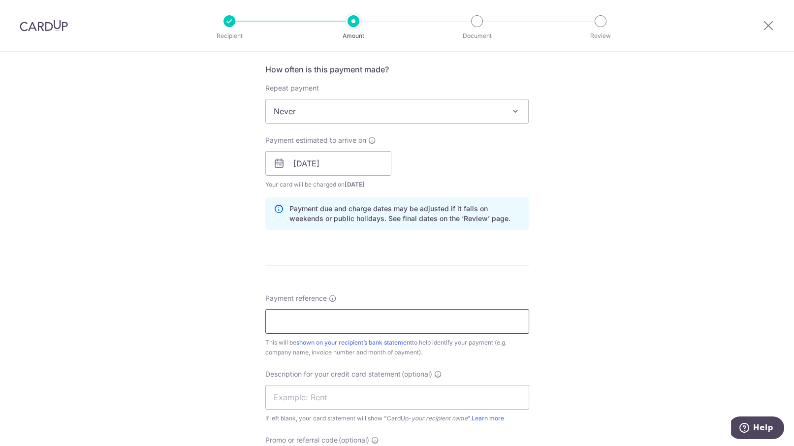
drag, startPoint x: 372, startPoint y: 321, endPoint x: 635, endPoint y: 126, distance: 326.6
click at [372, 321] on input "Payment reference" at bounding box center [397, 321] width 264 height 25
click at [341, 326] on input "Payment reference" at bounding box center [397, 321] width 264 height 25
paste input "LC020453"
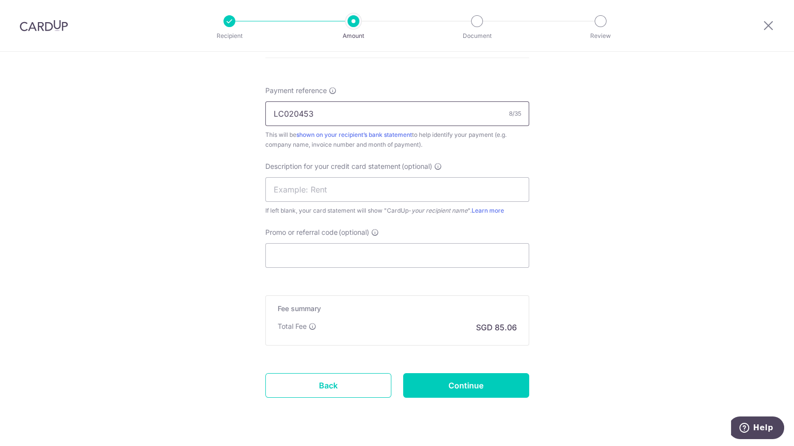
scroll to position [600, 0]
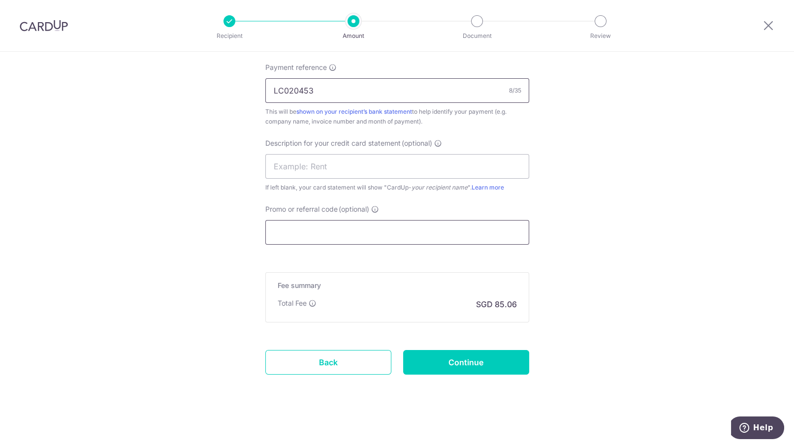
type input "LC020453"
click at [303, 225] on input "Promo or referral code (optional)" at bounding box center [397, 232] width 264 height 25
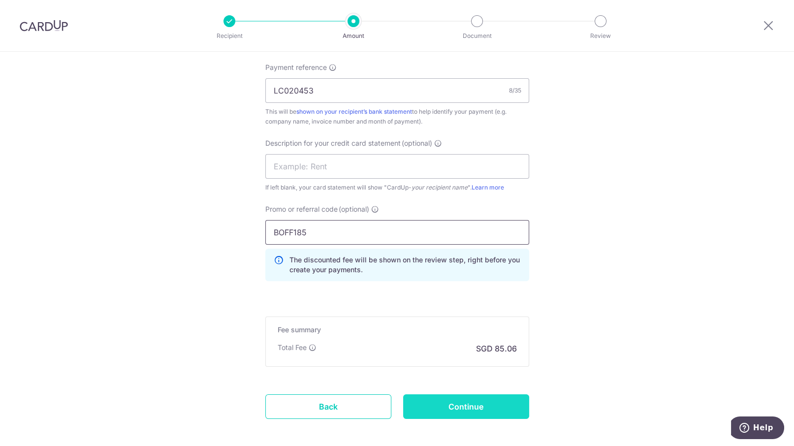
type input "BOFF185"
click at [435, 406] on input "Continue" at bounding box center [466, 406] width 126 height 25
type input "Create Schedule"
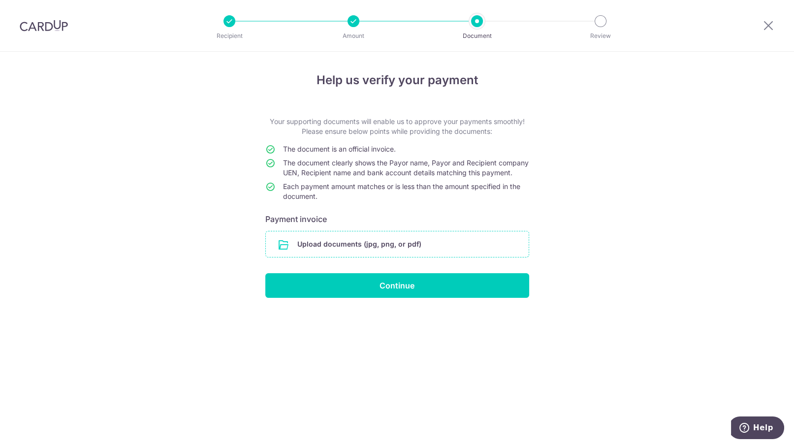
click at [372, 253] on input "file" at bounding box center [397, 244] width 263 height 26
click at [328, 256] on input "file" at bounding box center [397, 244] width 263 height 26
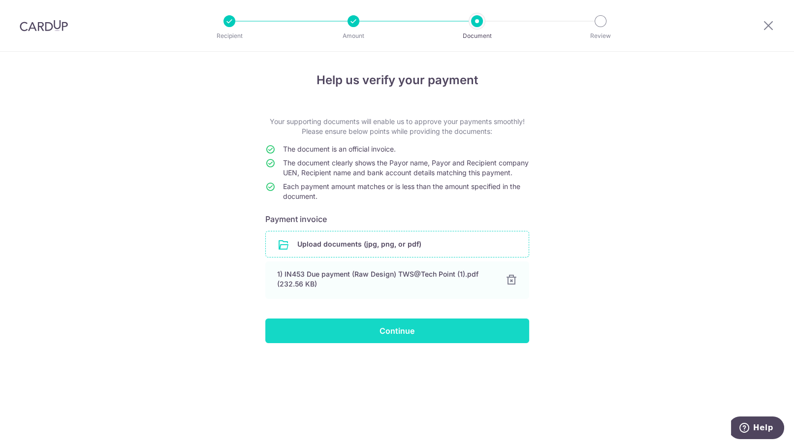
click at [409, 338] on input "Continue" at bounding box center [397, 331] width 264 height 25
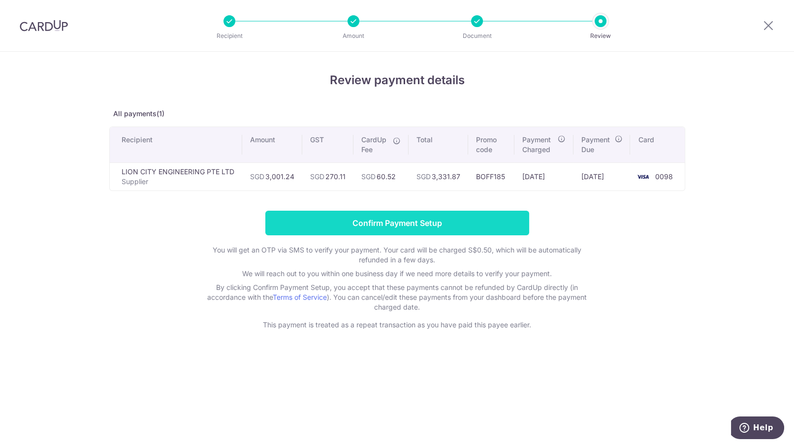
click at [414, 227] on input "Confirm Payment Setup" at bounding box center [397, 223] width 264 height 25
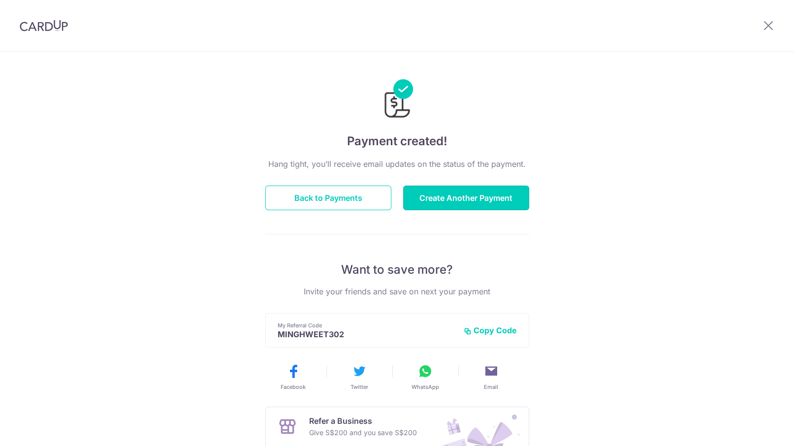
click at [461, 206] on button "Create Another Payment" at bounding box center [466, 198] width 126 height 25
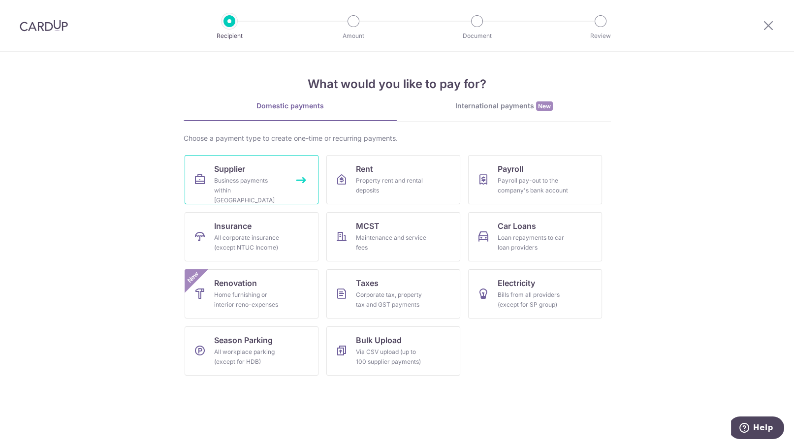
click at [250, 177] on div "Business payments within Singapore" at bounding box center [249, 191] width 71 height 30
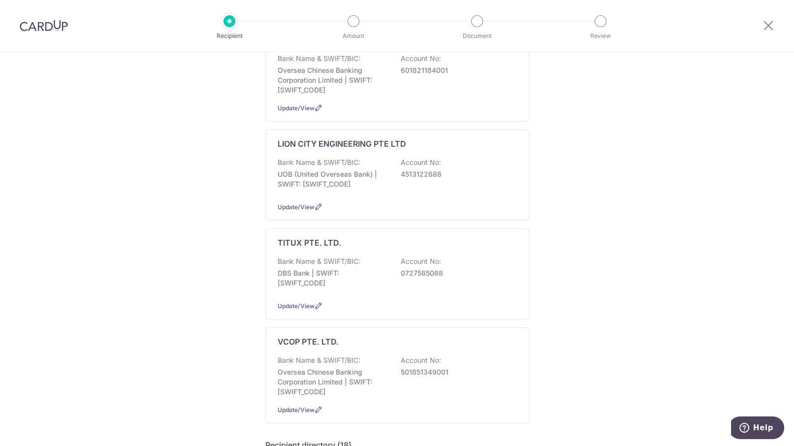
scroll to position [923, 0]
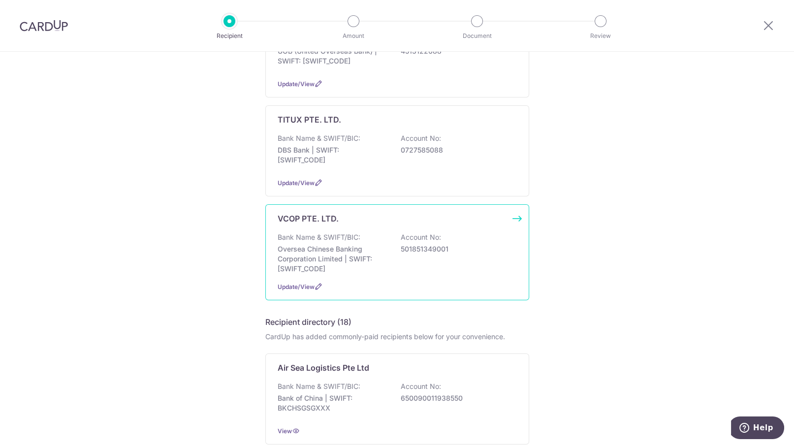
click at [453, 244] on p "501851349001" at bounding box center [456, 249] width 110 height 10
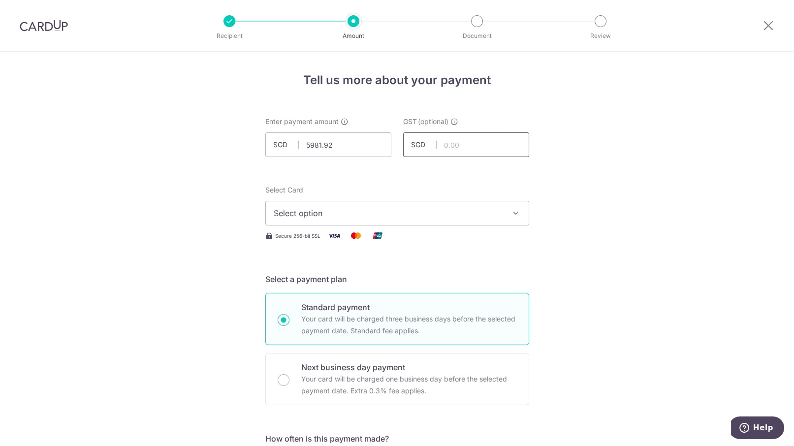
type input "5,981.92"
click at [459, 143] on input "text" at bounding box center [466, 144] width 126 height 25
type input "538.37"
click at [427, 212] on span "Select option" at bounding box center [388, 213] width 229 height 12
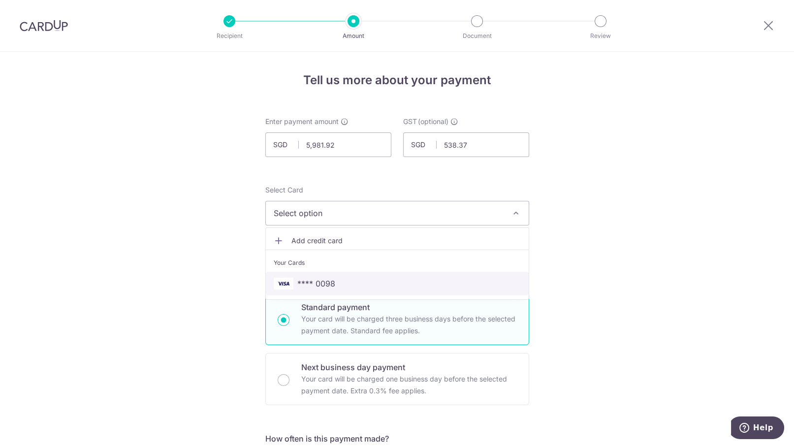
click at [351, 286] on span "**** 0098" at bounding box center [397, 284] width 247 height 12
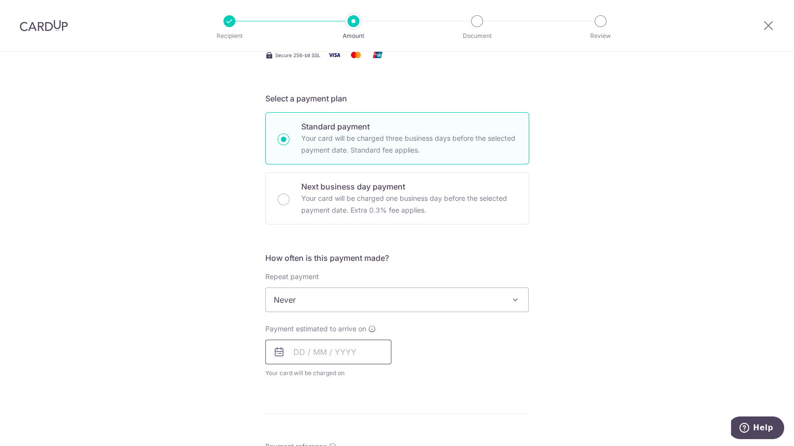
scroll to position [246, 0]
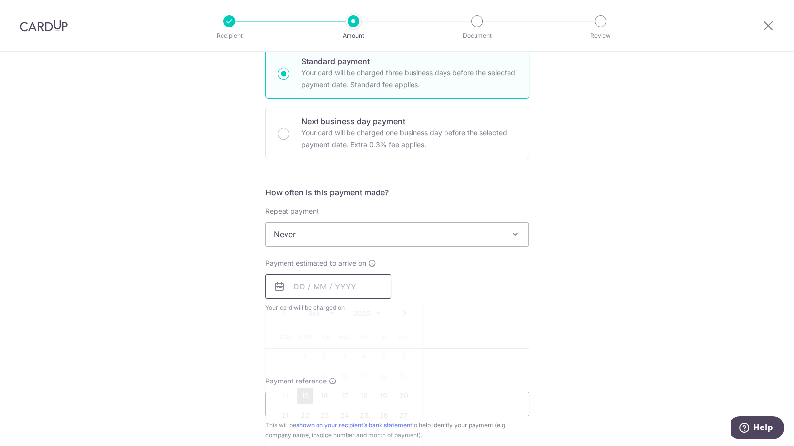
click at [343, 295] on input "text" at bounding box center [328, 286] width 126 height 25
click at [300, 392] on link "15" at bounding box center [305, 396] width 16 height 16
type input "[DATE]"
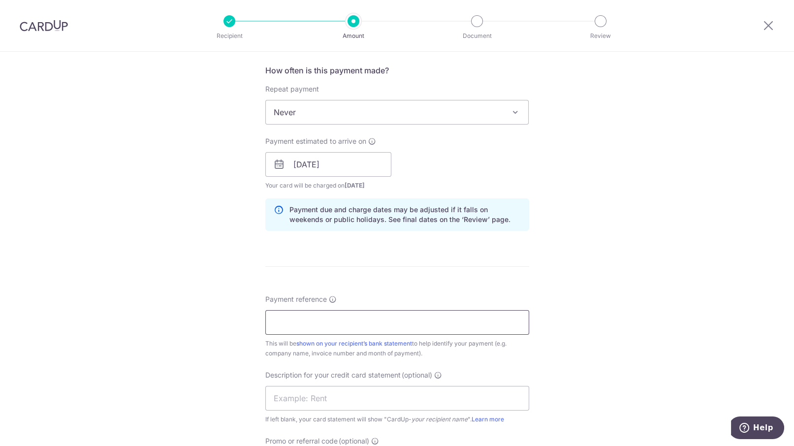
scroll to position [369, 0]
click at [344, 324] on input "Payment reference" at bounding box center [397, 321] width 264 height 25
click at [273, 322] on input "Payment reference" at bounding box center [397, 321] width 264 height 25
paste input "225471"
type input "225471"
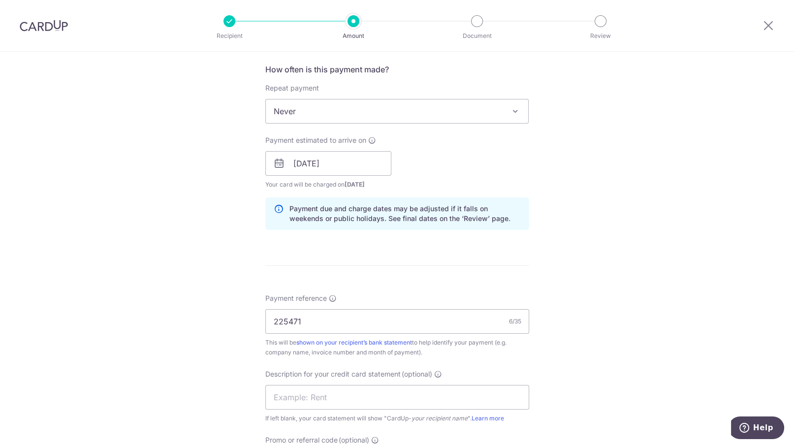
click at [516, 260] on form "Enter payment amount SGD 5,981.92 5981.92 GST (optional) SGD 538.37 538.37 Sele…" at bounding box center [397, 190] width 264 height 886
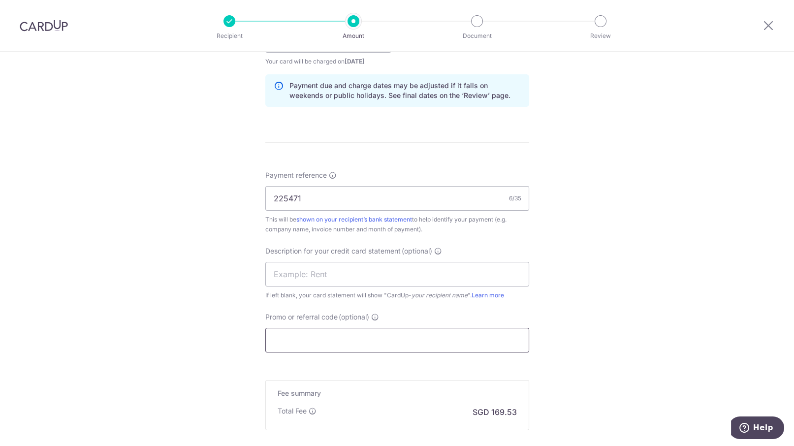
click at [295, 336] on input "Promo or referral code (optional)" at bounding box center [397, 340] width 264 height 25
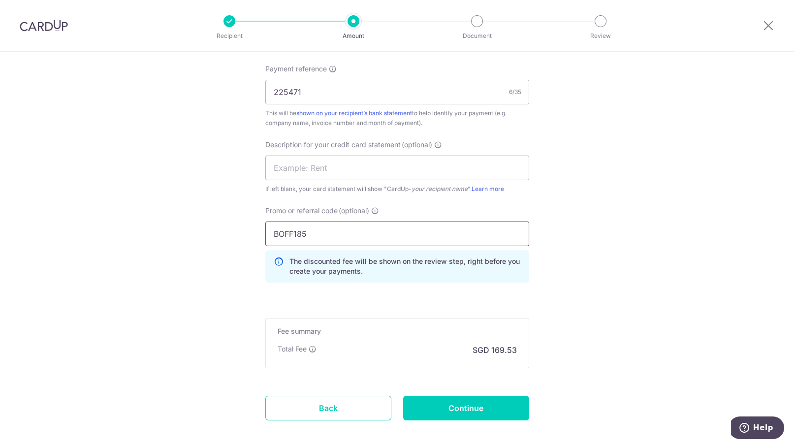
scroll to position [615, 0]
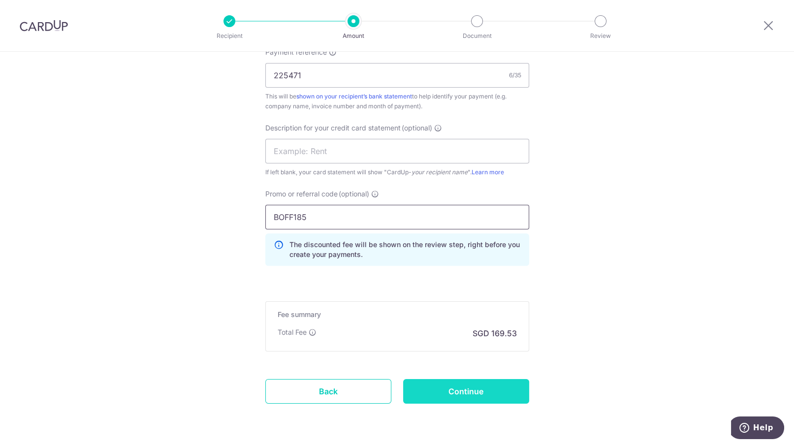
type input "BOFF185"
click at [449, 390] on input "Continue" at bounding box center [466, 391] width 126 height 25
type input "Create Schedule"
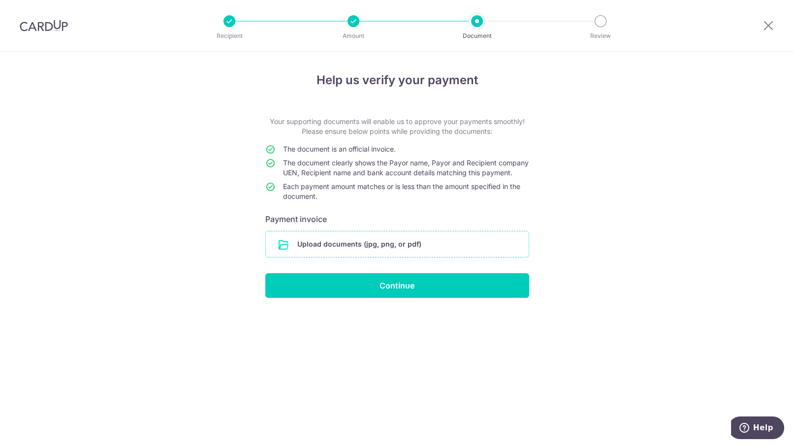
click at [358, 257] on input "file" at bounding box center [397, 244] width 263 height 26
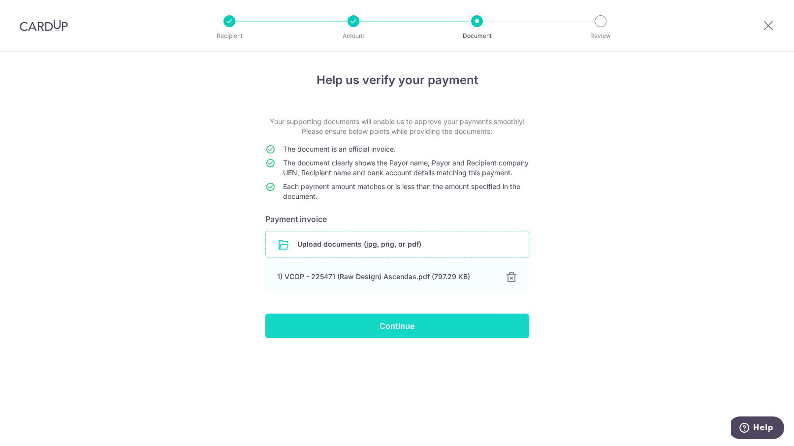
click at [415, 325] on input "Continue" at bounding box center [397, 326] width 264 height 25
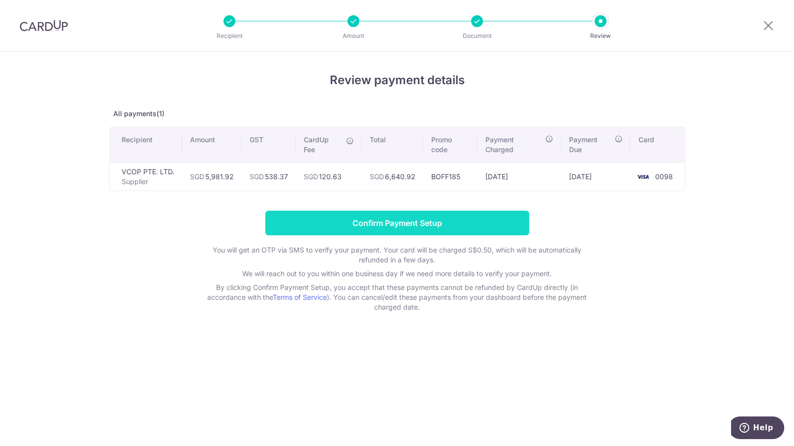
drag, startPoint x: 713, startPoint y: 268, endPoint x: 417, endPoint y: 214, distance: 300.7
click at [713, 268] on div "Review payment details All payments(1) Recipient Amount GST CardUp Fee Total Pr…" at bounding box center [397, 249] width 794 height 394
click at [414, 220] on input "Confirm Payment Setup" at bounding box center [397, 223] width 264 height 25
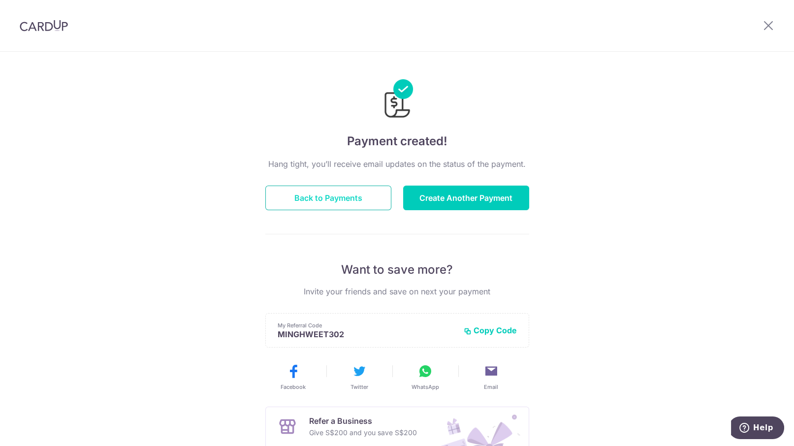
click at [337, 206] on button "Back to Payments" at bounding box center [328, 198] width 126 height 25
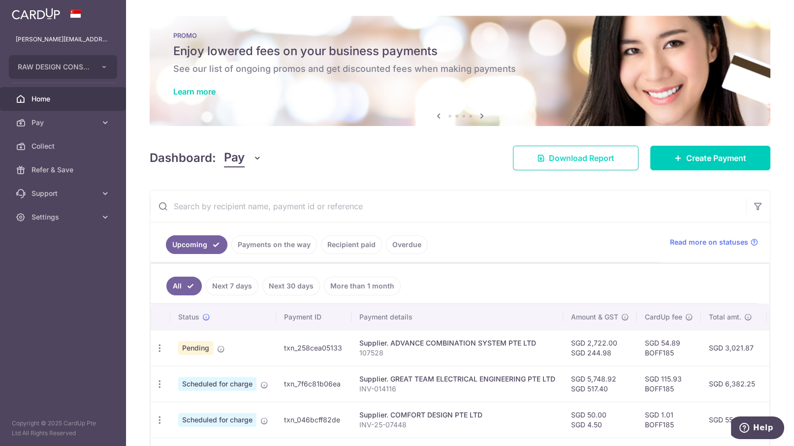
click at [563, 158] on span "Download Report" at bounding box center [581, 158] width 65 height 12
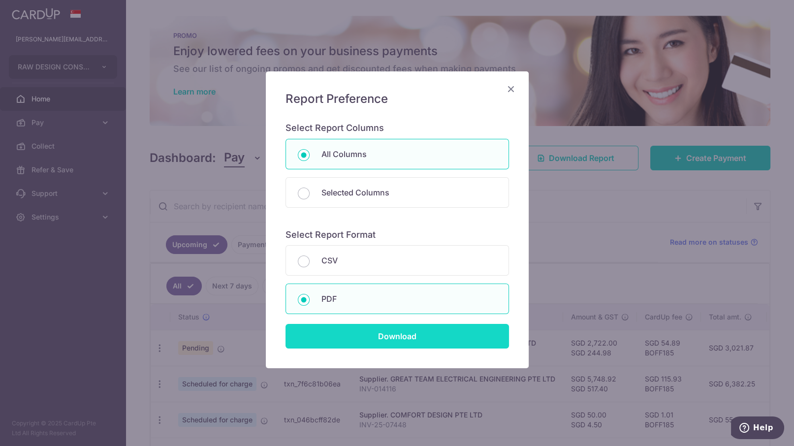
click at [351, 334] on input "Download" at bounding box center [398, 336] width 224 height 25
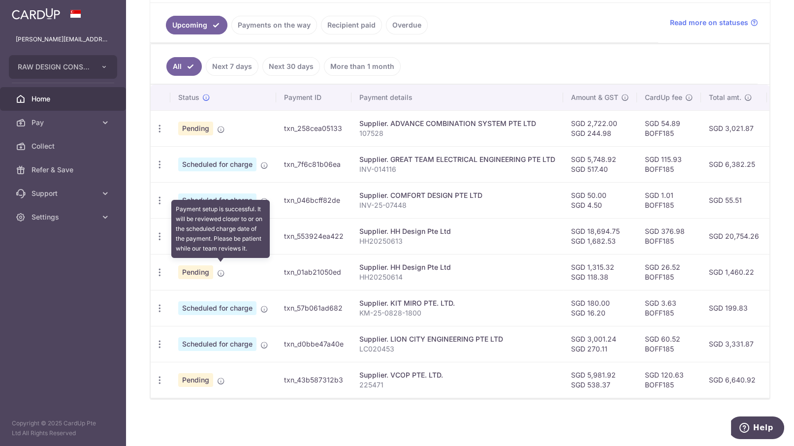
click at [220, 269] on icon at bounding box center [221, 273] width 8 height 8
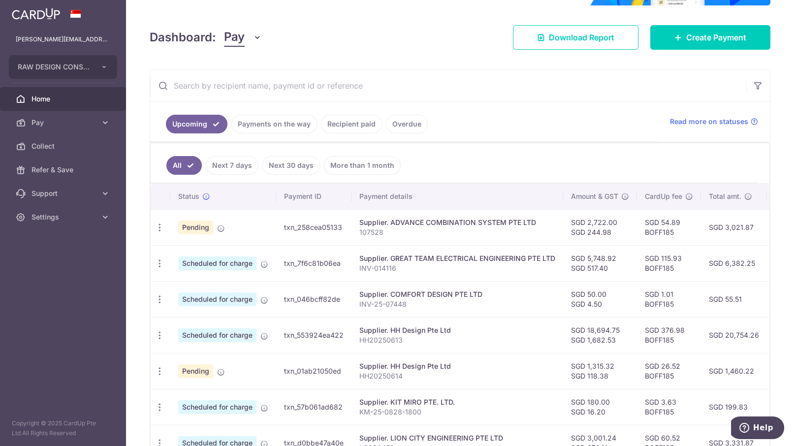
scroll to position [123, 0]
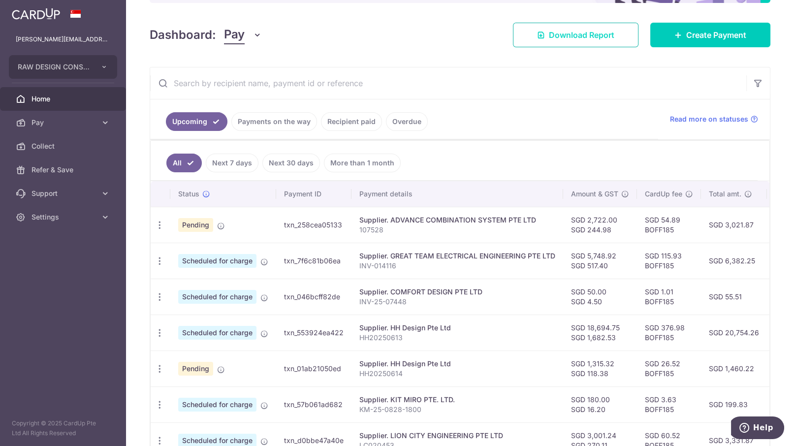
click at [569, 32] on span "Download Report" at bounding box center [581, 35] width 65 height 12
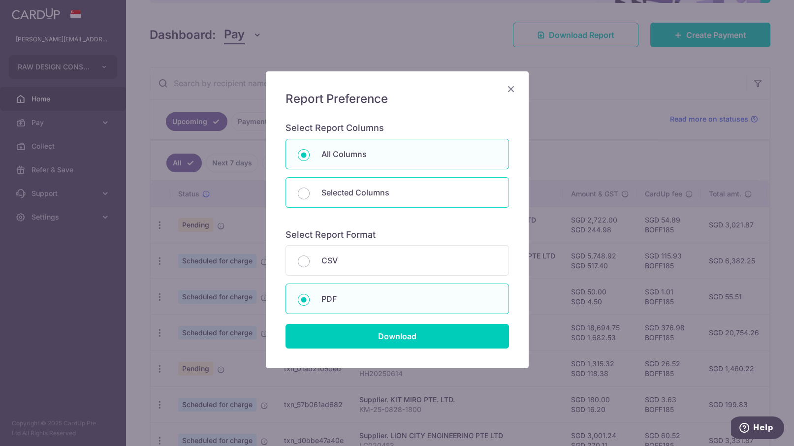
click at [367, 193] on p "Selected Columns" at bounding box center [409, 193] width 175 height 12
click at [310, 193] on input "Selected Columns" at bounding box center [304, 194] width 12 height 12
radio input "false"
radio input "true"
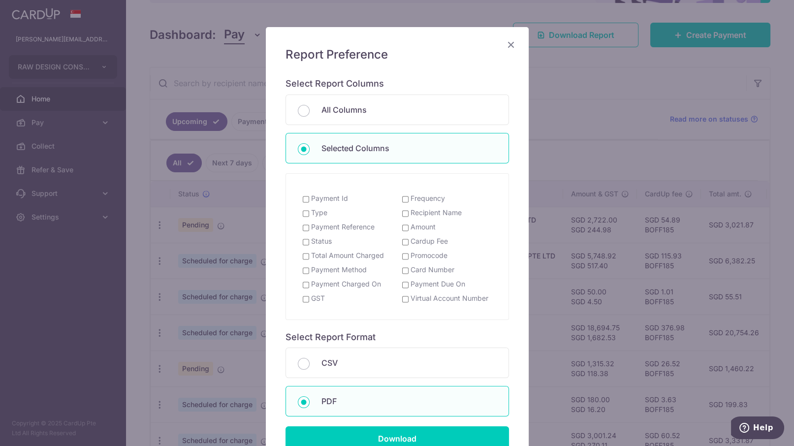
scroll to position [0, 0]
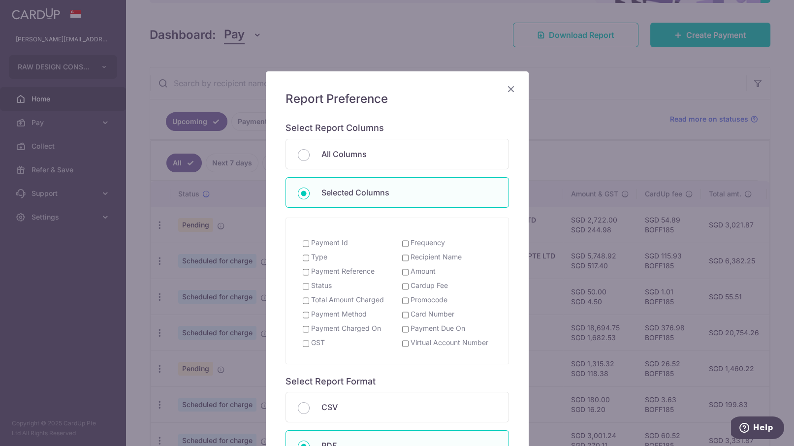
click at [508, 85] on icon "Close" at bounding box center [511, 89] width 12 height 12
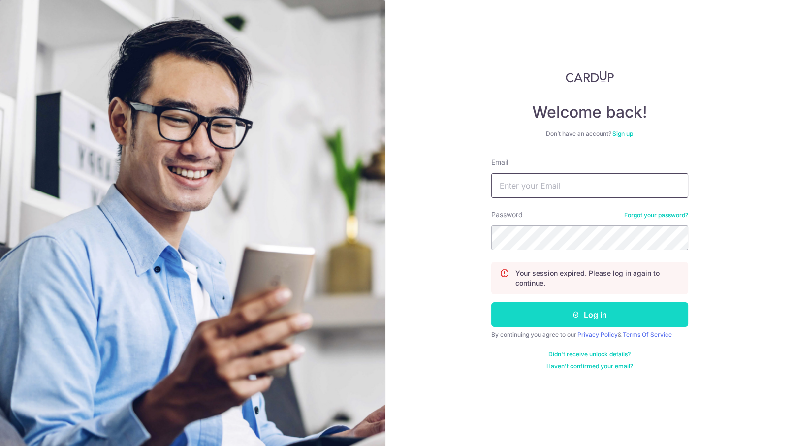
type input "[PERSON_NAME][EMAIL_ADDRESS][DOMAIN_NAME]"
click at [540, 317] on button "Log in" at bounding box center [589, 314] width 197 height 25
